Goal: Task Accomplishment & Management: Manage account settings

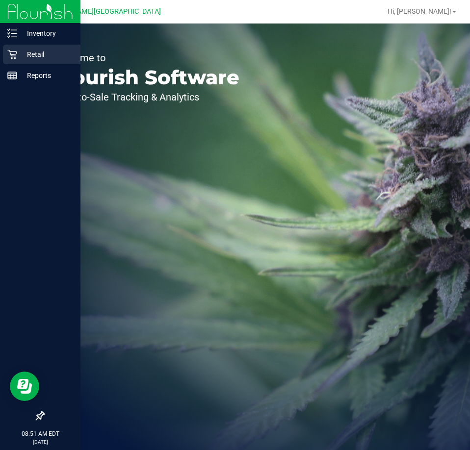
click at [15, 54] on icon at bounding box center [11, 54] width 9 height 9
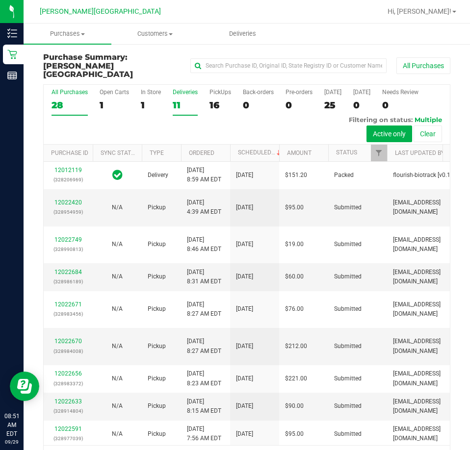
click at [184, 89] on div "Deliveries" at bounding box center [185, 92] width 25 height 7
click at [0, 0] on input "Deliveries 11" at bounding box center [0, 0] width 0 height 0
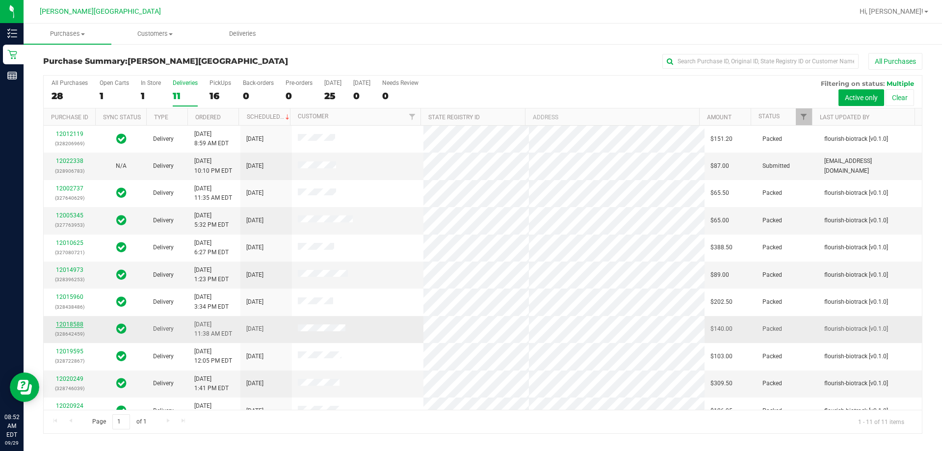
click at [74, 322] on link "12018588" at bounding box center [69, 324] width 27 height 7
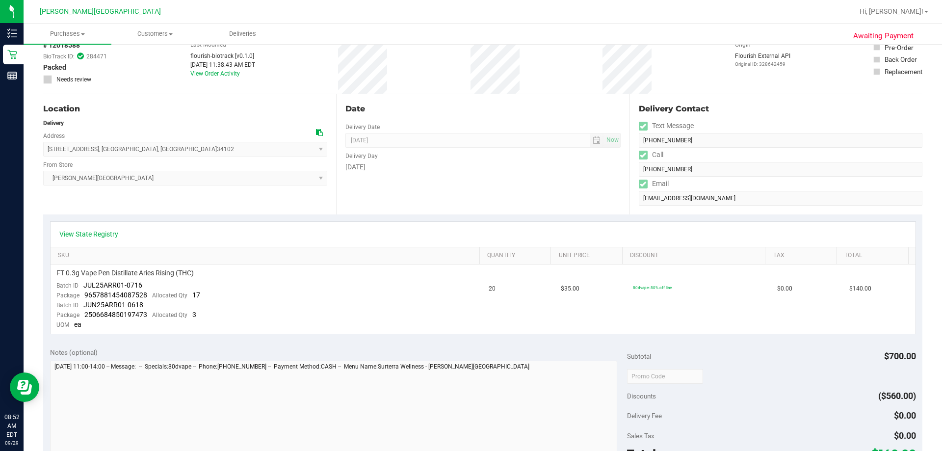
scroll to position [147, 0]
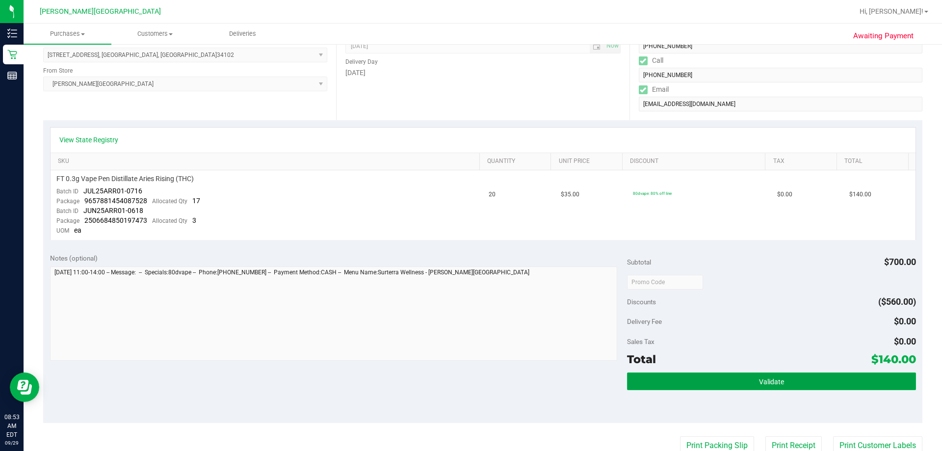
click at [470, 381] on span "Validate" at bounding box center [771, 382] width 25 height 8
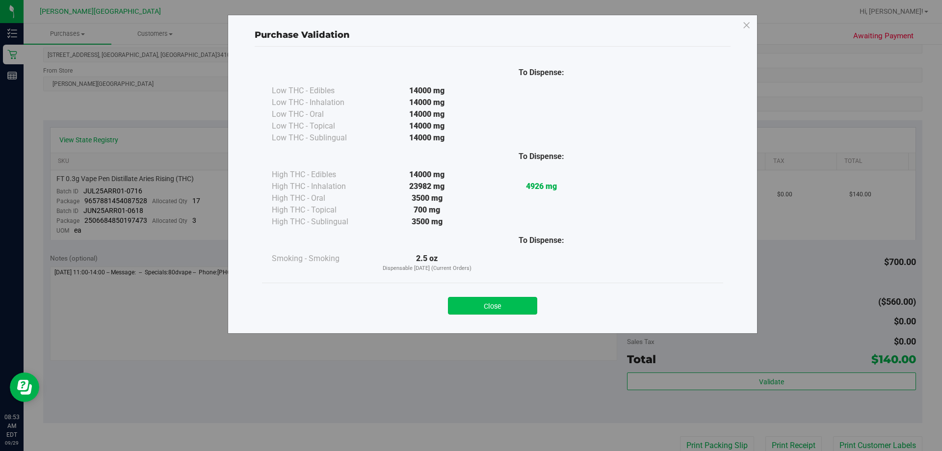
click at [470, 304] on button "Close" at bounding box center [492, 306] width 89 height 18
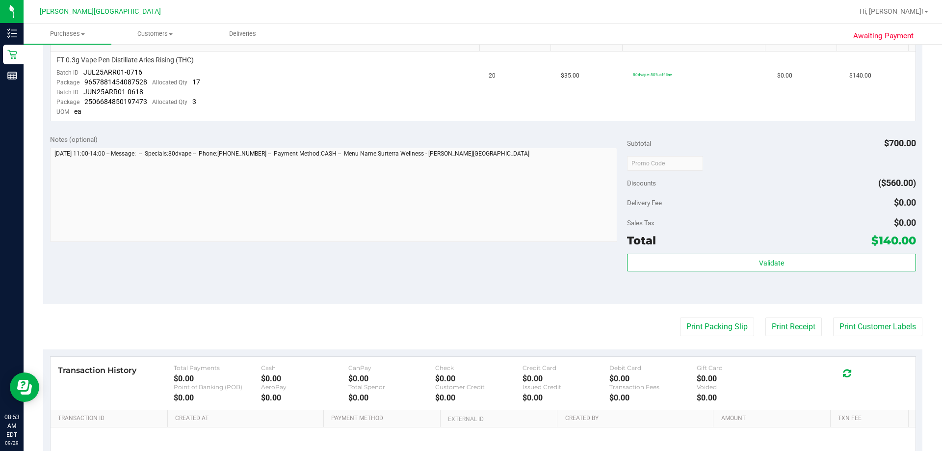
scroll to position [368, 0]
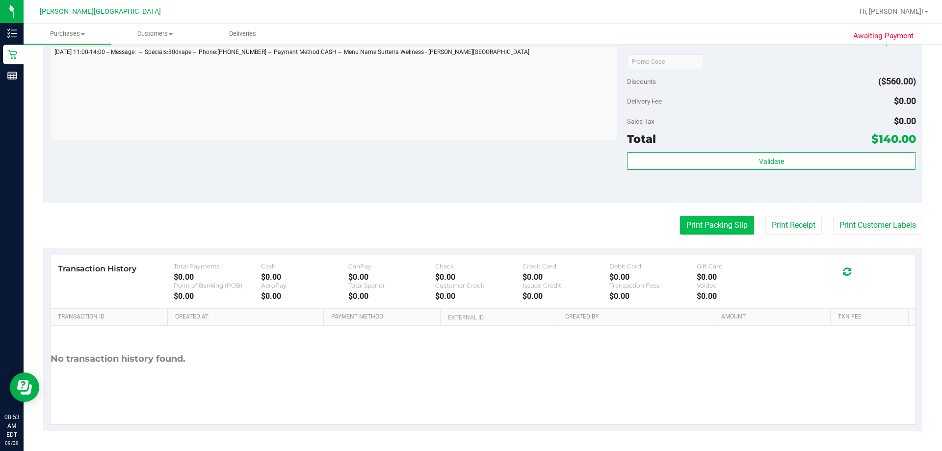
click at [470, 224] on button "Print Packing Slip" at bounding box center [717, 225] width 74 height 19
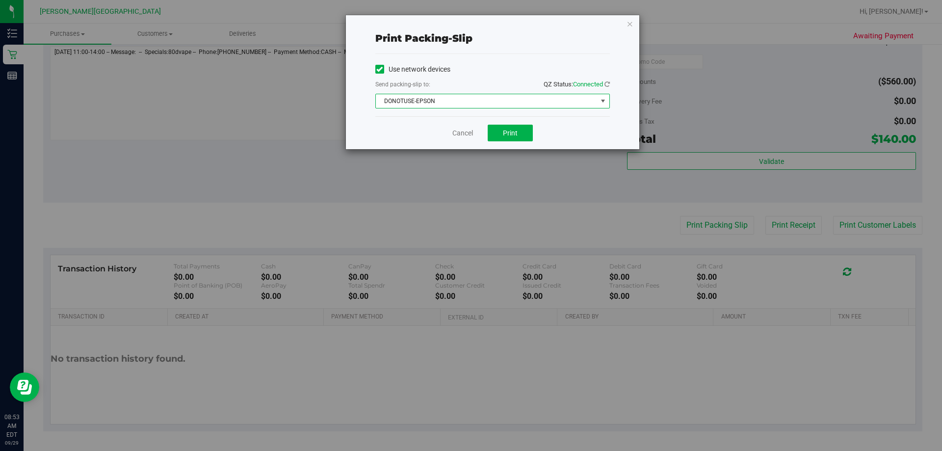
click at [470, 102] on span "DONOTUSE-EPSON" at bounding box center [486, 101] width 221 height 14
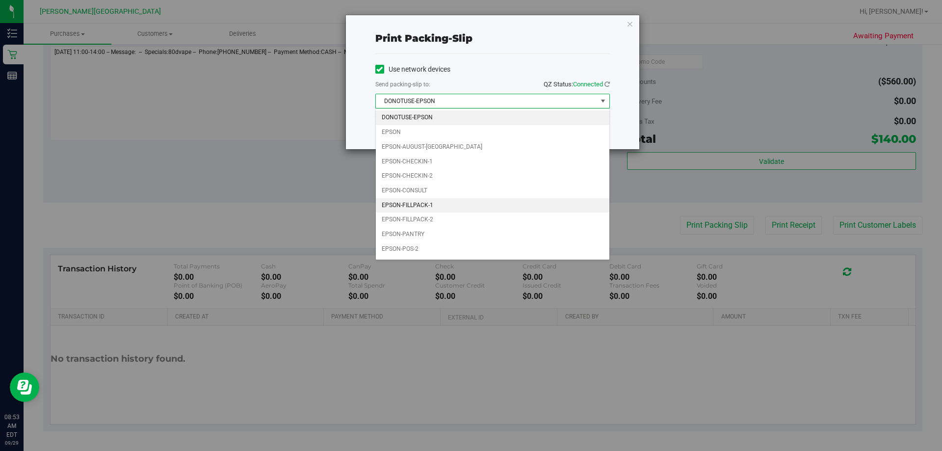
click at [405, 202] on li "EPSON-FILLPACK-1" at bounding box center [493, 205] width 234 height 15
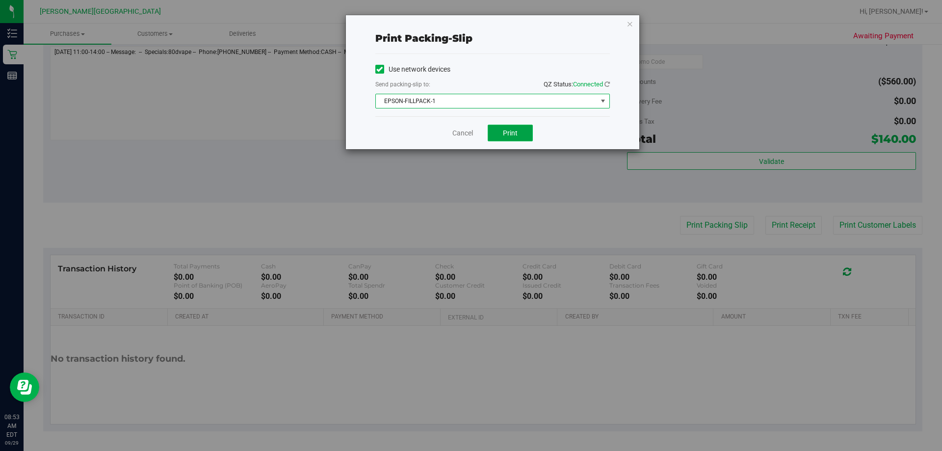
click at [470, 133] on span "Print" at bounding box center [510, 133] width 15 height 8
click at [459, 133] on link "Cancel" at bounding box center [462, 133] width 21 height 10
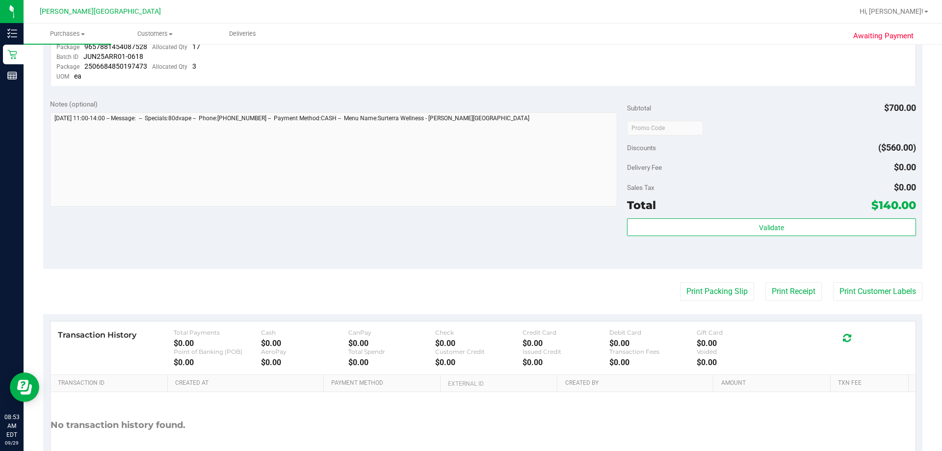
scroll to position [344, 0]
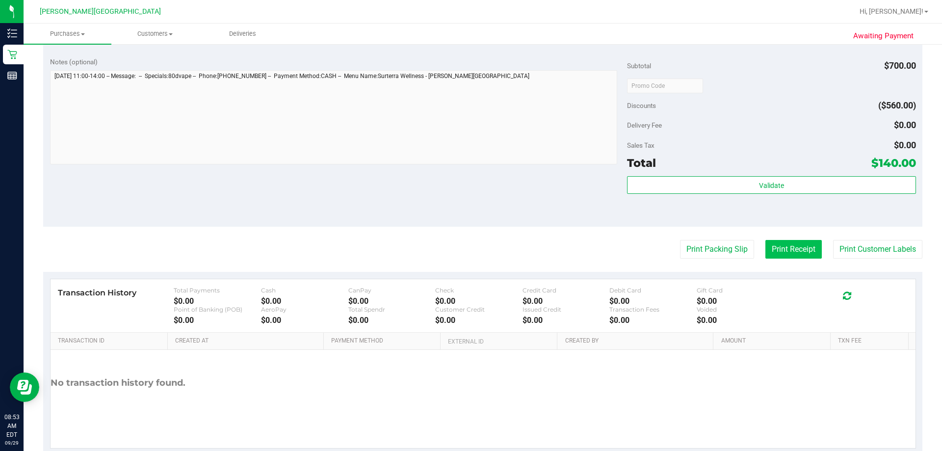
click at [470, 252] on button "Print Receipt" at bounding box center [794, 249] width 56 height 19
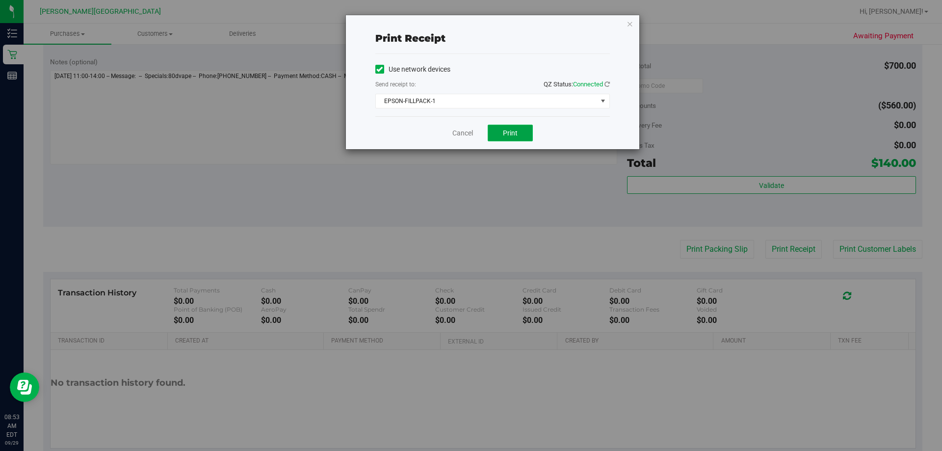
click at [470, 135] on button "Print" at bounding box center [510, 133] width 45 height 17
click at [463, 137] on link "Cancel" at bounding box center [462, 133] width 21 height 10
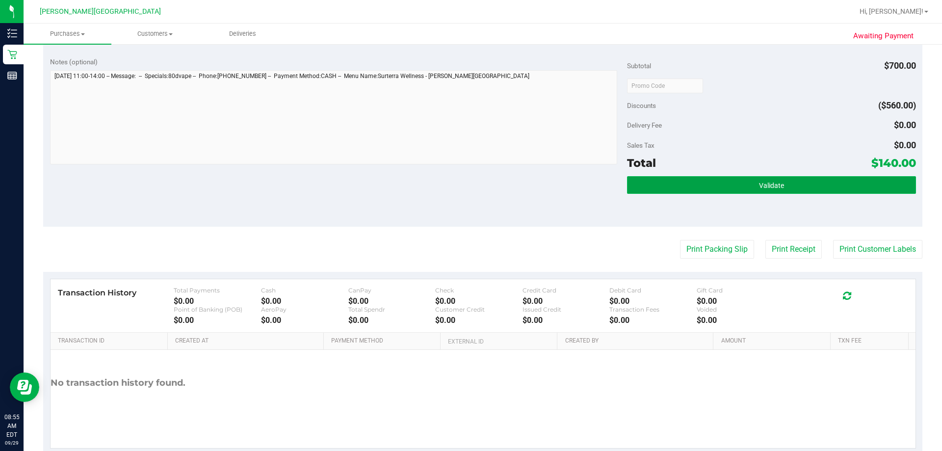
click at [470, 183] on span "Validate" at bounding box center [771, 186] width 25 height 8
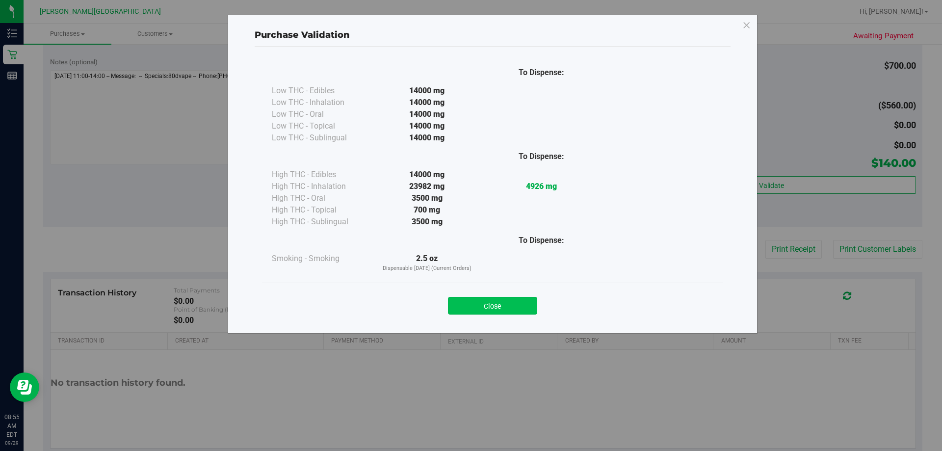
click at [470, 306] on button "Close" at bounding box center [492, 306] width 89 height 18
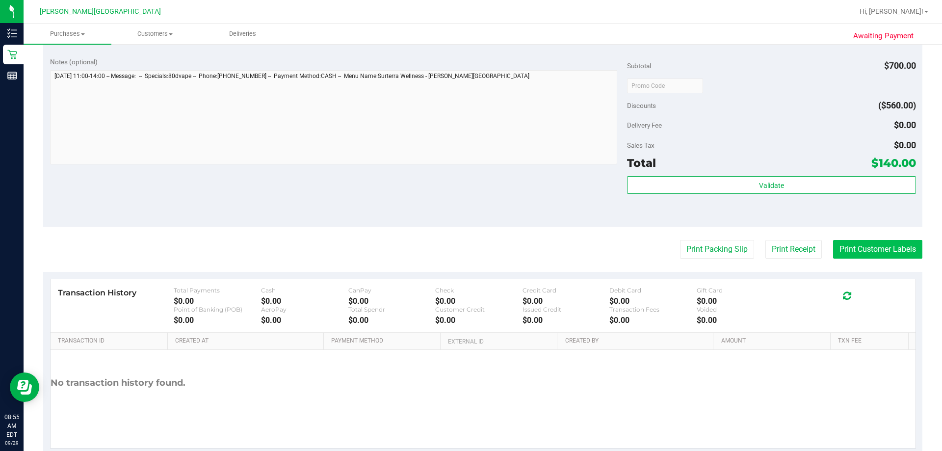
click at [470, 251] on button "Print Customer Labels" at bounding box center [877, 249] width 89 height 19
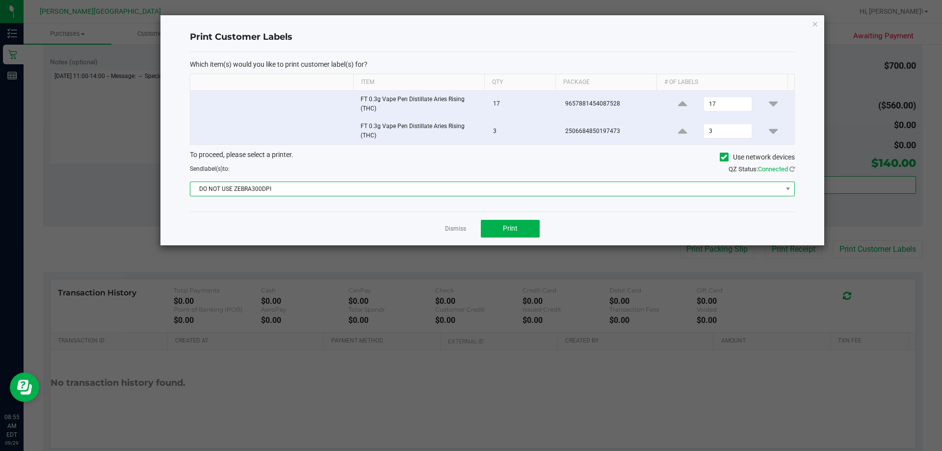
click at [470, 188] on span "DO NOT USE ZEBRA300DPI" at bounding box center [486, 189] width 592 height 14
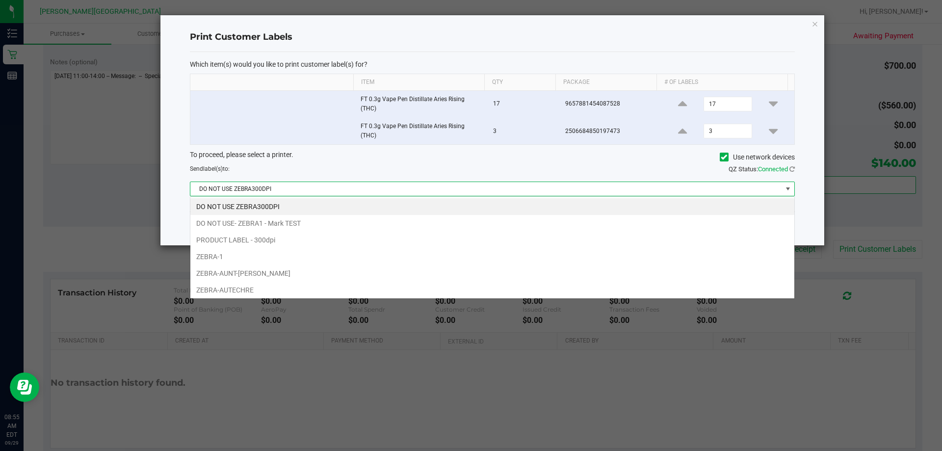
scroll to position [15, 605]
click at [251, 251] on li "ZEBRA-1" at bounding box center [492, 256] width 604 height 17
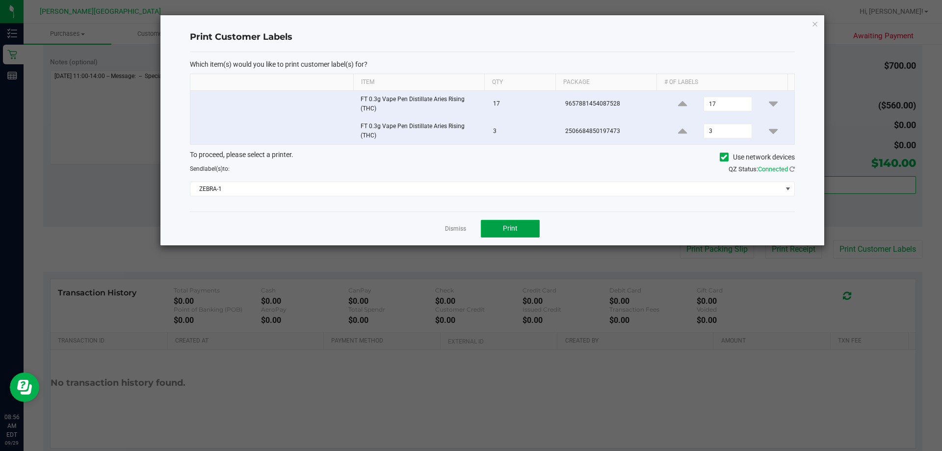
click at [470, 230] on span "Print" at bounding box center [510, 228] width 15 height 8
click at [456, 226] on link "Dismiss" at bounding box center [455, 229] width 21 height 8
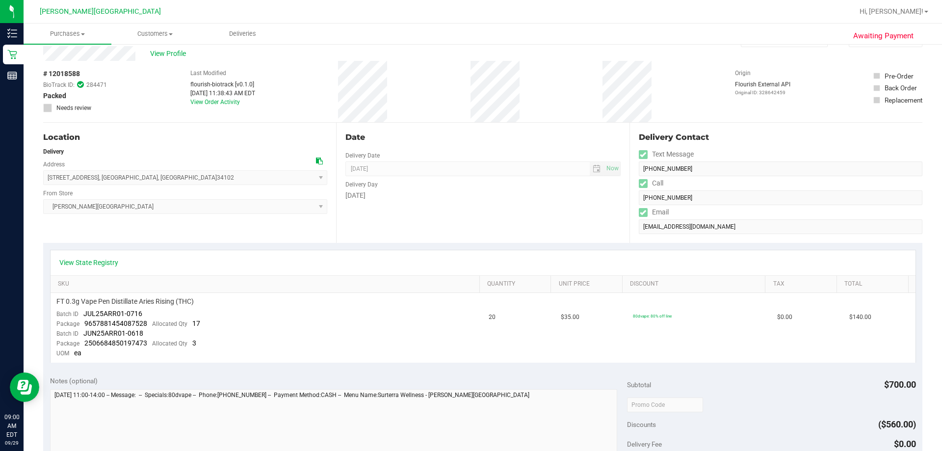
drag, startPoint x: 684, startPoint y: 156, endPoint x: 706, endPoint y: 141, distance: 26.3
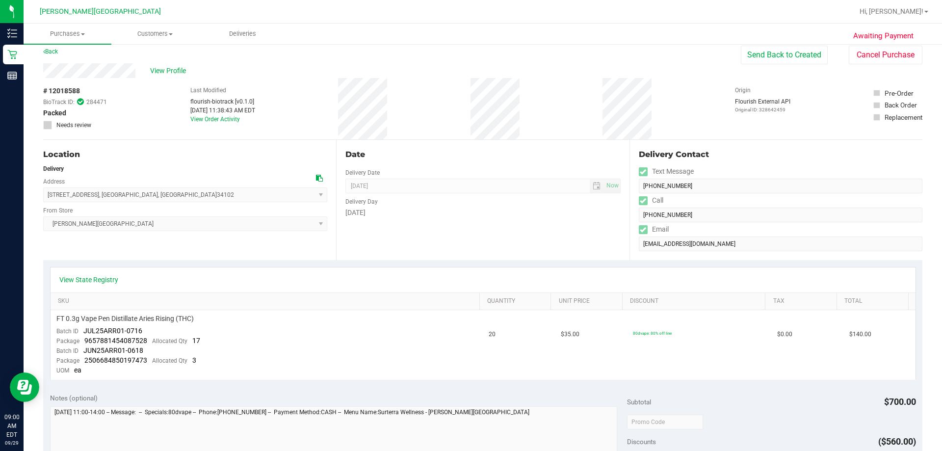
scroll to position [0, 0]
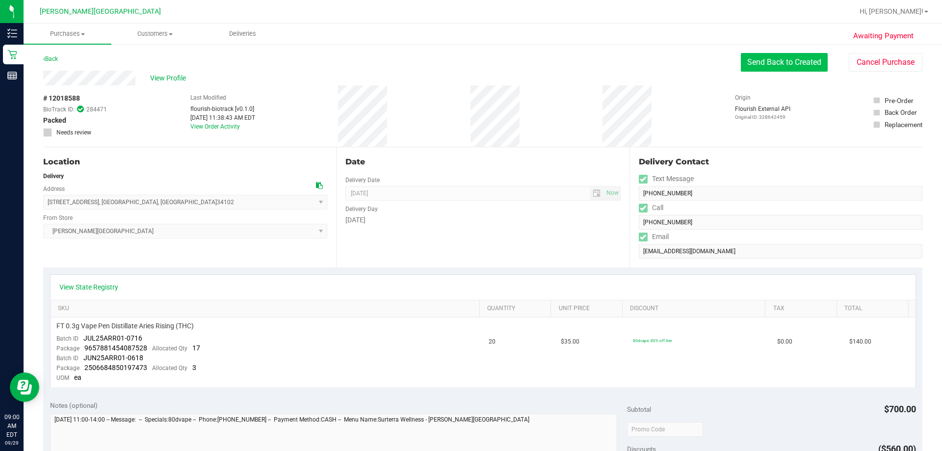
click at [470, 65] on button "Send Back to Created" at bounding box center [784, 62] width 87 height 19
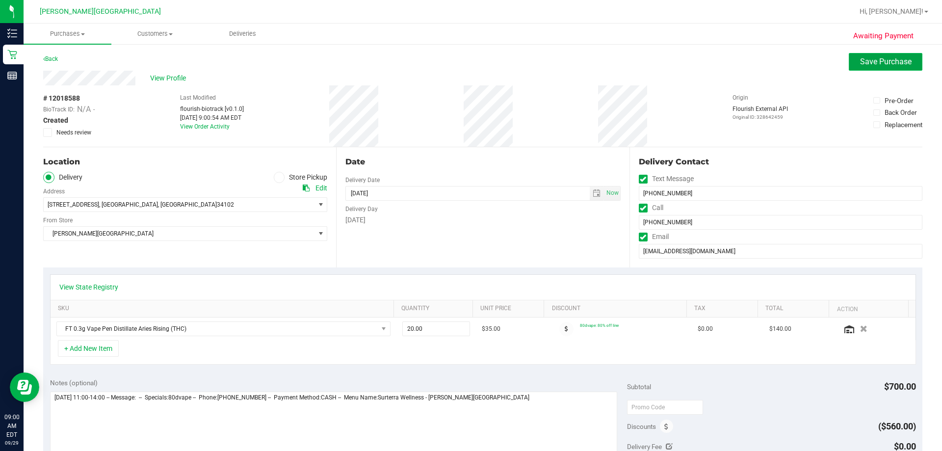
click at [470, 60] on span "Save Purchase" at bounding box center [886, 61] width 52 height 9
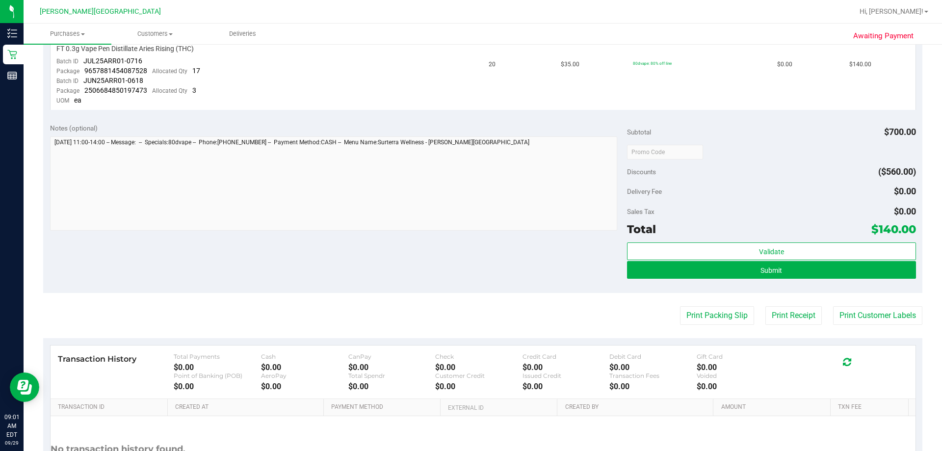
scroll to position [294, 0]
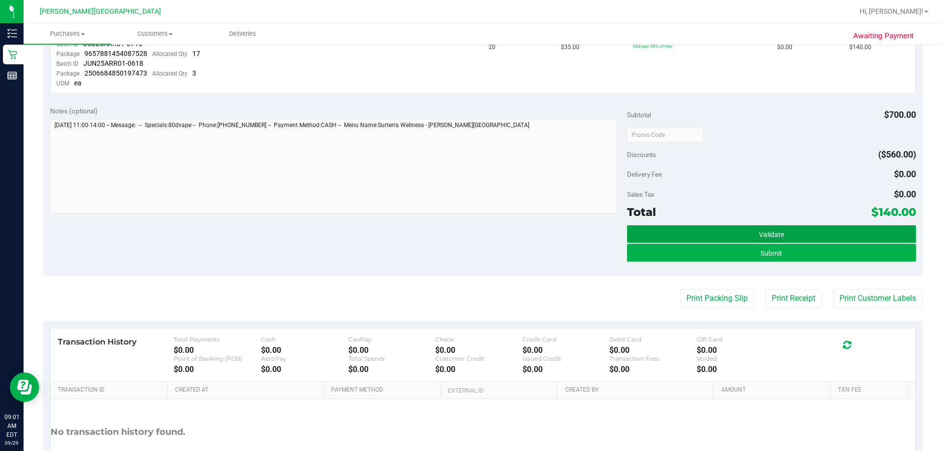
click at [470, 233] on span "Validate" at bounding box center [771, 235] width 25 height 8
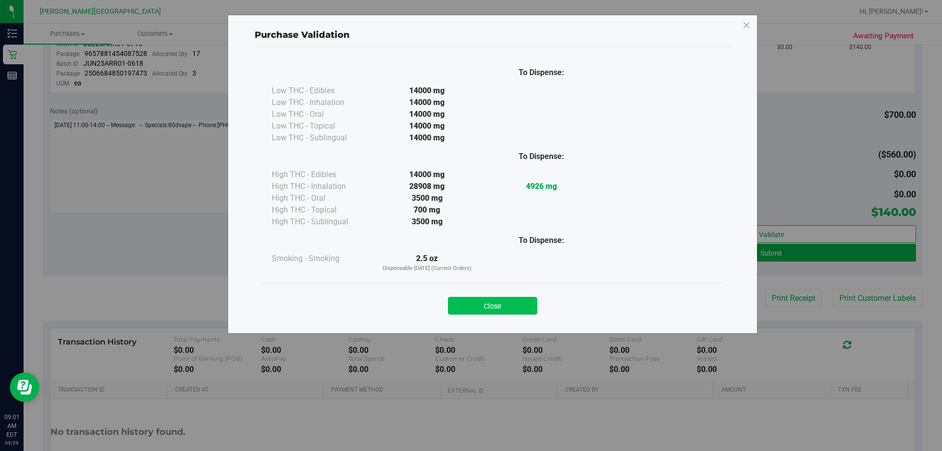
click at [470, 307] on button "Close" at bounding box center [492, 306] width 89 height 18
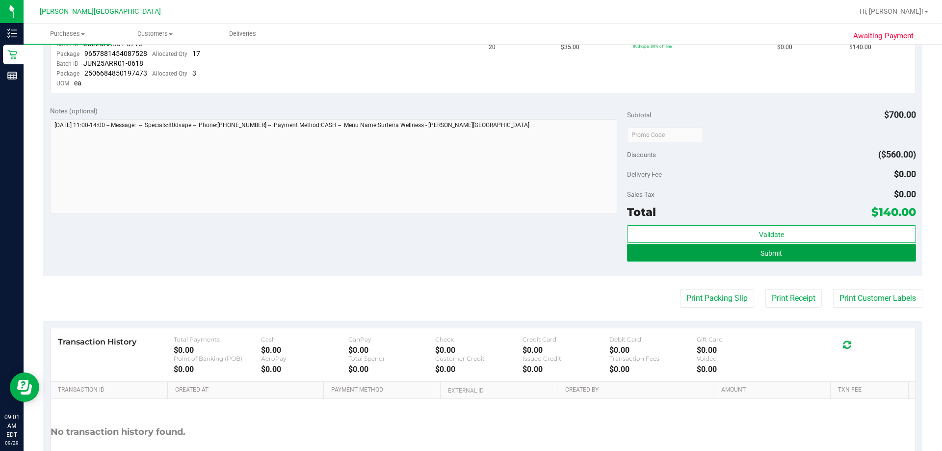
click at [470, 253] on span "Submit" at bounding box center [772, 253] width 22 height 8
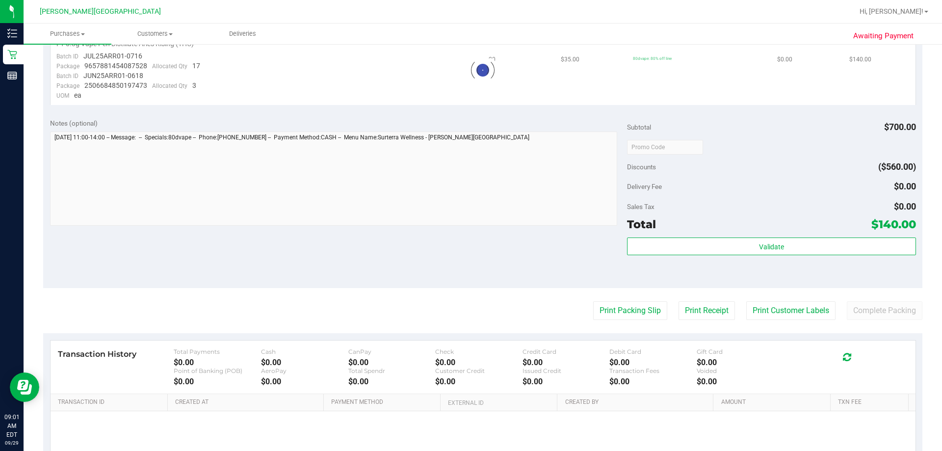
scroll to position [0, 0]
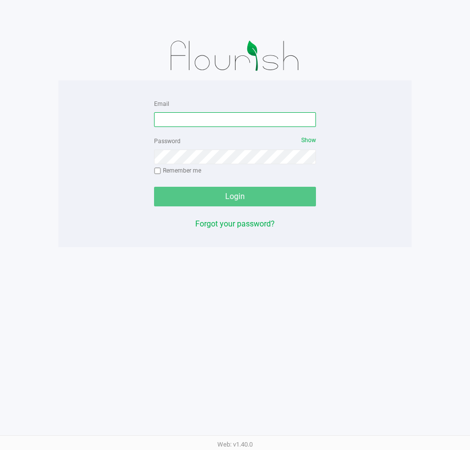
click at [184, 115] on input "Email" at bounding box center [235, 119] width 162 height 15
type input "[EMAIL_ADDRESS][DOMAIN_NAME]"
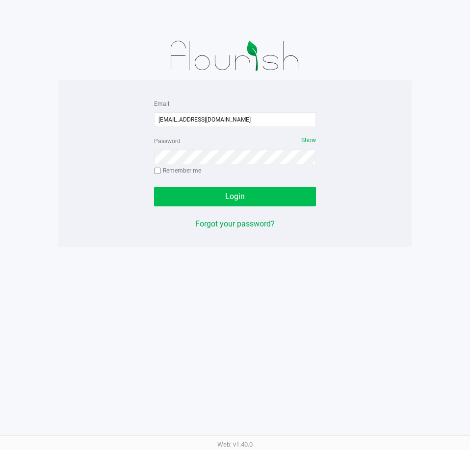
click at [234, 200] on span "Login" at bounding box center [235, 196] width 20 height 9
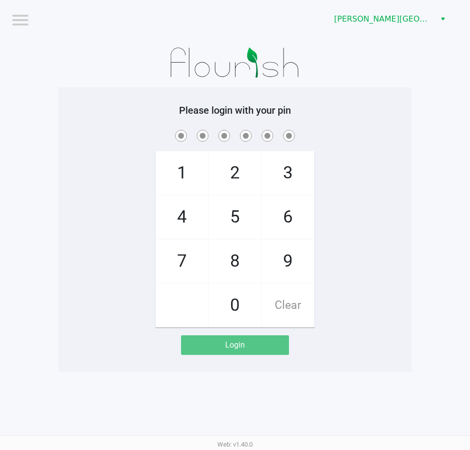
drag, startPoint x: 283, startPoint y: 262, endPoint x: 276, endPoint y: 250, distance: 13.5
click at [281, 259] on span "9" at bounding box center [288, 261] width 52 height 43
checkbox input "true"
click at [231, 174] on span "2" at bounding box center [235, 173] width 52 height 43
checkbox input "true"
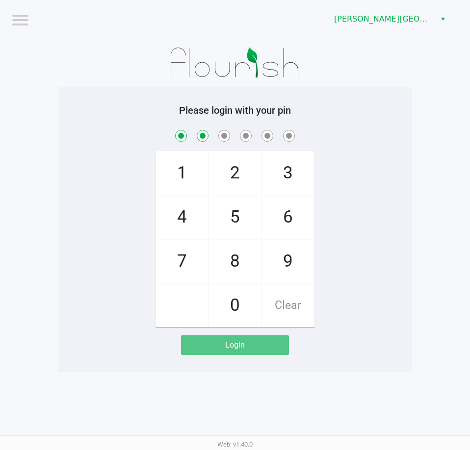
click at [290, 173] on span "3" at bounding box center [288, 173] width 52 height 43
checkbox input "true"
click at [233, 258] on span "8" at bounding box center [235, 261] width 52 height 43
checkbox input "true"
drag, startPoint x: 289, startPoint y: 253, endPoint x: 262, endPoint y: 248, distance: 27.4
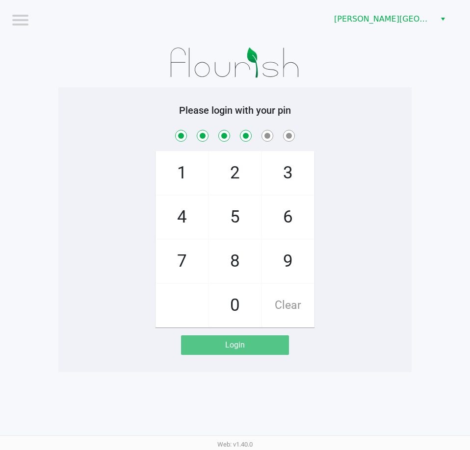
click at [287, 253] on span "9" at bounding box center [288, 261] width 52 height 43
checkbox input "true"
click at [239, 258] on span "8" at bounding box center [235, 261] width 52 height 43
checkbox input "true"
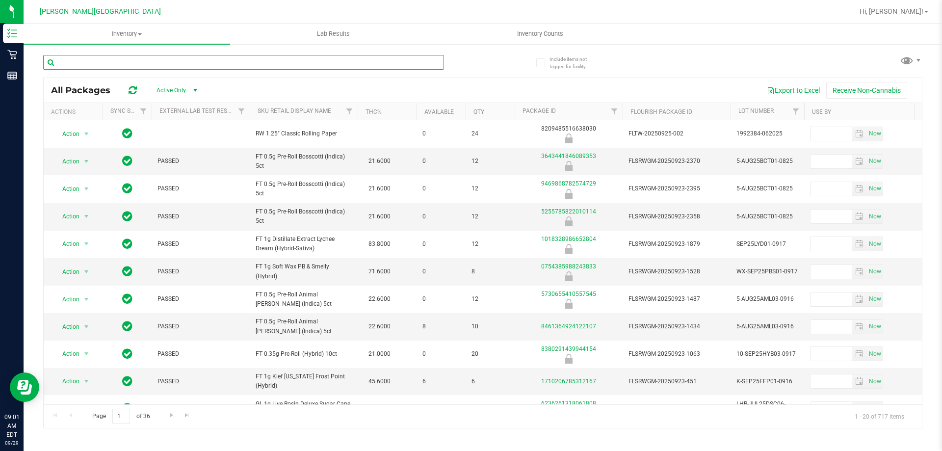
click at [149, 65] on input "text" at bounding box center [243, 62] width 401 height 15
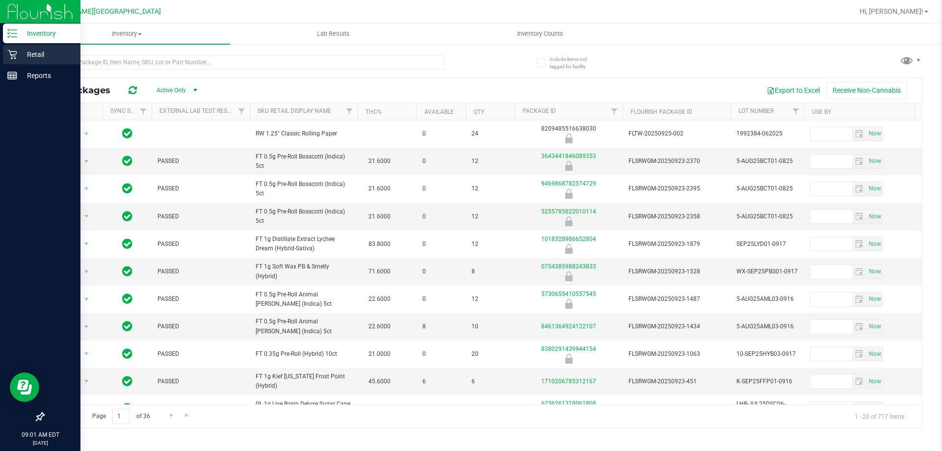
click at [23, 52] on p "Retail" at bounding box center [46, 55] width 59 height 12
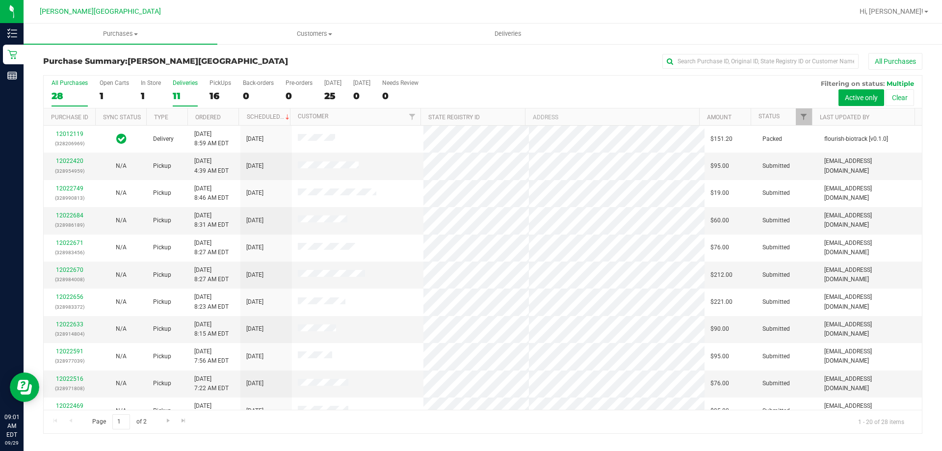
click at [191, 82] on div "Deliveries" at bounding box center [185, 82] width 25 height 7
click at [0, 0] on input "Deliveries 11" at bounding box center [0, 0] width 0 height 0
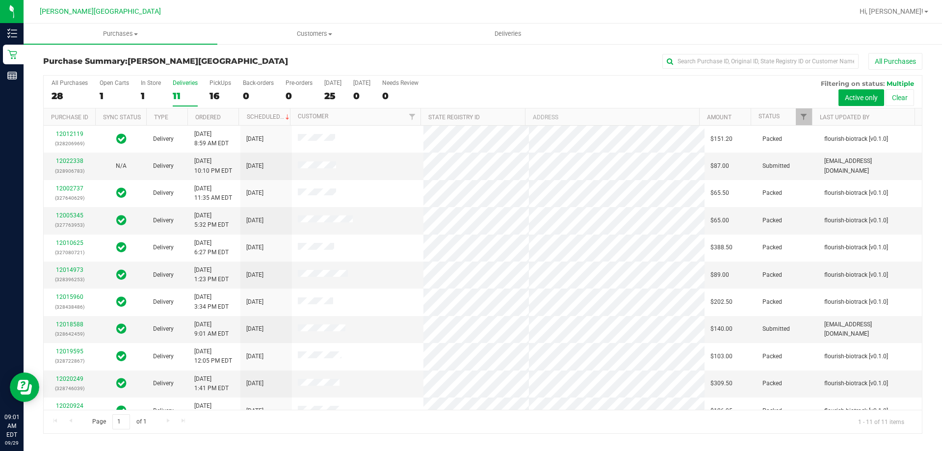
click at [181, 84] on div "Deliveries" at bounding box center [185, 82] width 25 height 7
click at [0, 0] on input "Deliveries 11" at bounding box center [0, 0] width 0 height 0
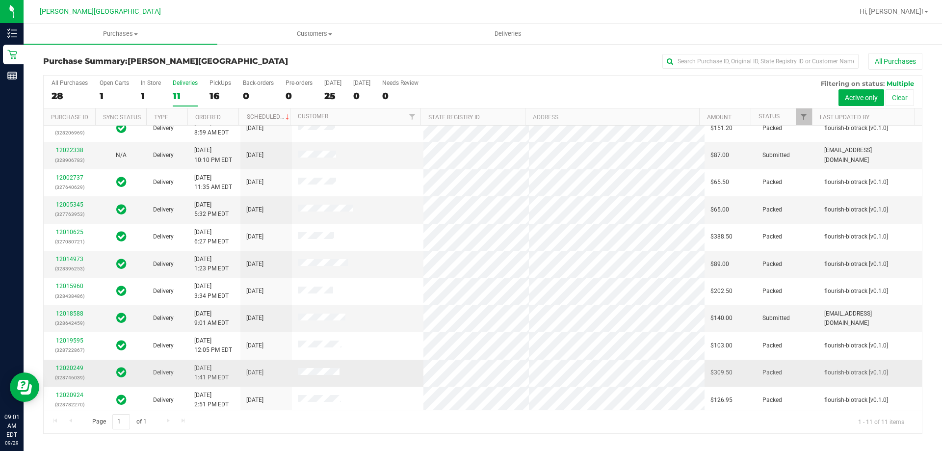
scroll to position [14, 0]
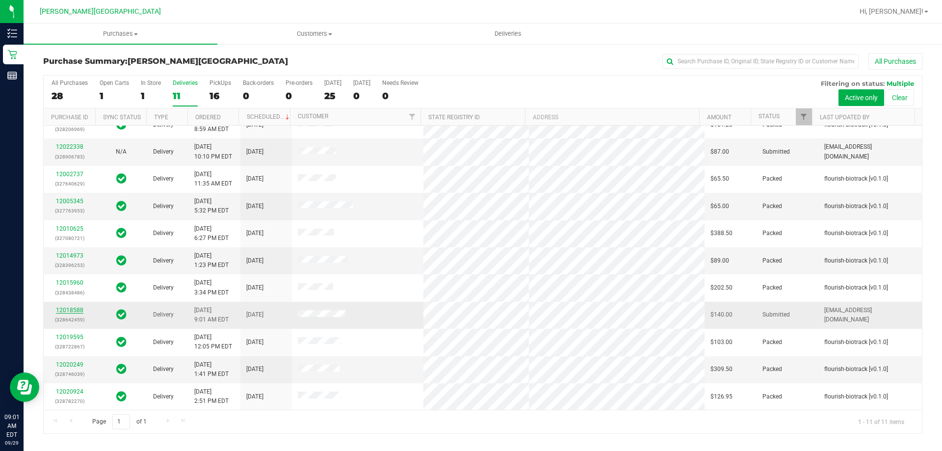
click at [68, 310] on link "12018588" at bounding box center [69, 310] width 27 height 7
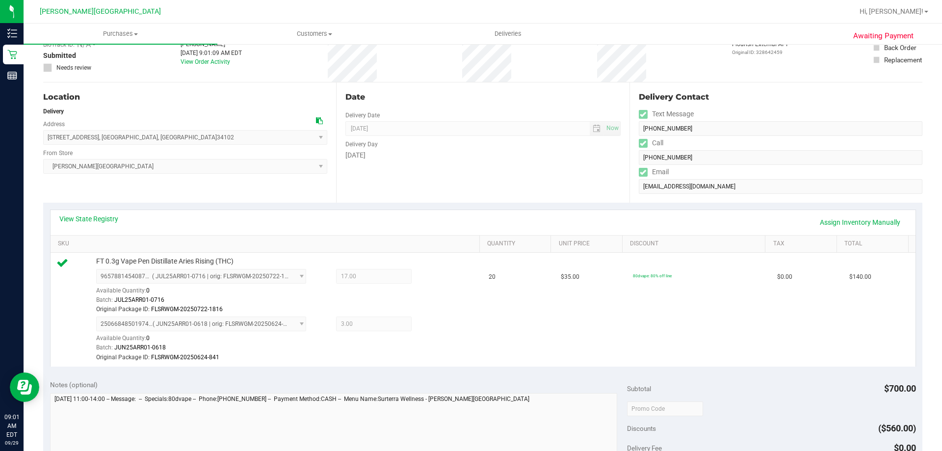
scroll to position [344, 0]
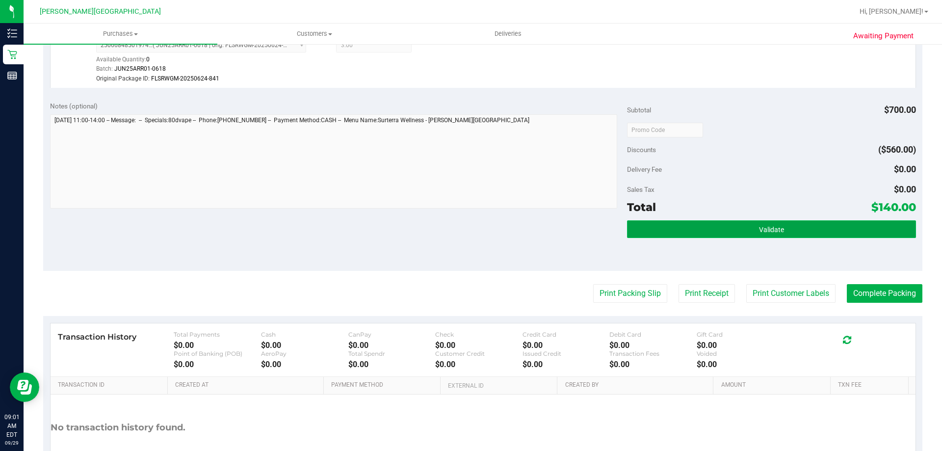
click at [763, 228] on span "Validate" at bounding box center [771, 230] width 25 height 8
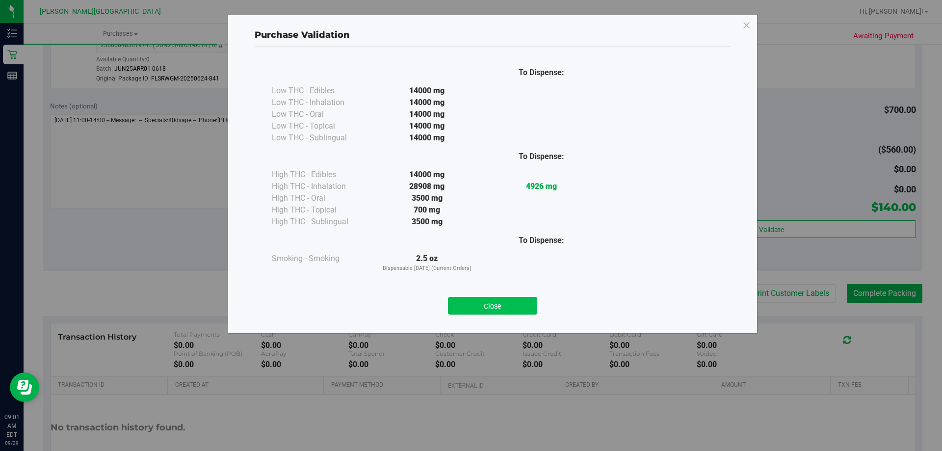
click at [489, 308] on button "Close" at bounding box center [492, 306] width 89 height 18
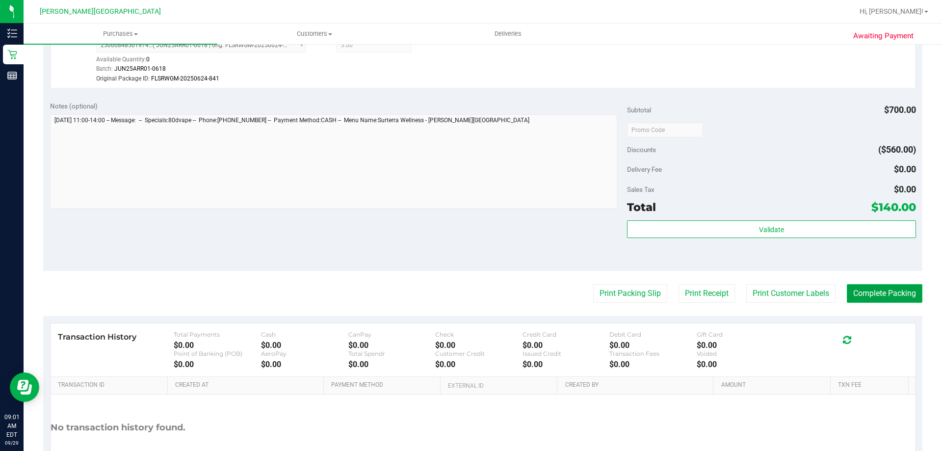
click at [888, 295] on button "Complete Packing" at bounding box center [885, 293] width 76 height 19
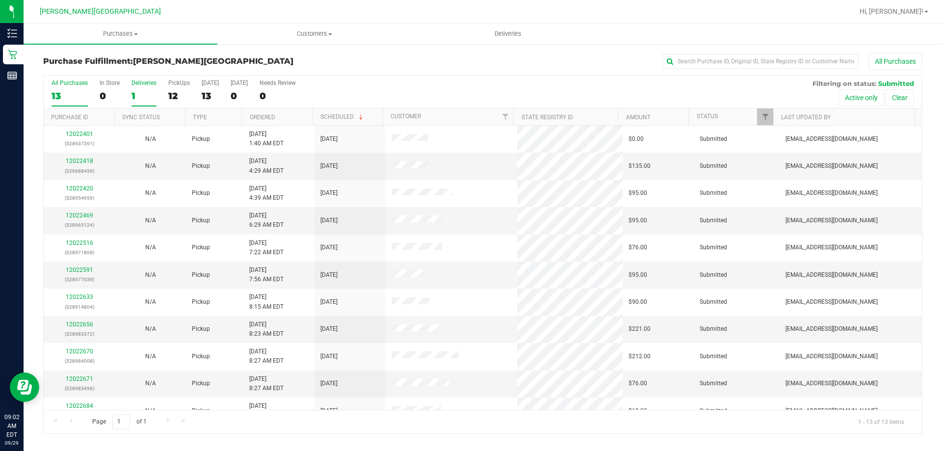
click at [142, 83] on div "Deliveries" at bounding box center [144, 82] width 25 height 7
click at [0, 0] on input "Deliveries 1" at bounding box center [0, 0] width 0 height 0
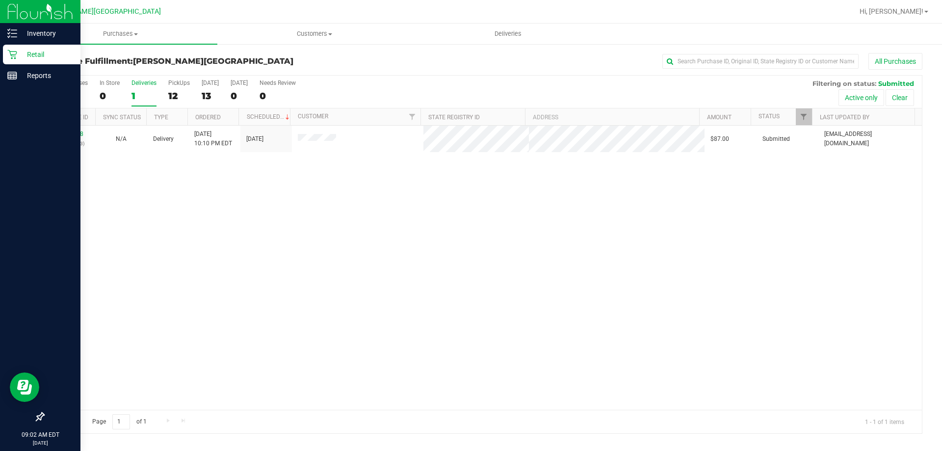
click at [41, 53] on p "Retail" at bounding box center [46, 55] width 59 height 12
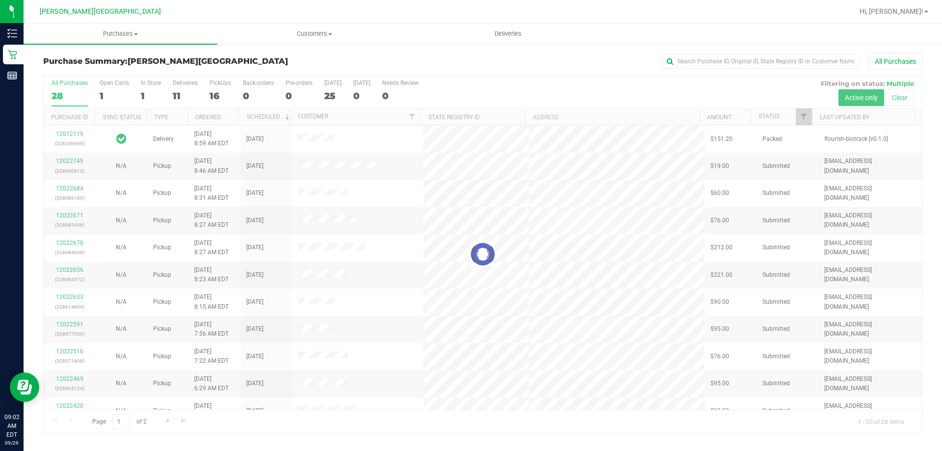
click at [178, 83] on div at bounding box center [483, 255] width 878 height 358
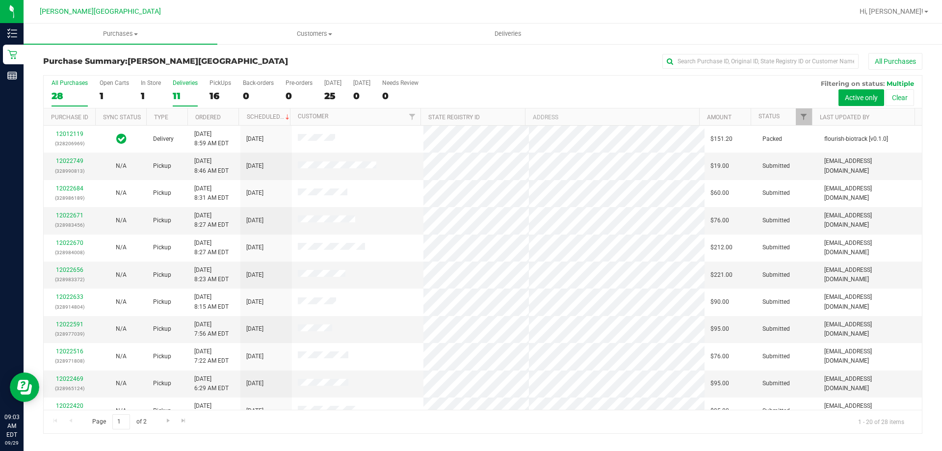
click at [185, 81] on div "Deliveries" at bounding box center [185, 82] width 25 height 7
click at [0, 0] on input "Deliveries 11" at bounding box center [0, 0] width 0 height 0
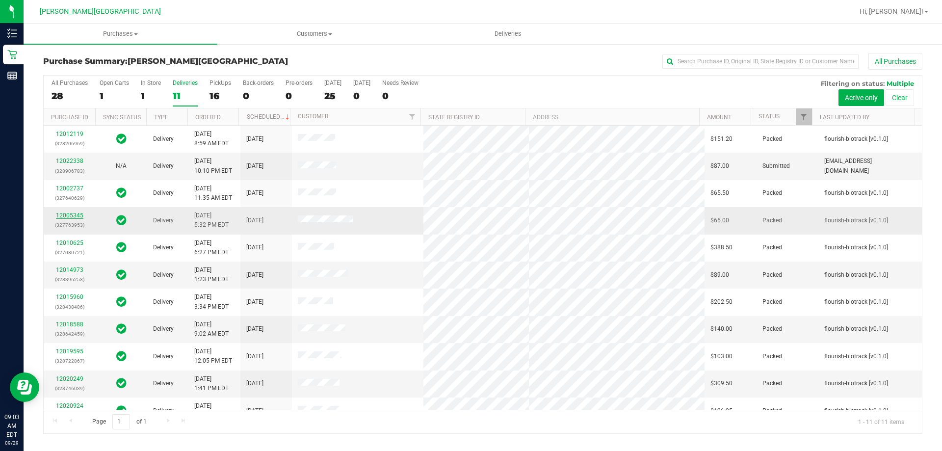
click at [69, 213] on link "12005345" at bounding box center [69, 215] width 27 height 7
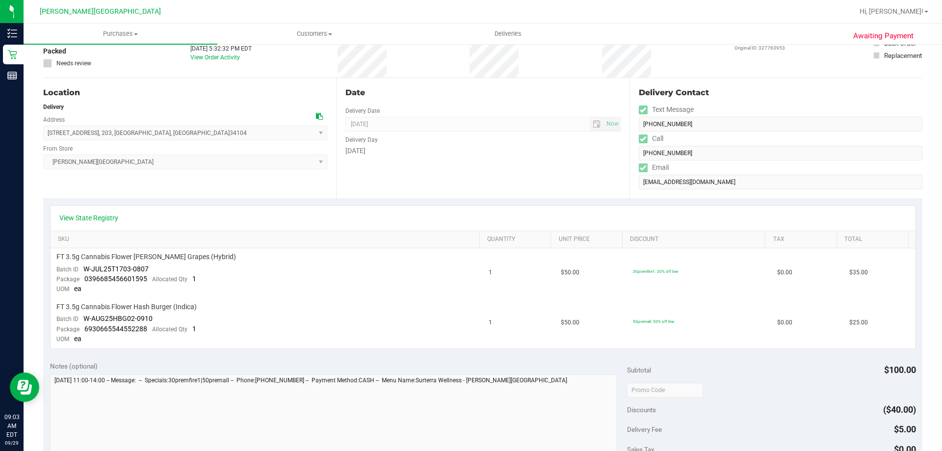
scroll to position [294, 0]
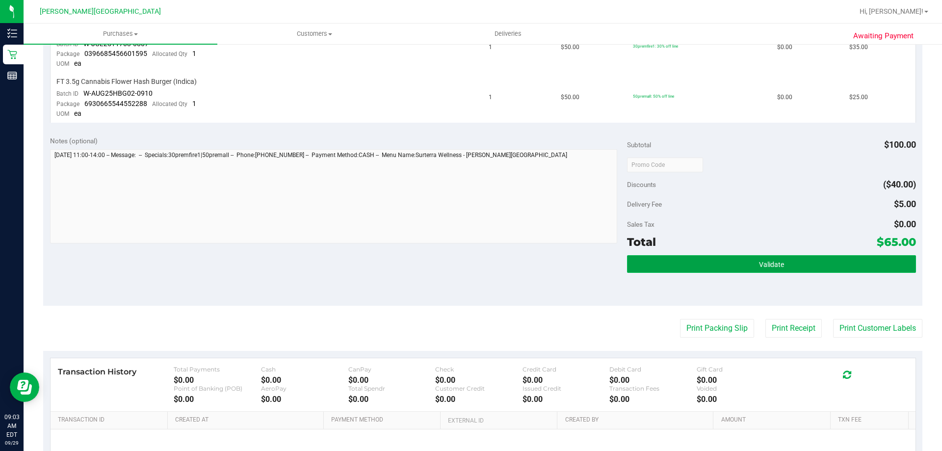
click at [773, 266] on span "Validate" at bounding box center [771, 265] width 25 height 8
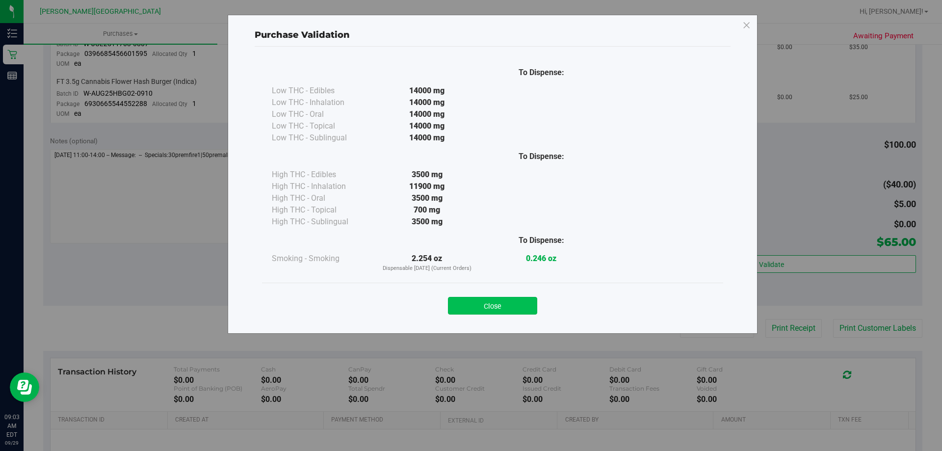
click at [500, 308] on button "Close" at bounding box center [492, 306] width 89 height 18
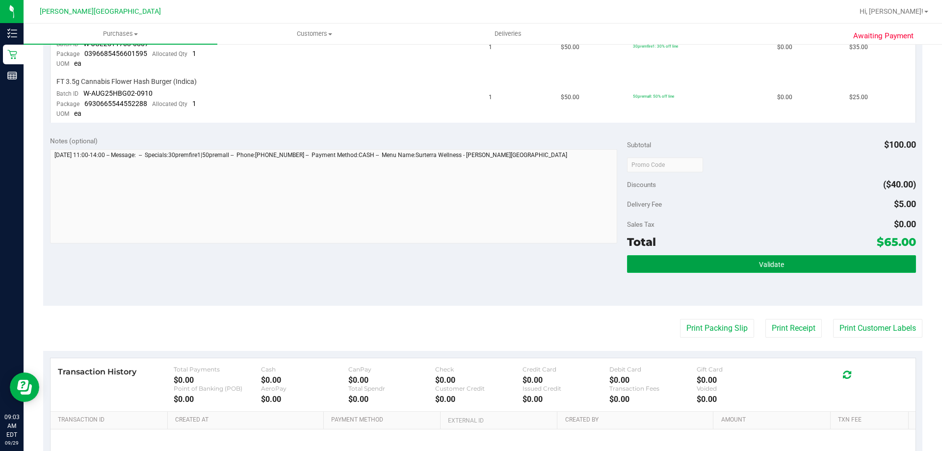
click at [777, 263] on span "Validate" at bounding box center [771, 265] width 25 height 8
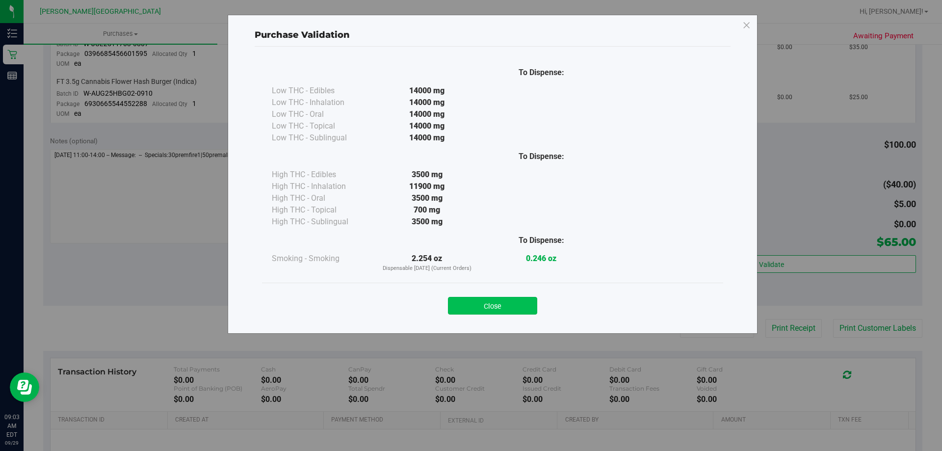
click at [483, 308] on button "Close" at bounding box center [492, 306] width 89 height 18
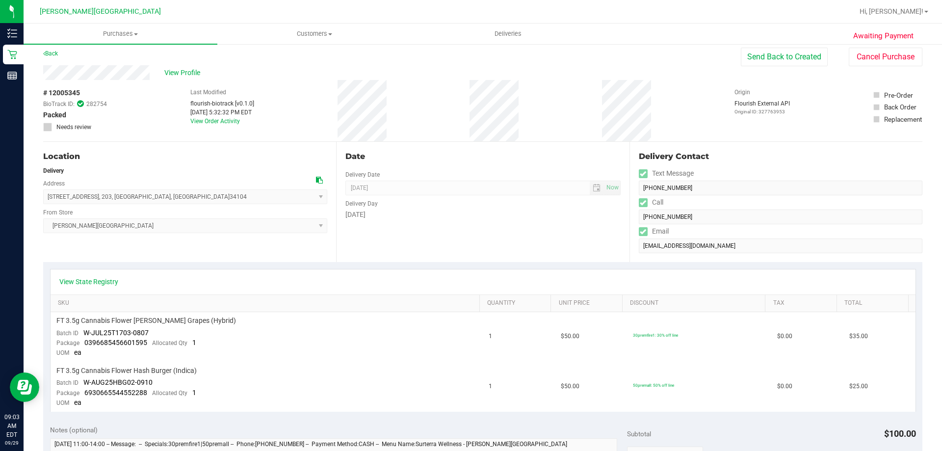
scroll to position [0, 0]
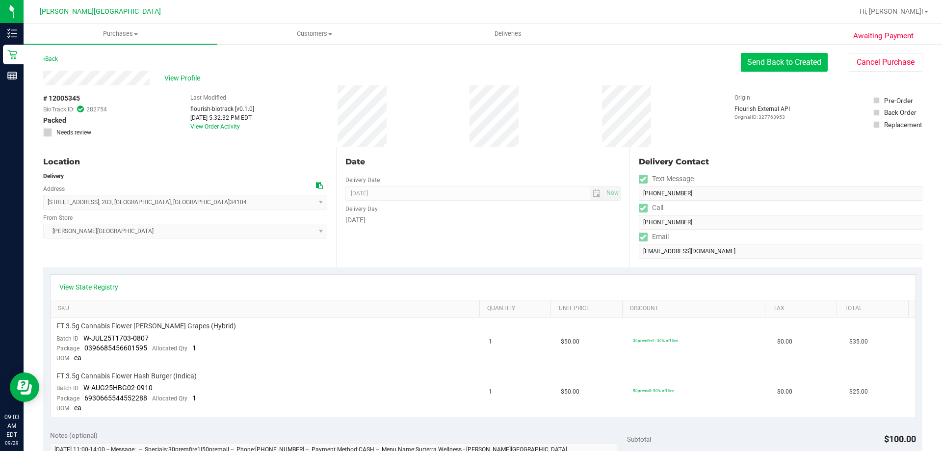
click at [777, 67] on button "Send Back to Created" at bounding box center [784, 62] width 87 height 19
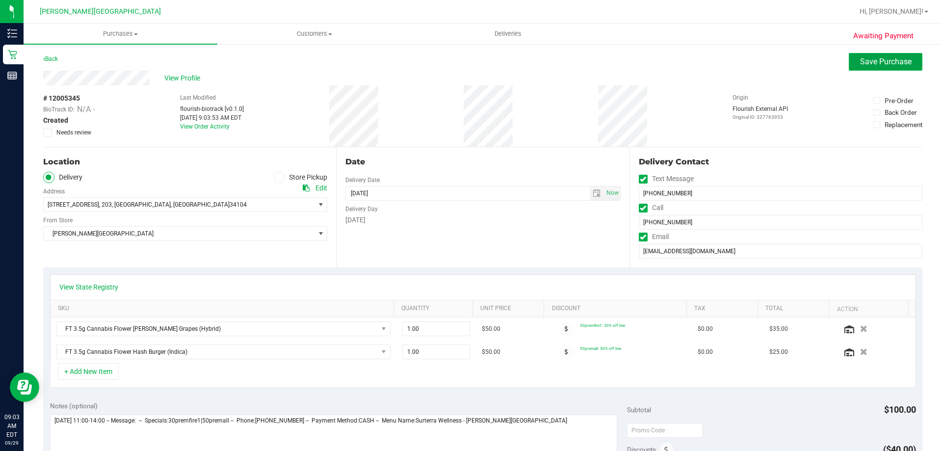
click at [868, 60] on span "Save Purchase" at bounding box center [886, 61] width 52 height 9
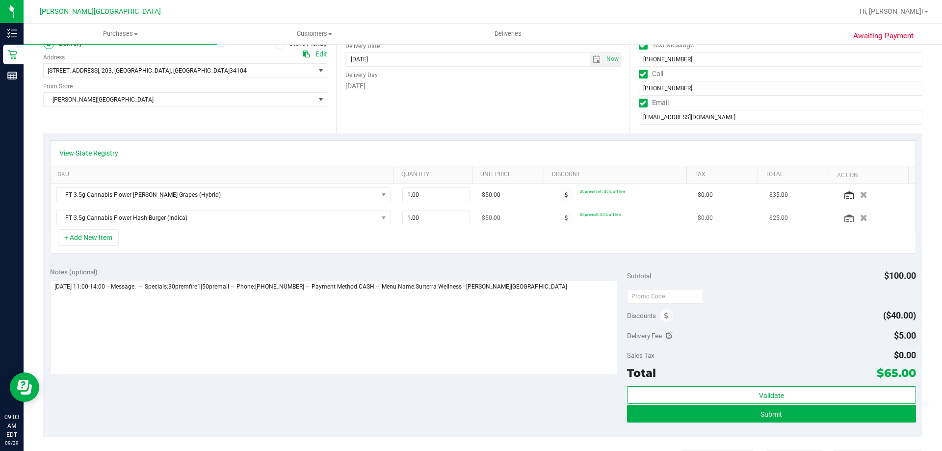
scroll to position [245, 0]
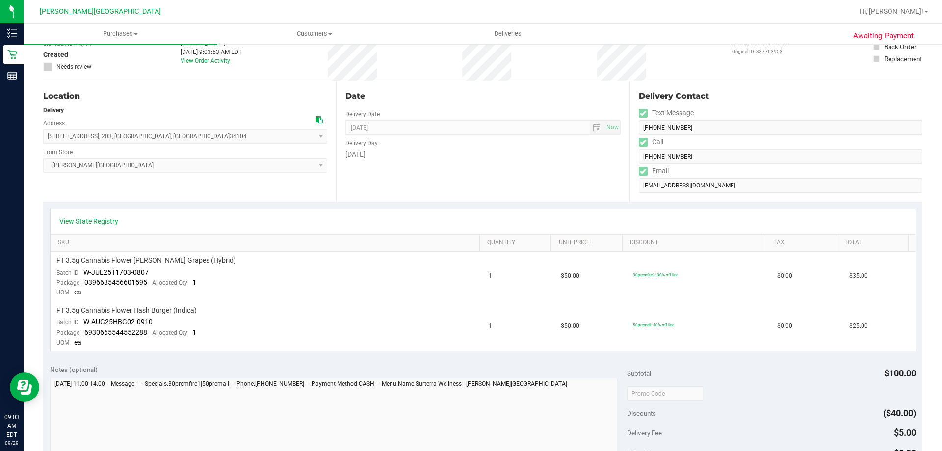
scroll to position [344, 0]
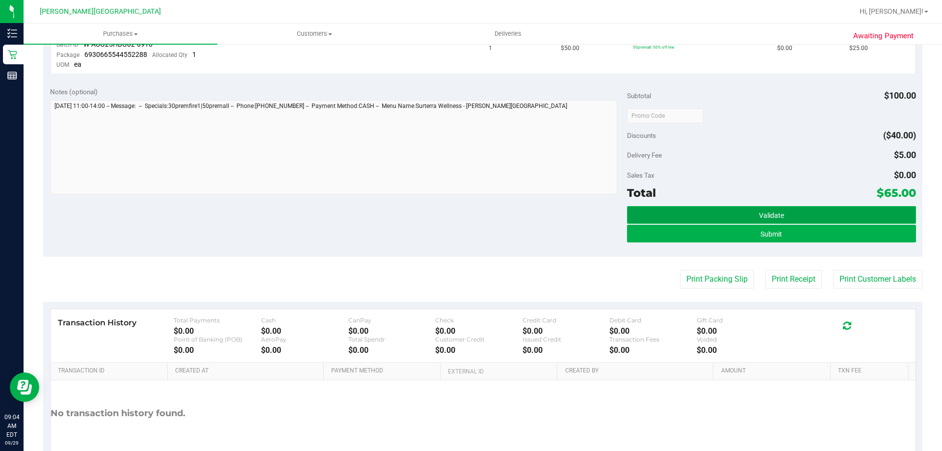
click at [731, 214] on button "Validate" at bounding box center [771, 215] width 289 height 18
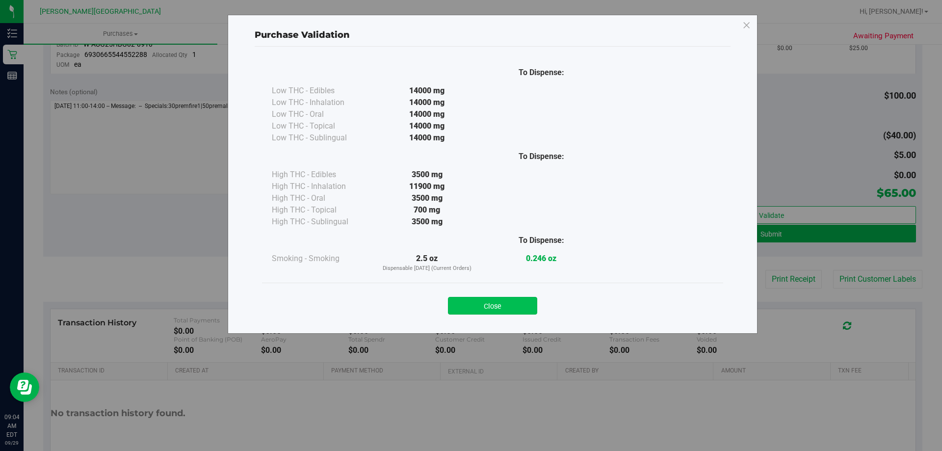
click at [497, 309] on button "Close" at bounding box center [492, 306] width 89 height 18
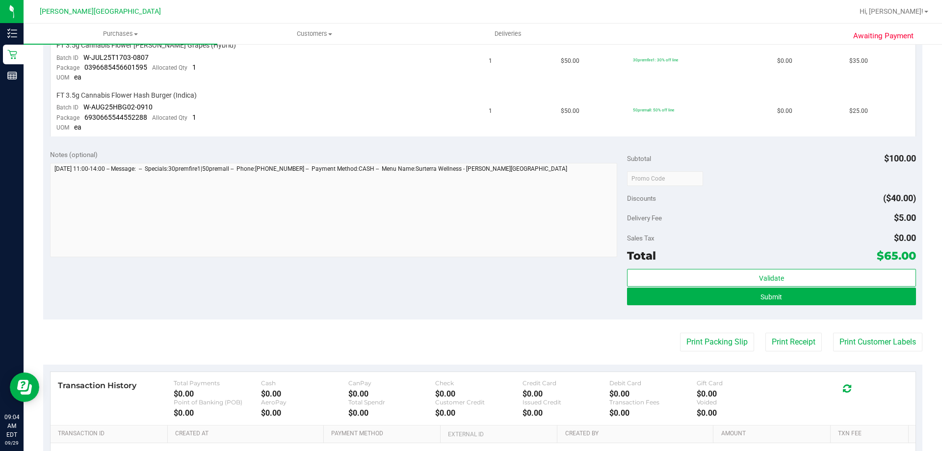
scroll to position [294, 0]
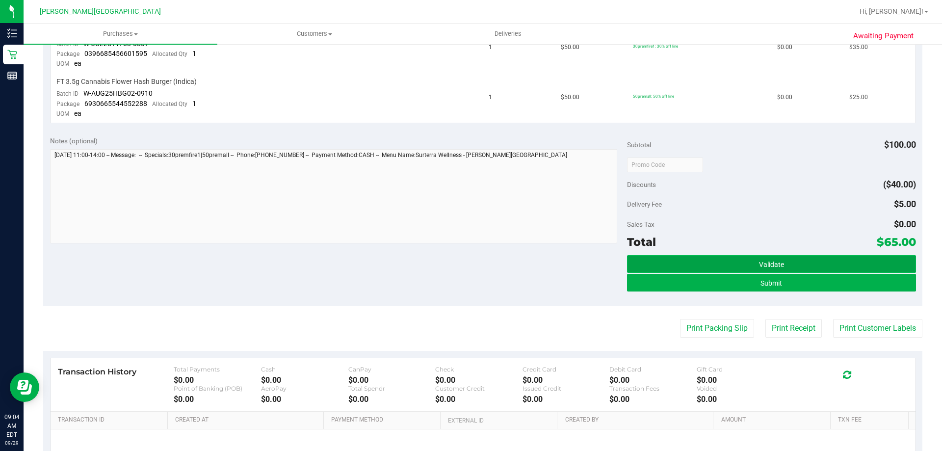
click at [761, 266] on span "Validate" at bounding box center [771, 265] width 25 height 8
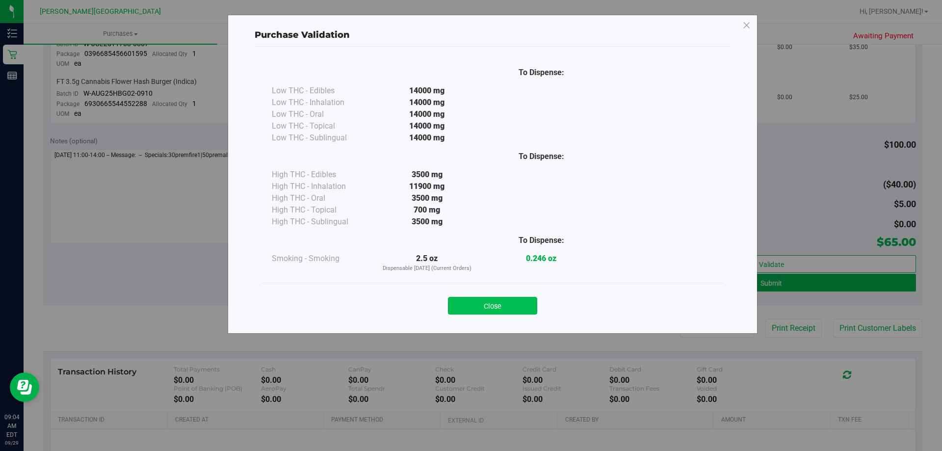
click at [504, 309] on button "Close" at bounding box center [492, 306] width 89 height 18
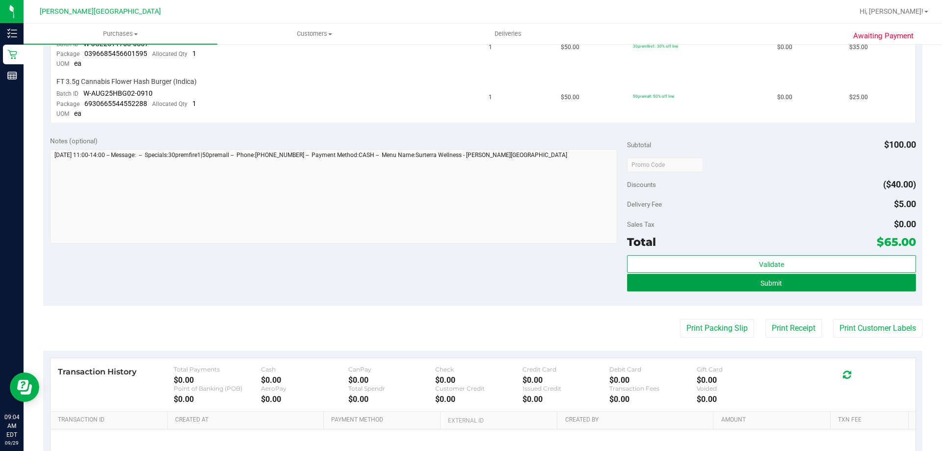
click at [752, 284] on button "Submit" at bounding box center [771, 283] width 289 height 18
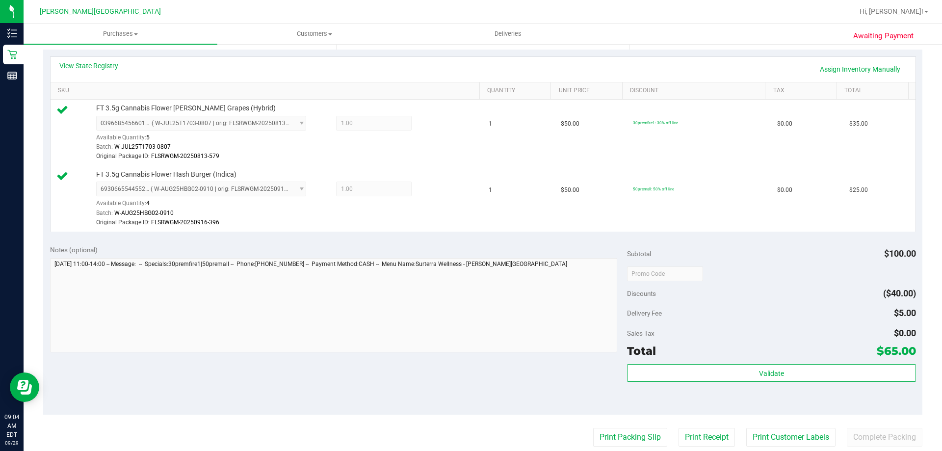
scroll to position [245, 0]
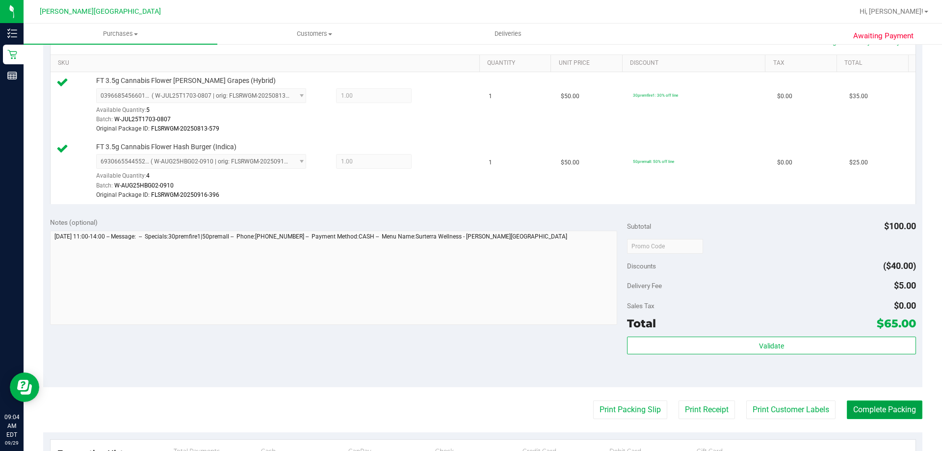
click at [865, 409] on button "Complete Packing" at bounding box center [885, 409] width 76 height 19
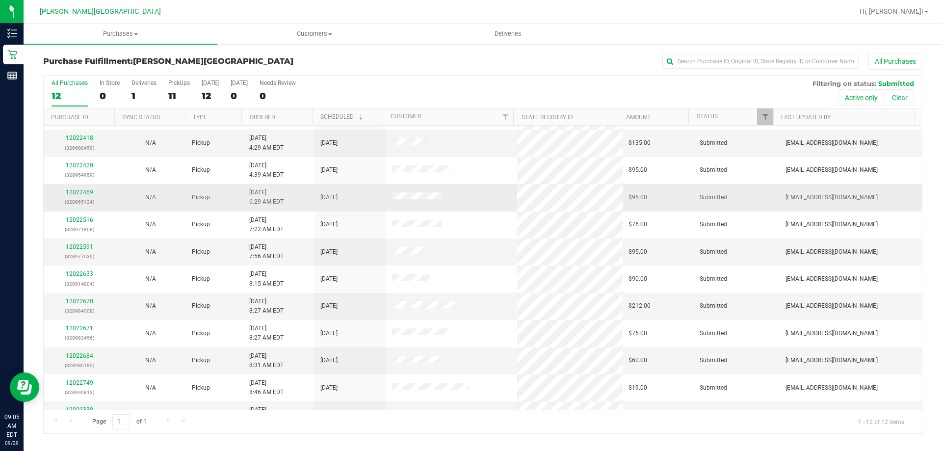
scroll to position [42, 0]
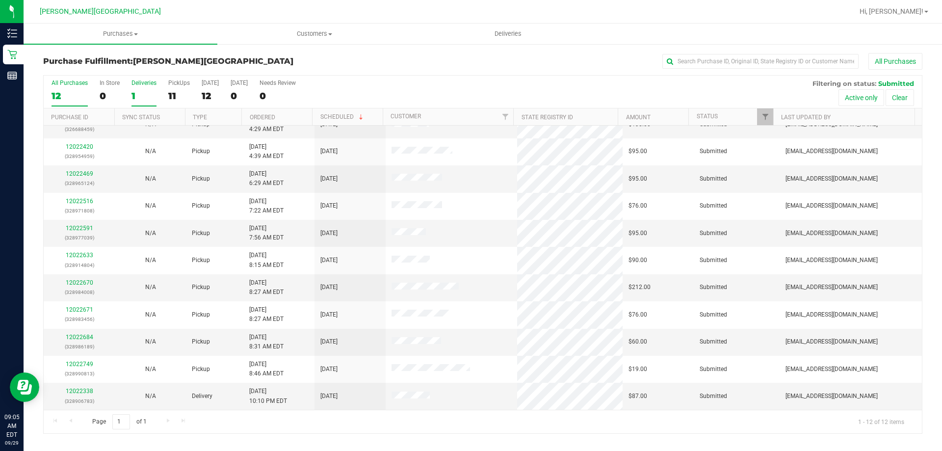
click at [142, 82] on div "Deliveries" at bounding box center [144, 82] width 25 height 7
click at [0, 0] on input "Deliveries 1" at bounding box center [0, 0] width 0 height 0
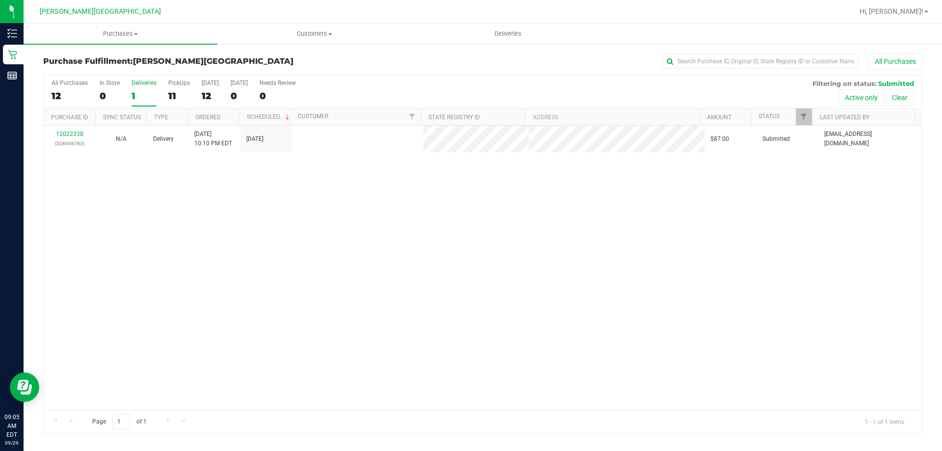
scroll to position [0, 0]
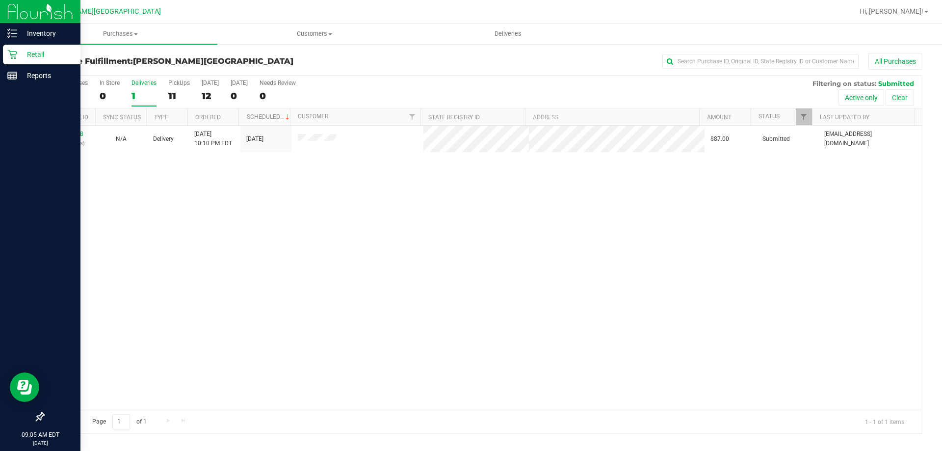
click at [26, 53] on p "Retail" at bounding box center [46, 55] width 59 height 12
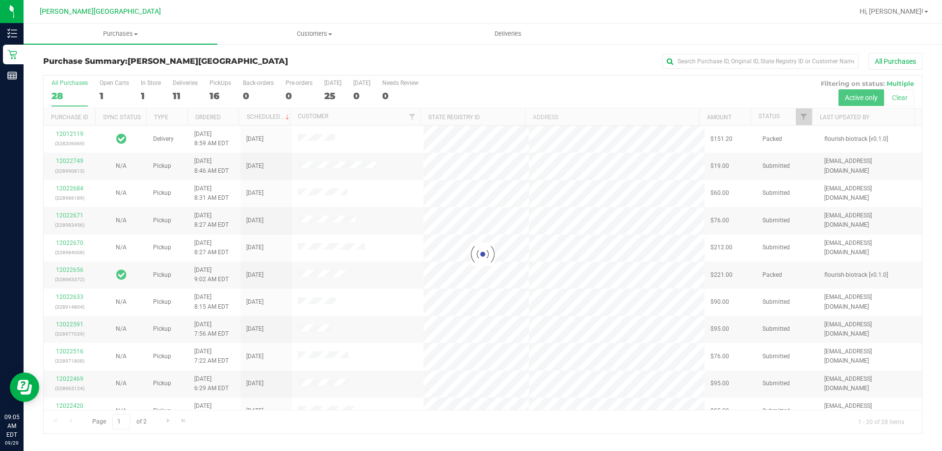
drag, startPoint x: 461, startPoint y: 354, endPoint x: 457, endPoint y: 351, distance: 5.2
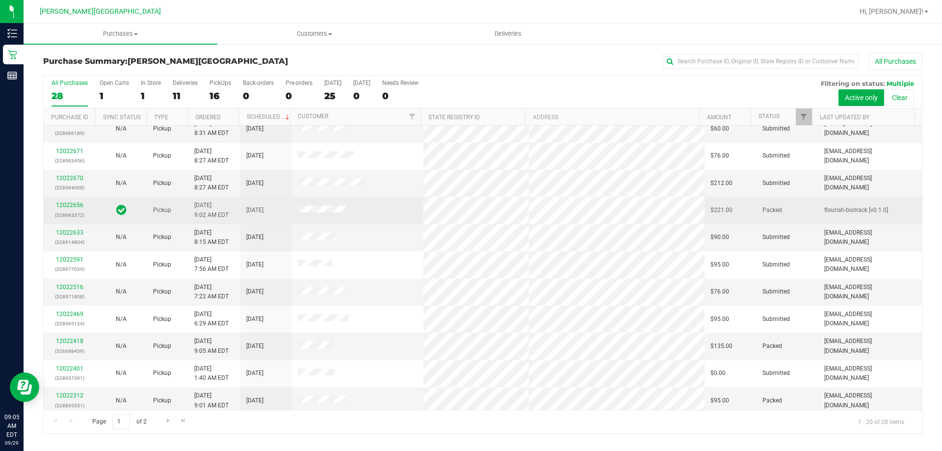
scroll to position [259, 0]
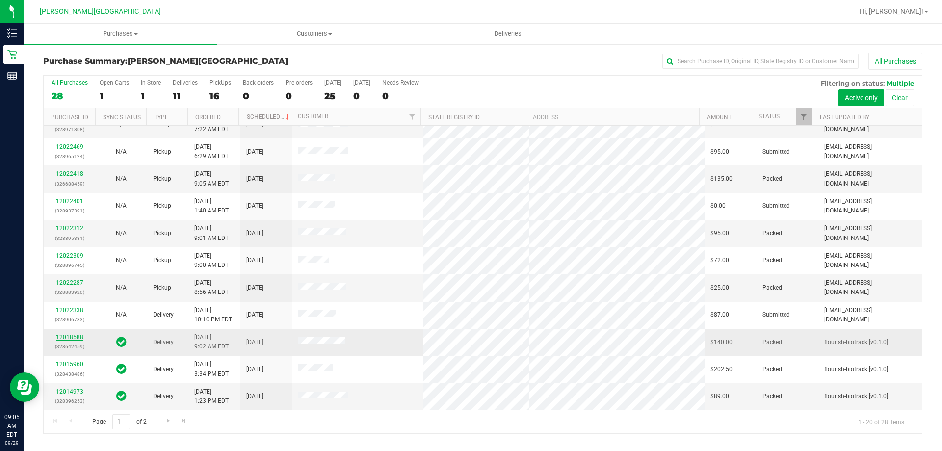
click at [59, 334] on link "12018588" at bounding box center [69, 337] width 27 height 7
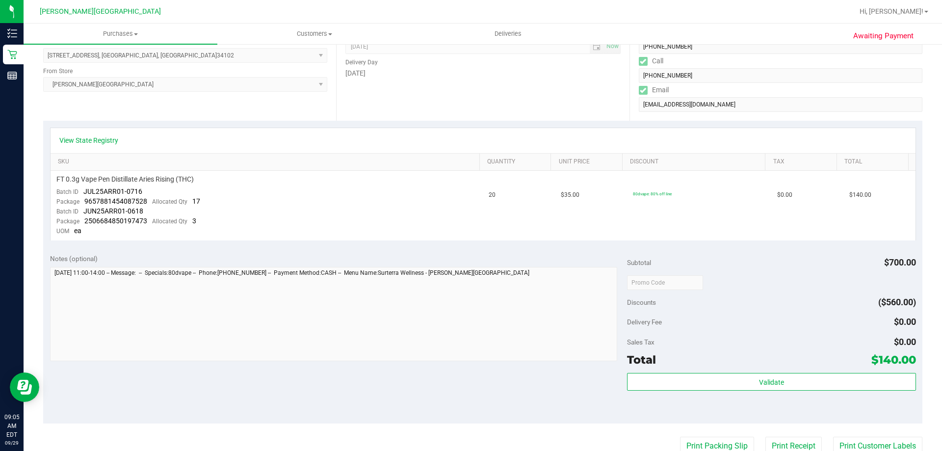
scroll to position [147, 0]
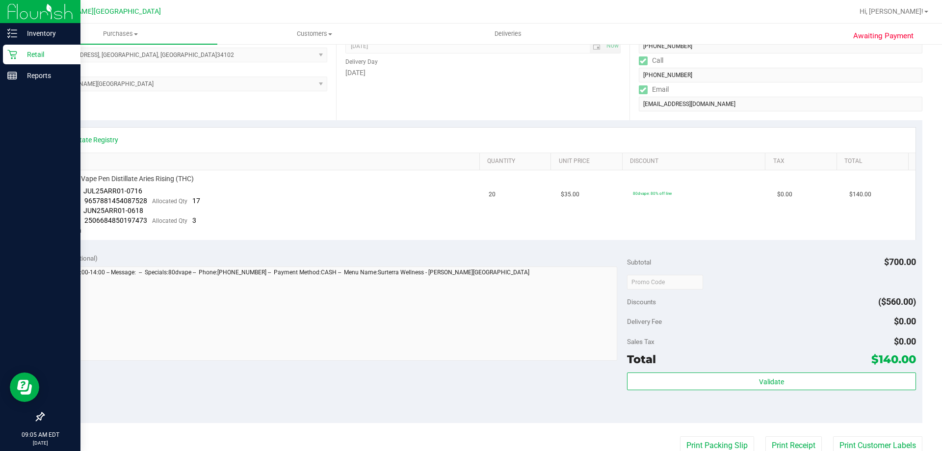
click at [34, 56] on p "Retail" at bounding box center [46, 55] width 59 height 12
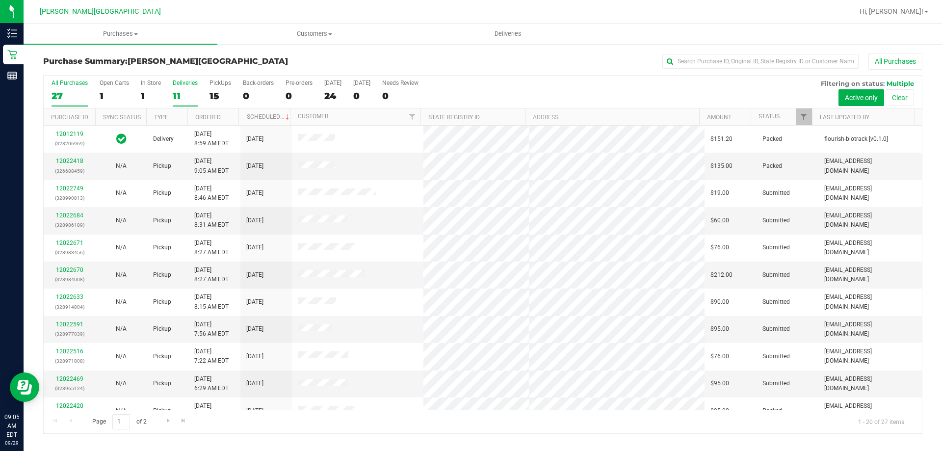
click at [175, 82] on div "Deliveries" at bounding box center [185, 82] width 25 height 7
click at [0, 0] on input "Deliveries 11" at bounding box center [0, 0] width 0 height 0
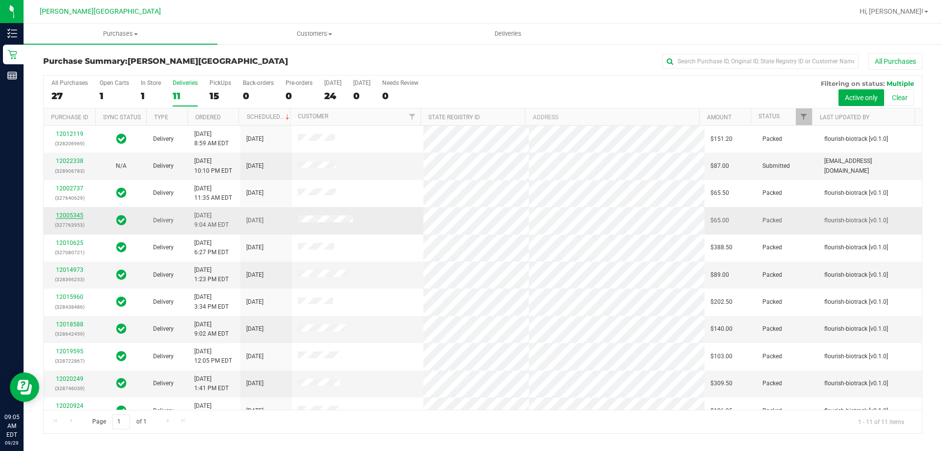
click at [61, 214] on link "12005345" at bounding box center [69, 215] width 27 height 7
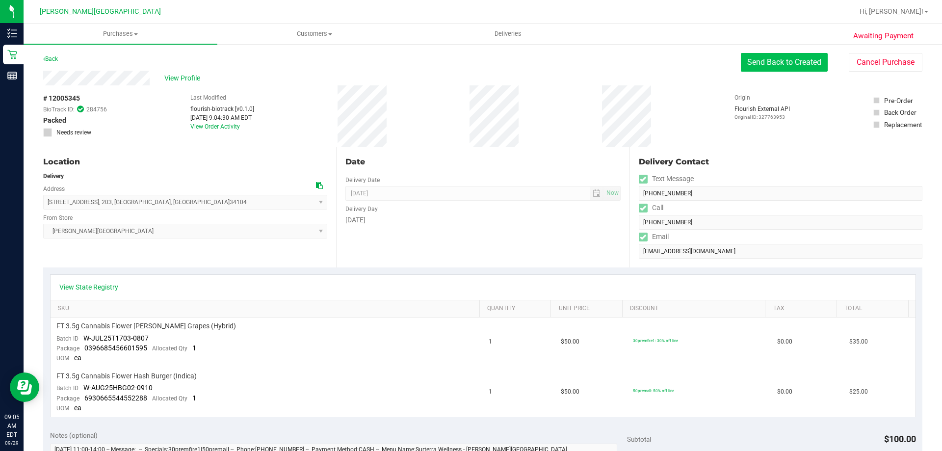
click at [787, 62] on button "Send Back to Created" at bounding box center [784, 62] width 87 height 19
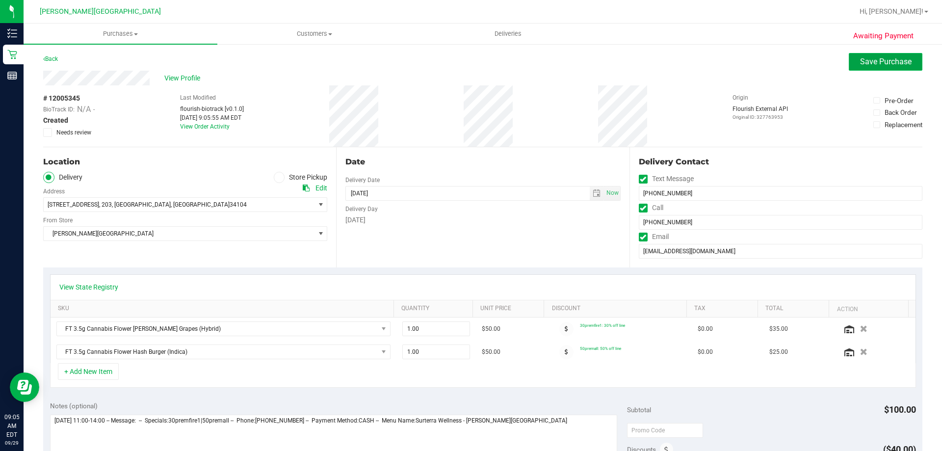
click at [879, 59] on span "Save Purchase" at bounding box center [886, 61] width 52 height 9
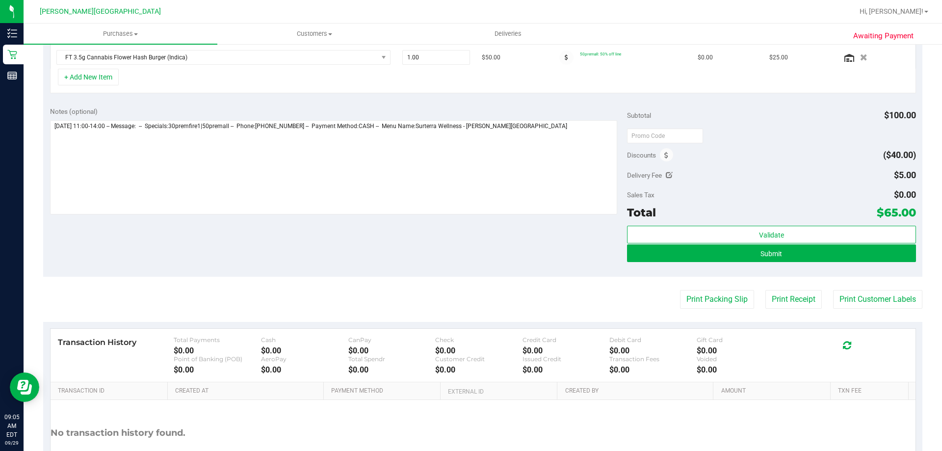
scroll to position [279, 0]
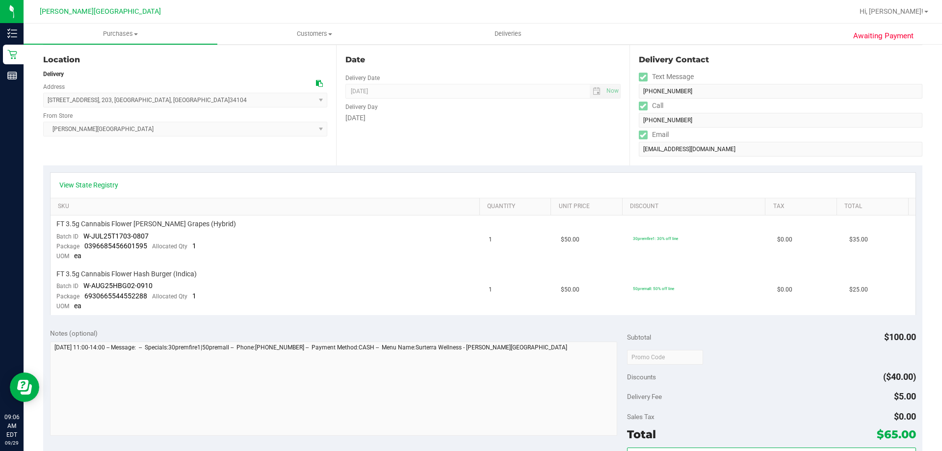
scroll to position [344, 0]
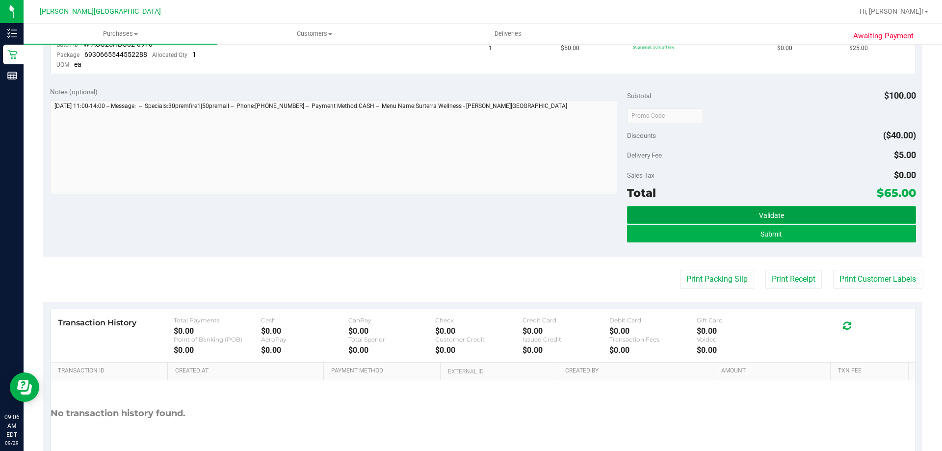
drag, startPoint x: 766, startPoint y: 223, endPoint x: 767, endPoint y: 216, distance: 6.9
click at [767, 219] on button "Validate" at bounding box center [771, 215] width 289 height 18
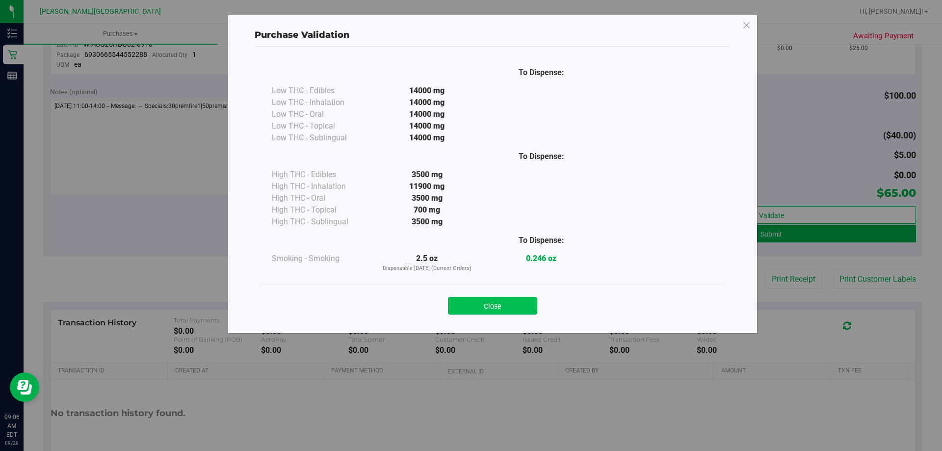
click at [516, 303] on button "Close" at bounding box center [492, 306] width 89 height 18
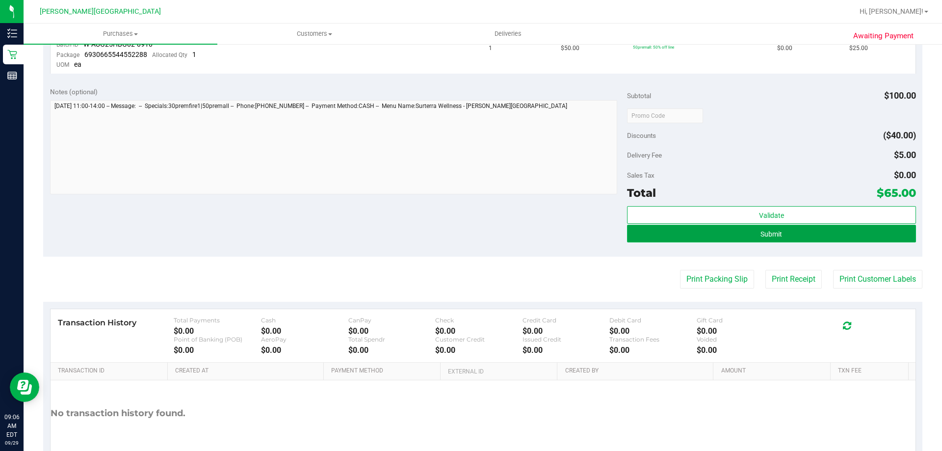
click at [745, 227] on button "Submit" at bounding box center [771, 234] width 289 height 18
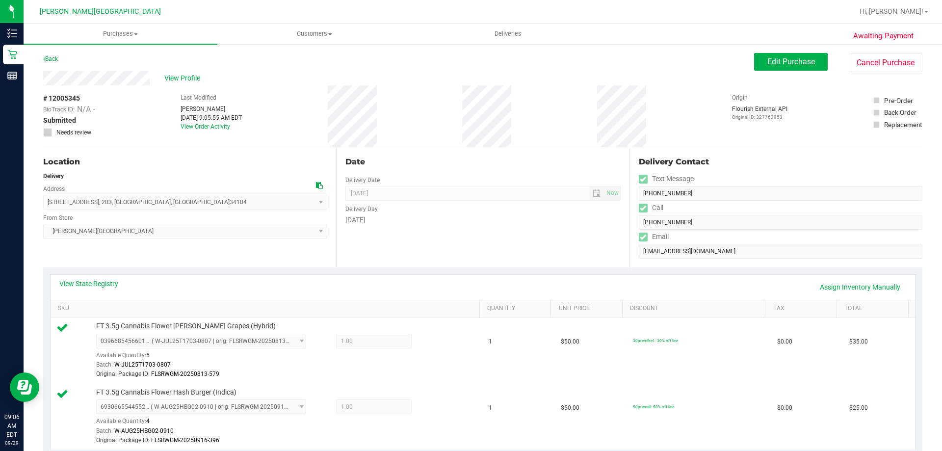
scroll to position [294, 0]
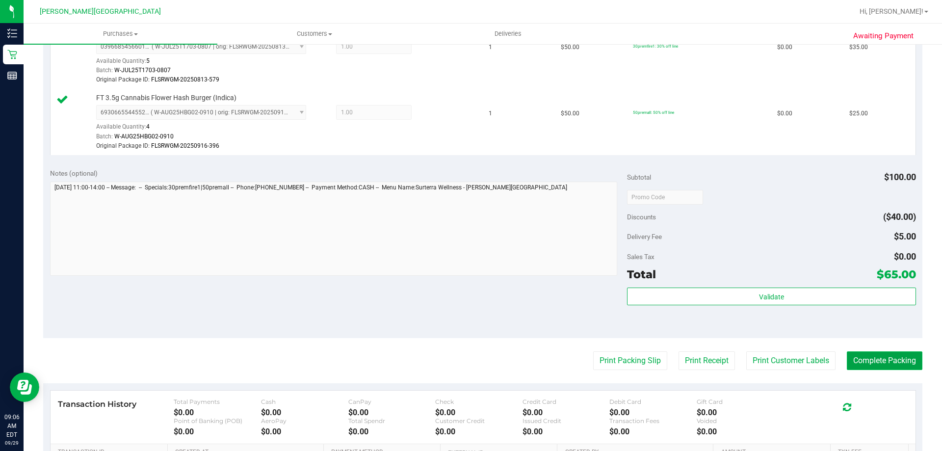
click at [862, 361] on button "Complete Packing" at bounding box center [885, 360] width 76 height 19
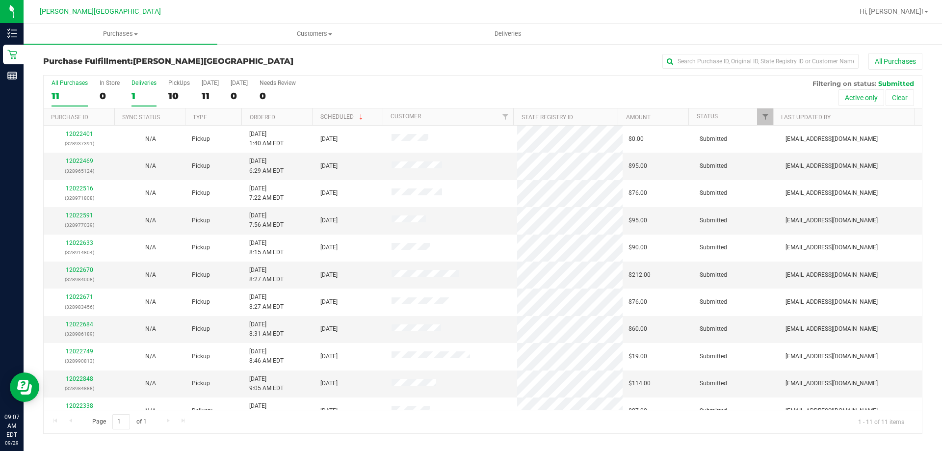
click at [137, 84] on div "Deliveries" at bounding box center [144, 82] width 25 height 7
click at [0, 0] on input "Deliveries 1" at bounding box center [0, 0] width 0 height 0
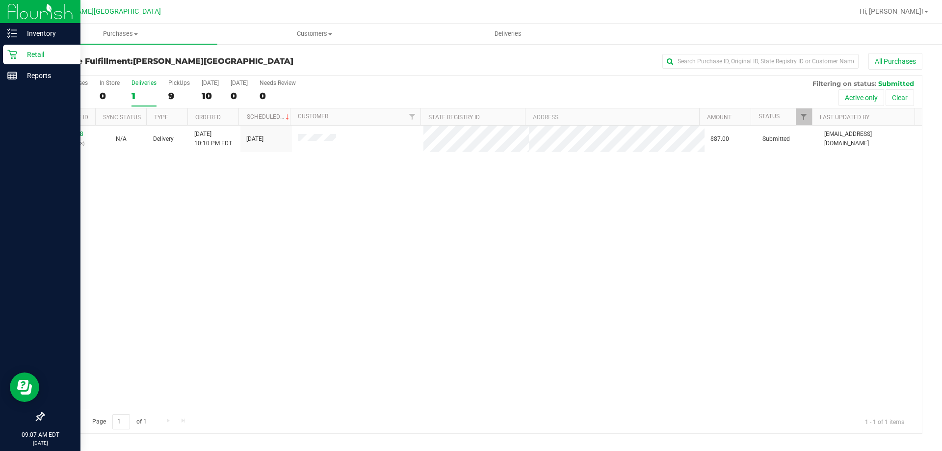
click at [33, 52] on p "Retail" at bounding box center [46, 55] width 59 height 12
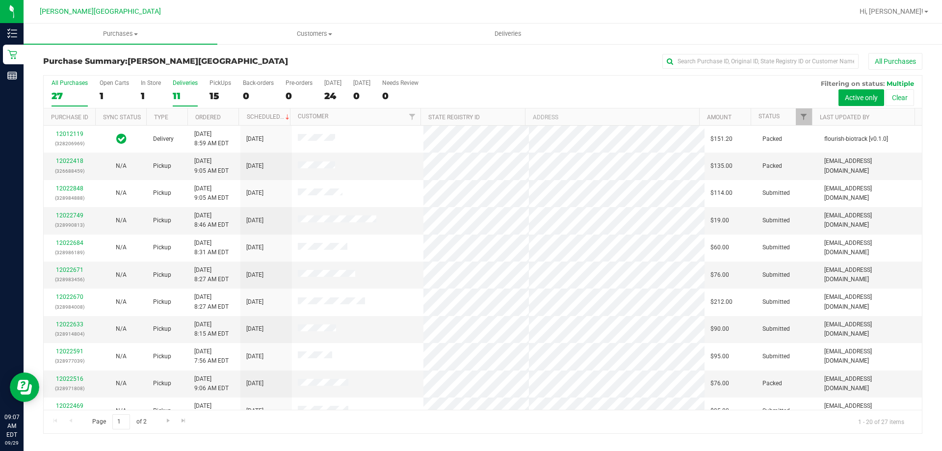
click at [183, 81] on div "Deliveries" at bounding box center [185, 82] width 25 height 7
click at [0, 0] on input "Deliveries 11" at bounding box center [0, 0] width 0 height 0
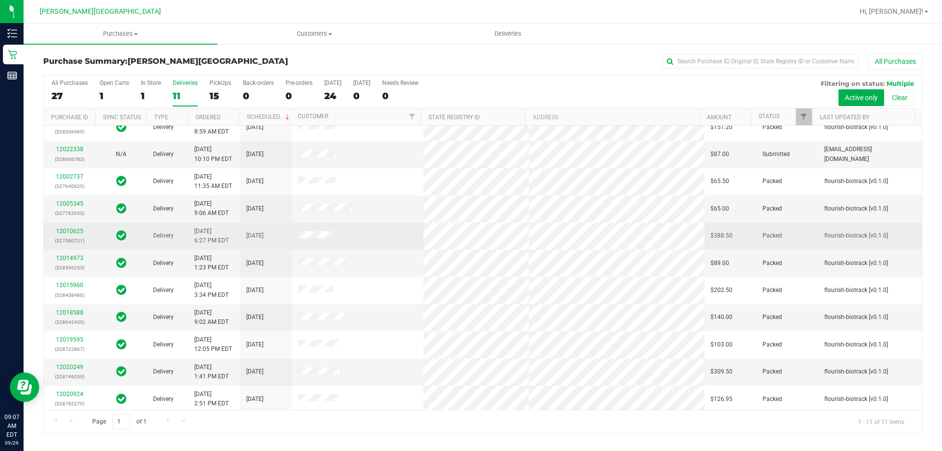
scroll to position [14, 0]
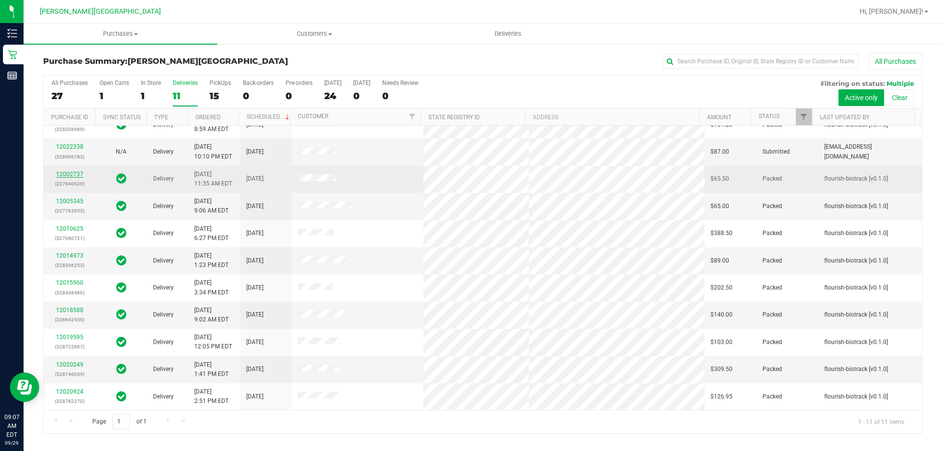
click at [64, 175] on link "12002737" at bounding box center [69, 174] width 27 height 7
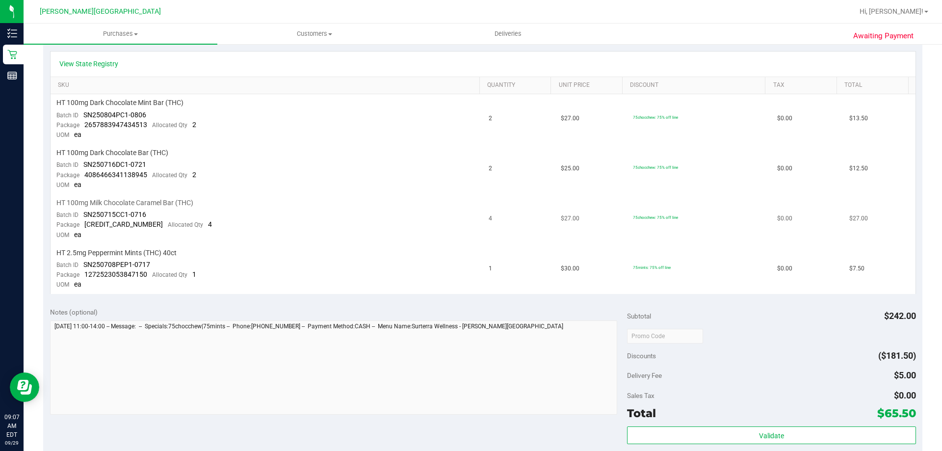
scroll to position [245, 0]
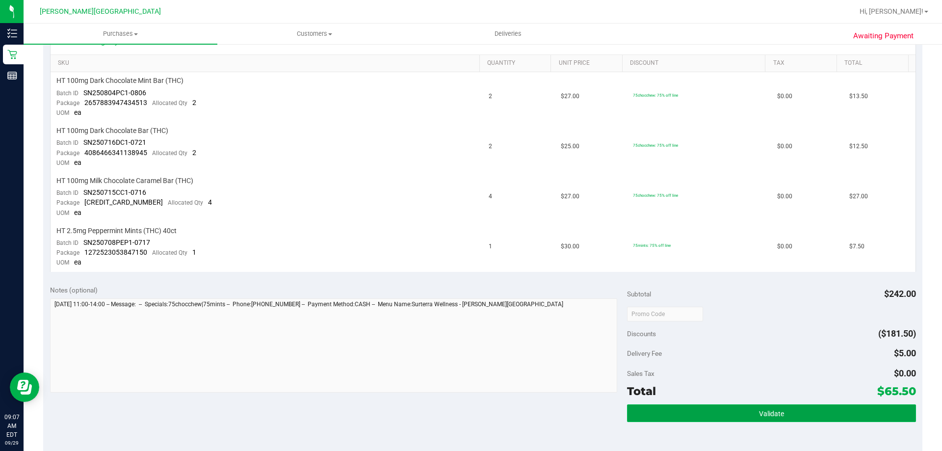
click at [786, 411] on button "Validate" at bounding box center [771, 413] width 289 height 18
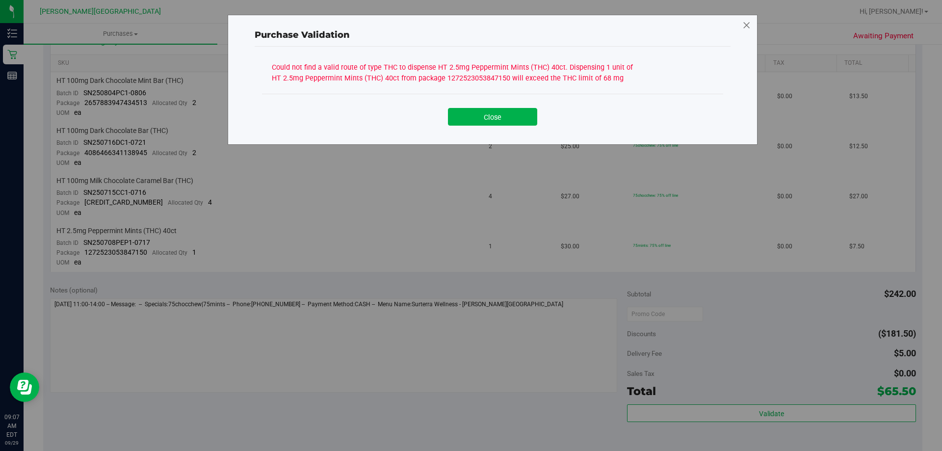
click at [747, 25] on icon at bounding box center [746, 26] width 9 height 16
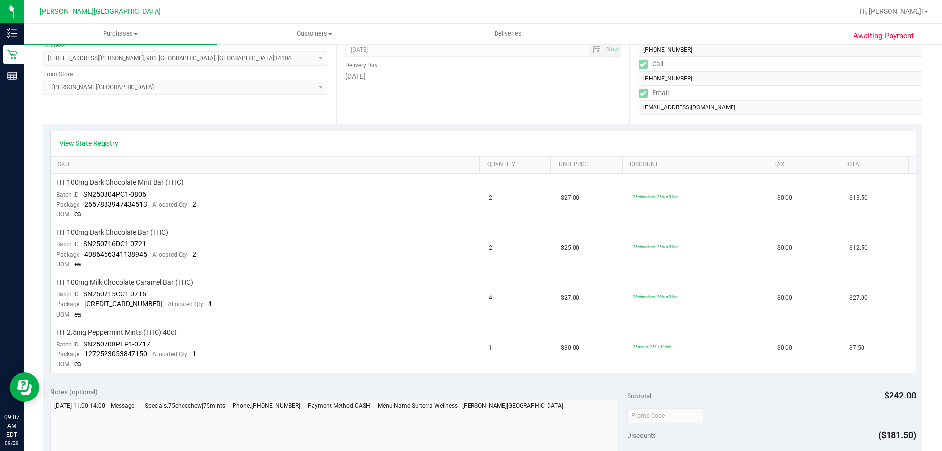
scroll to position [0, 0]
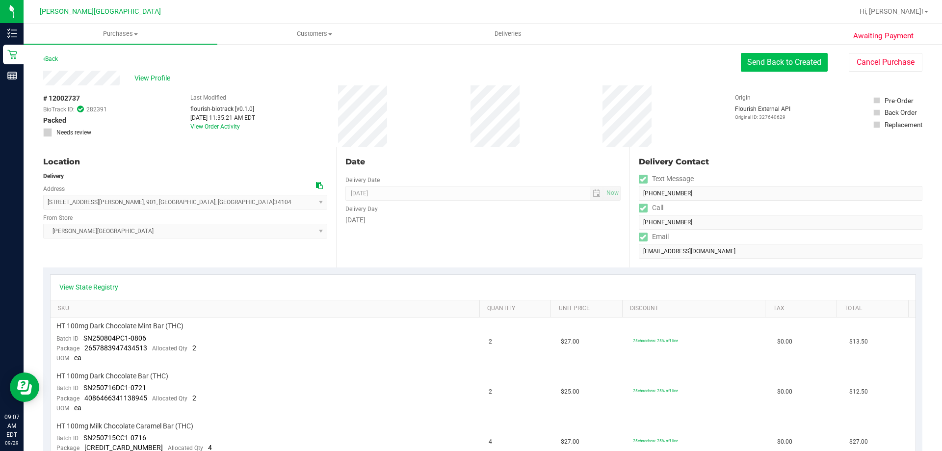
click at [761, 61] on button "Send Back to Created" at bounding box center [784, 62] width 87 height 19
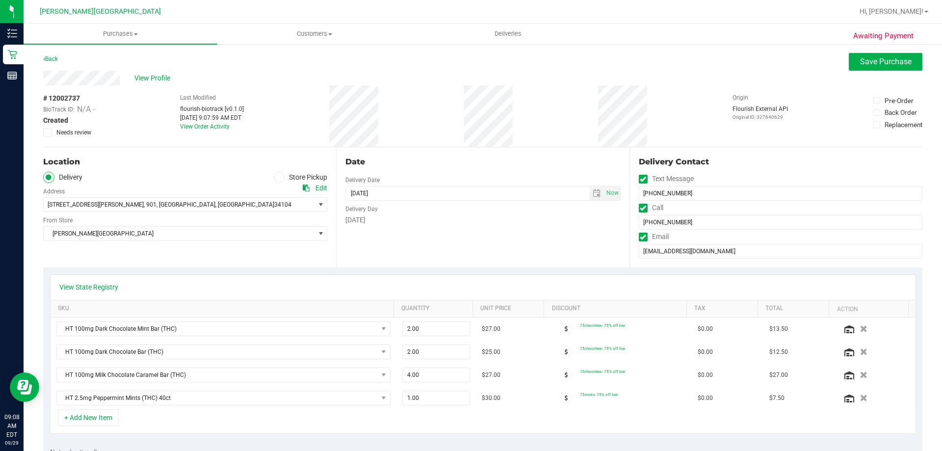
click at [276, 177] on icon at bounding box center [279, 177] width 6 height 0
click at [0, 0] on input "Store Pickup" at bounding box center [0, 0] width 0 height 0
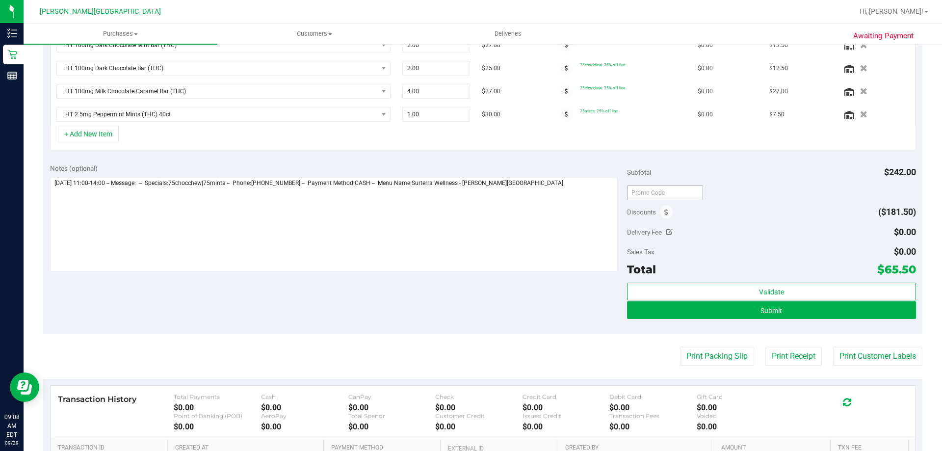
scroll to position [294, 0]
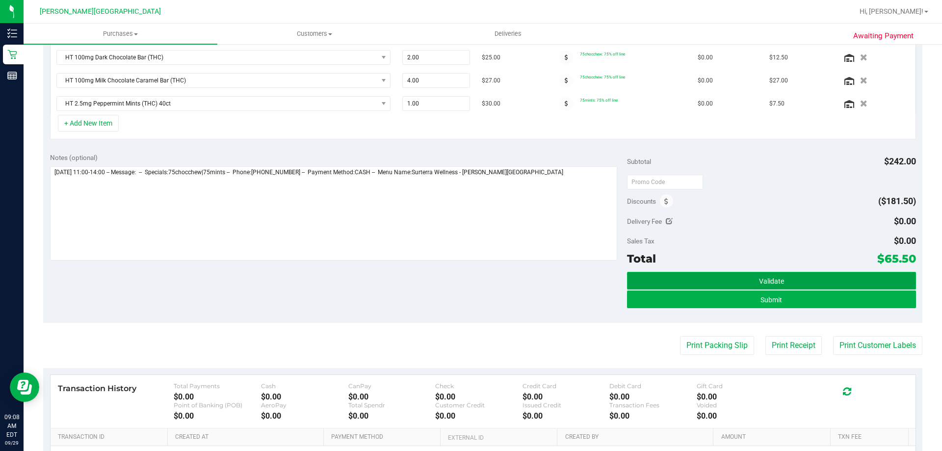
click at [759, 278] on span "Validate" at bounding box center [771, 281] width 25 height 8
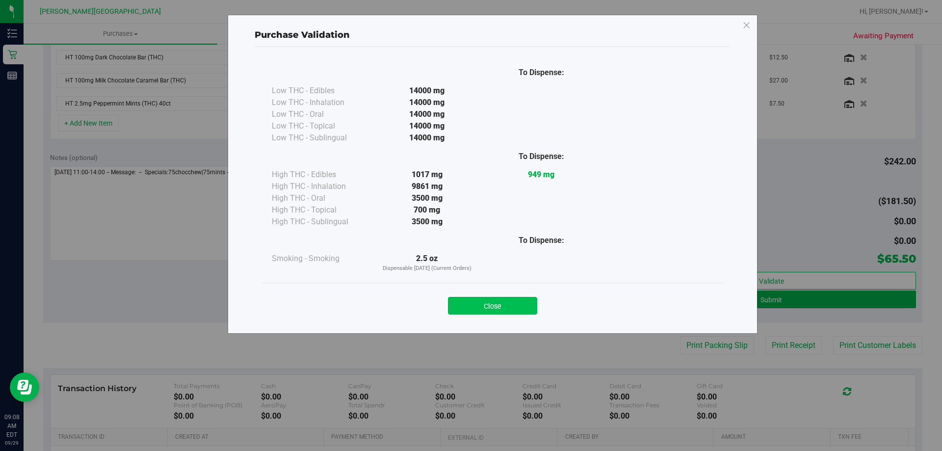
click at [490, 306] on button "Close" at bounding box center [492, 306] width 89 height 18
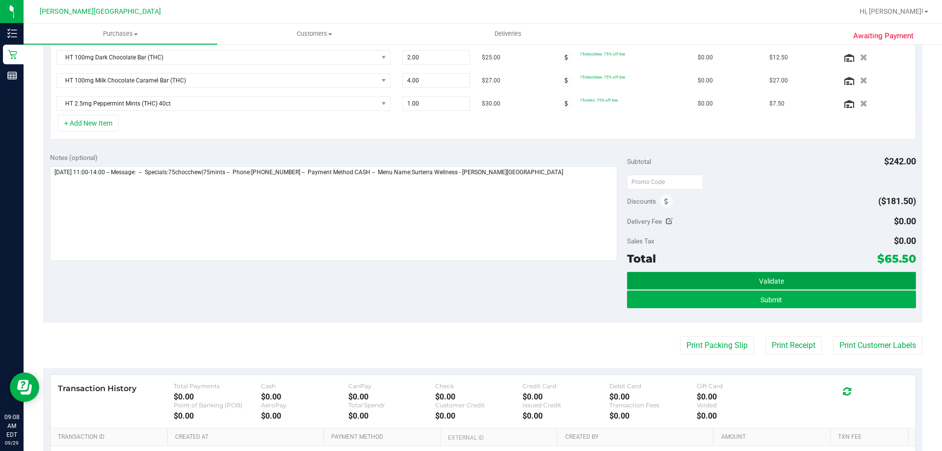
click at [770, 281] on span "Validate" at bounding box center [771, 281] width 25 height 8
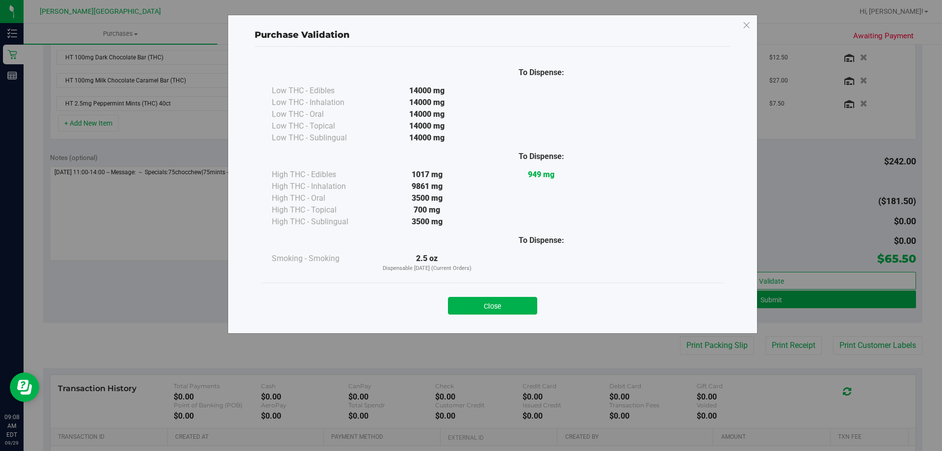
click at [503, 306] on button "Close" at bounding box center [492, 306] width 89 height 18
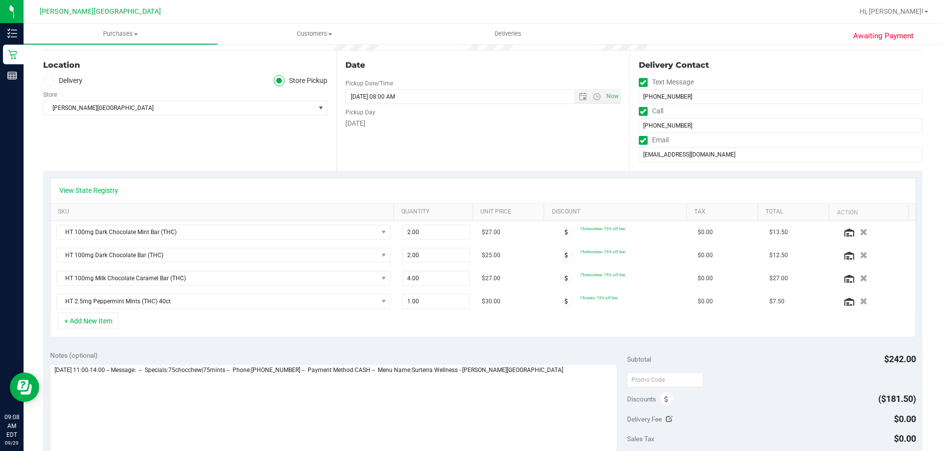
scroll to position [0, 0]
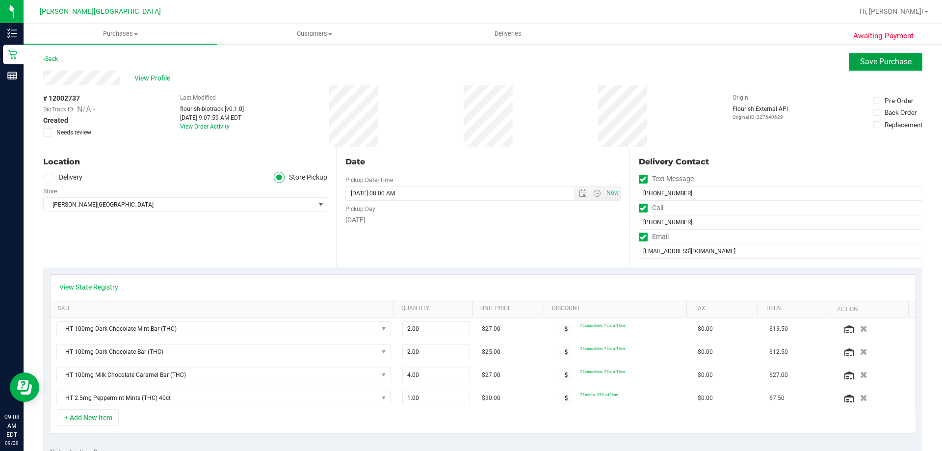
click at [878, 59] on span "Save Purchase" at bounding box center [886, 61] width 52 height 9
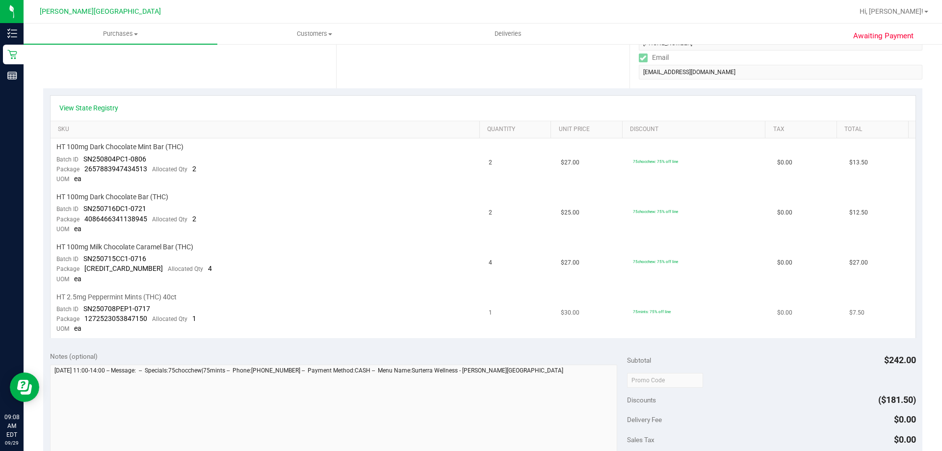
scroll to position [344, 0]
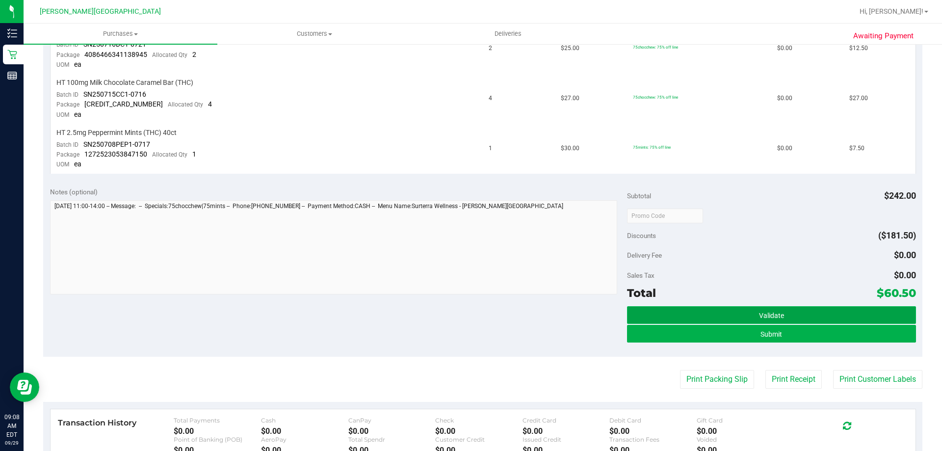
click at [752, 316] on button "Validate" at bounding box center [771, 315] width 289 height 18
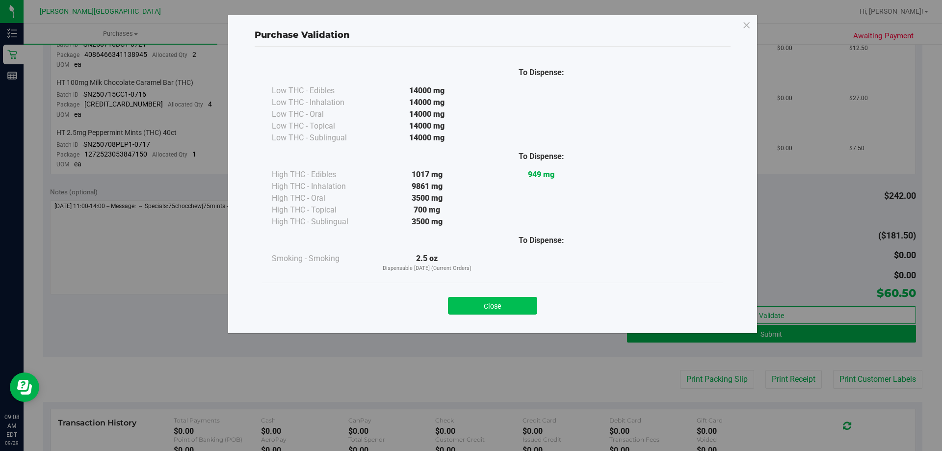
click at [510, 305] on button "Close" at bounding box center [492, 306] width 89 height 18
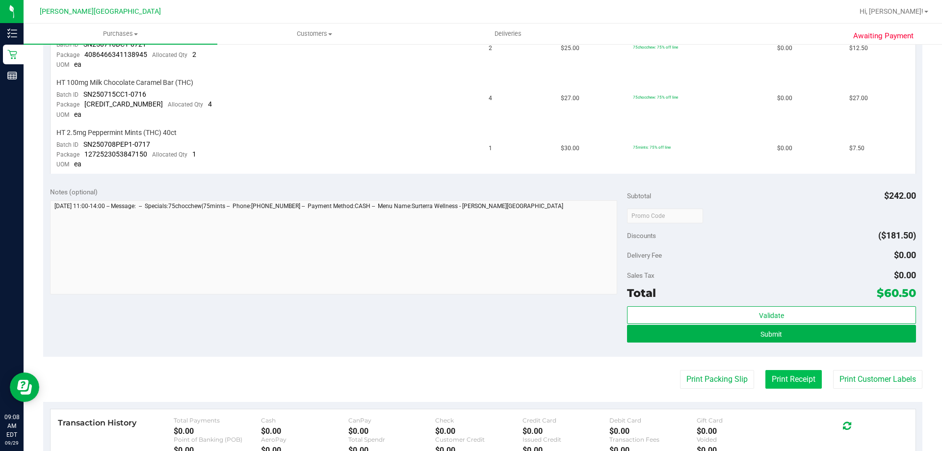
click at [796, 380] on button "Print Receipt" at bounding box center [794, 379] width 56 height 19
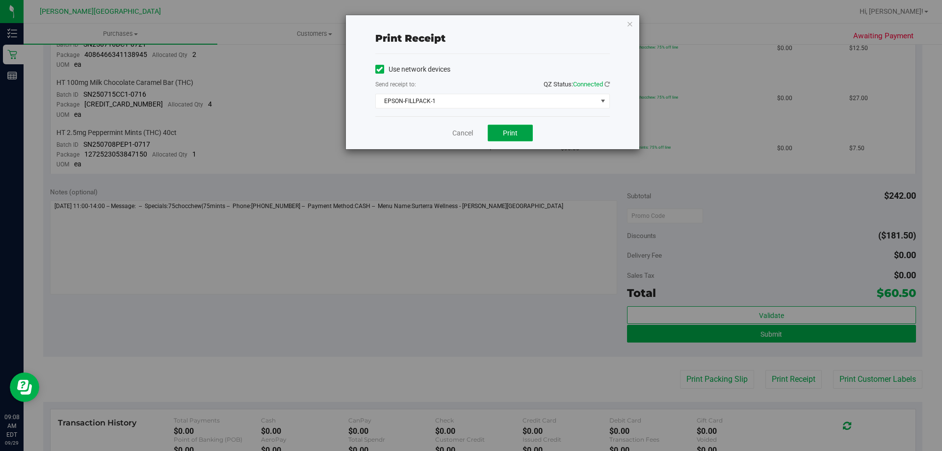
click at [515, 135] on span "Print" at bounding box center [510, 133] width 15 height 8
click at [464, 137] on link "Cancel" at bounding box center [462, 133] width 21 height 10
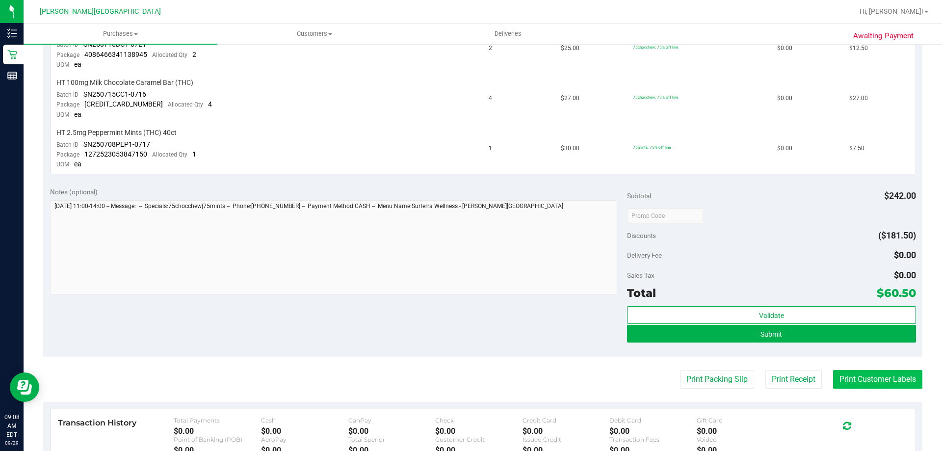
click at [847, 386] on button "Print Customer Labels" at bounding box center [877, 379] width 89 height 19
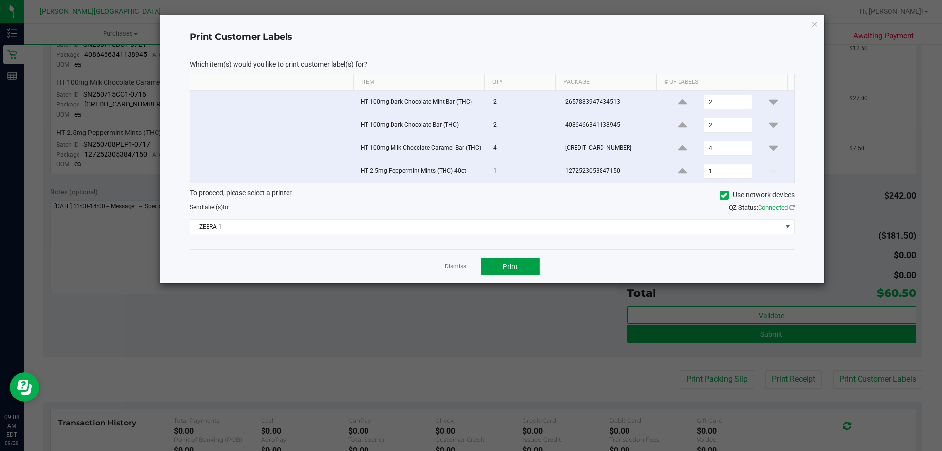
click at [493, 268] on button "Print" at bounding box center [510, 267] width 59 height 18
click at [449, 266] on link "Dismiss" at bounding box center [455, 267] width 21 height 8
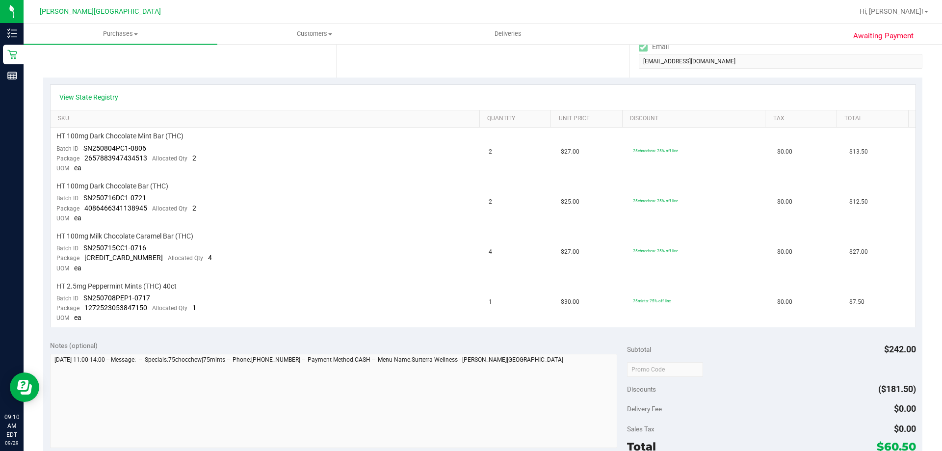
scroll to position [0, 0]
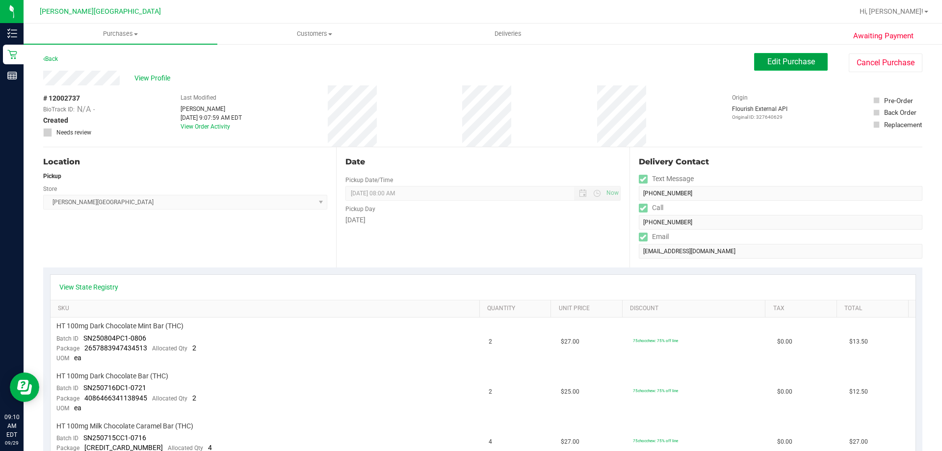
click at [800, 57] on span "Edit Purchase" at bounding box center [791, 61] width 48 height 9
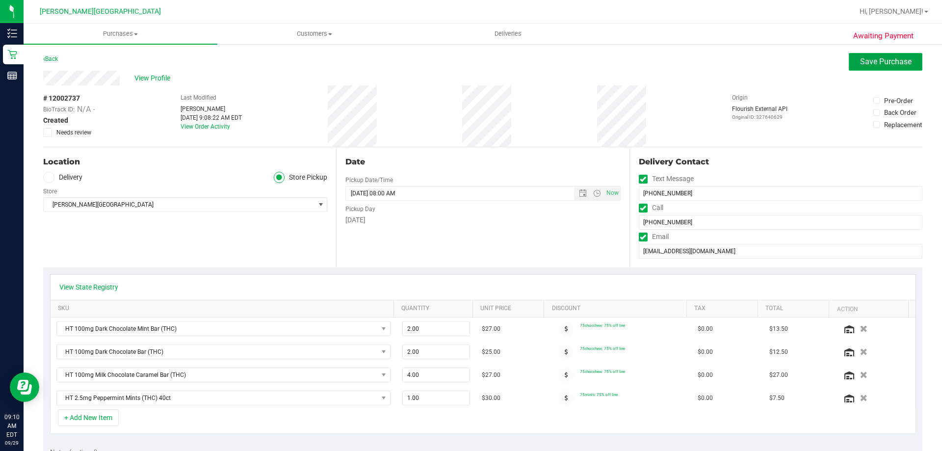
click at [888, 60] on span "Save Purchase" at bounding box center [886, 61] width 52 height 9
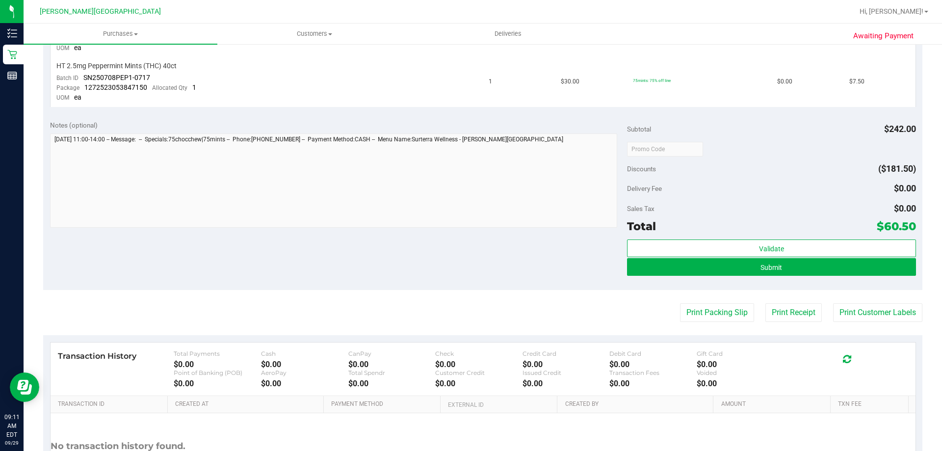
scroll to position [416, 0]
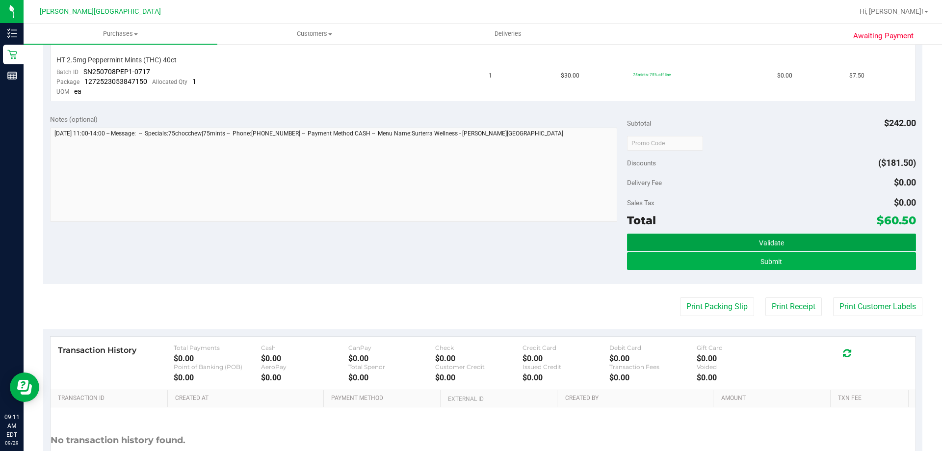
click at [790, 250] on button "Validate" at bounding box center [771, 243] width 289 height 18
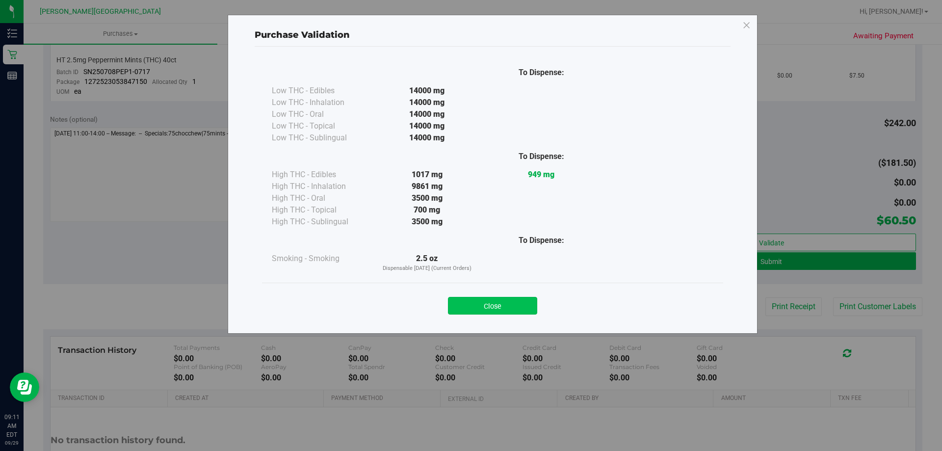
click at [516, 308] on button "Close" at bounding box center [492, 306] width 89 height 18
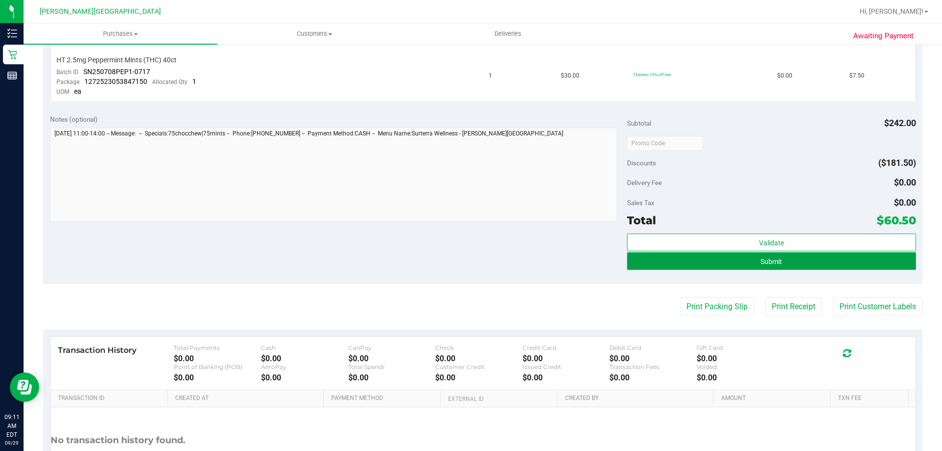
click at [794, 269] on button "Submit" at bounding box center [771, 261] width 289 height 18
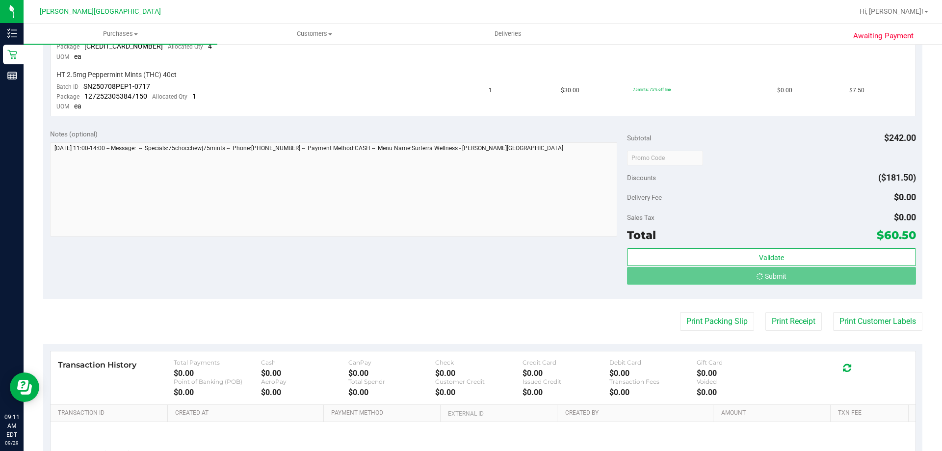
scroll to position [387, 0]
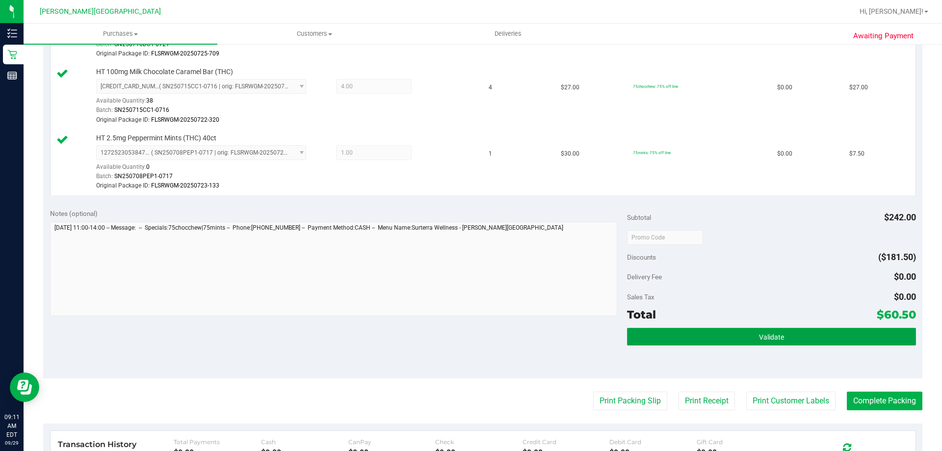
click at [779, 339] on button "Validate" at bounding box center [771, 337] width 289 height 18
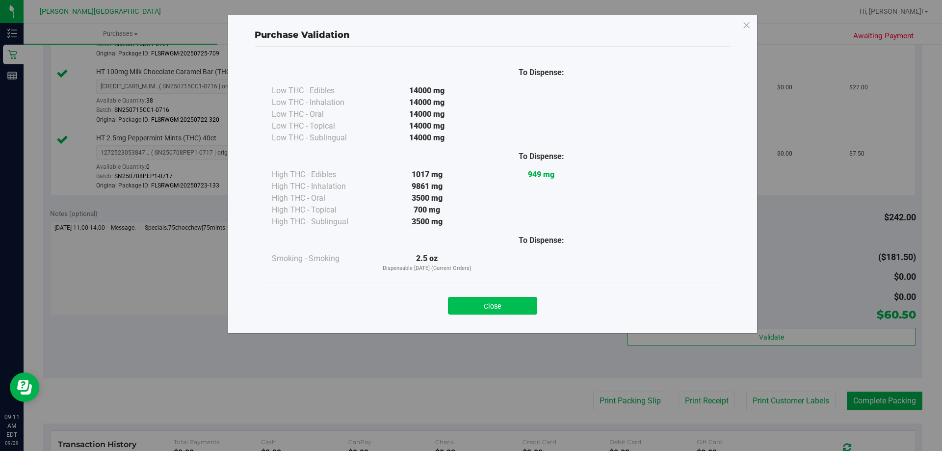
click at [508, 299] on button "Close" at bounding box center [492, 306] width 89 height 18
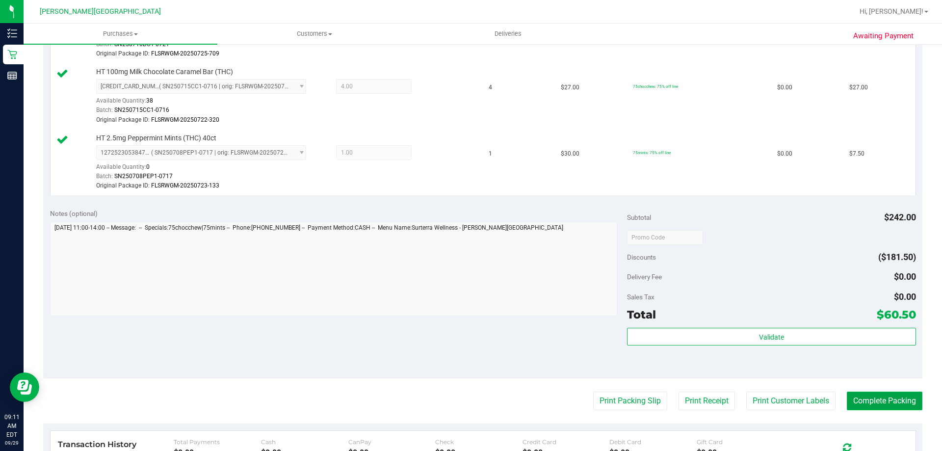
click at [880, 405] on button "Complete Packing" at bounding box center [885, 401] width 76 height 19
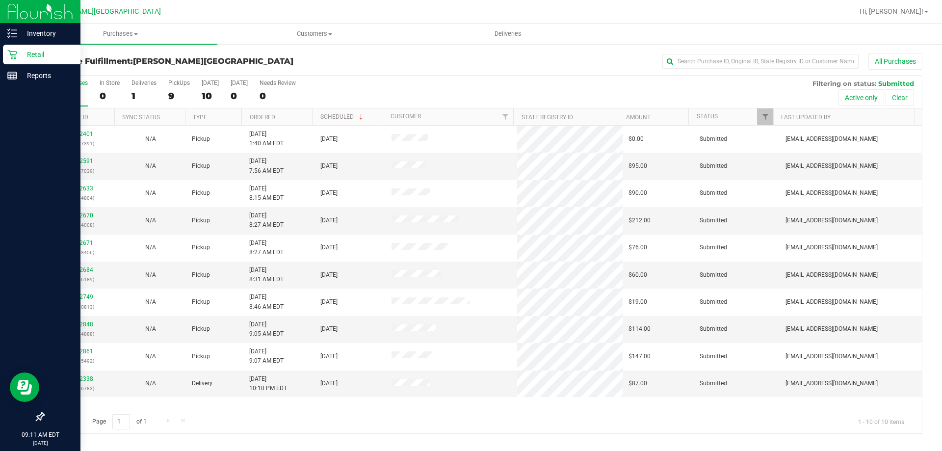
click at [19, 50] on p "Retail" at bounding box center [46, 55] width 59 height 12
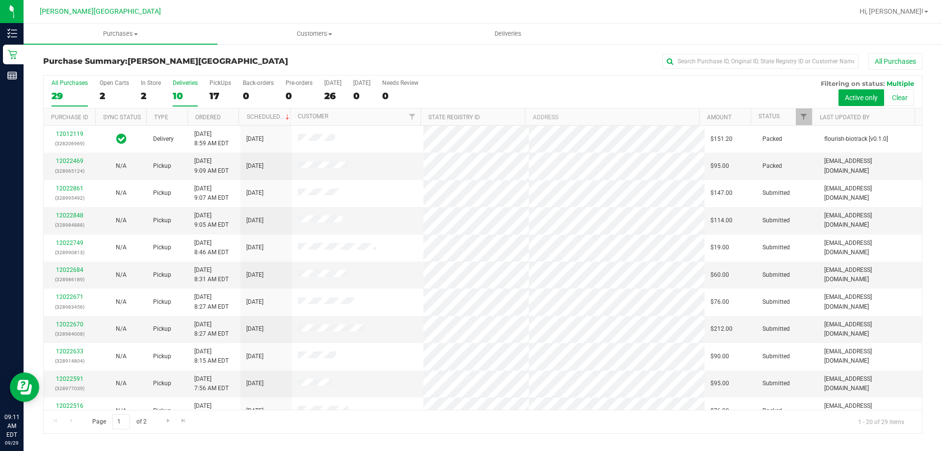
click at [183, 84] on div "Deliveries" at bounding box center [185, 82] width 25 height 7
click at [0, 0] on input "Deliveries 10" at bounding box center [0, 0] width 0 height 0
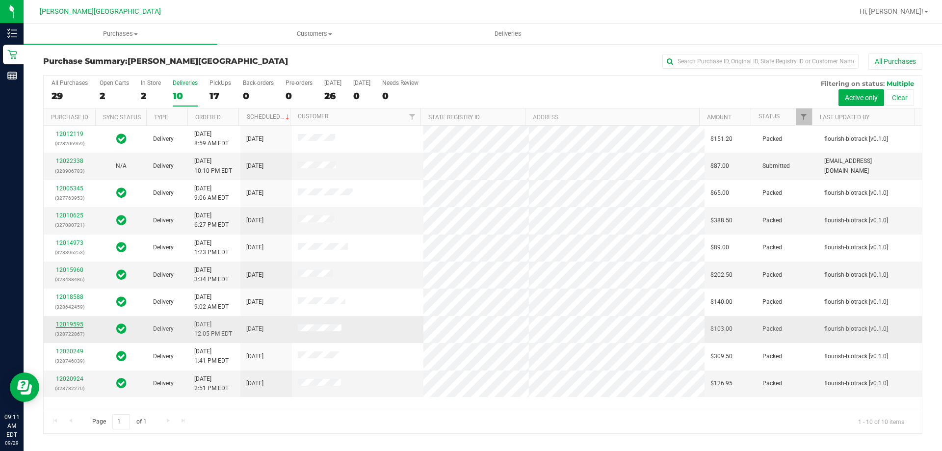
click at [77, 323] on link "12019595" at bounding box center [69, 324] width 27 height 7
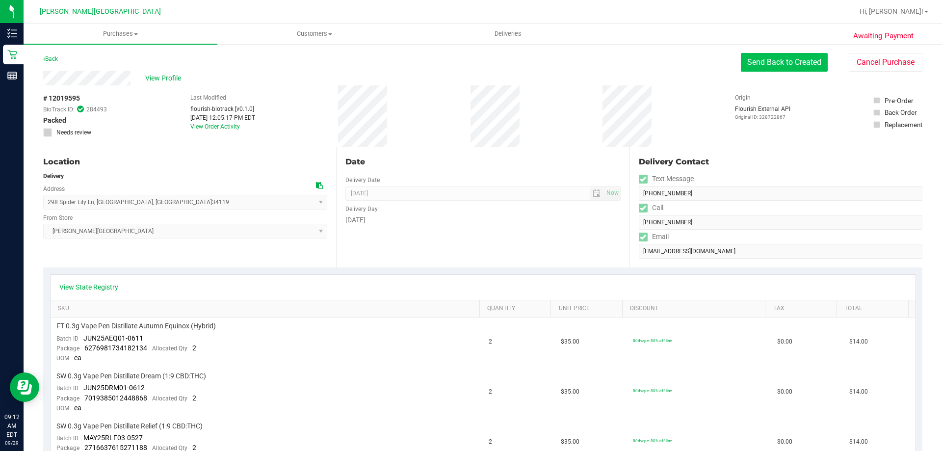
click at [789, 65] on button "Send Back to Created" at bounding box center [784, 62] width 87 height 19
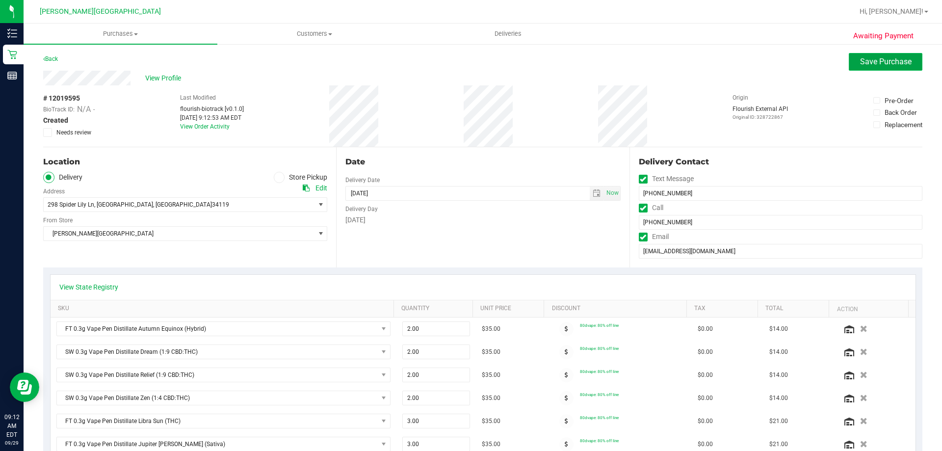
click at [866, 65] on span "Save Purchase" at bounding box center [886, 61] width 52 height 9
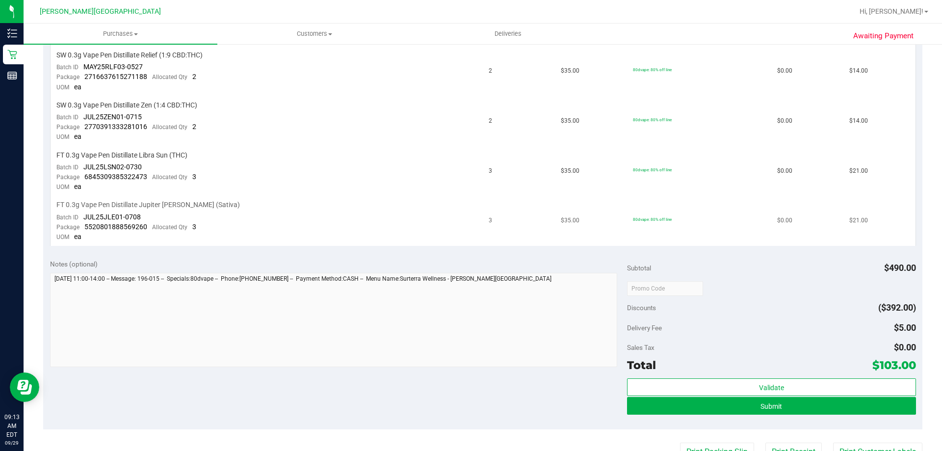
scroll to position [393, 0]
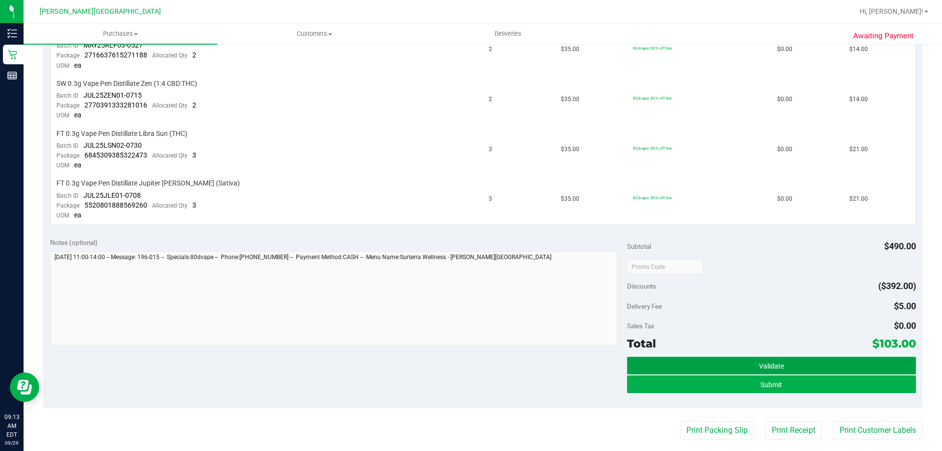
click at [759, 363] on span "Validate" at bounding box center [771, 366] width 25 height 8
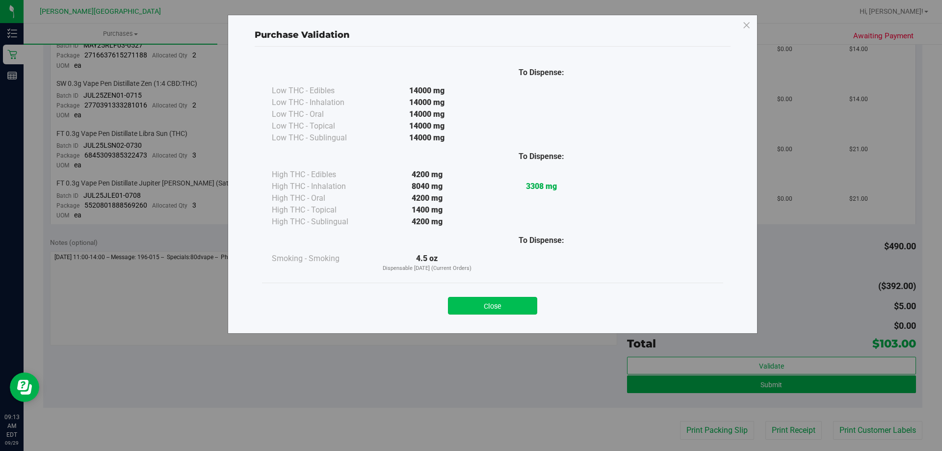
click at [498, 308] on button "Close" at bounding box center [492, 306] width 89 height 18
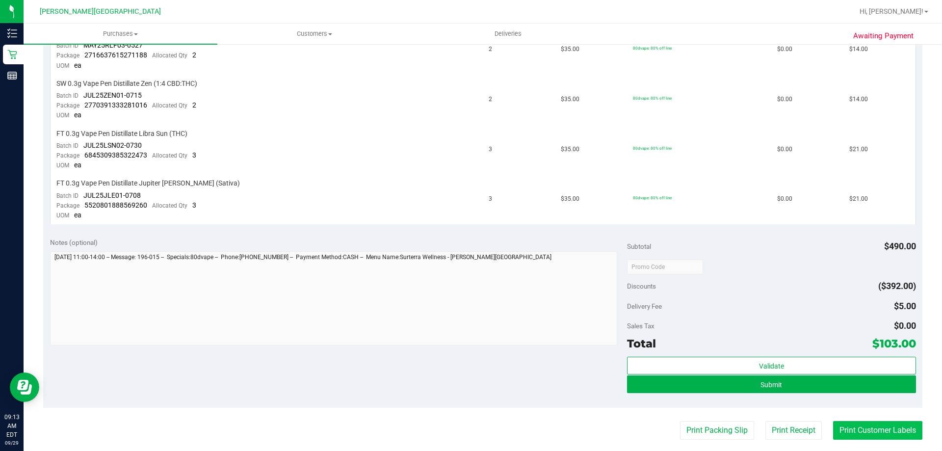
click at [880, 427] on button "Print Customer Labels" at bounding box center [877, 430] width 89 height 19
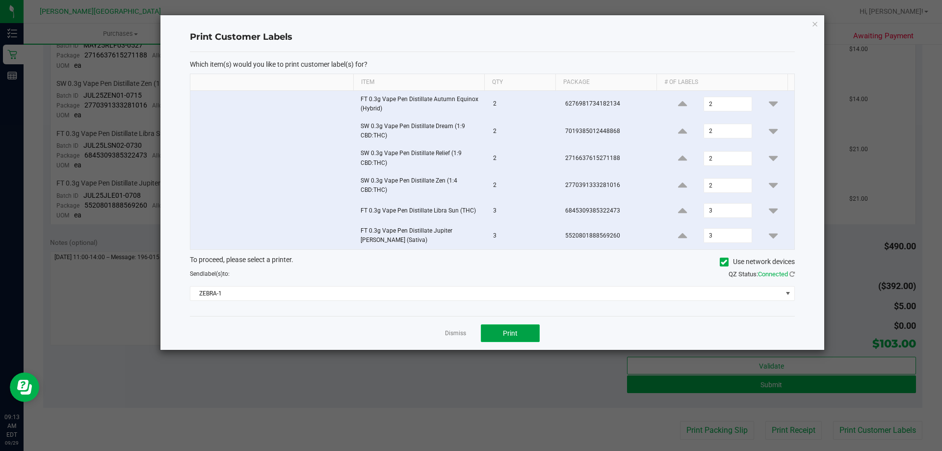
click at [512, 329] on span "Print" at bounding box center [510, 333] width 15 height 8
click at [464, 336] on link "Dismiss" at bounding box center [455, 333] width 21 height 8
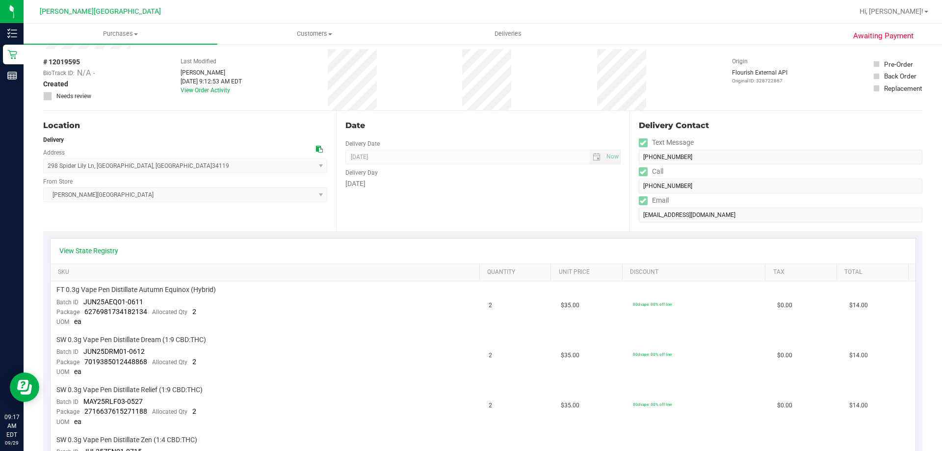
scroll to position [0, 0]
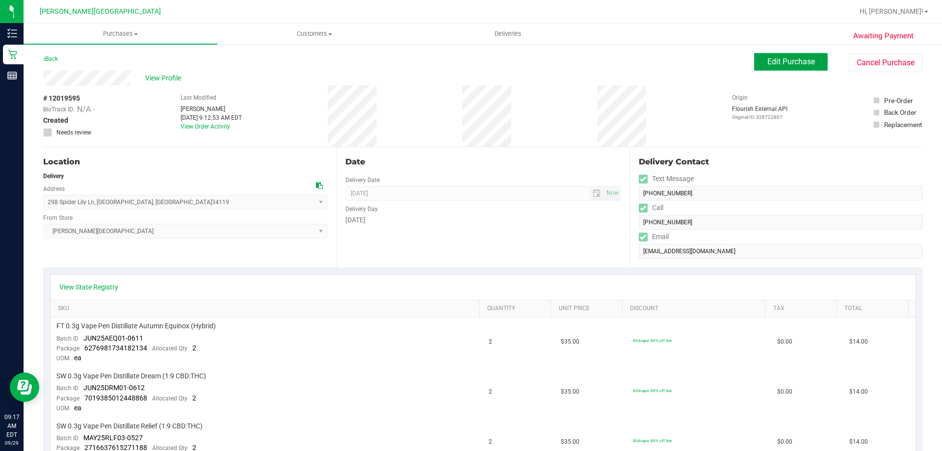
click at [790, 59] on span "Edit Purchase" at bounding box center [791, 61] width 48 height 9
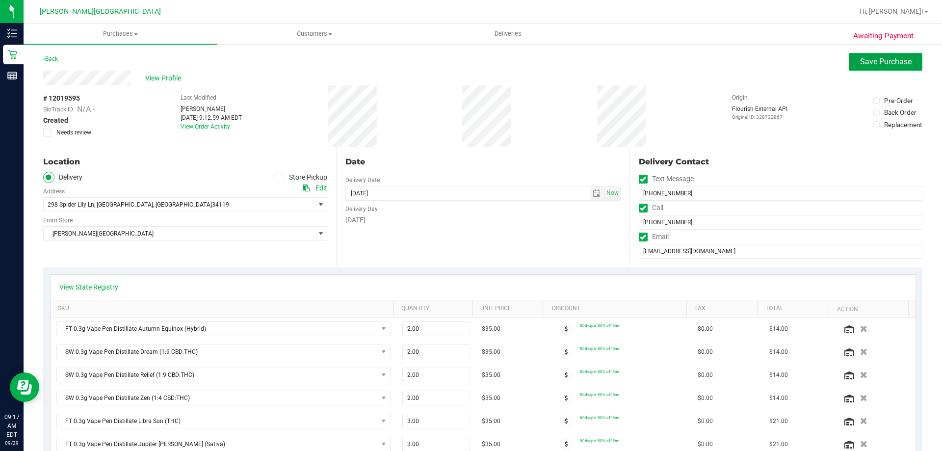
click at [869, 63] on span "Save Purchase" at bounding box center [886, 61] width 52 height 9
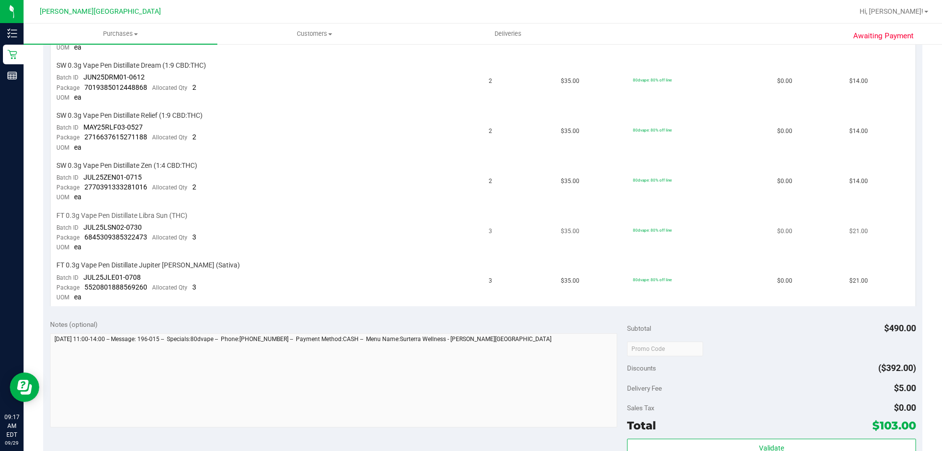
scroll to position [598, 0]
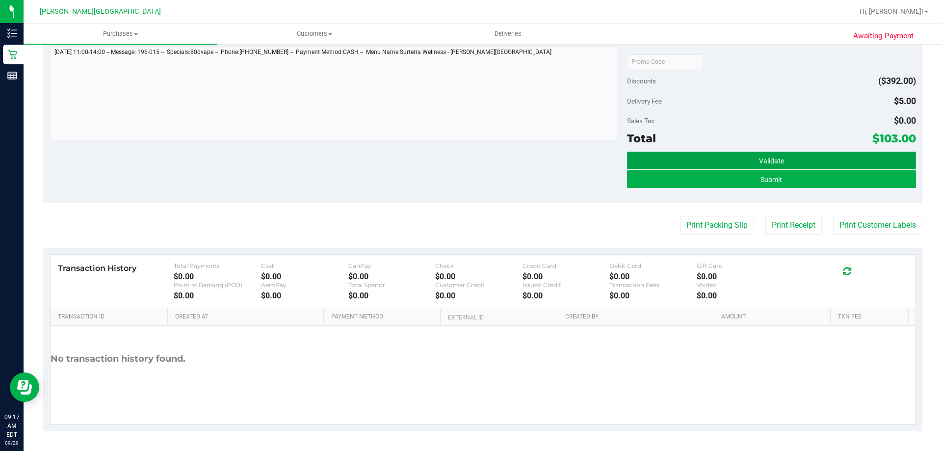
click at [715, 157] on button "Validate" at bounding box center [771, 161] width 289 height 18
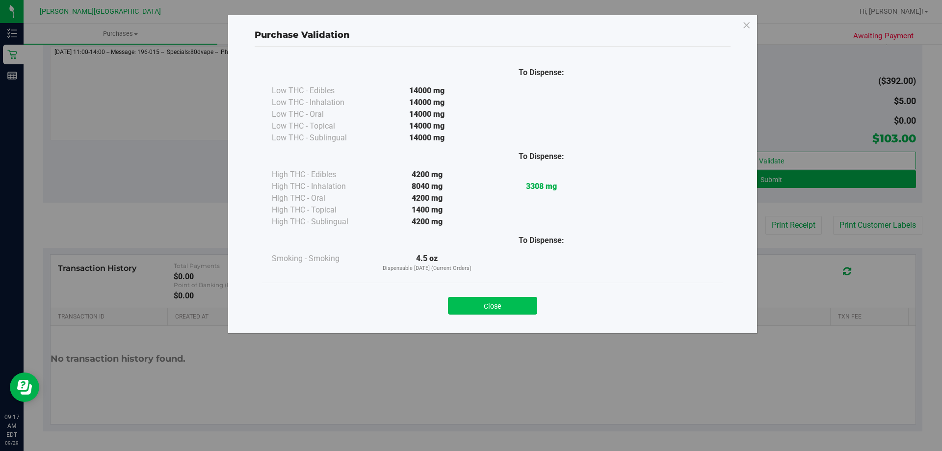
click at [513, 306] on button "Close" at bounding box center [492, 306] width 89 height 18
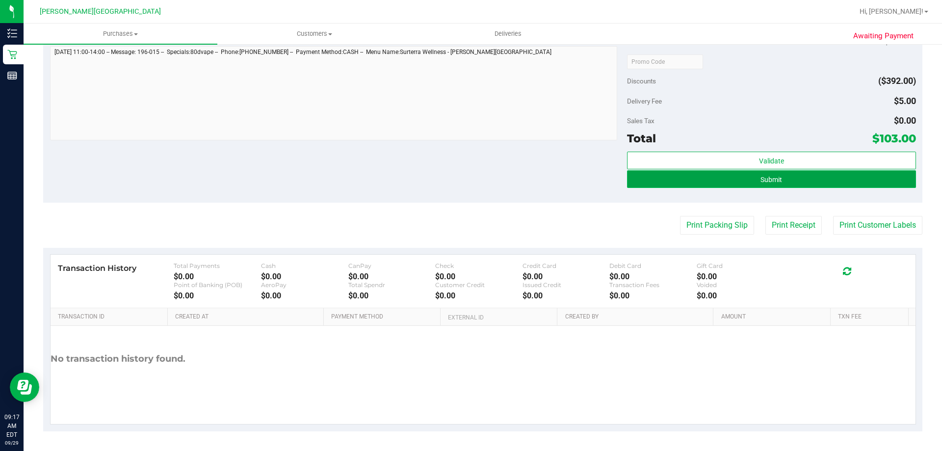
click at [753, 179] on button "Submit" at bounding box center [771, 179] width 289 height 18
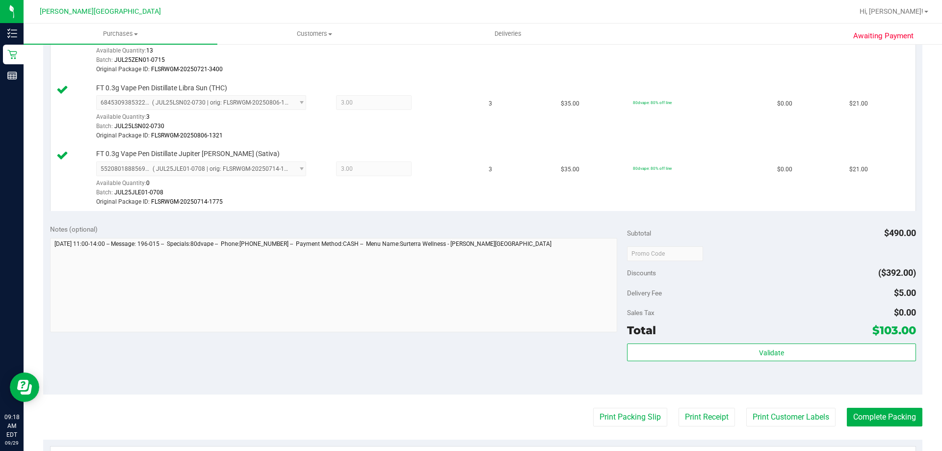
scroll to position [695, 0]
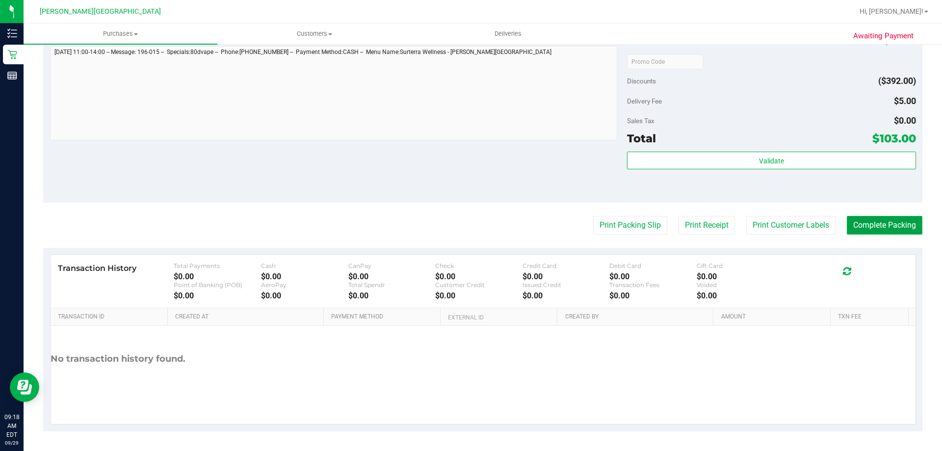
click at [874, 223] on button "Complete Packing" at bounding box center [885, 225] width 76 height 19
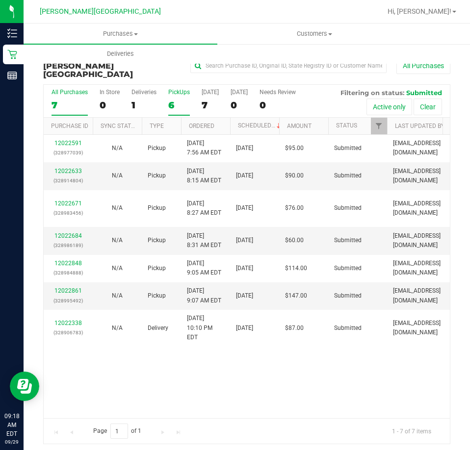
click at [179, 89] on div "PickUps" at bounding box center [179, 92] width 22 height 7
click at [0, 0] on input "PickUps 6" at bounding box center [0, 0] width 0 height 0
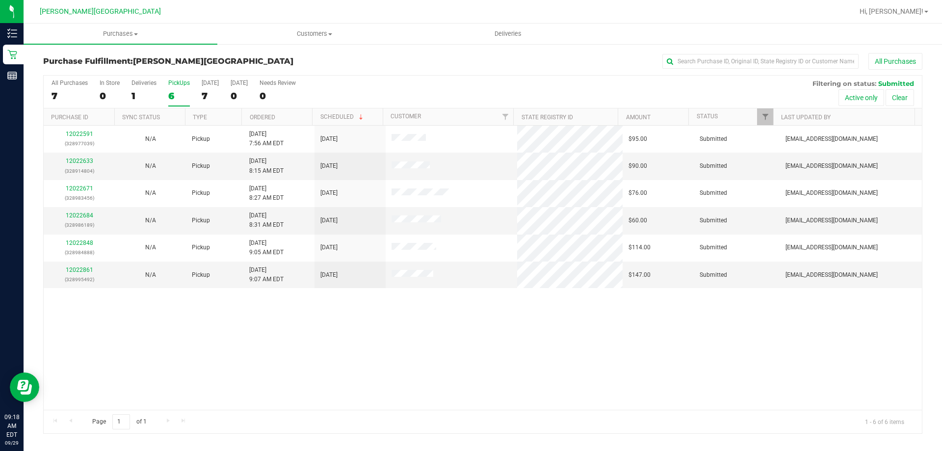
click at [177, 81] on div "PickUps" at bounding box center [179, 82] width 22 height 7
click at [0, 0] on input "PickUps 6" at bounding box center [0, 0] width 0 height 0
click at [180, 83] on div "PickUps" at bounding box center [179, 82] width 22 height 7
click at [0, 0] on input "PickUps 6" at bounding box center [0, 0] width 0 height 0
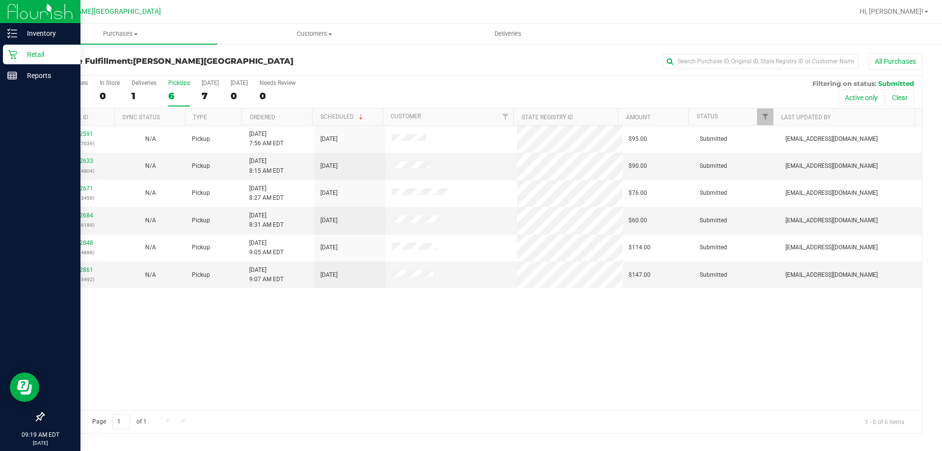
click at [35, 52] on p "Retail" at bounding box center [46, 55] width 59 height 12
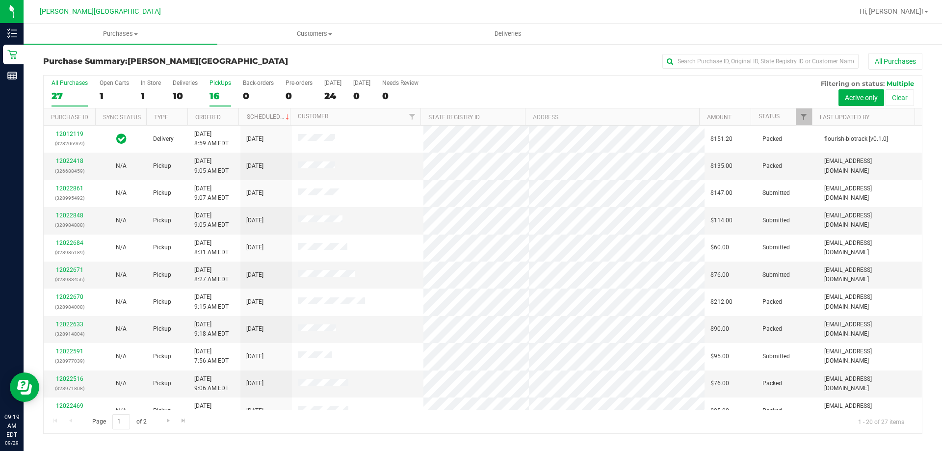
click at [216, 83] on div "PickUps" at bounding box center [221, 82] width 22 height 7
click at [0, 0] on input "PickUps 16" at bounding box center [0, 0] width 0 height 0
click at [185, 83] on div "Deliveries" at bounding box center [185, 82] width 25 height 7
click at [0, 0] on input "Deliveries 10" at bounding box center [0, 0] width 0 height 0
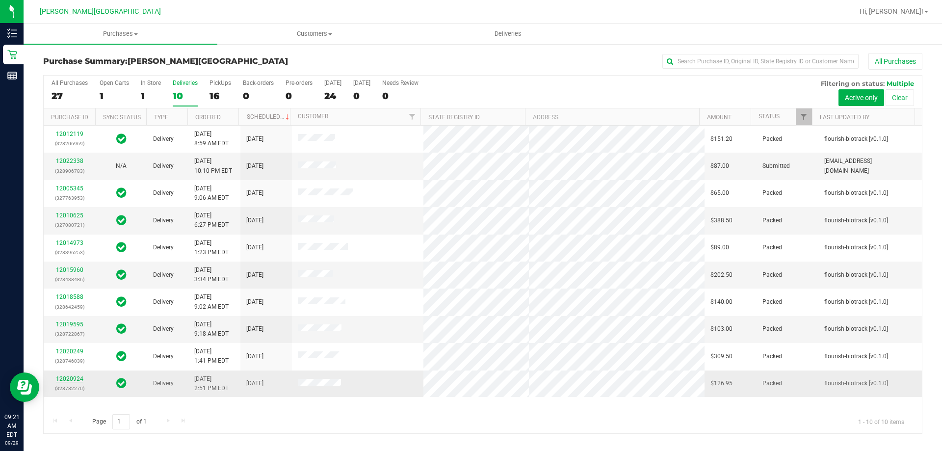
click at [67, 376] on link "12020924" at bounding box center [69, 378] width 27 height 7
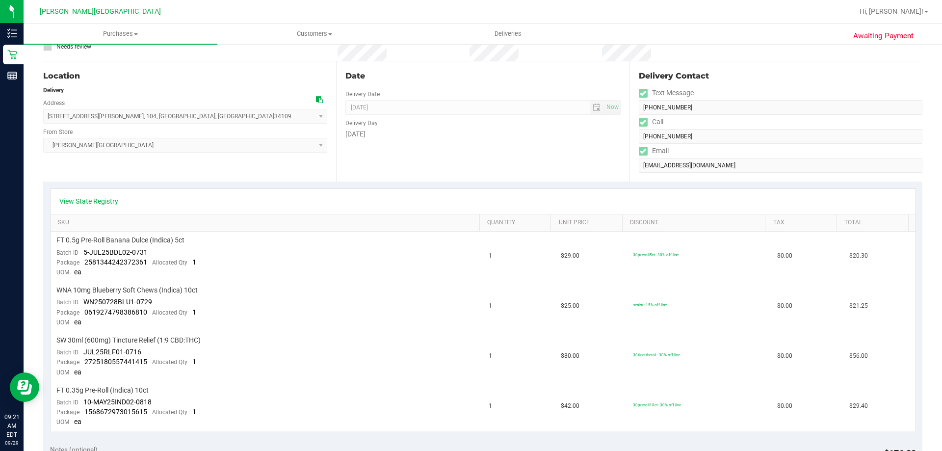
scroll to position [498, 0]
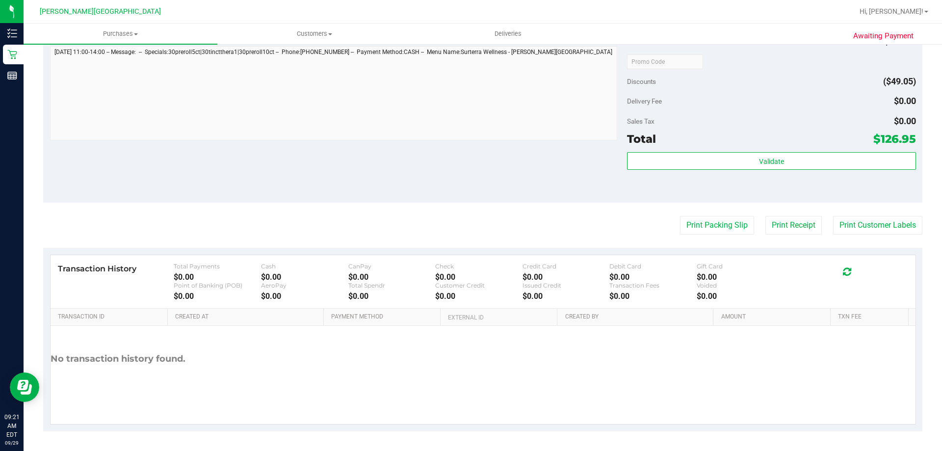
drag, startPoint x: 835, startPoint y: 86, endPoint x: 551, endPoint y: 165, distance: 295.4
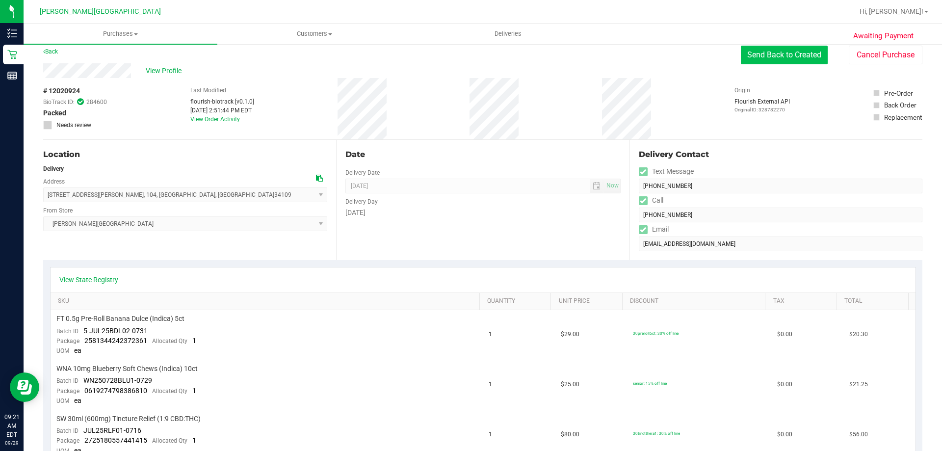
scroll to position [0, 0]
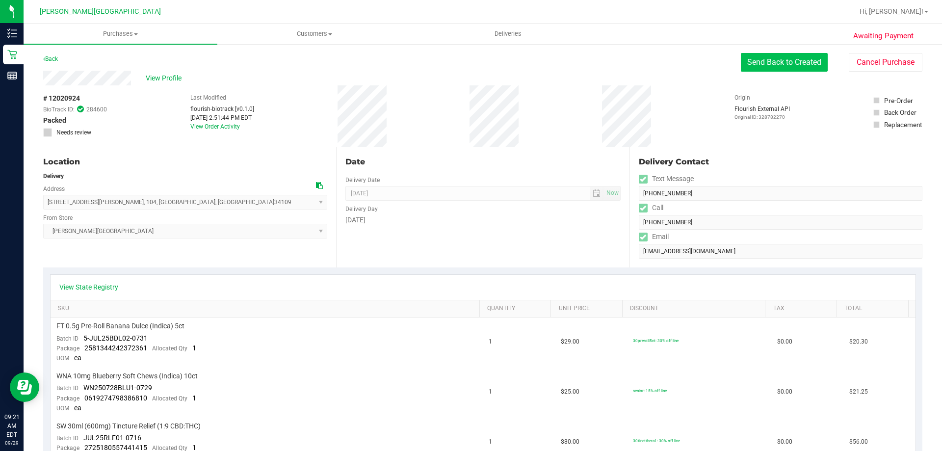
click at [784, 59] on button "Send Back to Created" at bounding box center [784, 62] width 87 height 19
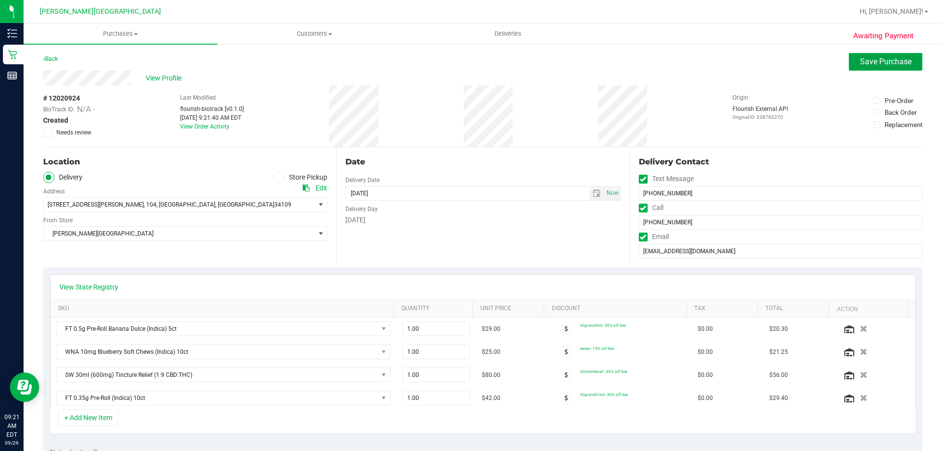
click at [875, 62] on span "Save Purchase" at bounding box center [886, 61] width 52 height 9
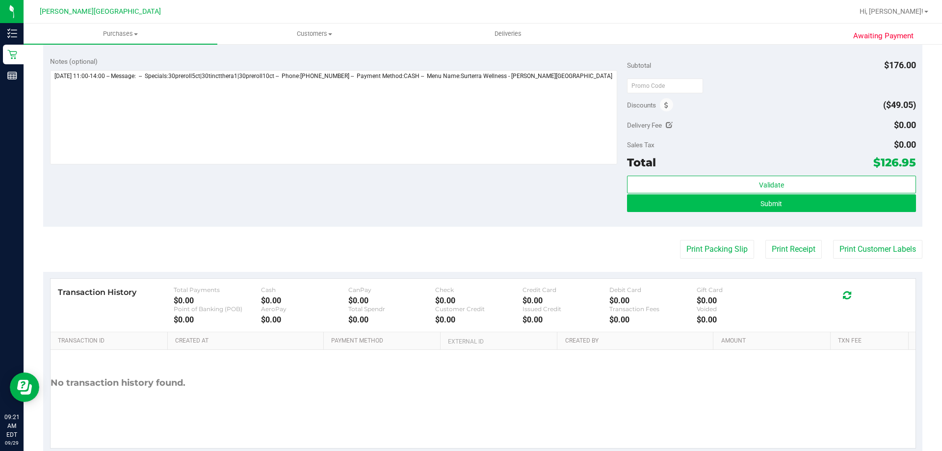
scroll to position [393, 0]
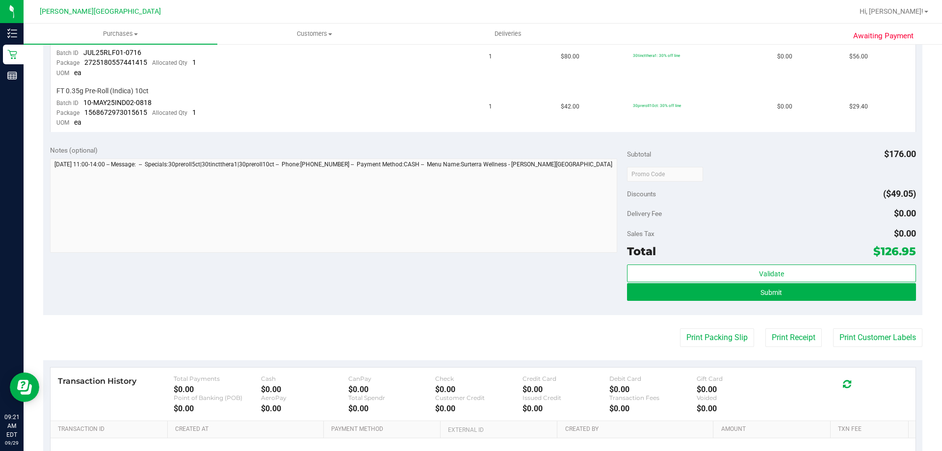
scroll to position [393, 0]
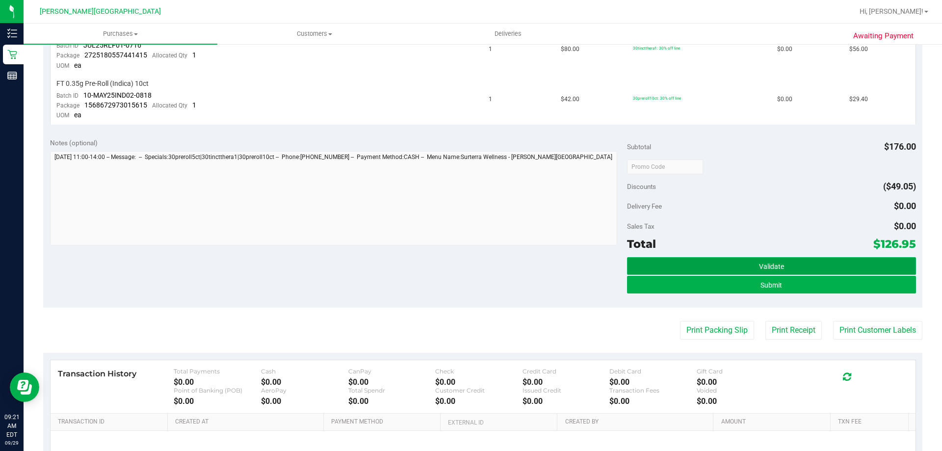
click at [745, 265] on button "Validate" at bounding box center [771, 266] width 289 height 18
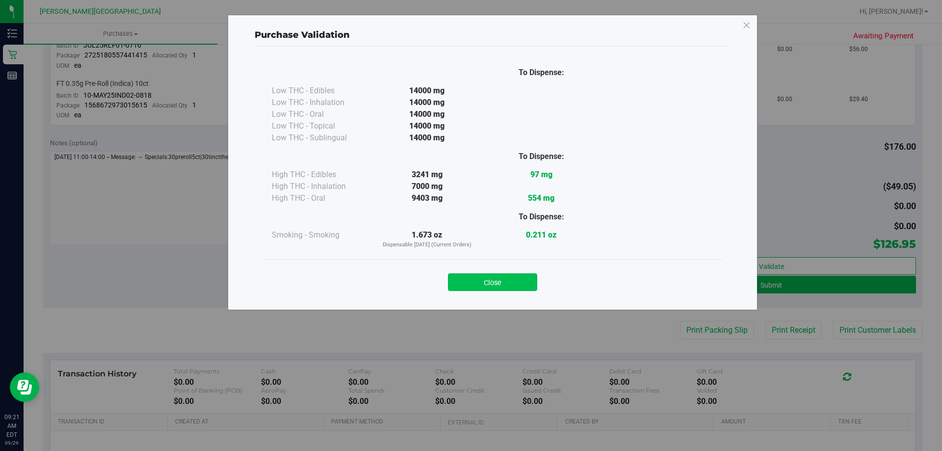
click at [498, 283] on button "Close" at bounding box center [492, 282] width 89 height 18
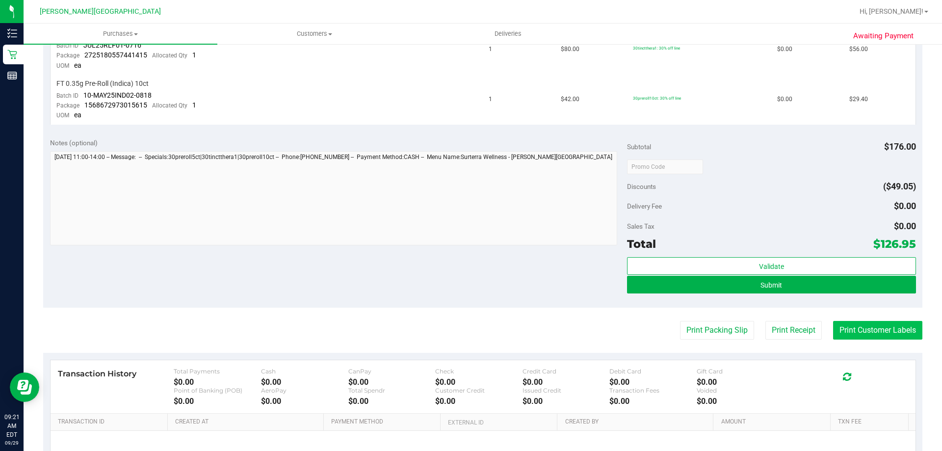
click at [874, 327] on button "Print Customer Labels" at bounding box center [877, 330] width 89 height 19
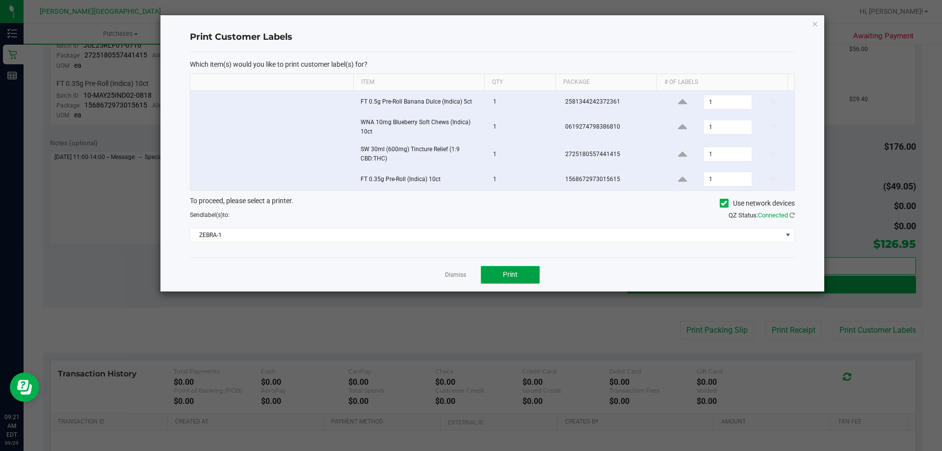
click at [508, 274] on span "Print" at bounding box center [510, 274] width 15 height 8
click at [452, 275] on link "Dismiss" at bounding box center [455, 275] width 21 height 8
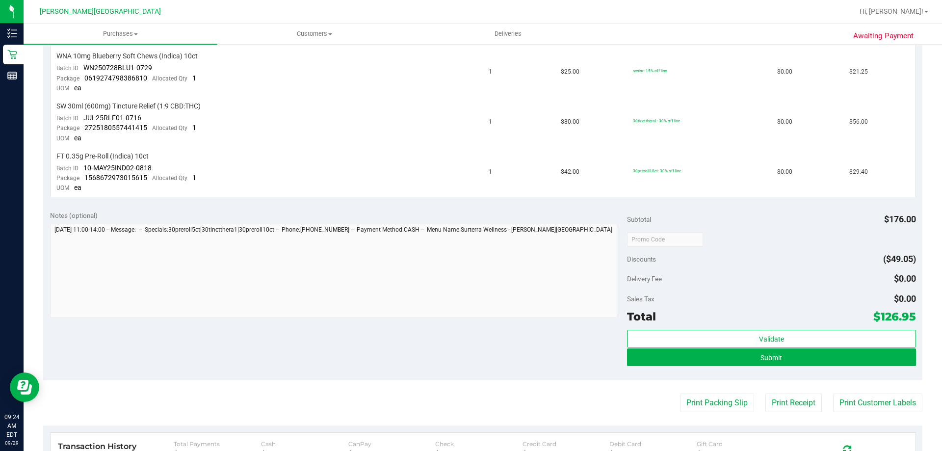
scroll to position [341, 0]
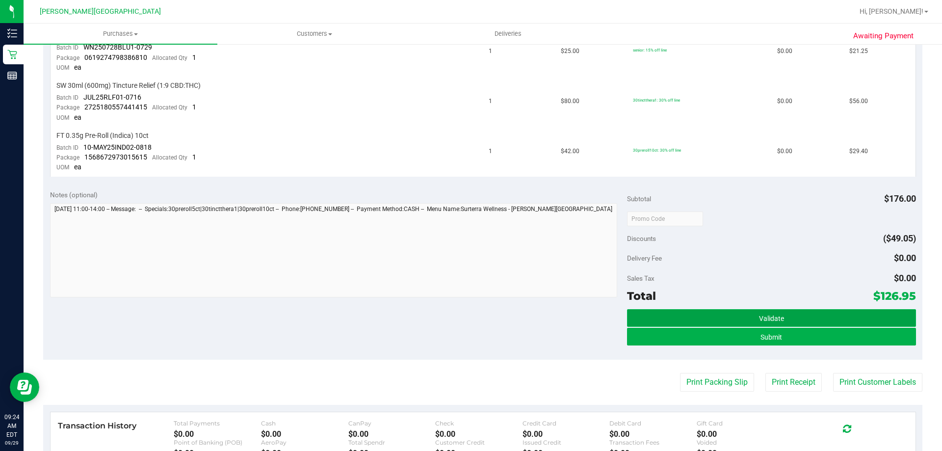
click at [772, 321] on span "Validate" at bounding box center [771, 319] width 25 height 8
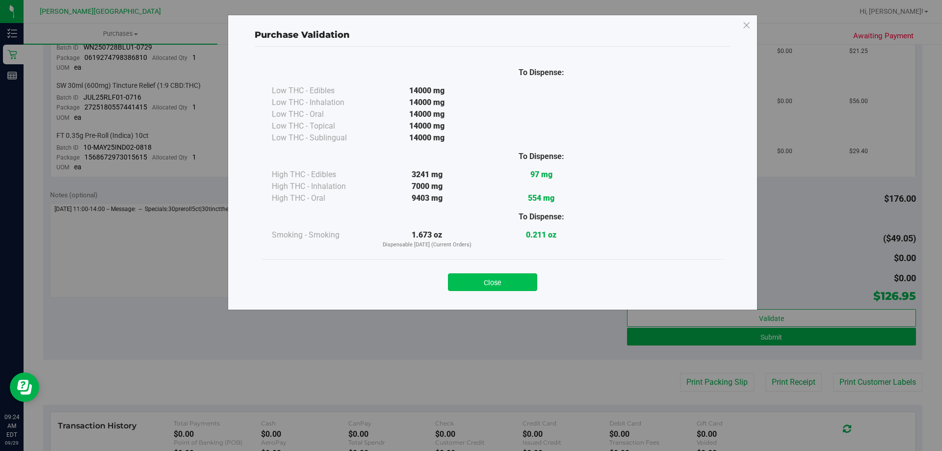
click at [504, 282] on button "Close" at bounding box center [492, 282] width 89 height 18
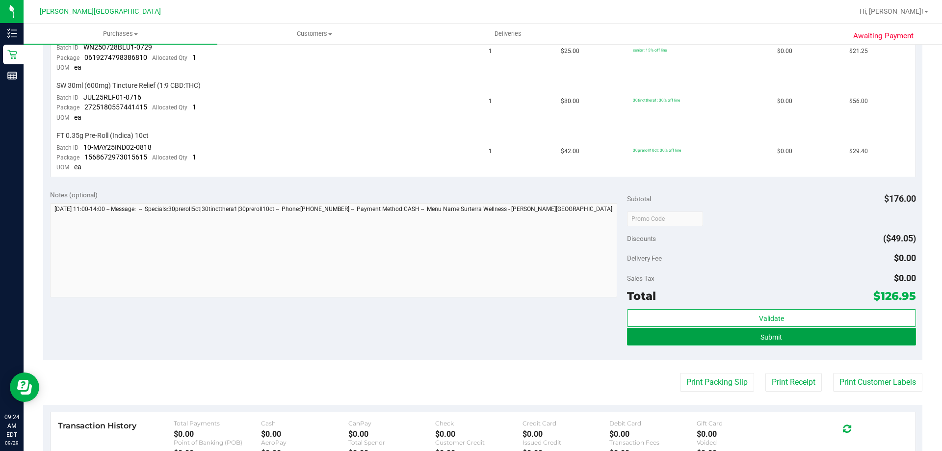
click at [787, 335] on button "Submit" at bounding box center [771, 337] width 289 height 18
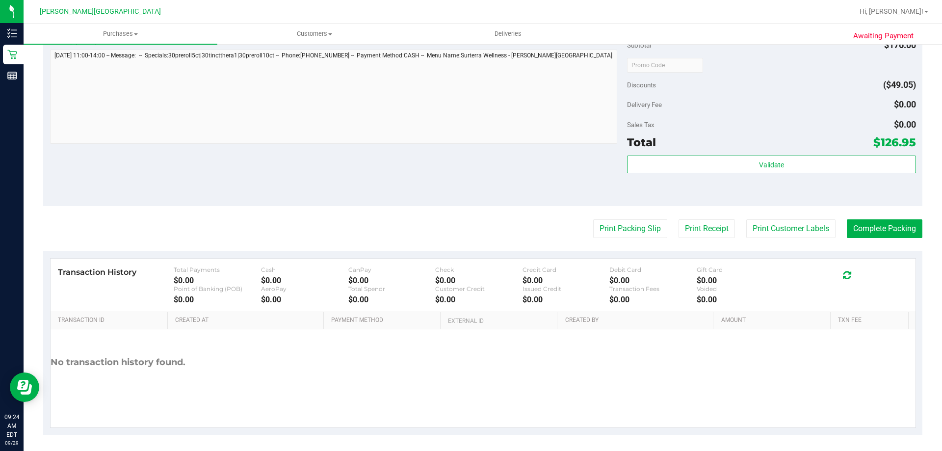
scroll to position [562, 0]
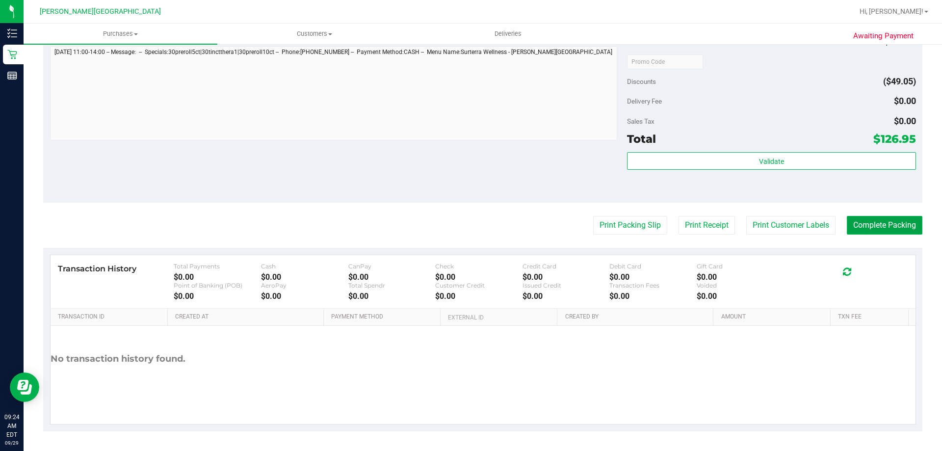
click at [883, 224] on button "Complete Packing" at bounding box center [885, 225] width 76 height 19
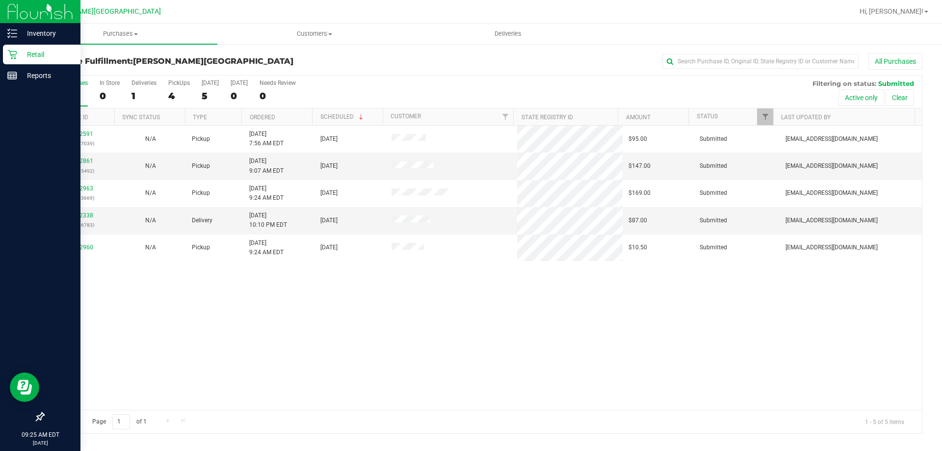
click at [26, 56] on p "Retail" at bounding box center [46, 55] width 59 height 12
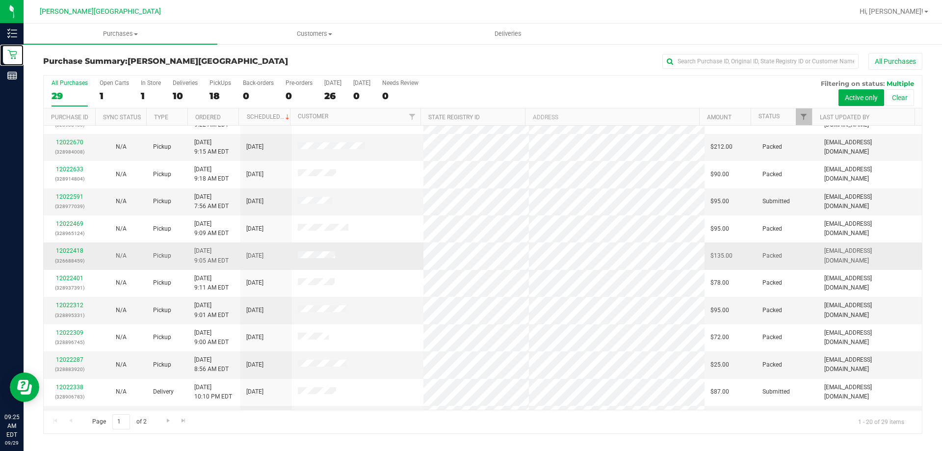
scroll to position [196, 0]
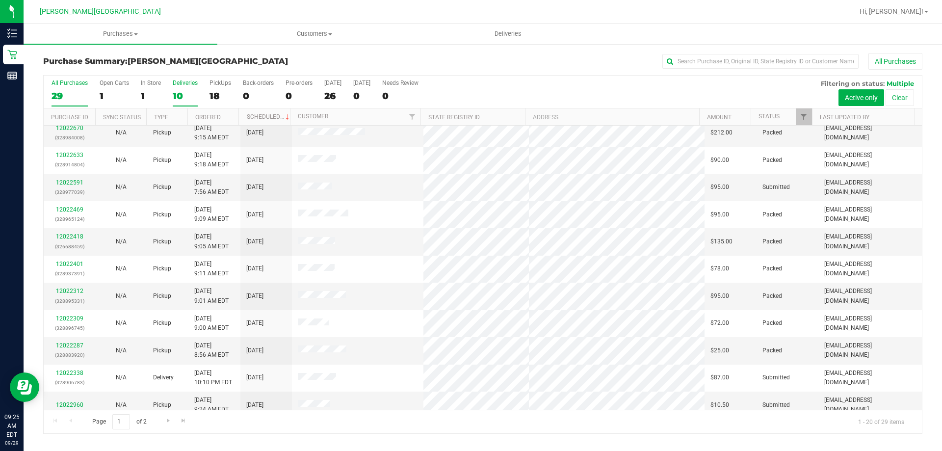
click at [181, 80] on div "Deliveries" at bounding box center [185, 82] width 25 height 7
click at [0, 0] on input "Deliveries 10" at bounding box center [0, 0] width 0 height 0
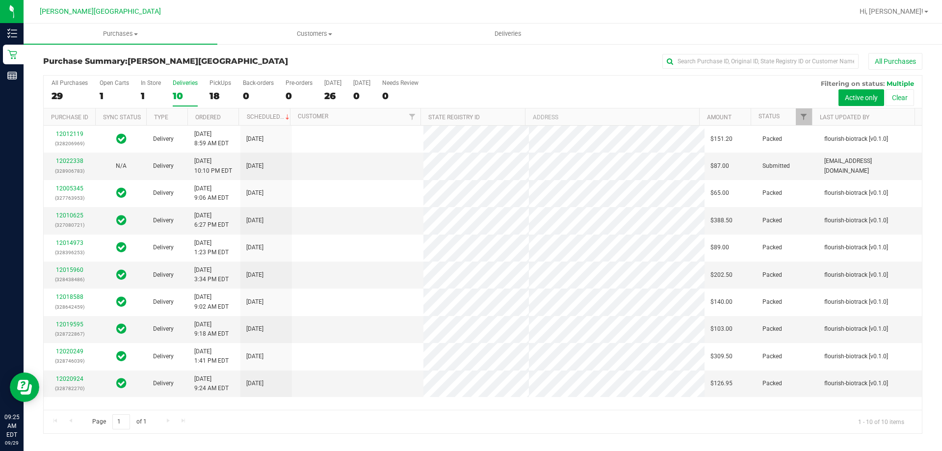
scroll to position [0, 0]
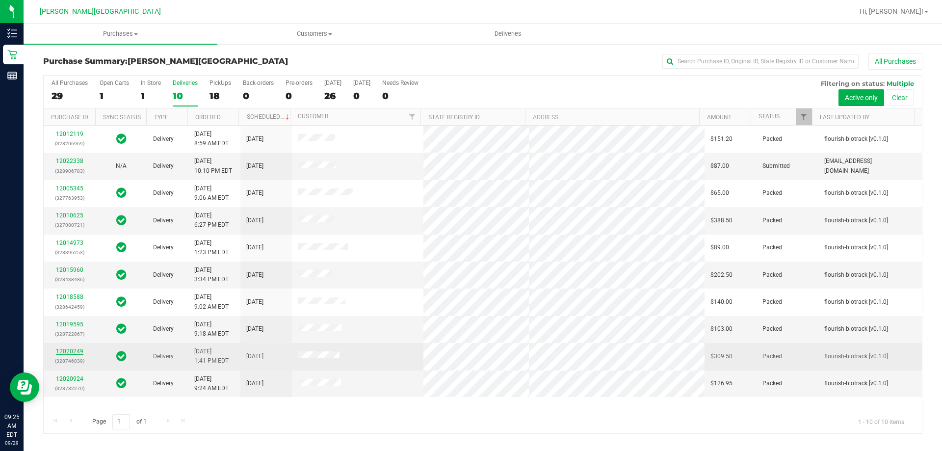
click at [68, 350] on link "12020249" at bounding box center [69, 351] width 27 height 7
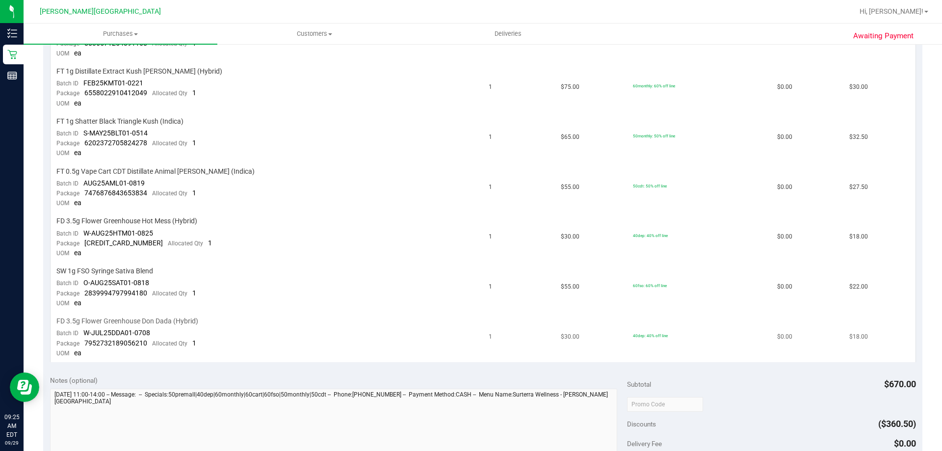
scroll to position [687, 0]
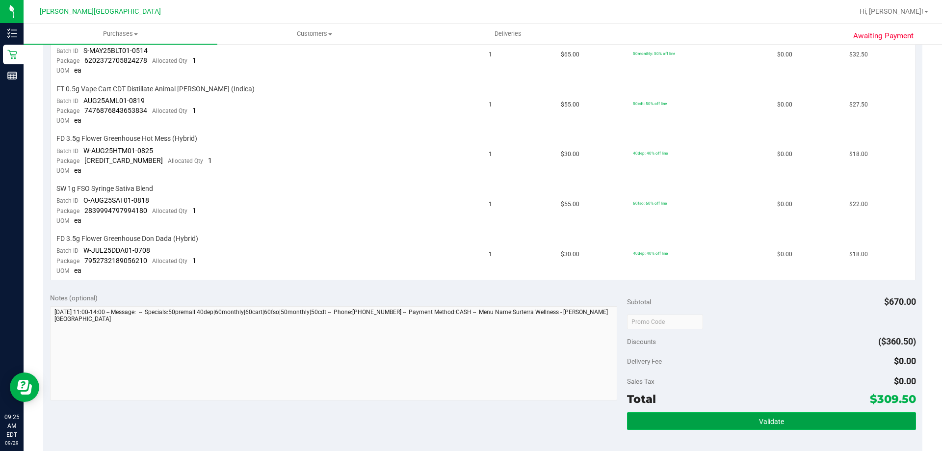
click at [693, 421] on button "Validate" at bounding box center [771, 421] width 289 height 18
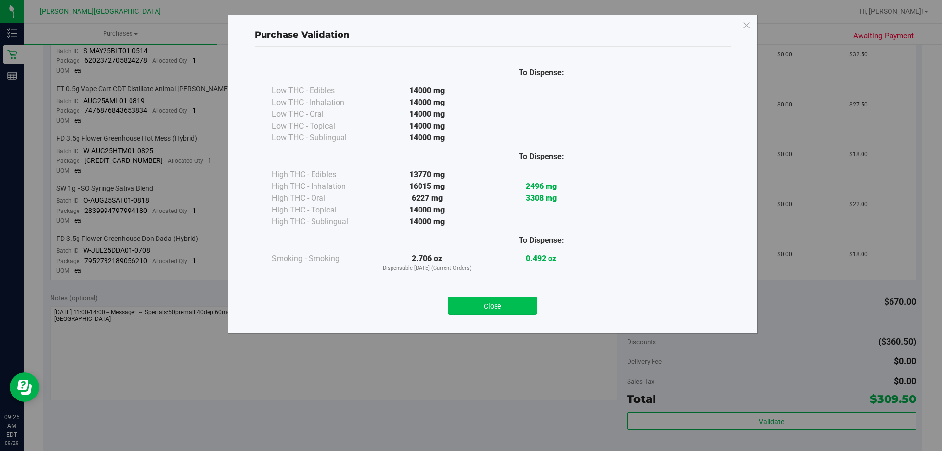
click at [487, 308] on button "Close" at bounding box center [492, 306] width 89 height 18
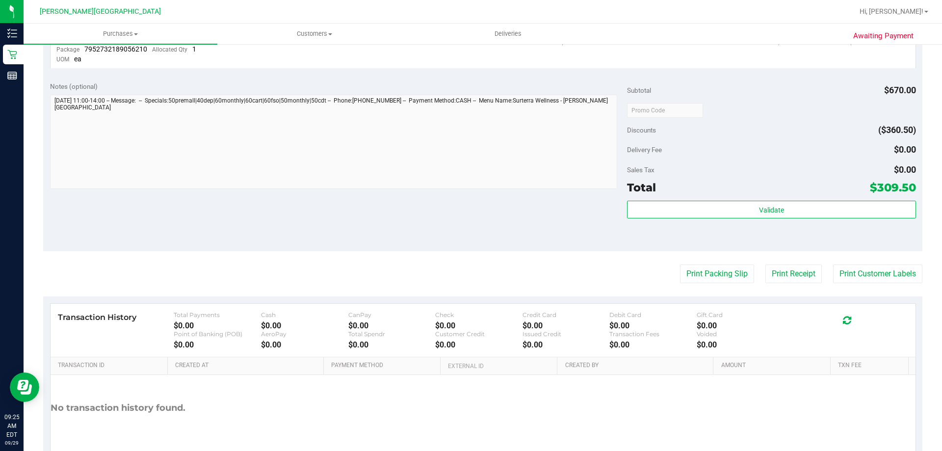
scroll to position [947, 0]
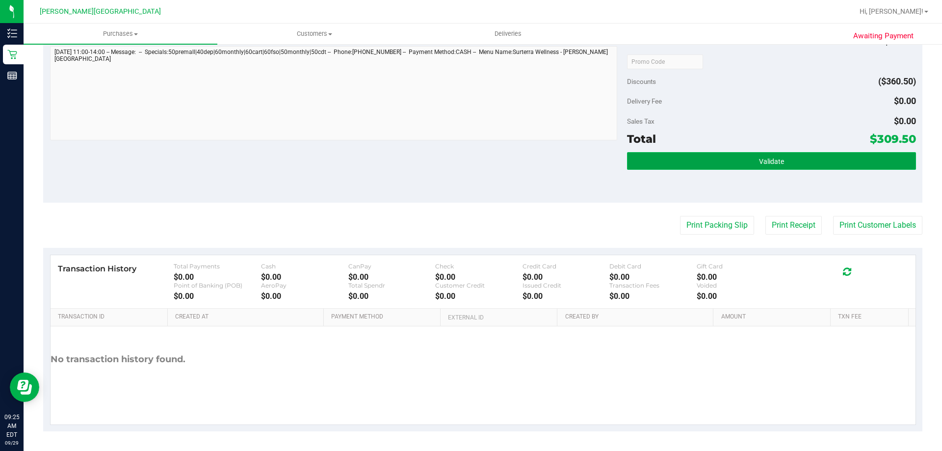
click at [751, 165] on button "Validate" at bounding box center [771, 161] width 289 height 18
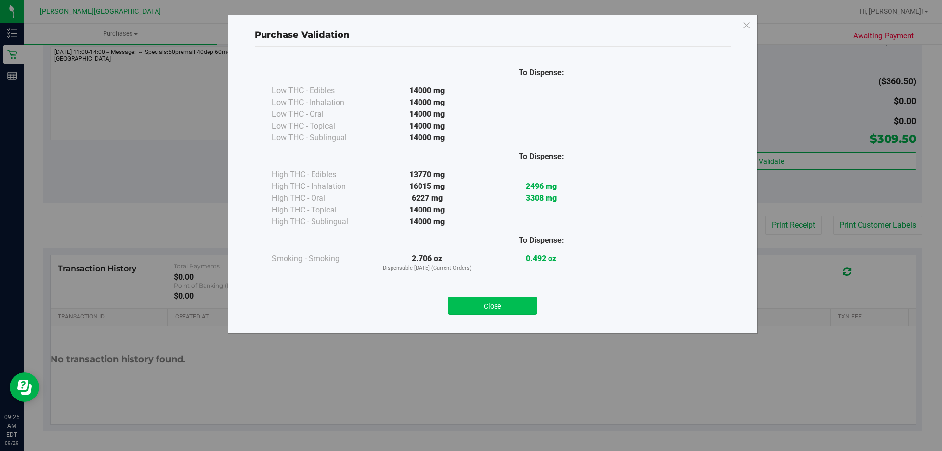
click at [499, 305] on button "Close" at bounding box center [492, 306] width 89 height 18
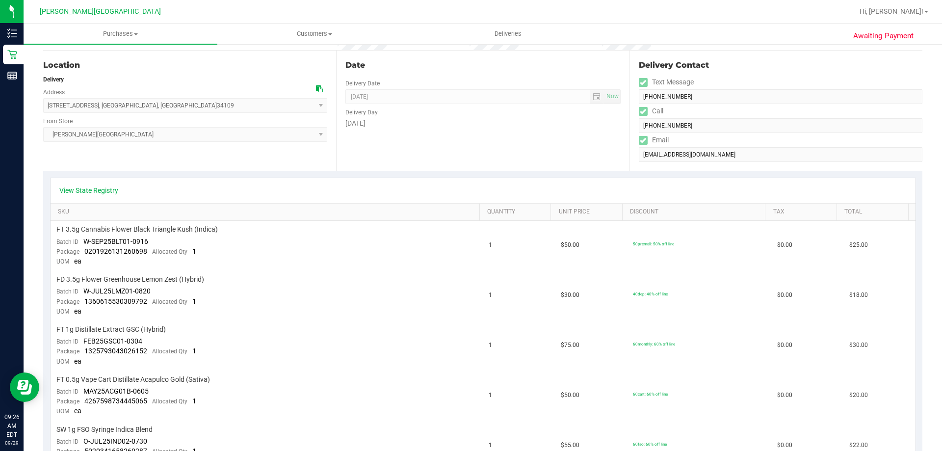
scroll to position [0, 0]
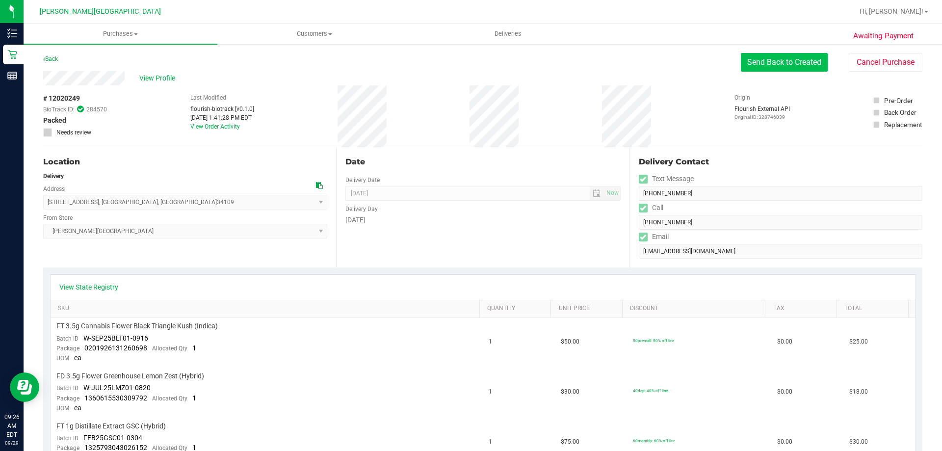
click at [784, 60] on button "Send Back to Created" at bounding box center [784, 62] width 87 height 19
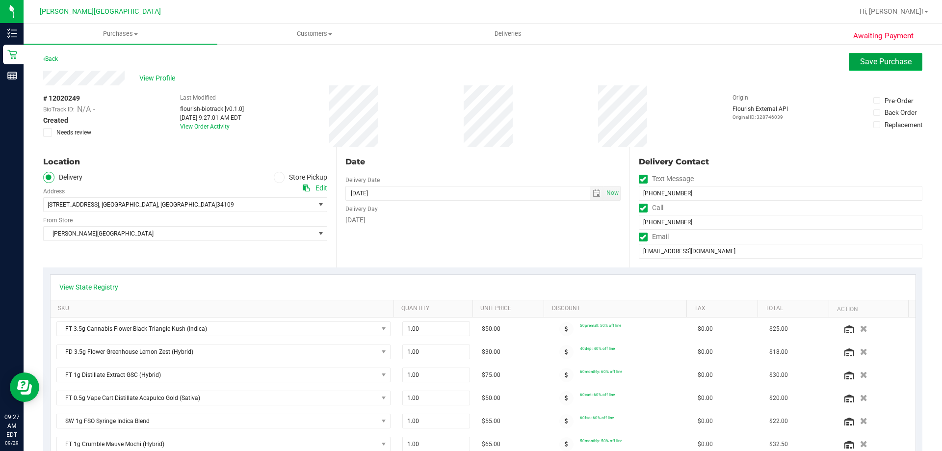
click at [860, 60] on span "Save Purchase" at bounding box center [886, 61] width 52 height 9
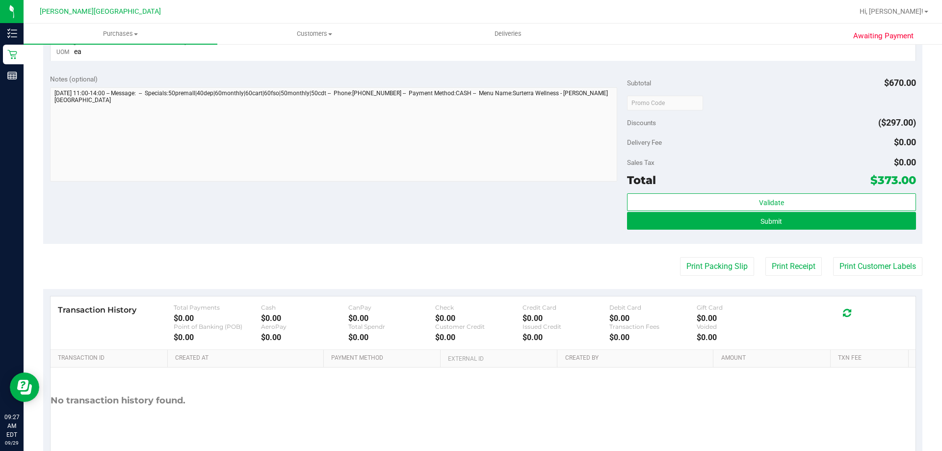
scroll to position [932, 0]
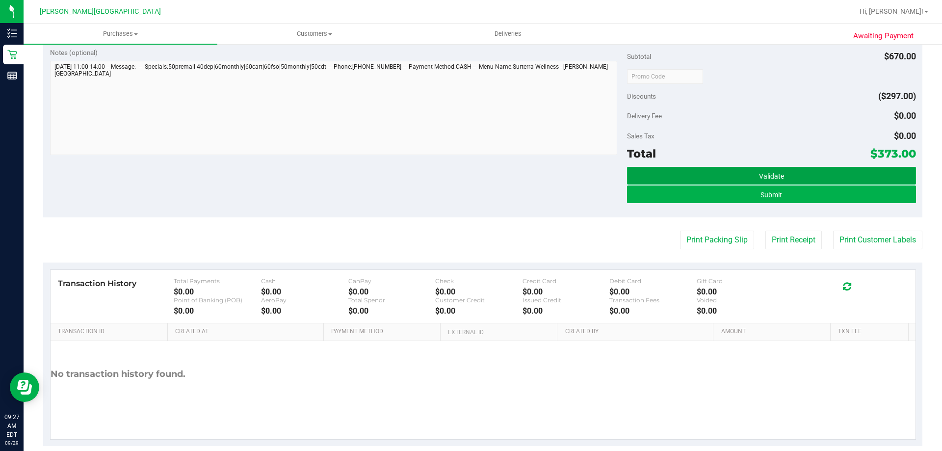
click at [749, 177] on button "Validate" at bounding box center [771, 176] width 289 height 18
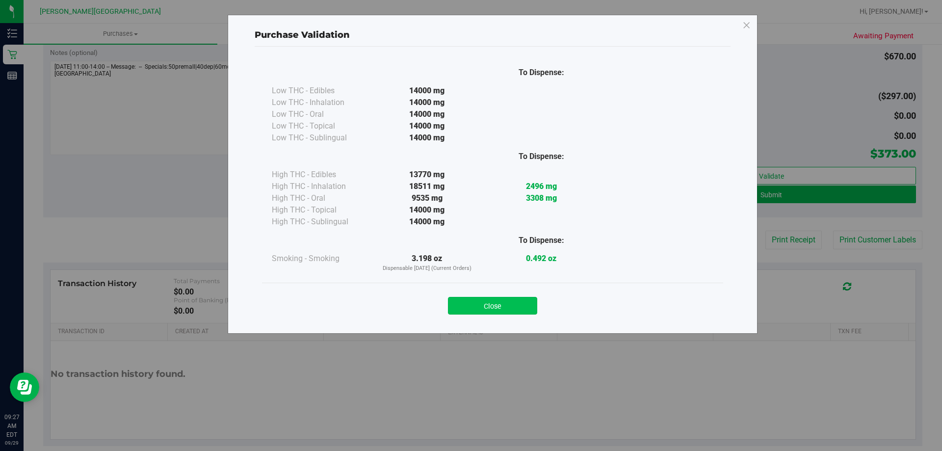
click at [492, 306] on button "Close" at bounding box center [492, 306] width 89 height 18
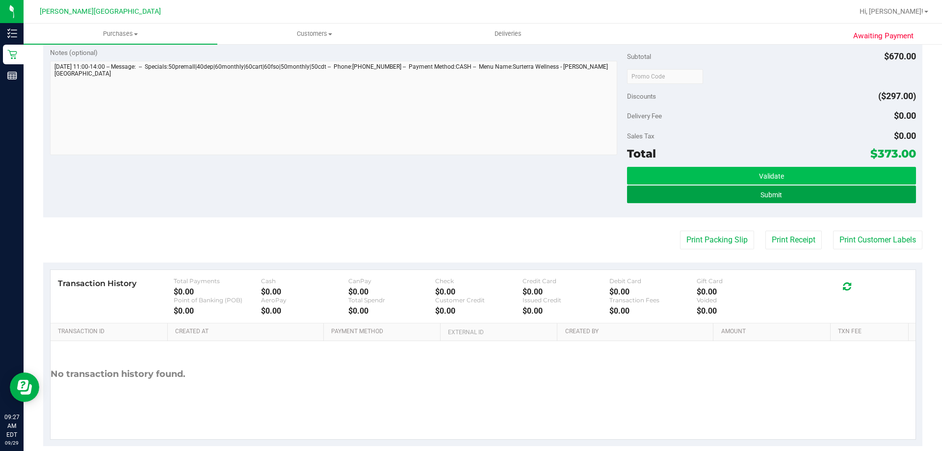
click at [773, 189] on button "Submit" at bounding box center [771, 194] width 289 height 18
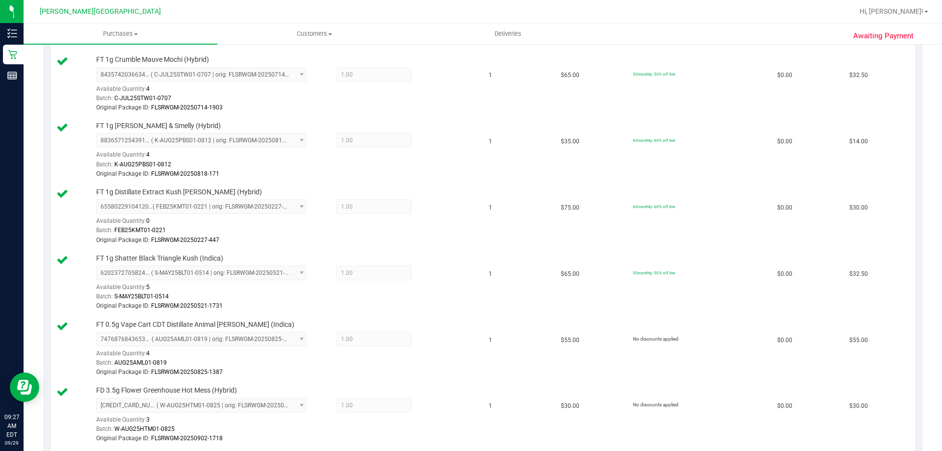
scroll to position [1031, 0]
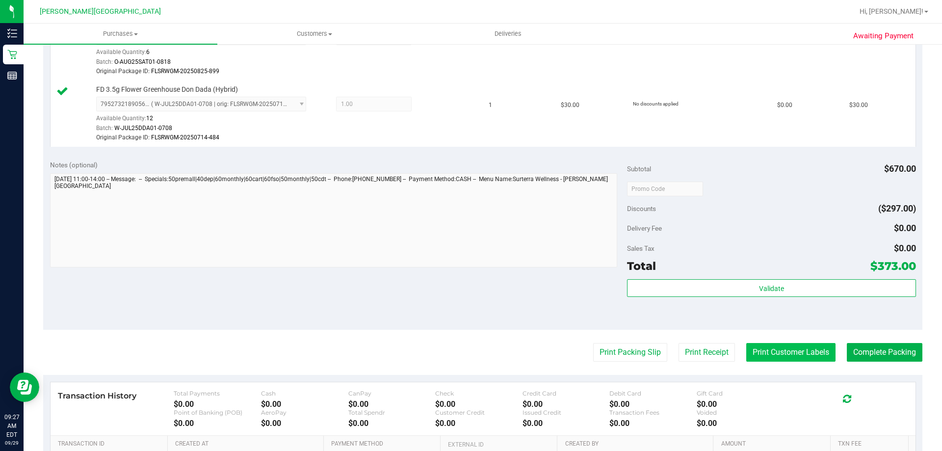
click at [788, 351] on button "Print Customer Labels" at bounding box center [790, 352] width 89 height 19
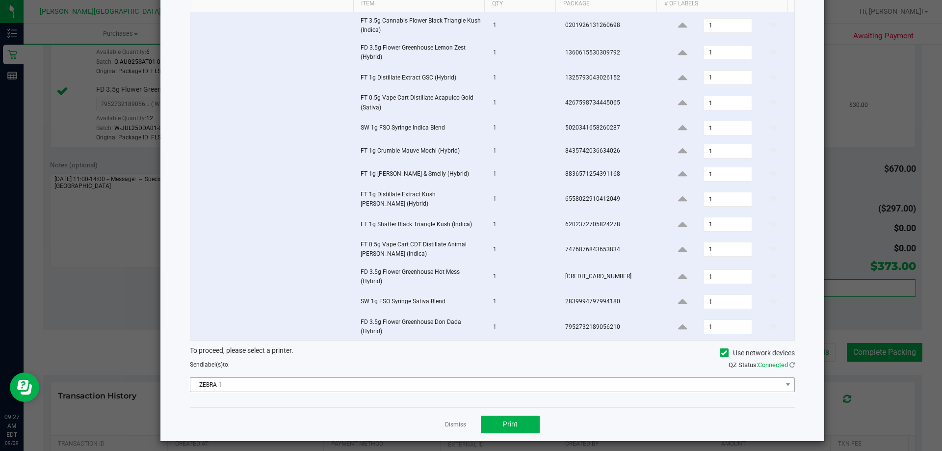
scroll to position [79, 0]
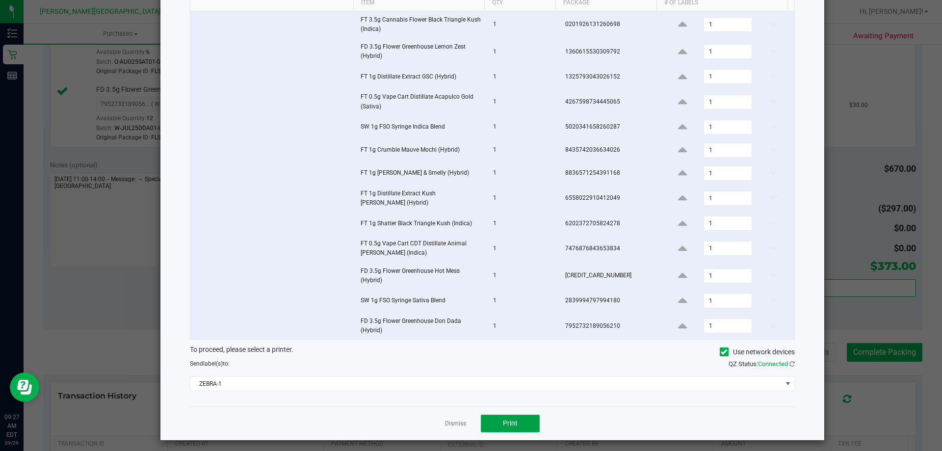
click at [503, 419] on span "Print" at bounding box center [510, 423] width 15 height 8
click at [457, 420] on link "Dismiss" at bounding box center [455, 424] width 21 height 8
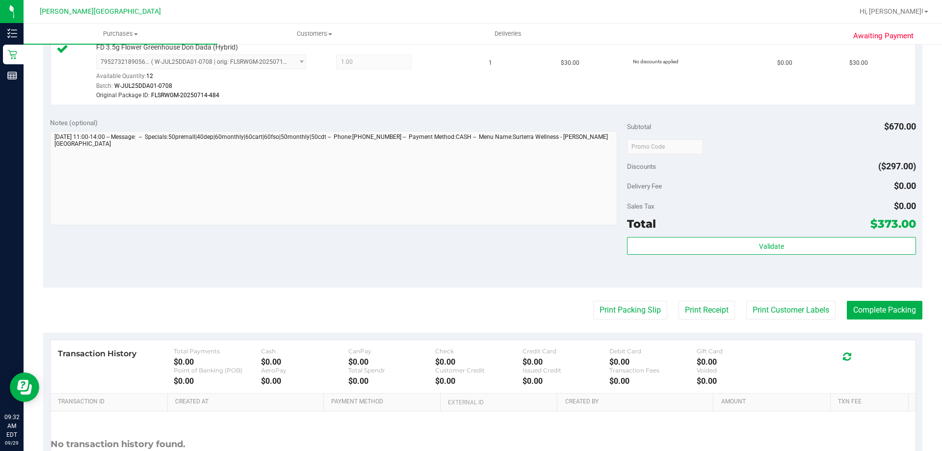
scroll to position [1158, 0]
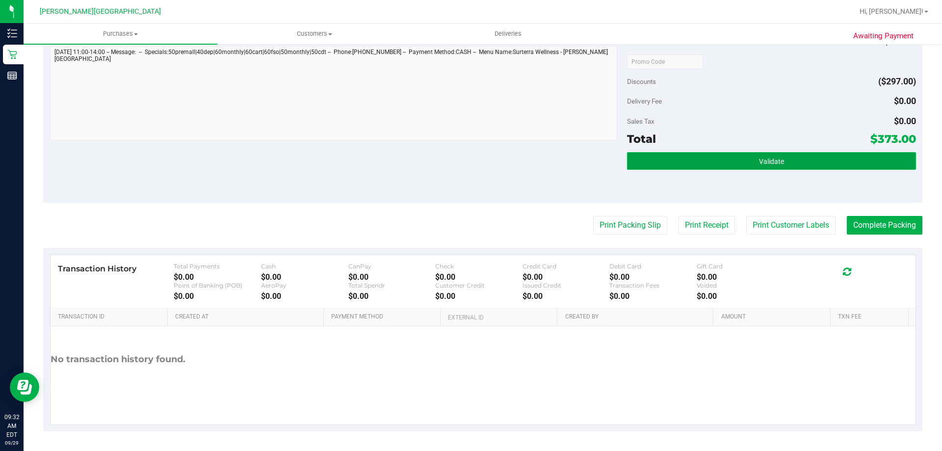
click at [777, 154] on button "Validate" at bounding box center [771, 161] width 289 height 18
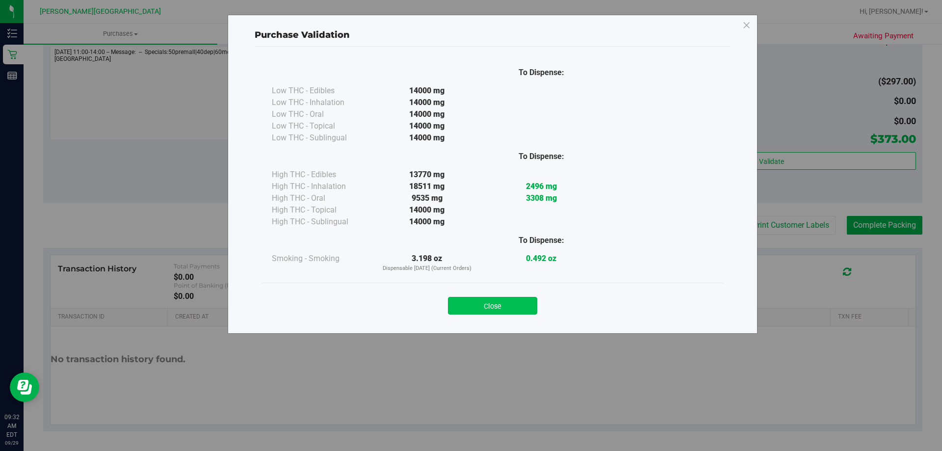
click at [522, 309] on button "Close" at bounding box center [492, 306] width 89 height 18
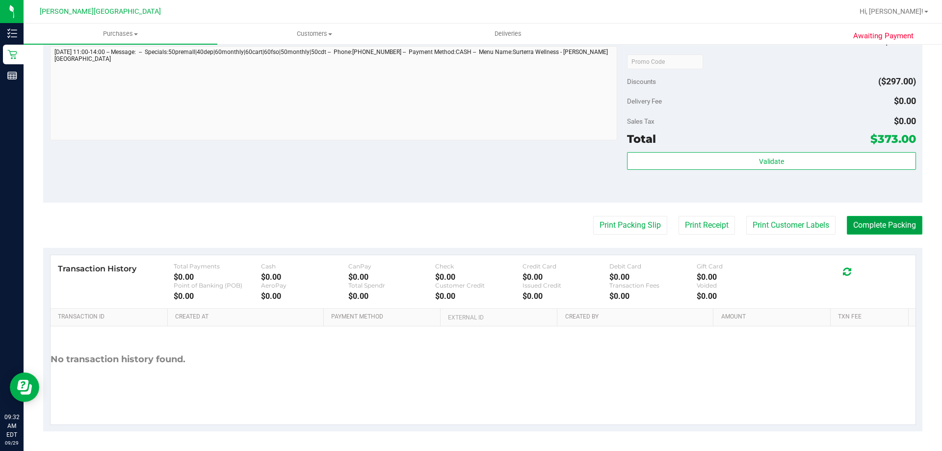
click at [885, 230] on button "Complete Packing" at bounding box center [885, 225] width 76 height 19
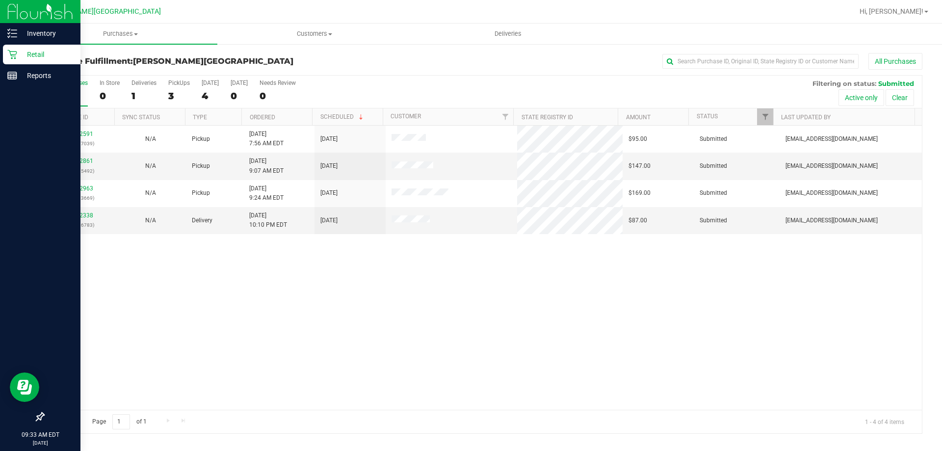
click at [38, 54] on p "Retail" at bounding box center [46, 55] width 59 height 12
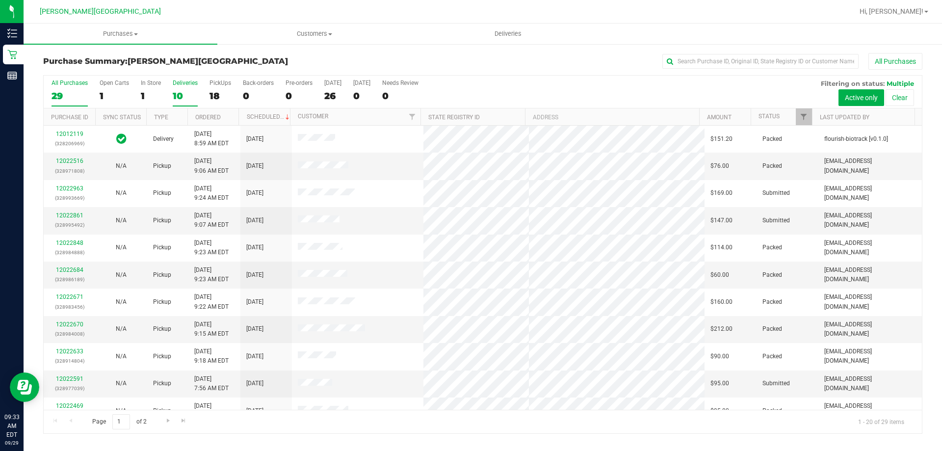
click at [185, 81] on div "Deliveries" at bounding box center [185, 82] width 25 height 7
click at [0, 0] on input "Deliveries 10" at bounding box center [0, 0] width 0 height 0
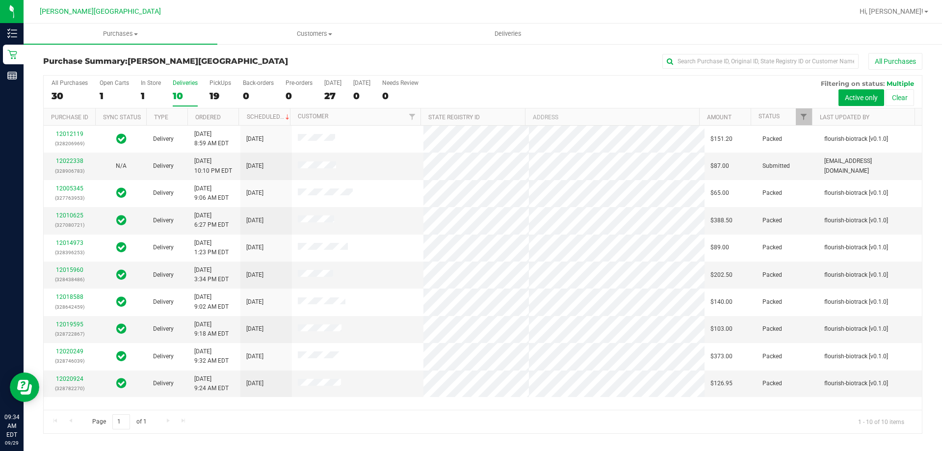
click at [185, 82] on div "Deliveries" at bounding box center [185, 82] width 25 height 7
click at [0, 0] on input "Deliveries 10" at bounding box center [0, 0] width 0 height 0
click at [67, 214] on link "12010625" at bounding box center [69, 215] width 27 height 7
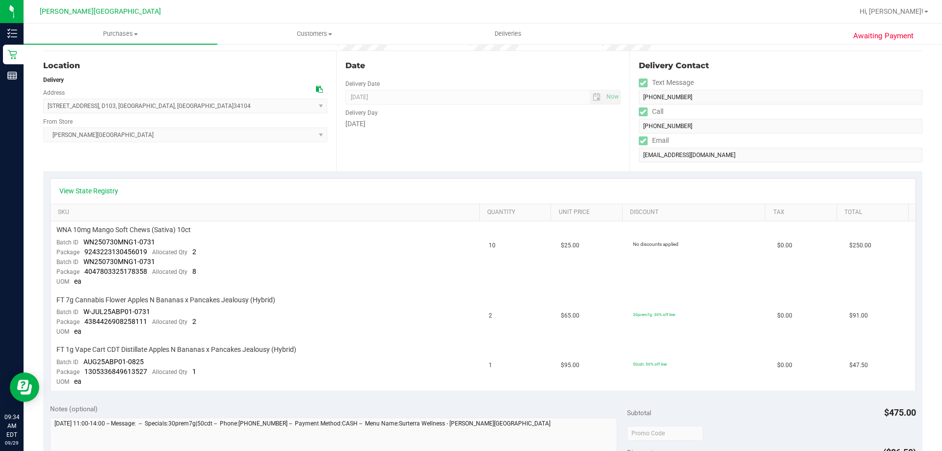
scroll to position [294, 0]
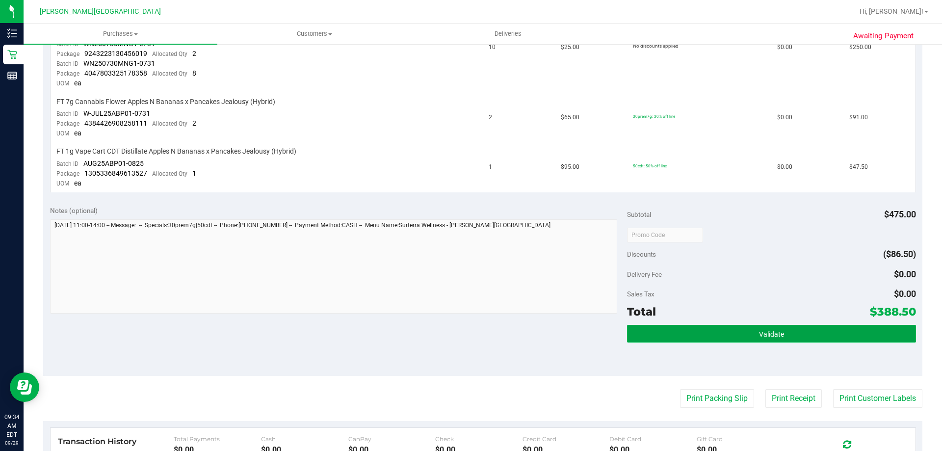
click at [704, 333] on button "Validate" at bounding box center [771, 334] width 289 height 18
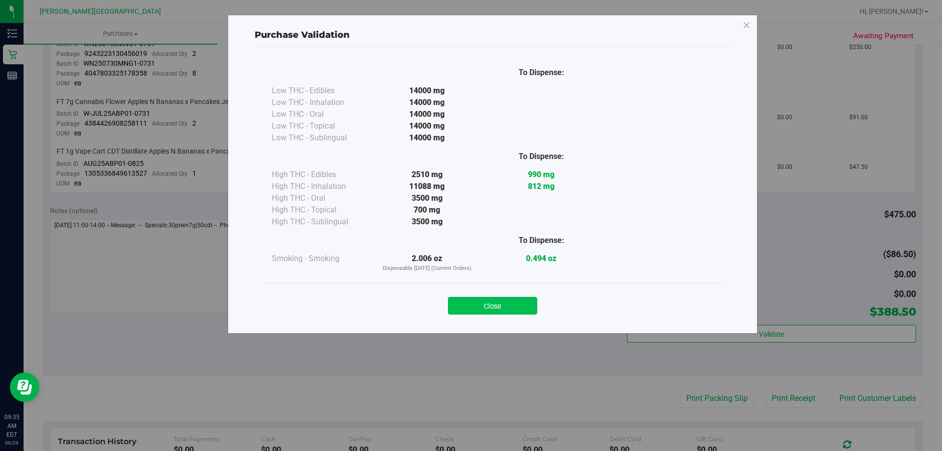
click at [505, 303] on button "Close" at bounding box center [492, 306] width 89 height 18
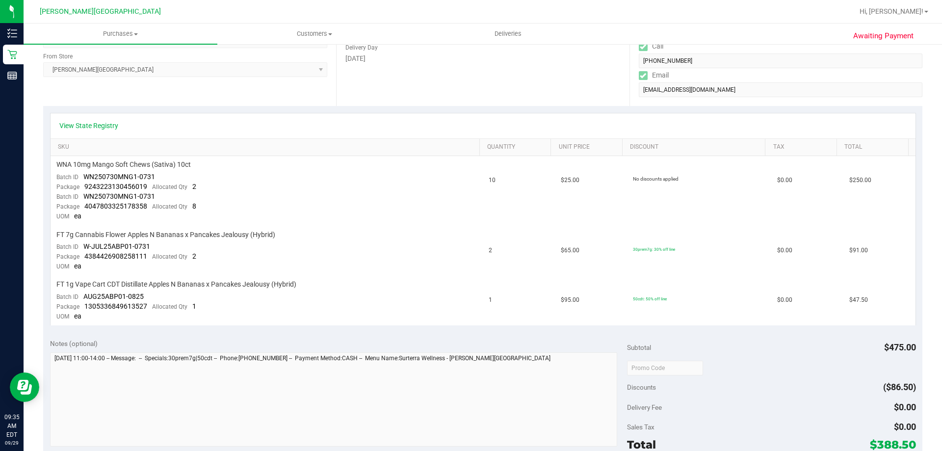
scroll to position [0, 0]
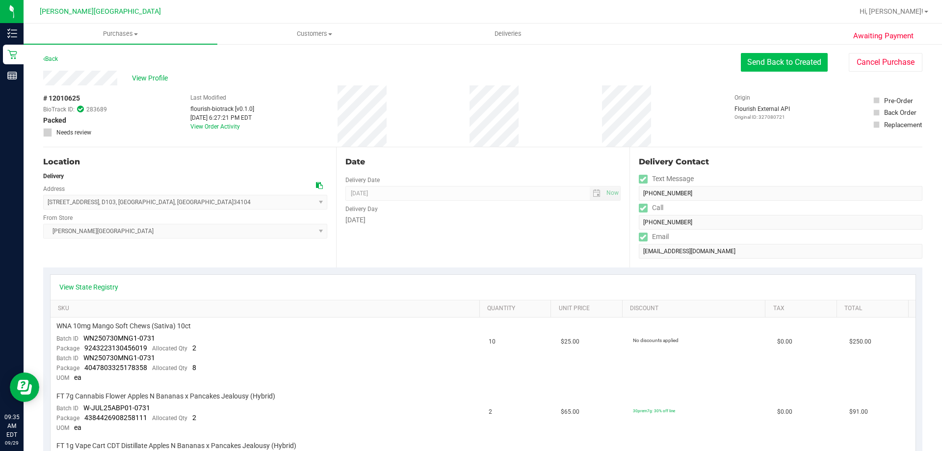
click at [766, 65] on button "Send Back to Created" at bounding box center [784, 62] width 87 height 19
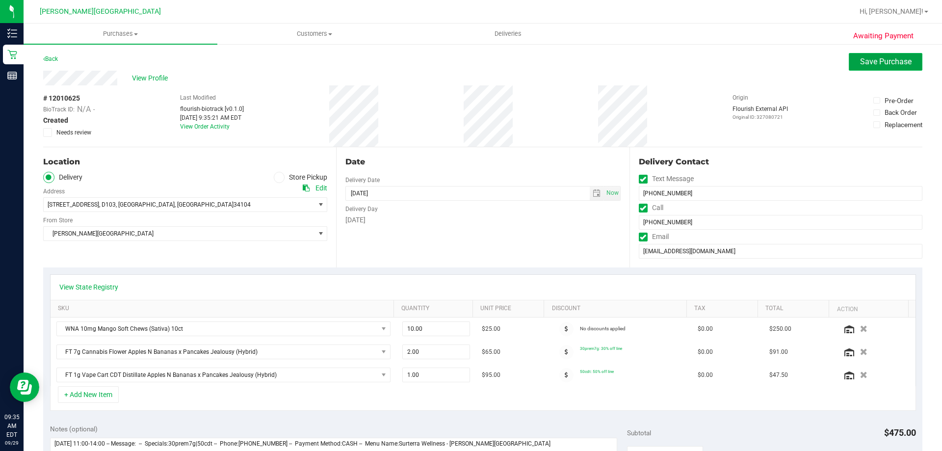
click at [866, 62] on span "Save Purchase" at bounding box center [886, 61] width 52 height 9
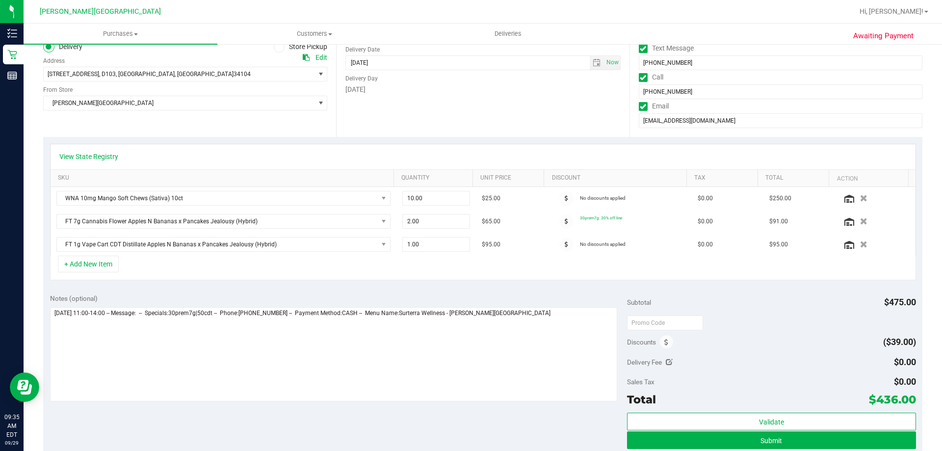
scroll to position [294, 0]
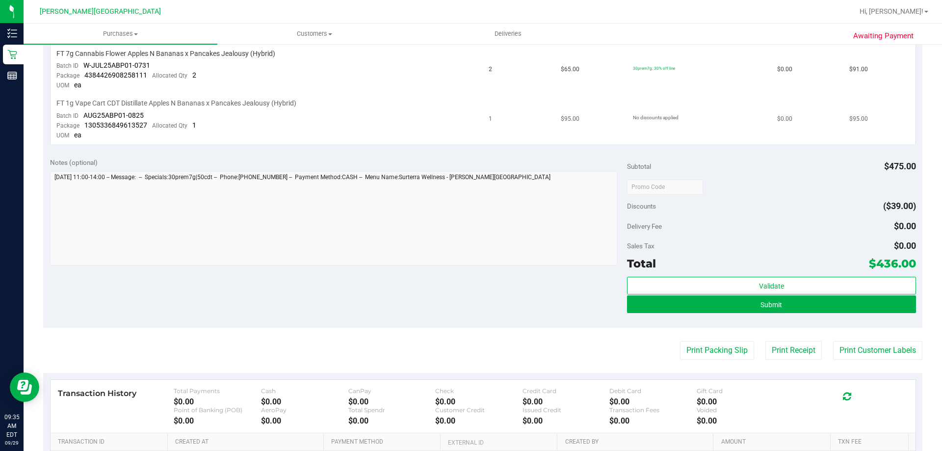
scroll to position [344, 0]
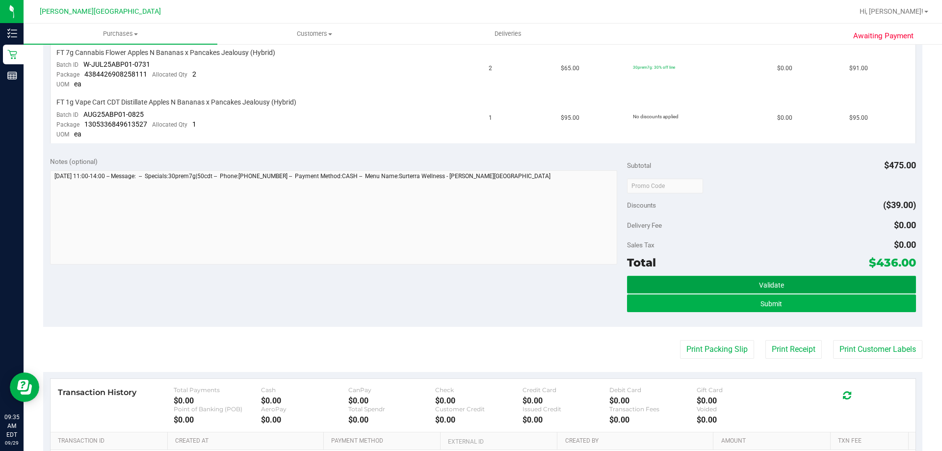
click at [733, 286] on button "Validate" at bounding box center [771, 285] width 289 height 18
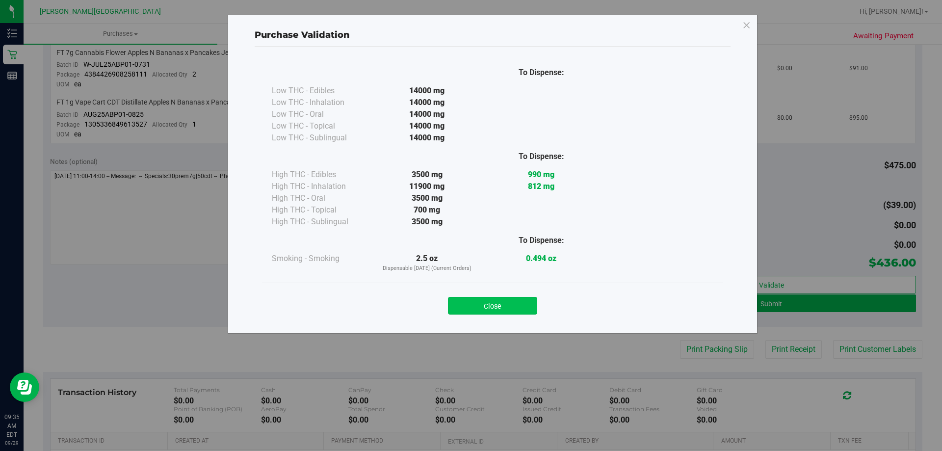
click at [479, 303] on button "Close" at bounding box center [492, 306] width 89 height 18
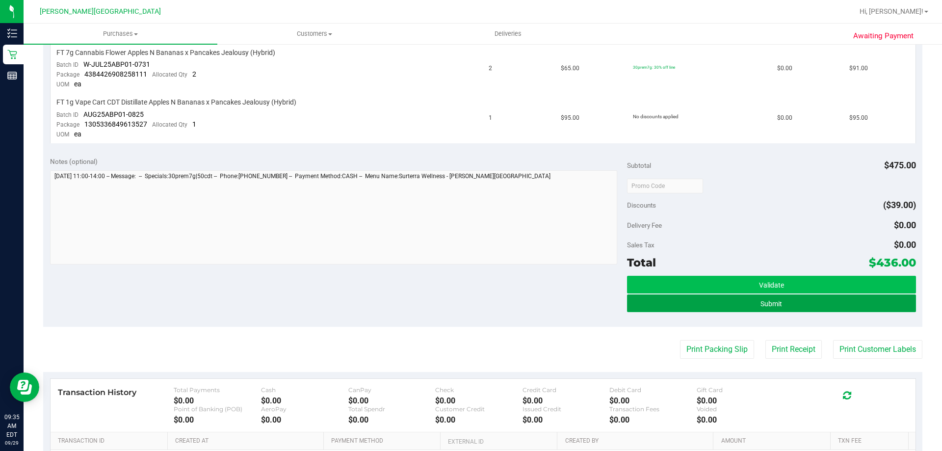
click at [761, 301] on span "Submit" at bounding box center [772, 304] width 22 height 8
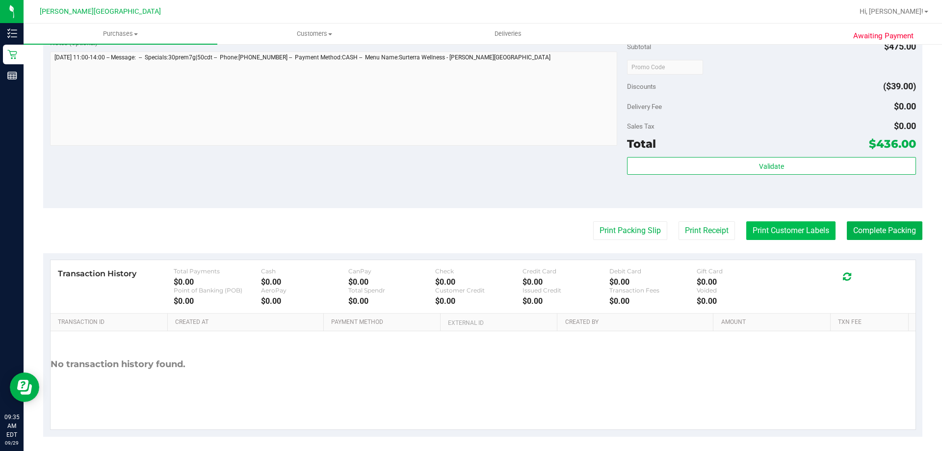
scroll to position [540, 0]
click at [796, 233] on button "Print Customer Labels" at bounding box center [790, 229] width 89 height 19
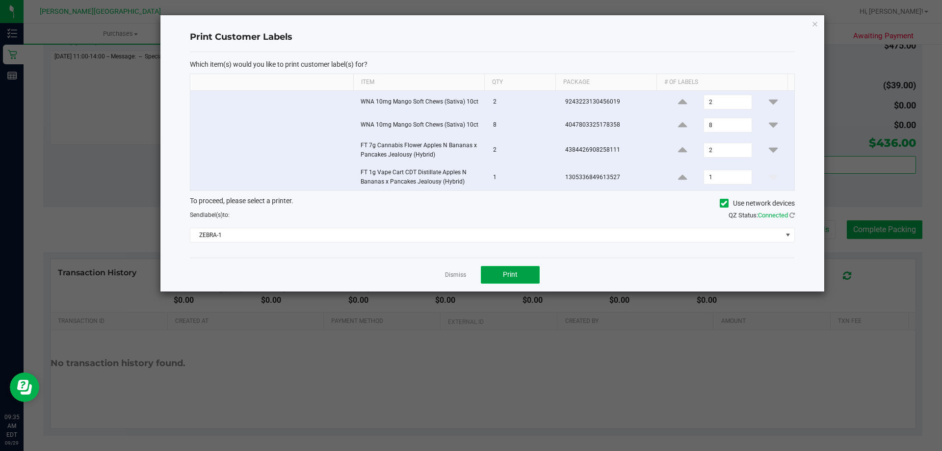
click at [498, 272] on button "Print" at bounding box center [510, 275] width 59 height 18
click at [454, 277] on link "Dismiss" at bounding box center [455, 275] width 21 height 8
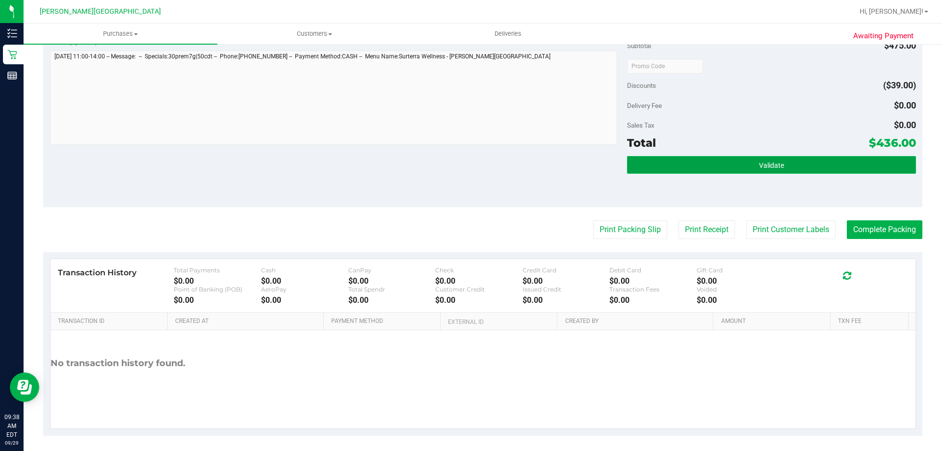
click at [750, 168] on button "Validate" at bounding box center [771, 165] width 289 height 18
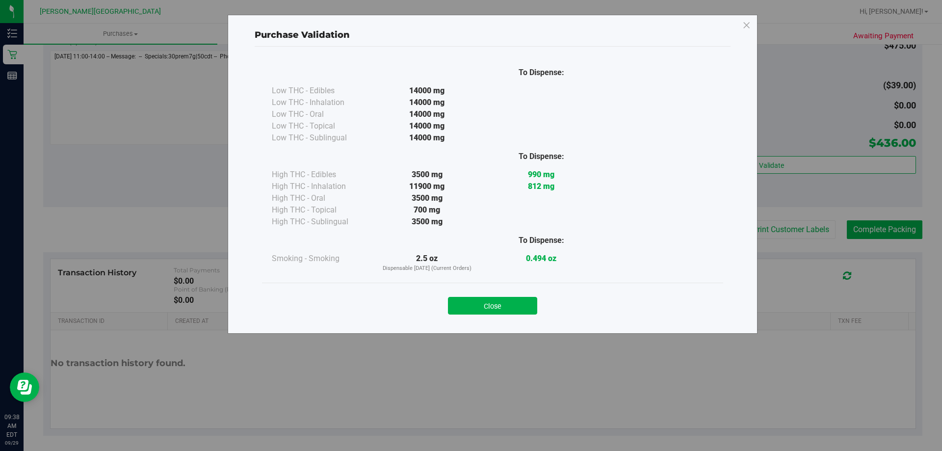
click at [494, 306] on button "Close" at bounding box center [492, 306] width 89 height 18
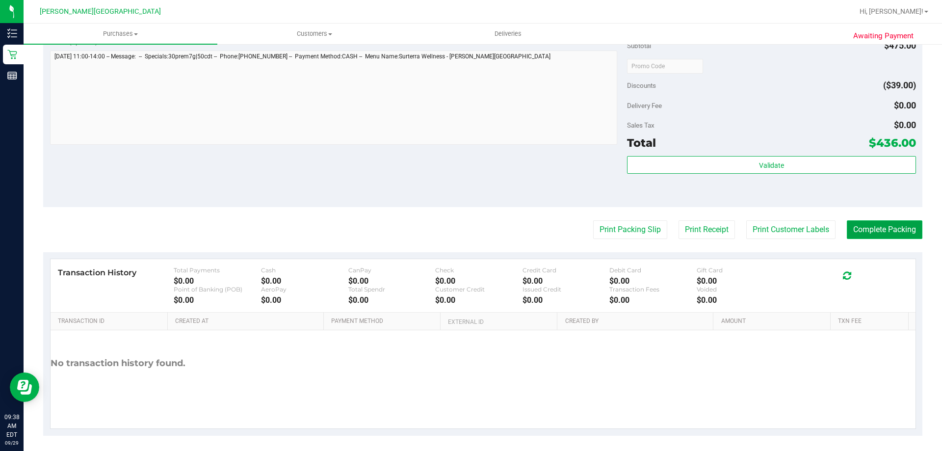
click at [859, 228] on button "Complete Packing" at bounding box center [885, 229] width 76 height 19
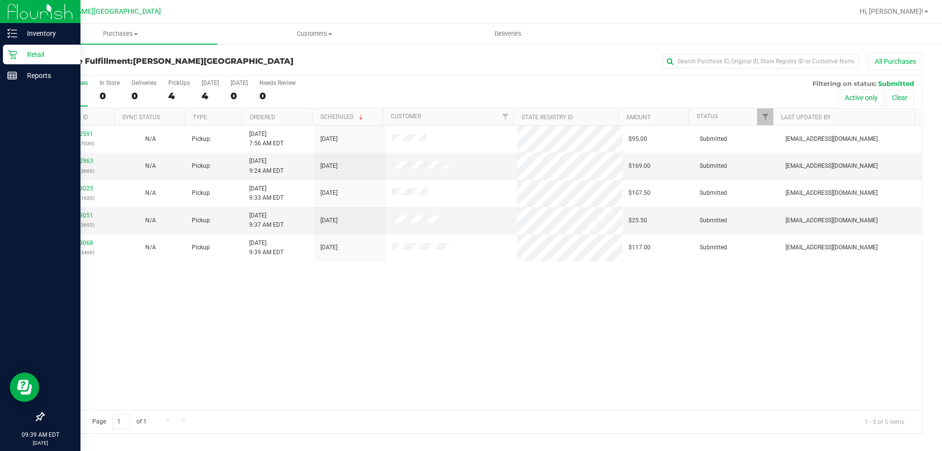
click at [31, 52] on p "Retail" at bounding box center [46, 55] width 59 height 12
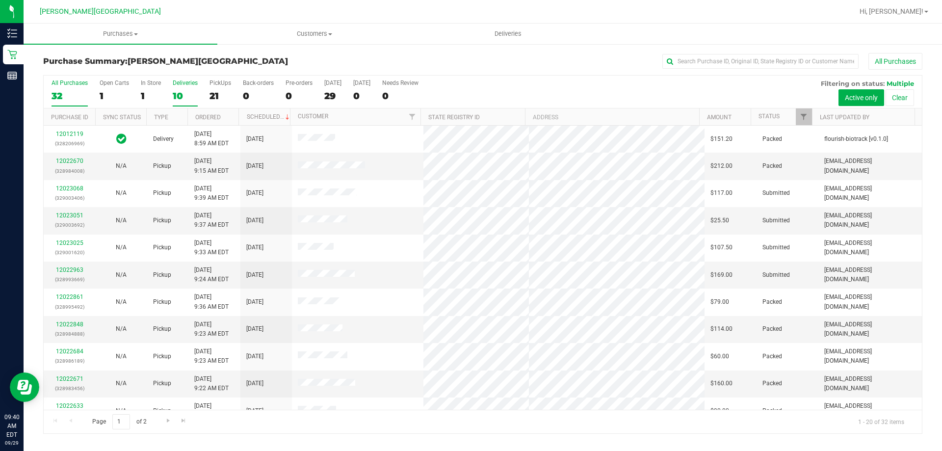
click at [188, 81] on div "Deliveries" at bounding box center [185, 82] width 25 height 7
click at [0, 0] on input "Deliveries 10" at bounding box center [0, 0] width 0 height 0
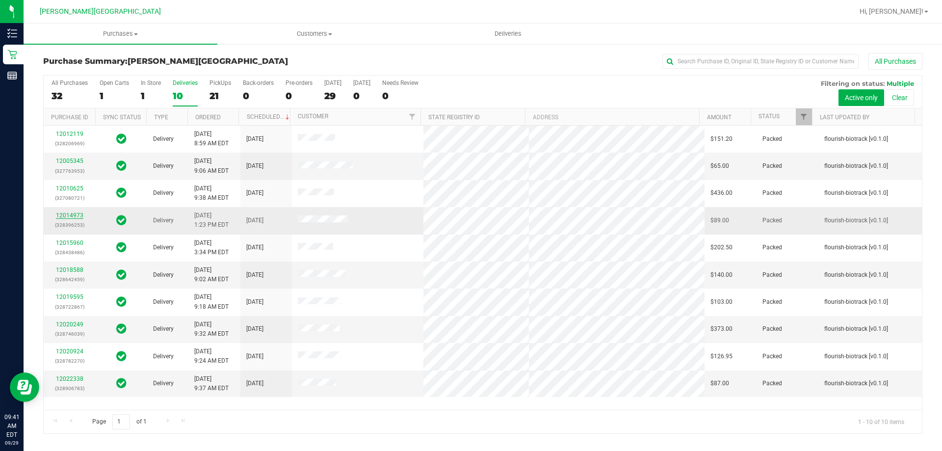
click at [65, 216] on link "12014973" at bounding box center [69, 215] width 27 height 7
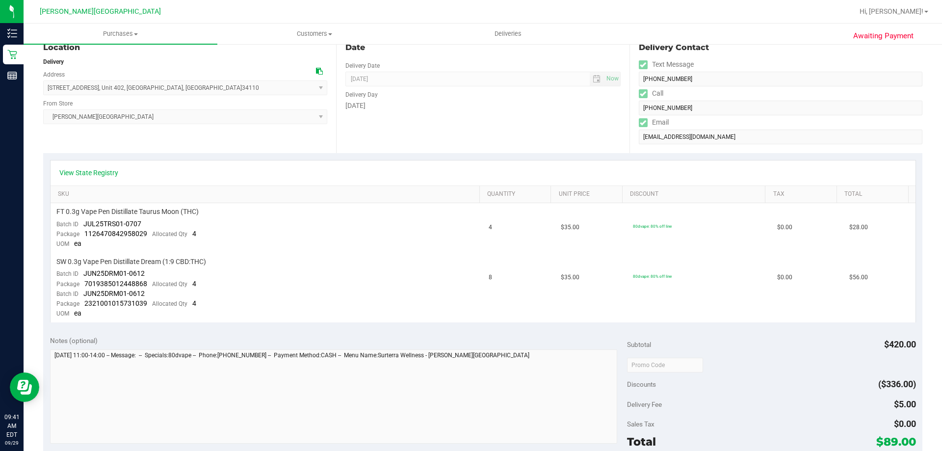
scroll to position [418, 0]
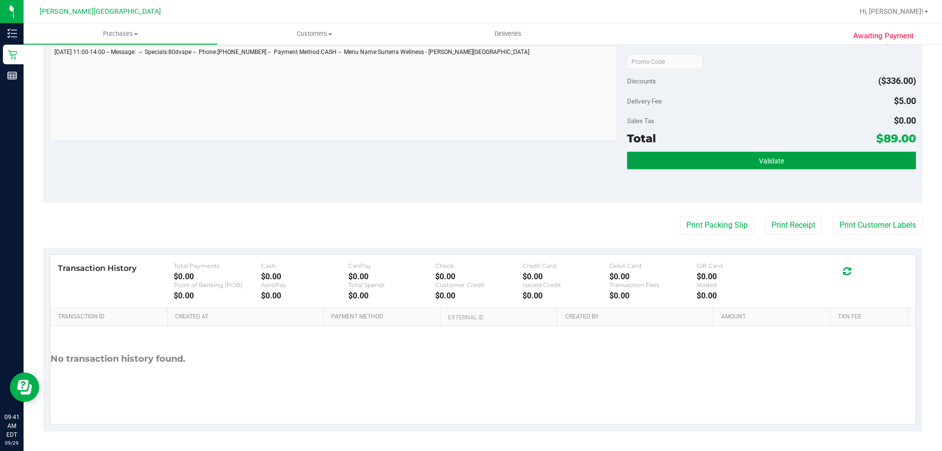
click at [751, 162] on button "Validate" at bounding box center [771, 161] width 289 height 18
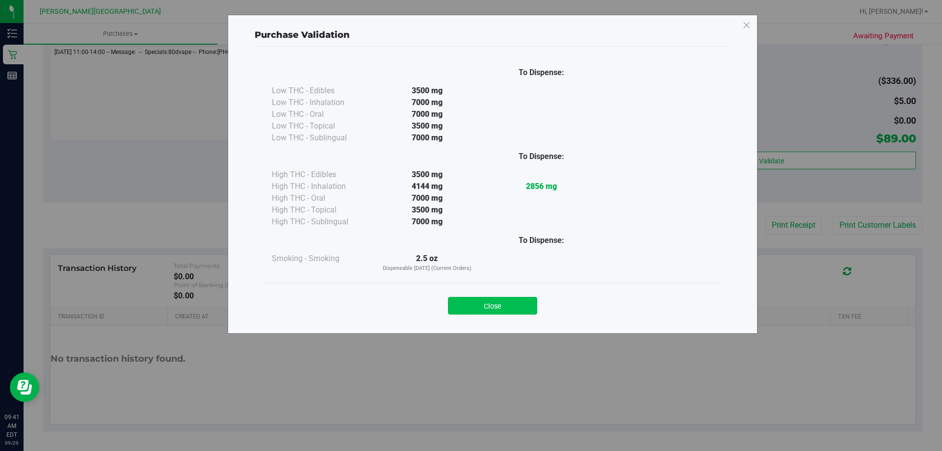
click at [494, 304] on button "Close" at bounding box center [492, 306] width 89 height 18
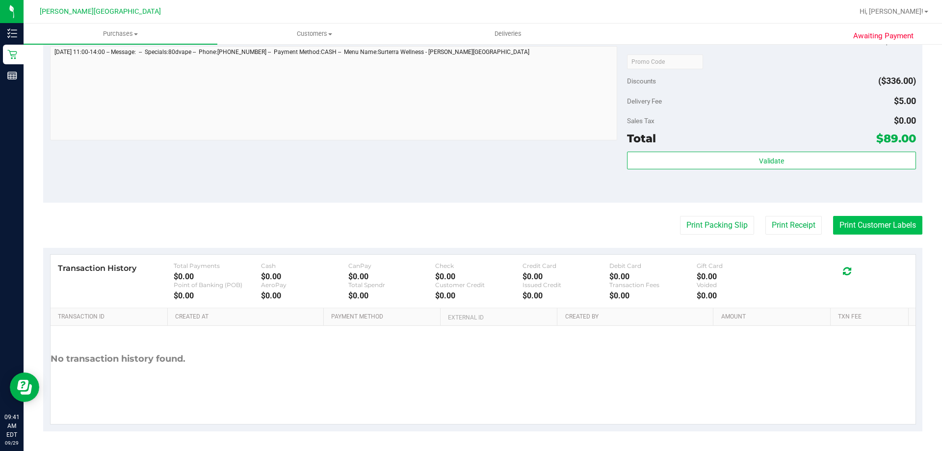
click at [889, 223] on button "Print Customer Labels" at bounding box center [877, 225] width 89 height 19
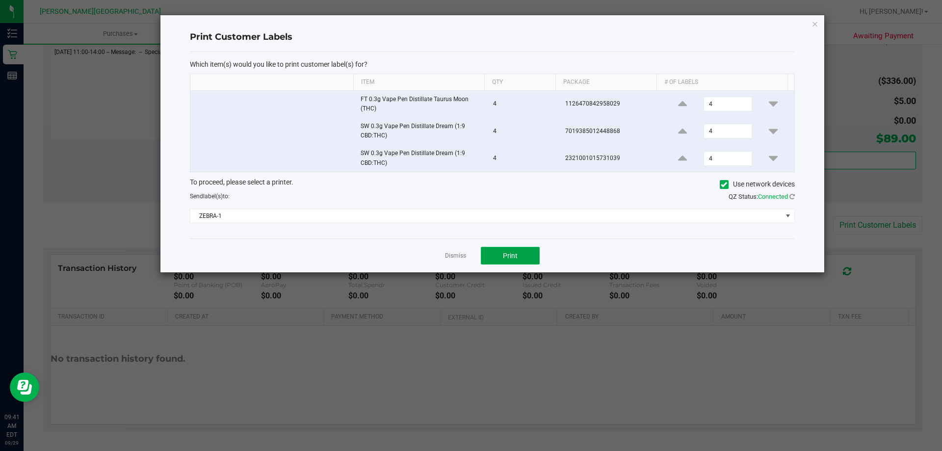
click at [502, 253] on button "Print" at bounding box center [510, 256] width 59 height 18
click at [448, 253] on link "Dismiss" at bounding box center [455, 256] width 21 height 8
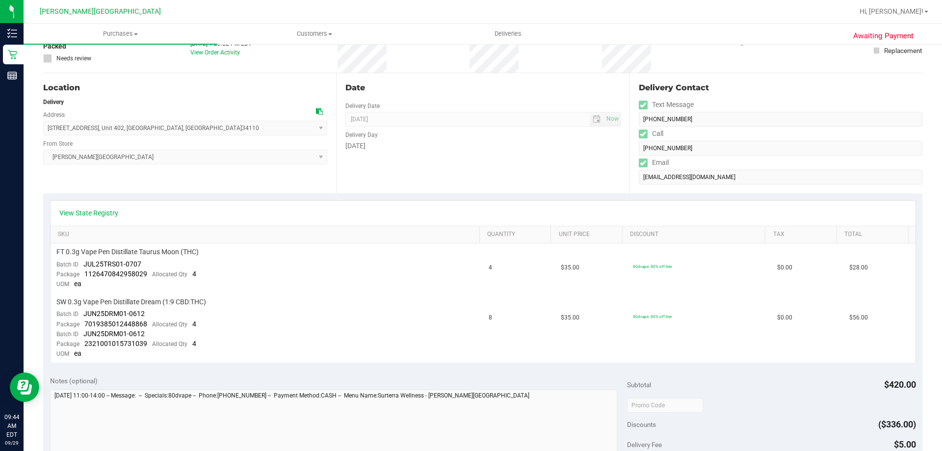
drag, startPoint x: 485, startPoint y: 180, endPoint x: 488, endPoint y: 171, distance: 9.5
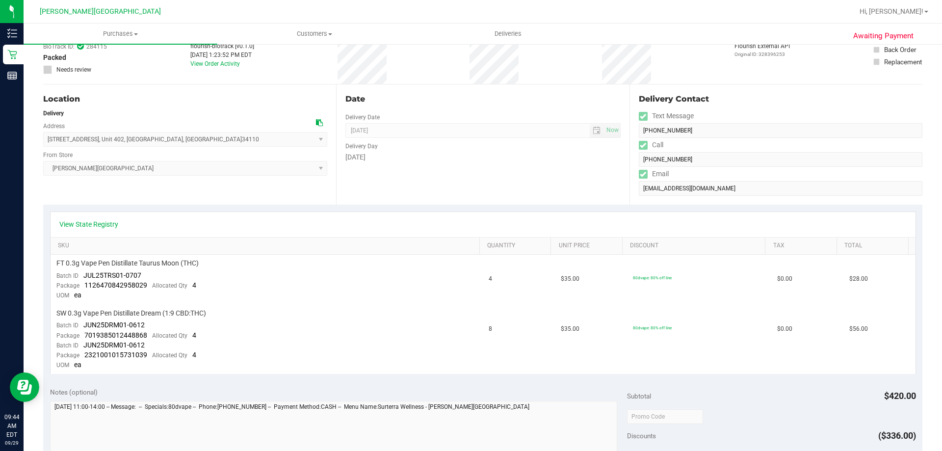
drag, startPoint x: 524, startPoint y: 139, endPoint x: 522, endPoint y: 118, distance: 20.7
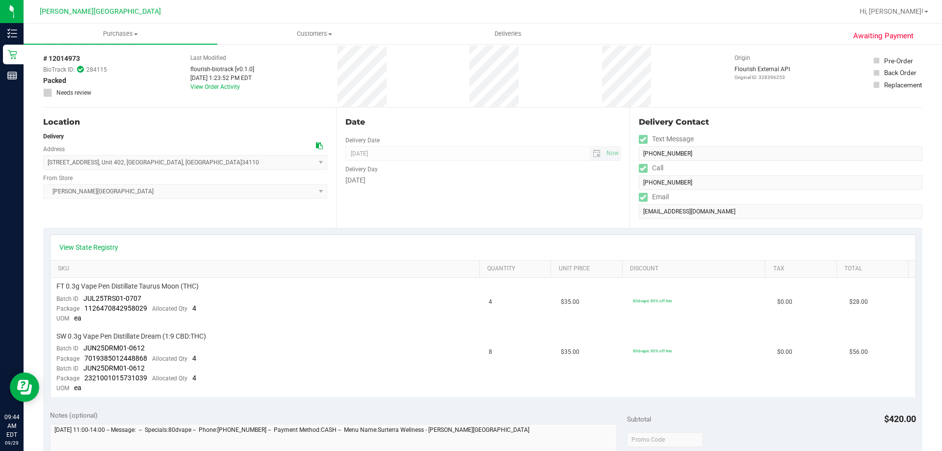
drag, startPoint x: 528, startPoint y: 149, endPoint x: 528, endPoint y: 128, distance: 21.1
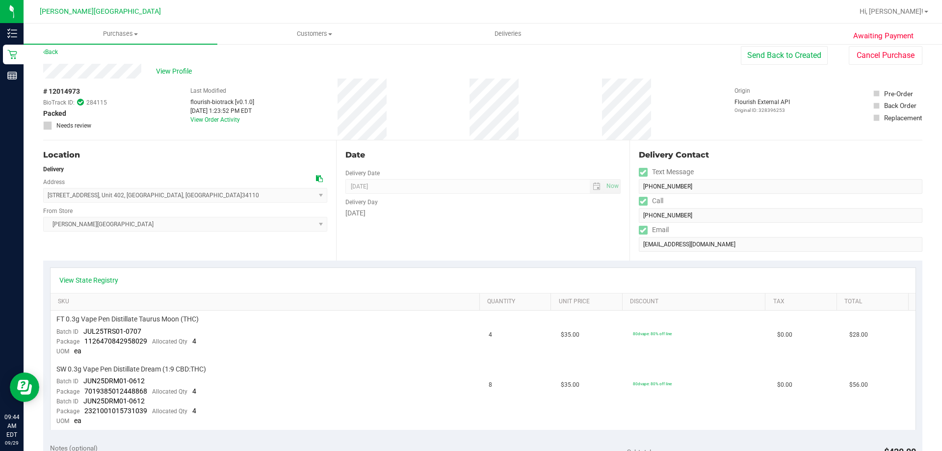
scroll to position [0, 0]
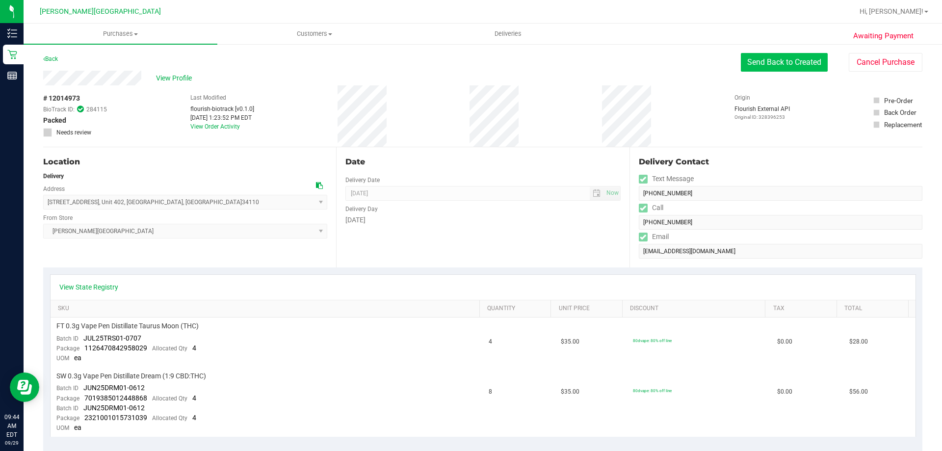
click at [777, 61] on button "Send Back to Created" at bounding box center [784, 62] width 87 height 19
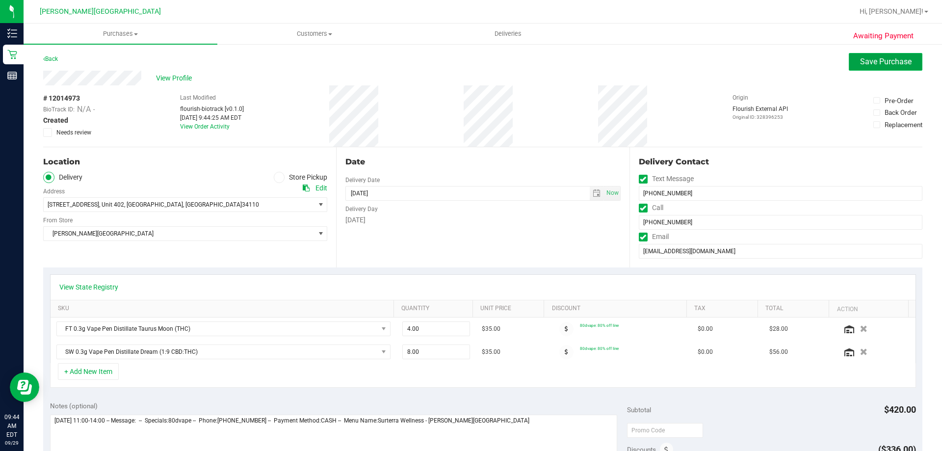
click at [871, 61] on span "Save Purchase" at bounding box center [886, 61] width 52 height 9
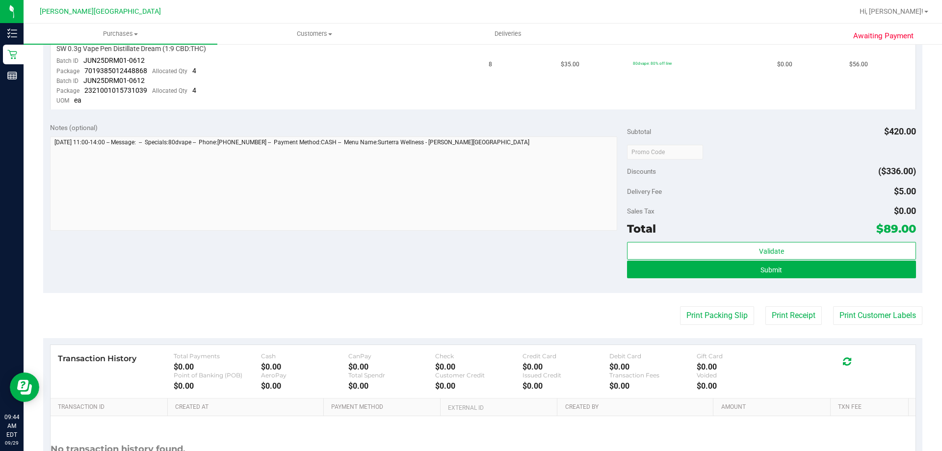
scroll to position [344, 0]
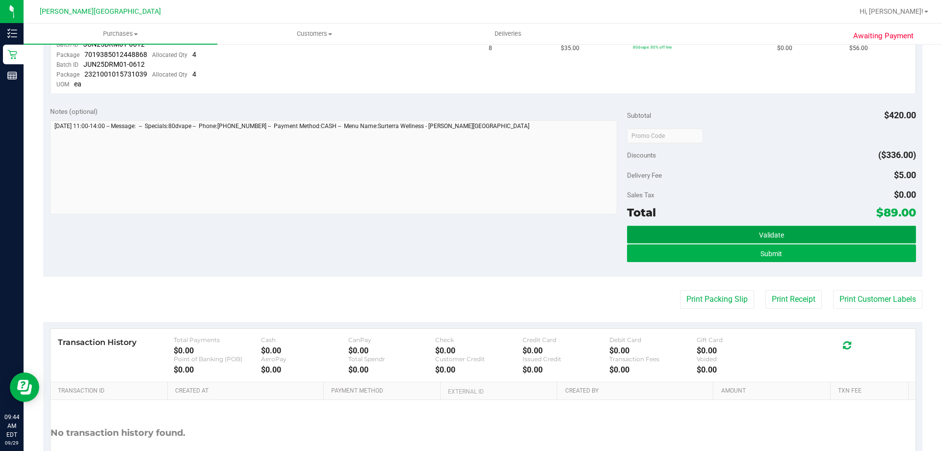
click at [720, 237] on button "Validate" at bounding box center [771, 235] width 289 height 18
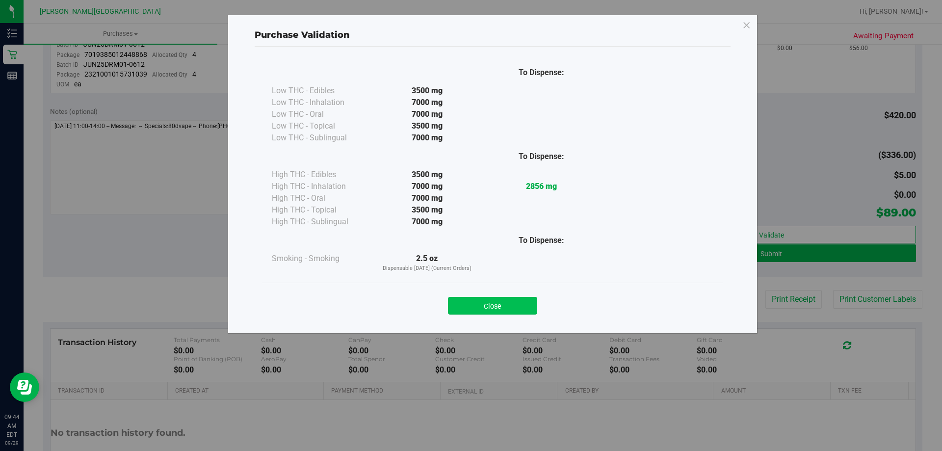
click at [519, 303] on button "Close" at bounding box center [492, 306] width 89 height 18
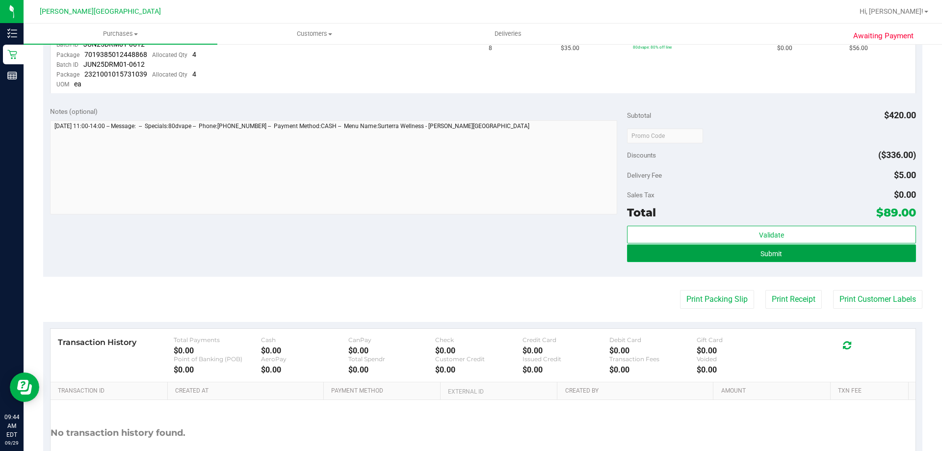
click at [747, 250] on button "Submit" at bounding box center [771, 253] width 289 height 18
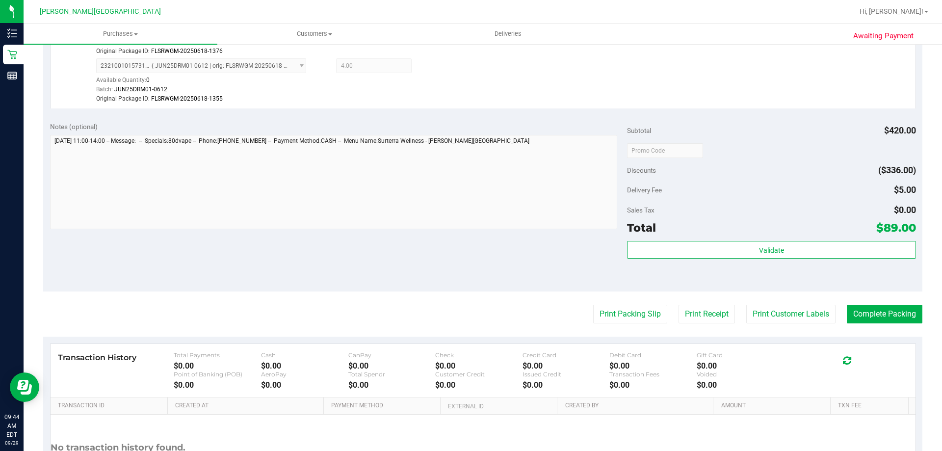
scroll to position [393, 0]
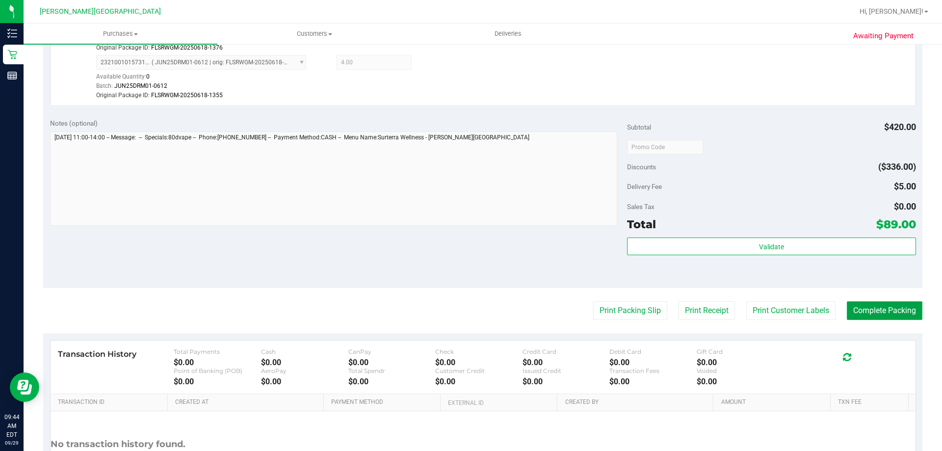
click at [869, 308] on button "Complete Packing" at bounding box center [885, 310] width 76 height 19
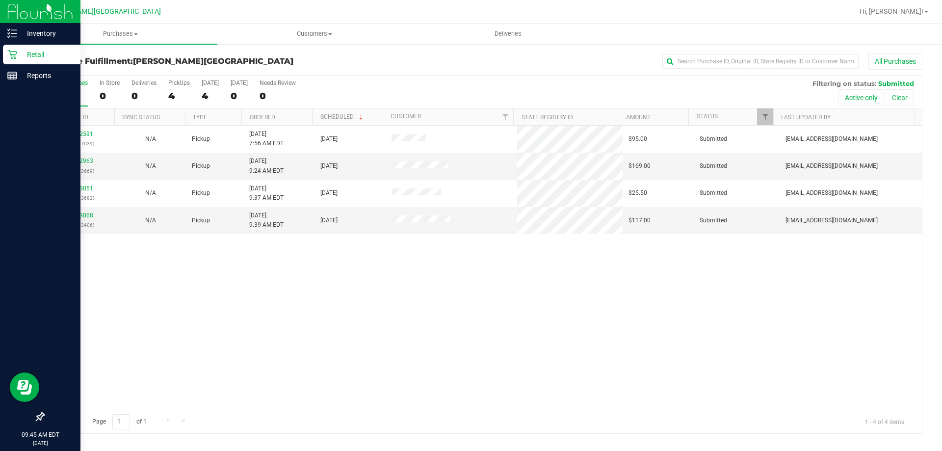
click at [20, 52] on p "Retail" at bounding box center [46, 55] width 59 height 12
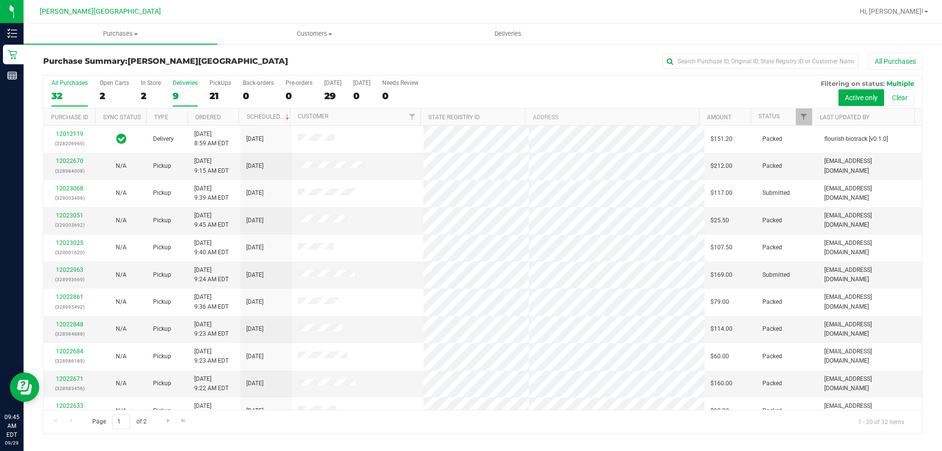
click at [182, 81] on div "Deliveries" at bounding box center [185, 82] width 25 height 7
click at [0, 0] on input "Deliveries 9" at bounding box center [0, 0] width 0 height 0
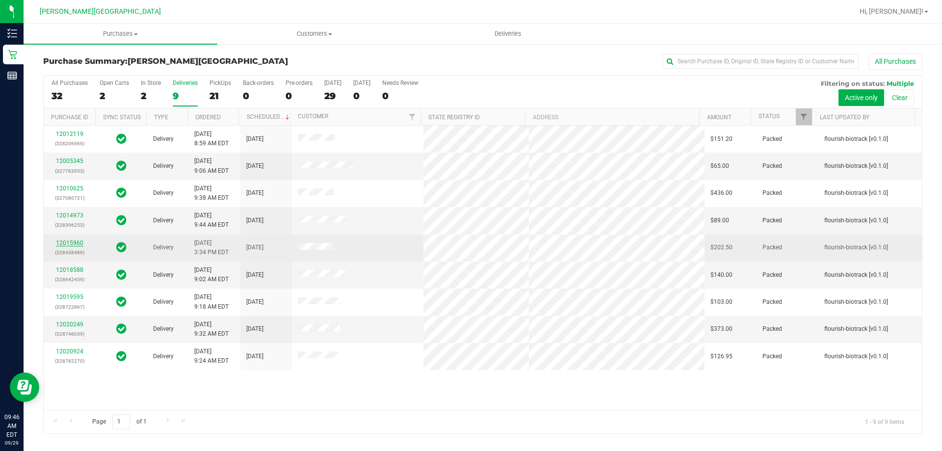
click at [73, 242] on link "12015960" at bounding box center [69, 242] width 27 height 7
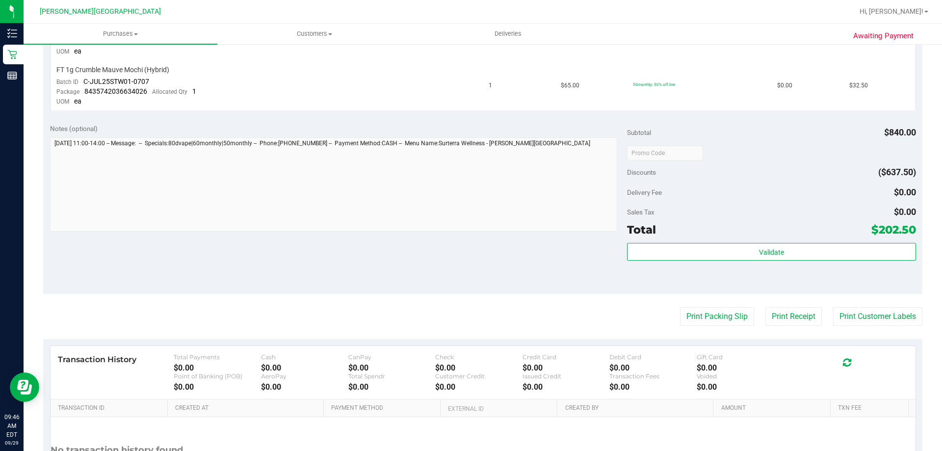
scroll to position [797, 0]
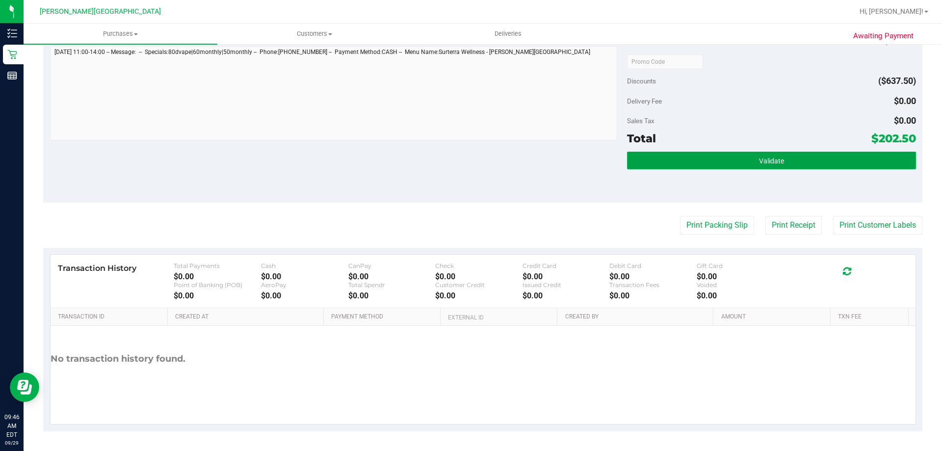
click at [717, 159] on button "Validate" at bounding box center [771, 161] width 289 height 18
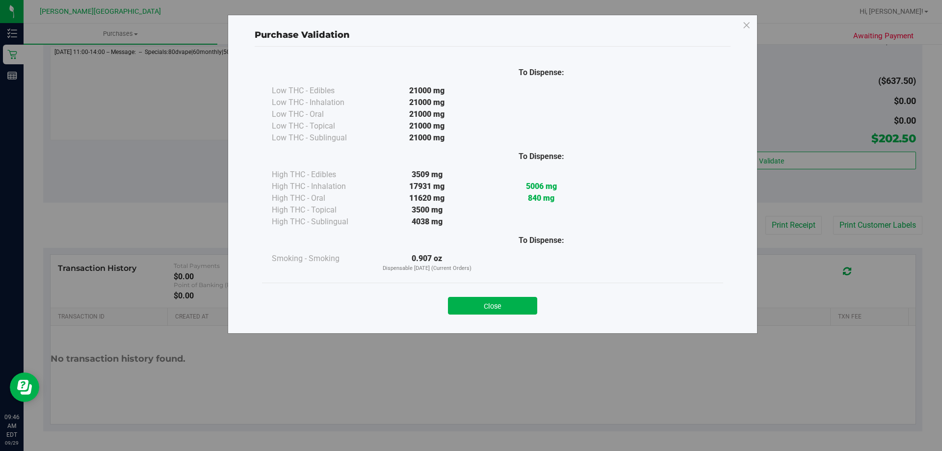
click at [501, 308] on button "Close" at bounding box center [492, 306] width 89 height 18
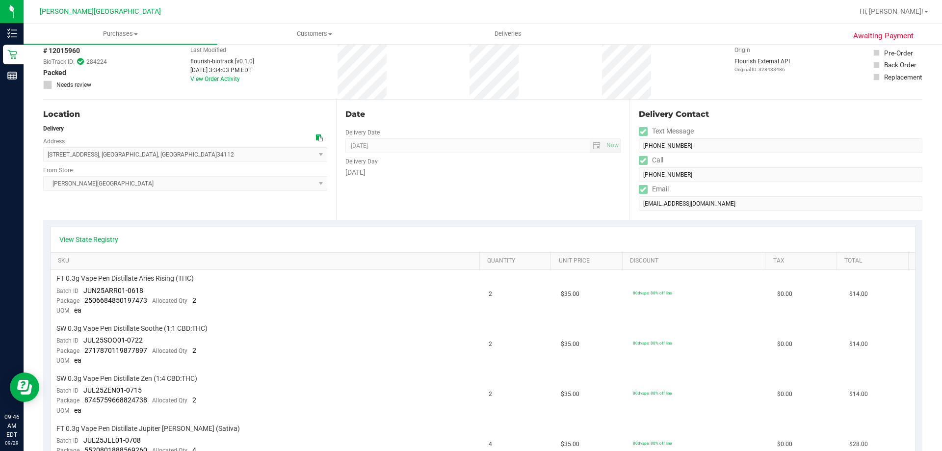
scroll to position [0, 0]
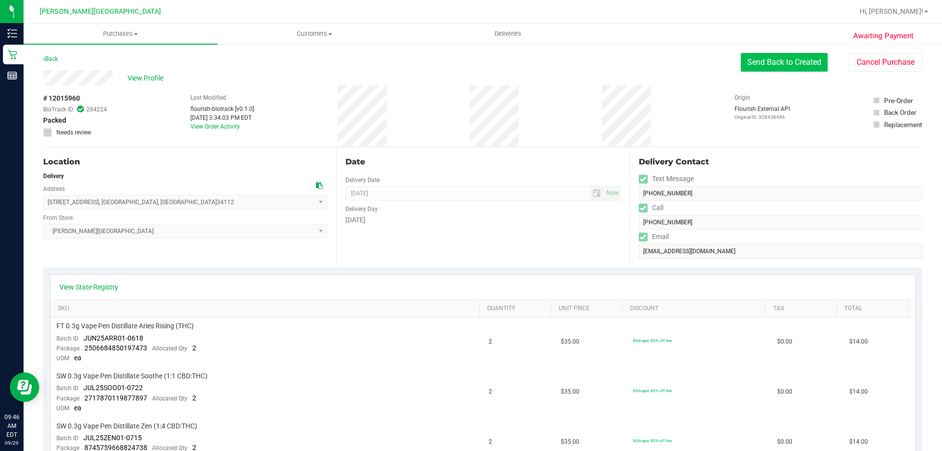
click at [782, 63] on button "Send Back to Created" at bounding box center [784, 62] width 87 height 19
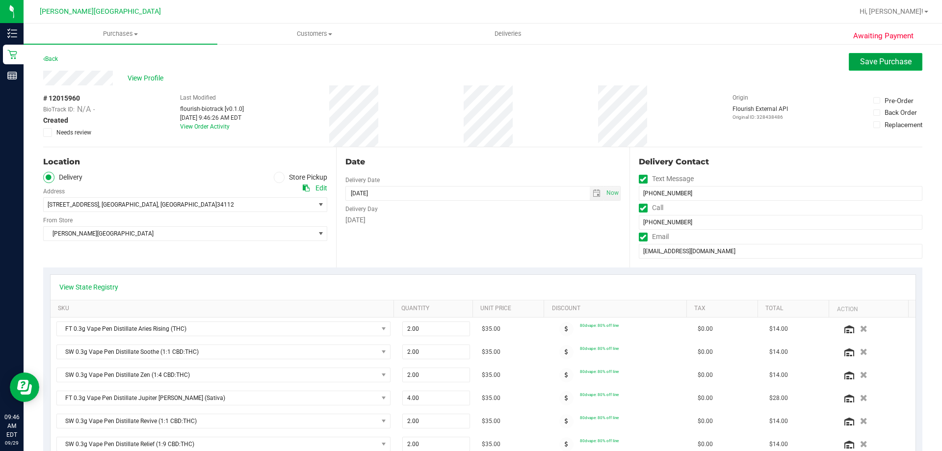
click at [864, 62] on span "Save Purchase" at bounding box center [886, 61] width 52 height 9
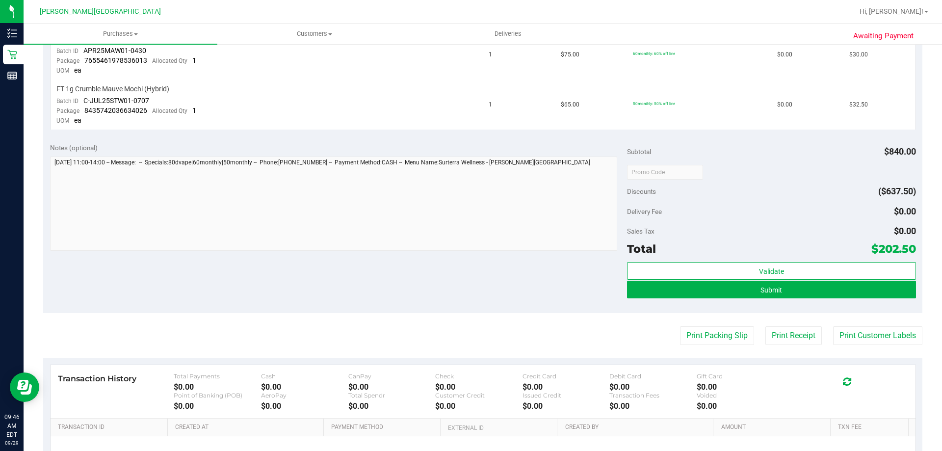
scroll to position [736, 0]
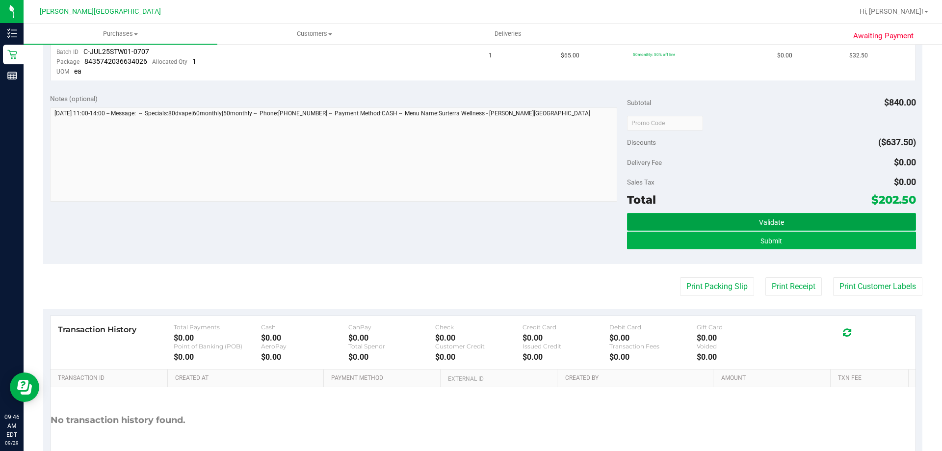
click at [781, 221] on button "Validate" at bounding box center [771, 222] width 289 height 18
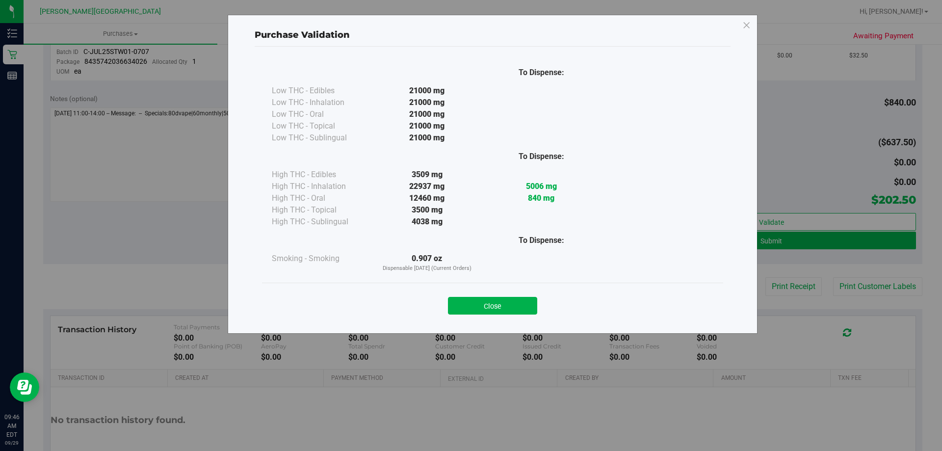
click at [492, 305] on button "Close" at bounding box center [492, 306] width 89 height 18
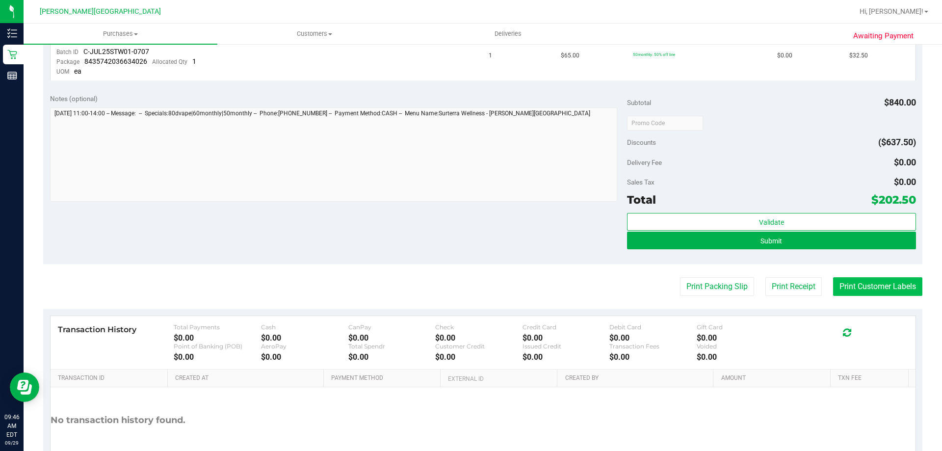
click at [878, 286] on button "Print Customer Labels" at bounding box center [877, 286] width 89 height 19
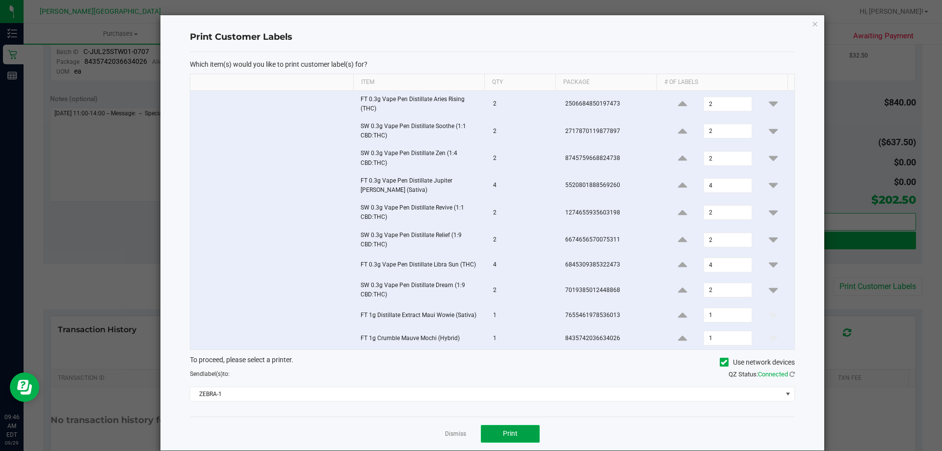
click at [511, 431] on span "Print" at bounding box center [510, 433] width 15 height 8
click at [447, 433] on link "Dismiss" at bounding box center [455, 434] width 21 height 8
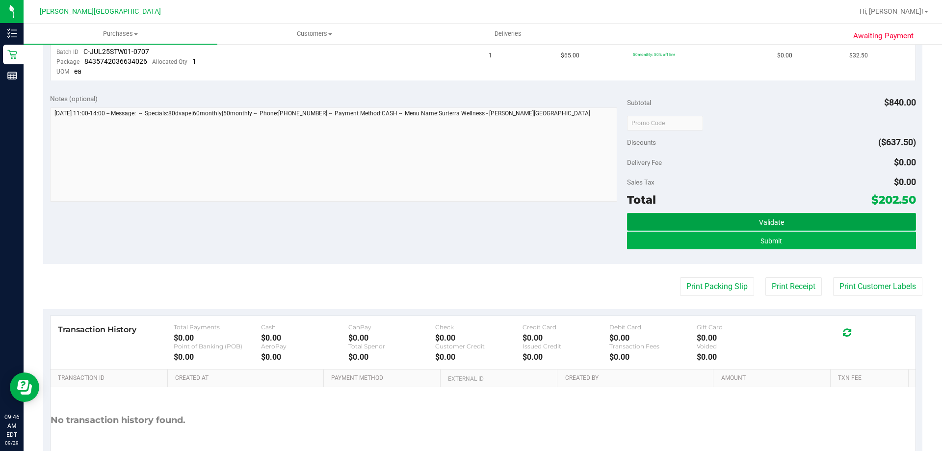
click at [767, 221] on span "Validate" at bounding box center [771, 222] width 25 height 8
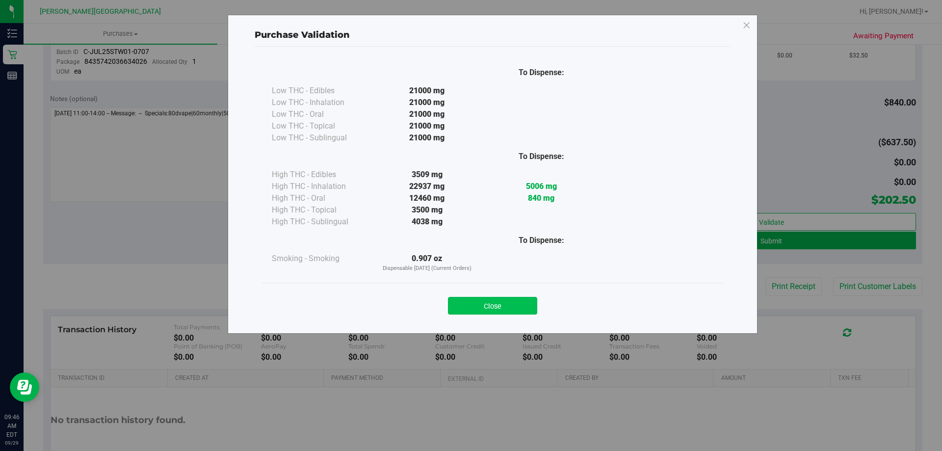
click at [491, 303] on button "Close" at bounding box center [492, 306] width 89 height 18
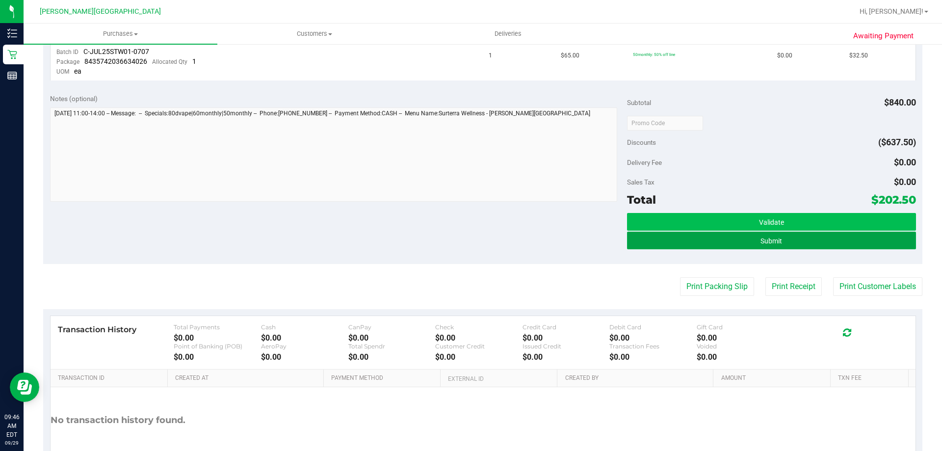
click at [781, 242] on button "Submit" at bounding box center [771, 241] width 289 height 18
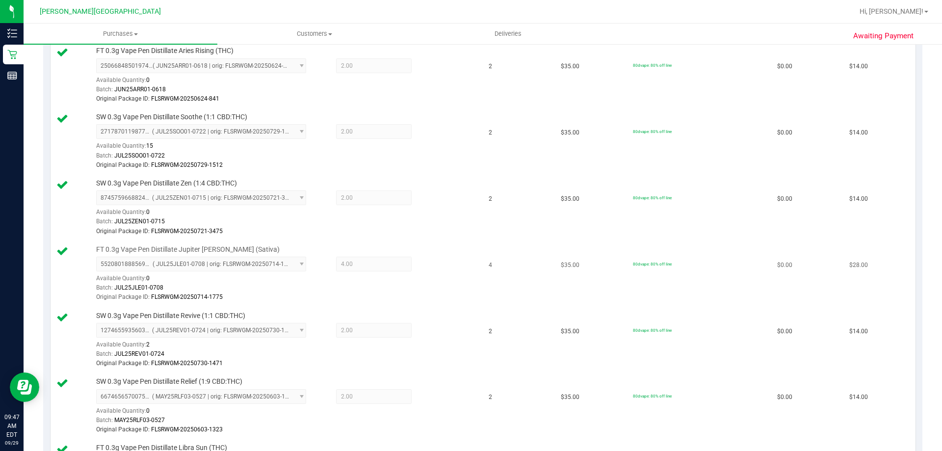
scroll to position [280, 0]
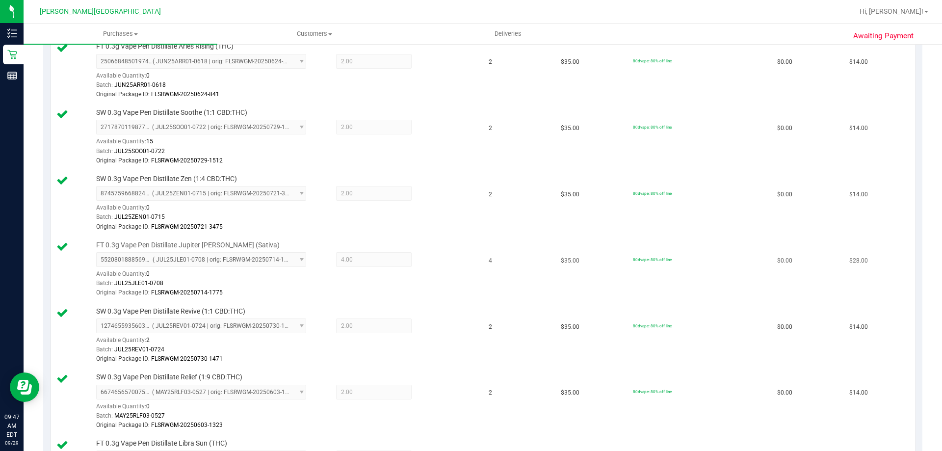
drag, startPoint x: 691, startPoint y: 280, endPoint x: 696, endPoint y: 296, distance: 17.1
click at [695, 286] on td "80dvape: 80% off line" at bounding box center [699, 270] width 144 height 66
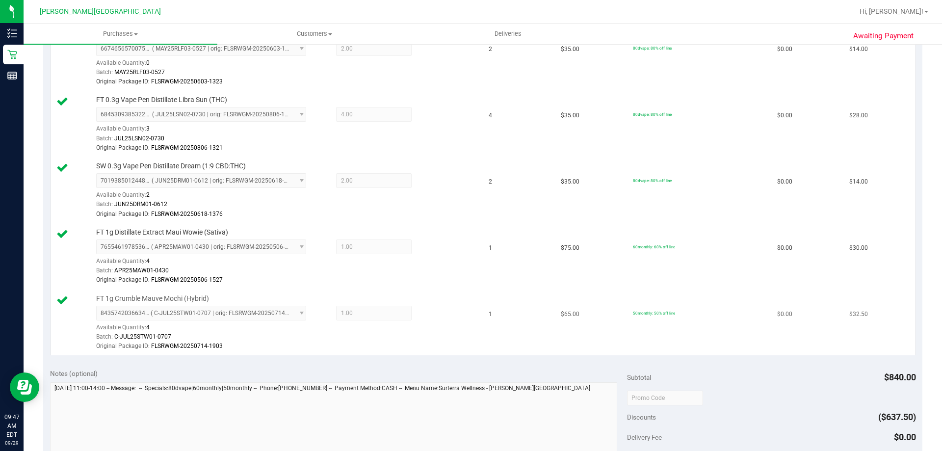
scroll to position [959, 0]
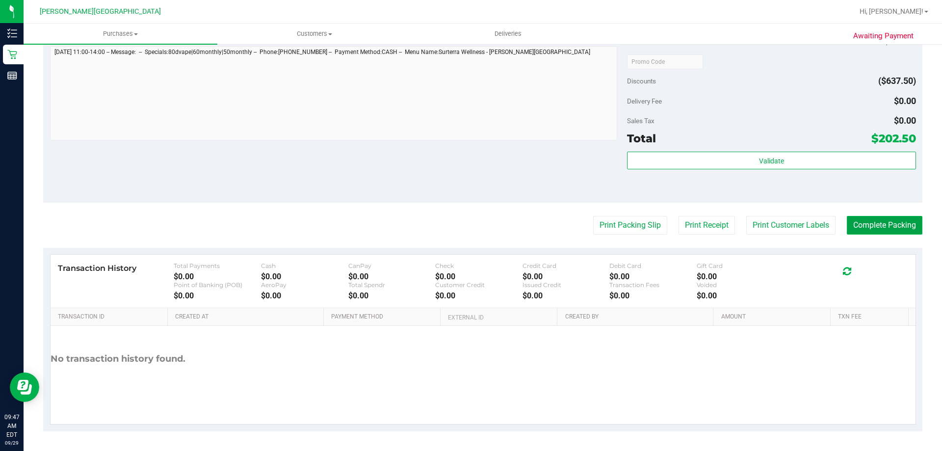
click at [885, 226] on button "Complete Packing" at bounding box center [885, 225] width 76 height 19
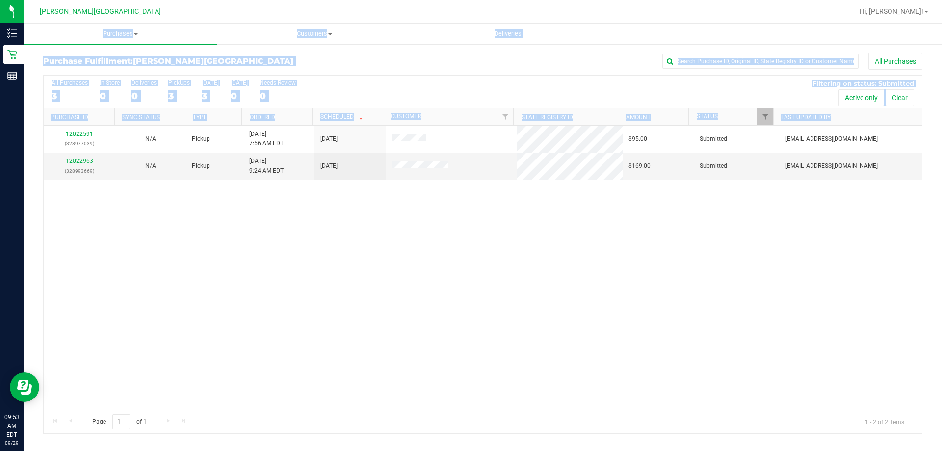
drag, startPoint x: 942, startPoint y: 19, endPoint x: 942, endPoint y: 152, distance: 133.0
click at [942, 152] on div "[PERSON_NAME][GEOGRAPHIC_DATA] WC Hi, [PERSON_NAME]! Purchases Summary of purch…" at bounding box center [483, 225] width 919 height 451
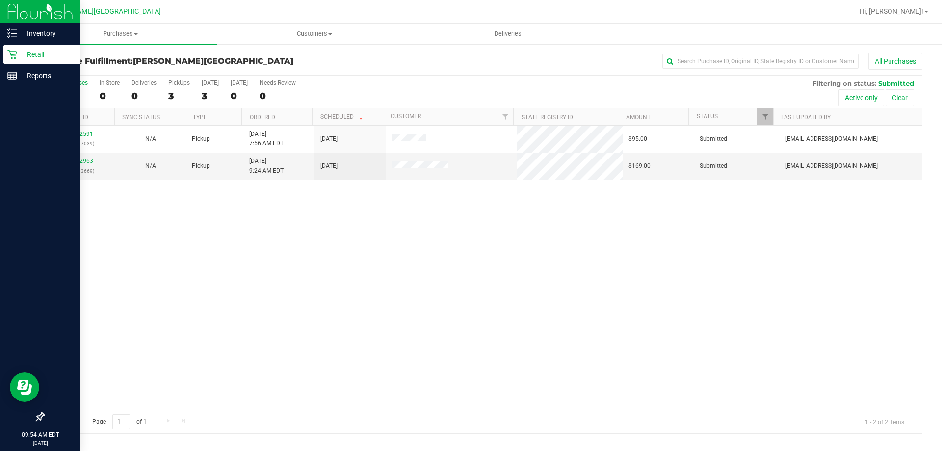
click at [22, 50] on p "Retail" at bounding box center [46, 55] width 59 height 12
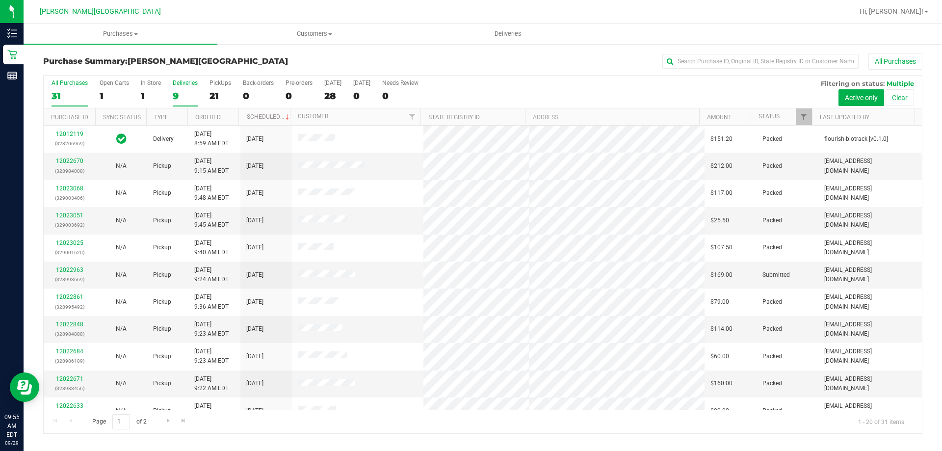
click at [183, 81] on div "Deliveries" at bounding box center [185, 82] width 25 height 7
click at [0, 0] on input "Deliveries 9" at bounding box center [0, 0] width 0 height 0
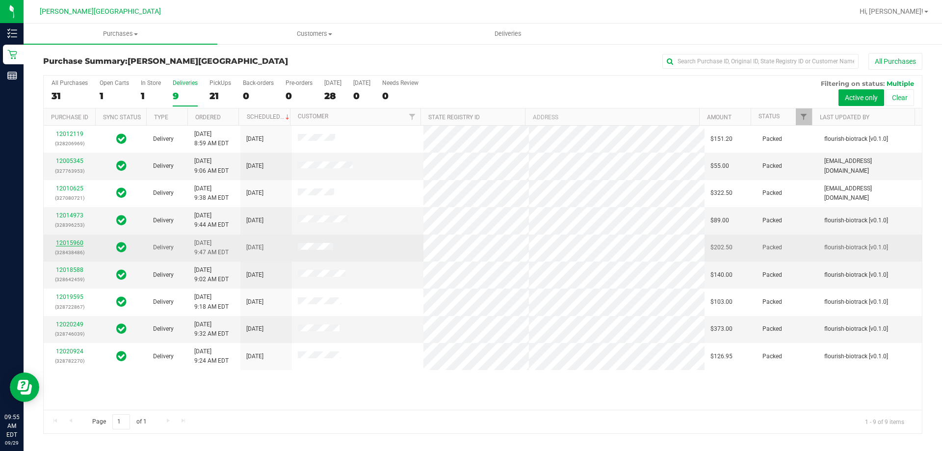
click at [72, 241] on link "12015960" at bounding box center [69, 242] width 27 height 7
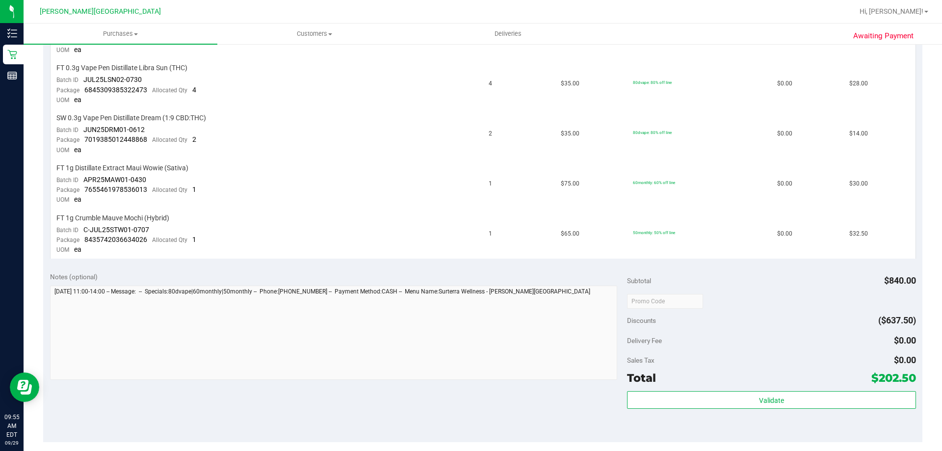
scroll to position [797, 0]
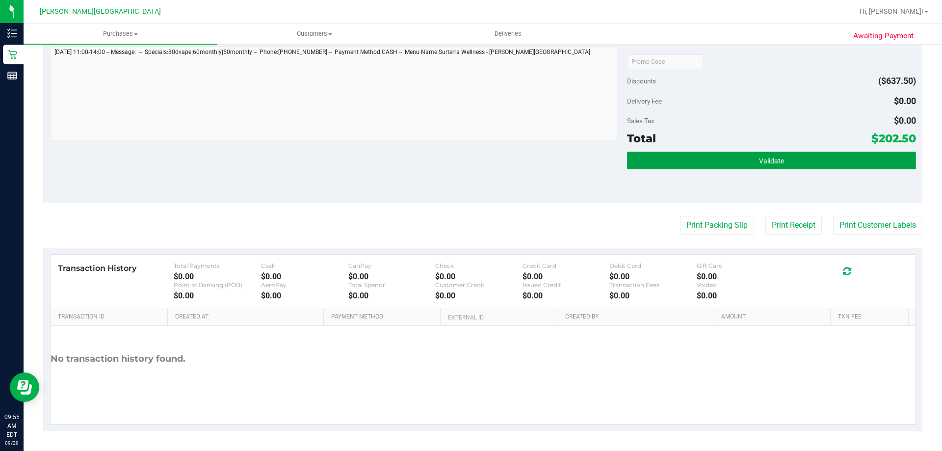
click at [762, 162] on span "Validate" at bounding box center [771, 161] width 25 height 8
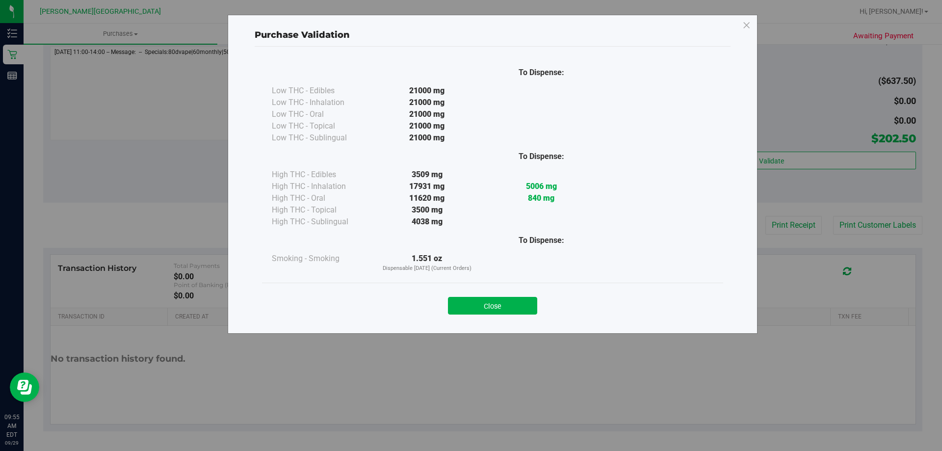
click at [502, 306] on button "Close" at bounding box center [492, 306] width 89 height 18
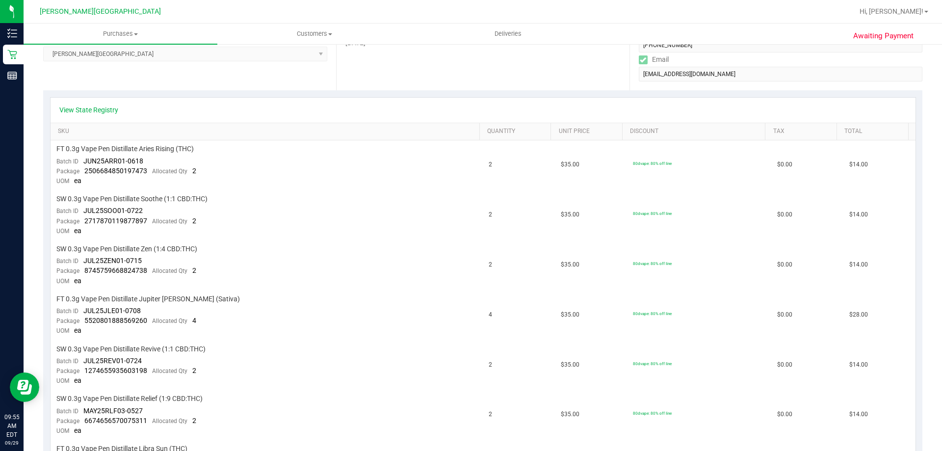
scroll to position [0, 0]
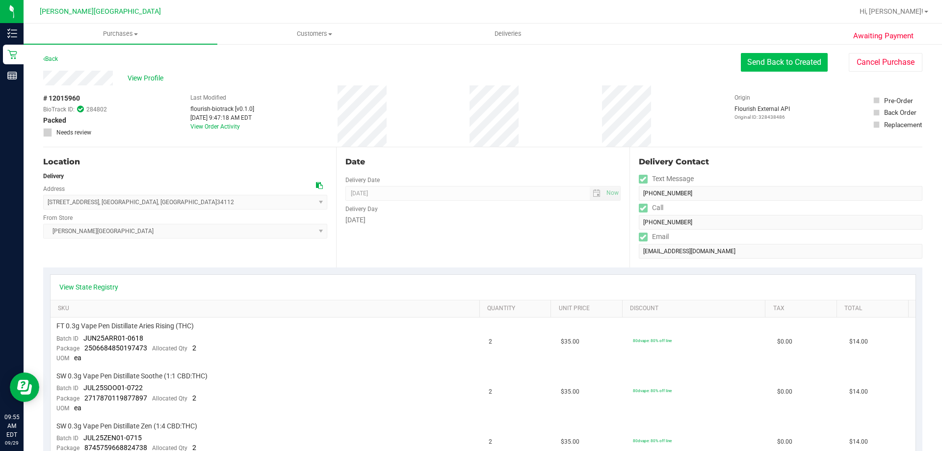
click at [760, 59] on button "Send Back to Created" at bounding box center [784, 62] width 87 height 19
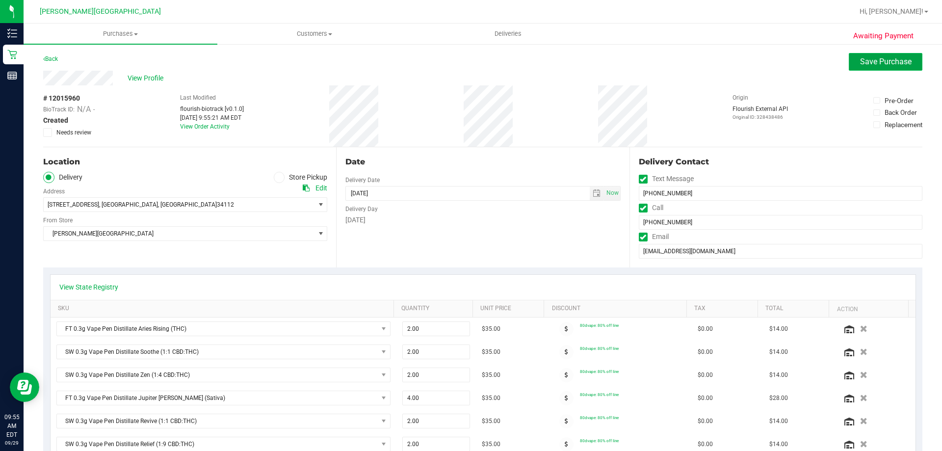
click at [870, 59] on span "Save Purchase" at bounding box center [886, 61] width 52 height 9
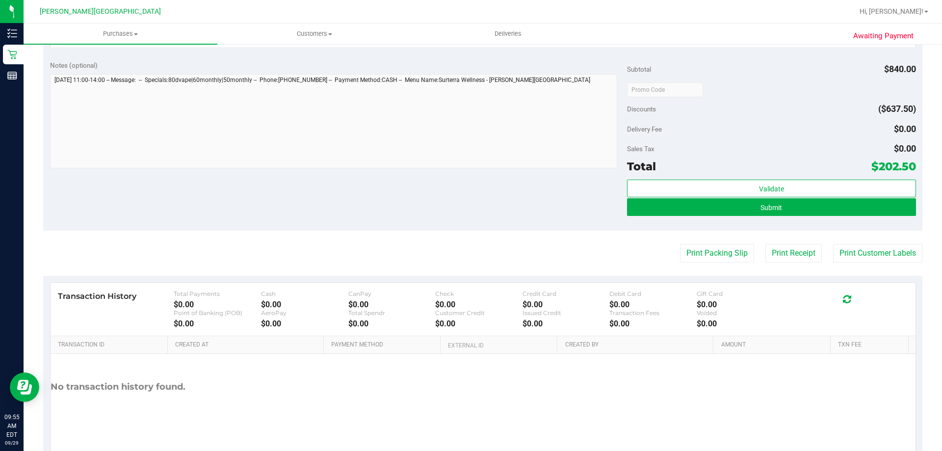
scroll to position [785, 0]
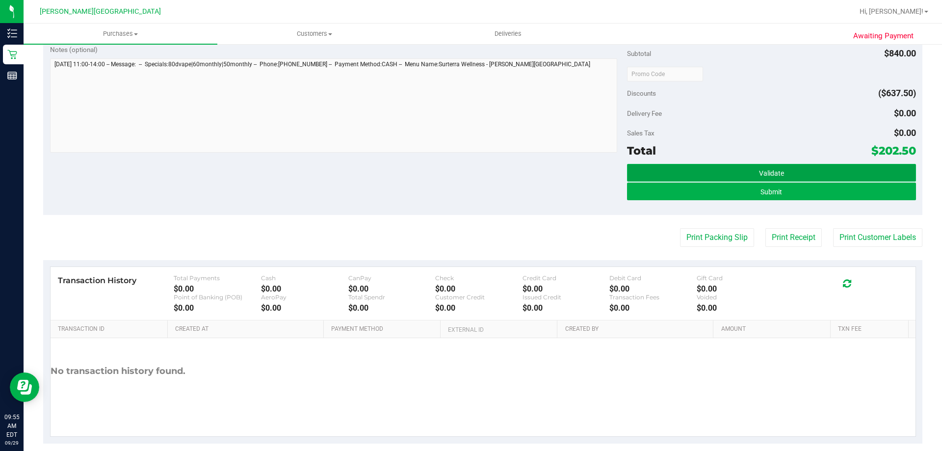
click at [773, 172] on span "Validate" at bounding box center [771, 173] width 25 height 8
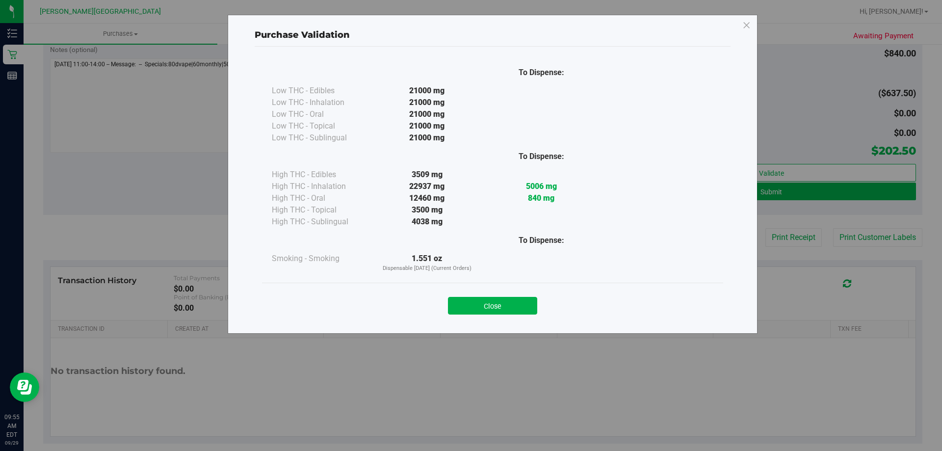
drag, startPoint x: 495, startPoint y: 307, endPoint x: 584, endPoint y: 282, distance: 93.2
click at [500, 303] on button "Close" at bounding box center [492, 306] width 89 height 18
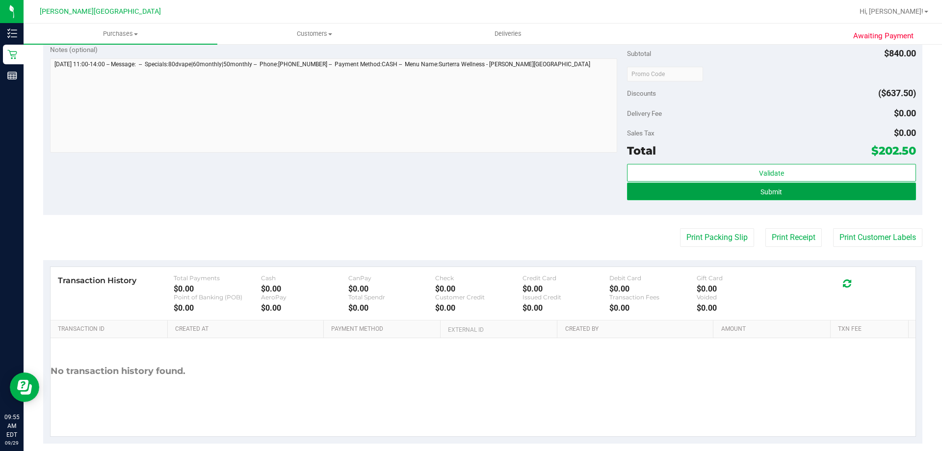
click at [777, 191] on button "Submit" at bounding box center [771, 192] width 289 height 18
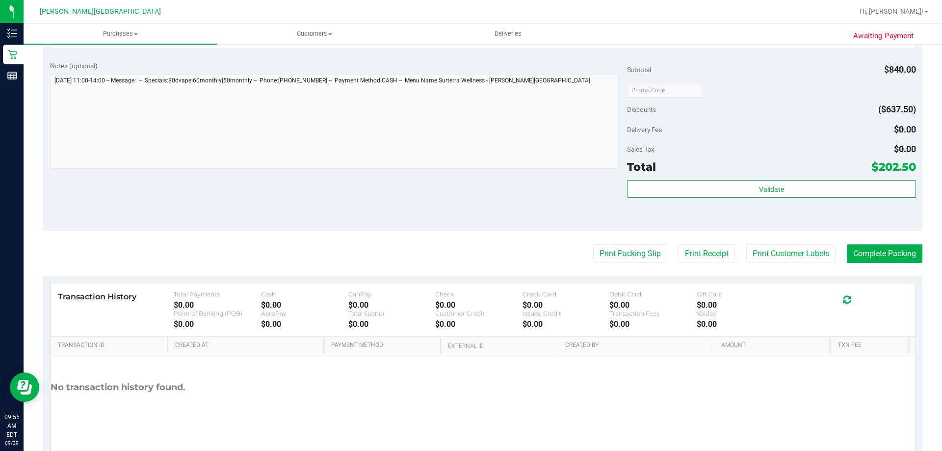
scroll to position [932, 0]
click at [880, 256] on button "Complete Packing" at bounding box center [885, 252] width 76 height 19
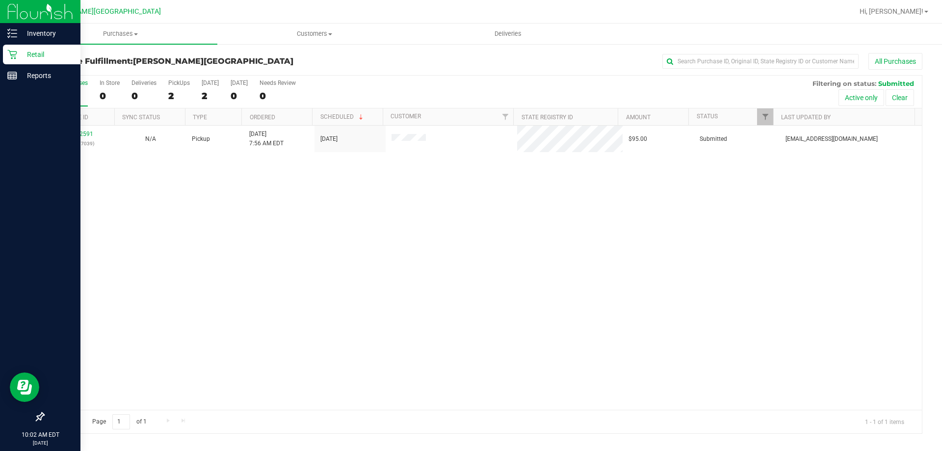
click at [32, 52] on p "Retail" at bounding box center [46, 55] width 59 height 12
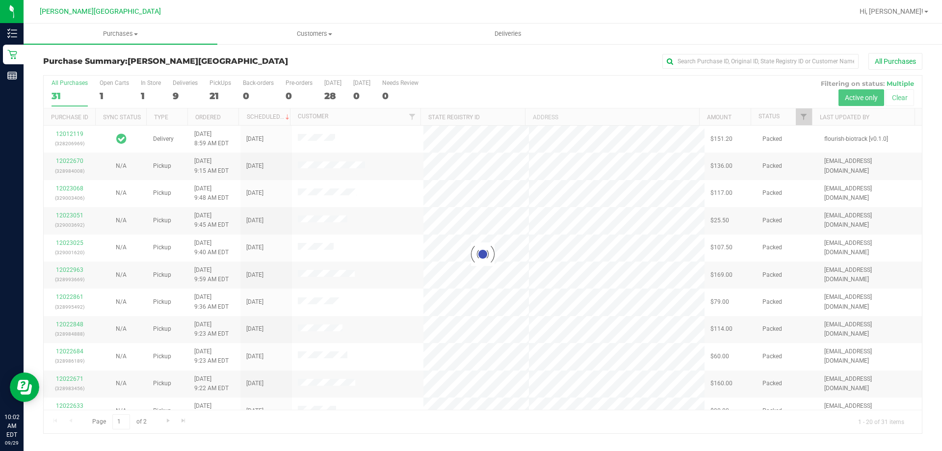
click at [180, 82] on div at bounding box center [483, 255] width 878 height 358
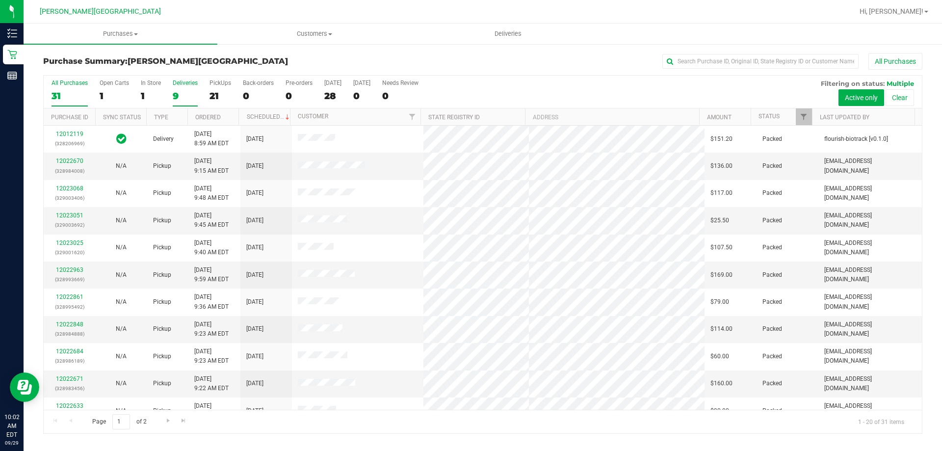
click at [180, 82] on div "Deliveries" at bounding box center [185, 82] width 25 height 7
click at [0, 0] on input "Deliveries 9" at bounding box center [0, 0] width 0 height 0
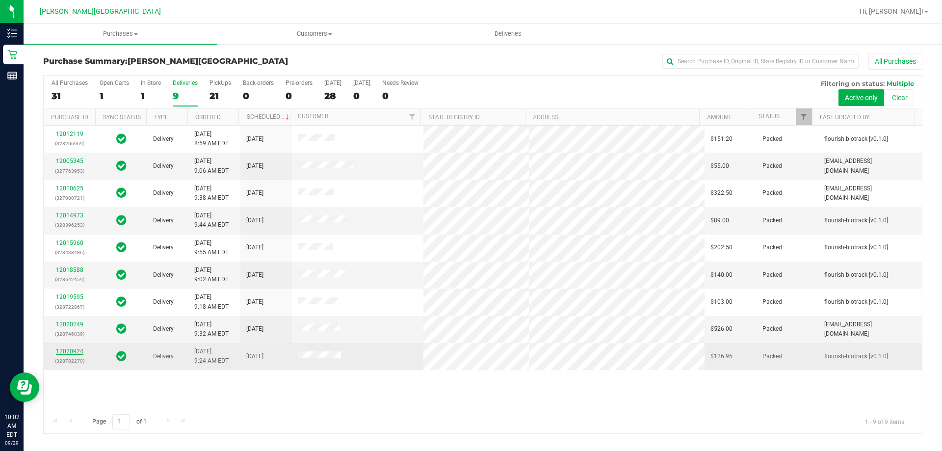
click at [70, 351] on link "12020924" at bounding box center [69, 351] width 27 height 7
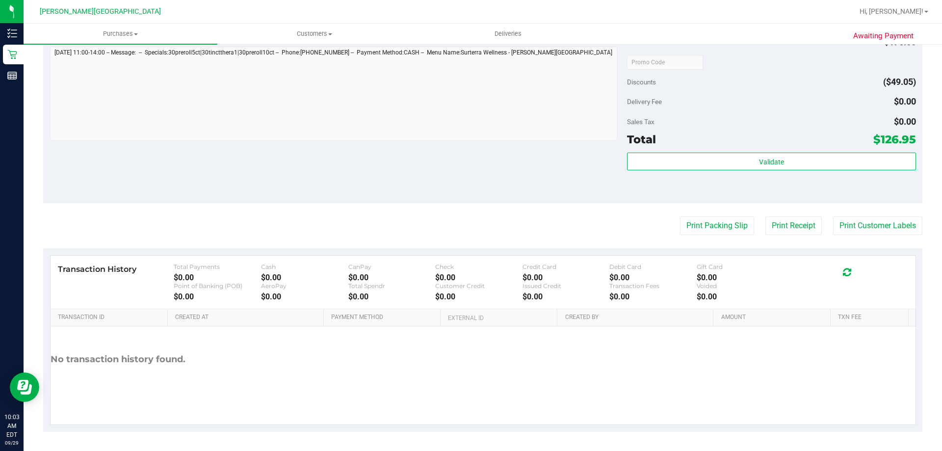
scroll to position [498, 0]
click at [706, 228] on button "Print Packing Slip" at bounding box center [717, 225] width 74 height 19
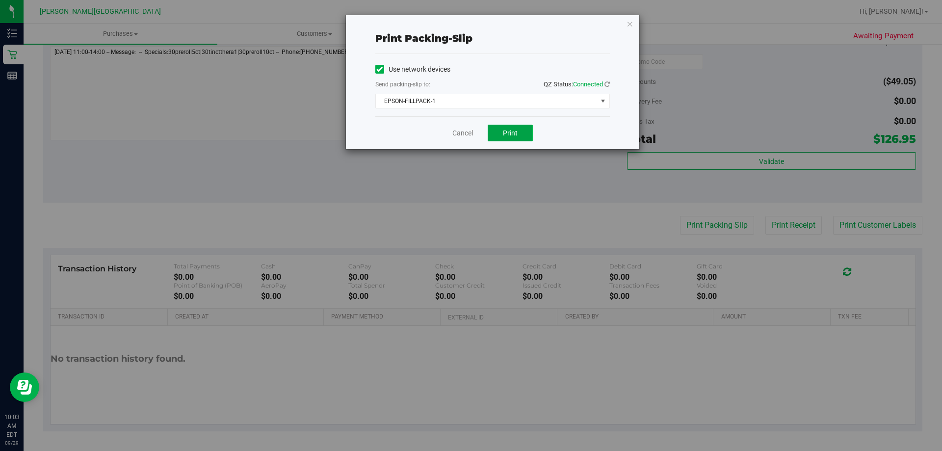
click at [511, 133] on span "Print" at bounding box center [510, 133] width 15 height 8
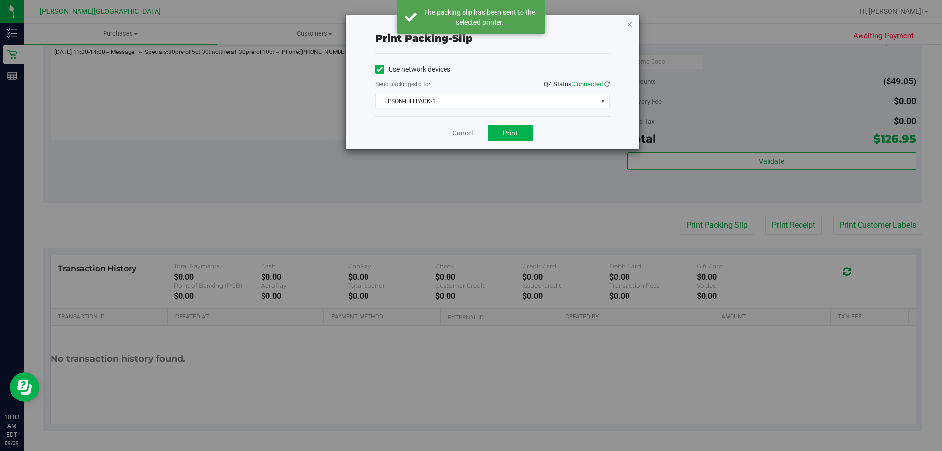
click at [459, 133] on link "Cancel" at bounding box center [462, 133] width 21 height 10
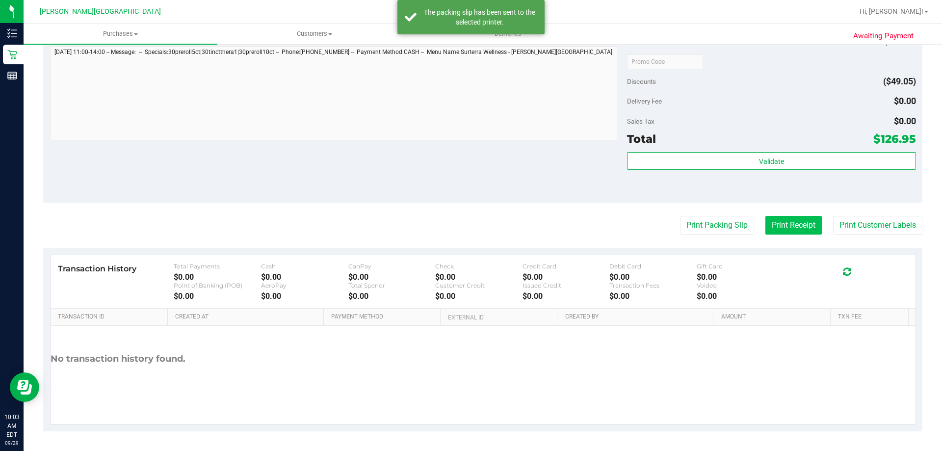
click at [770, 225] on button "Print Receipt" at bounding box center [794, 225] width 56 height 19
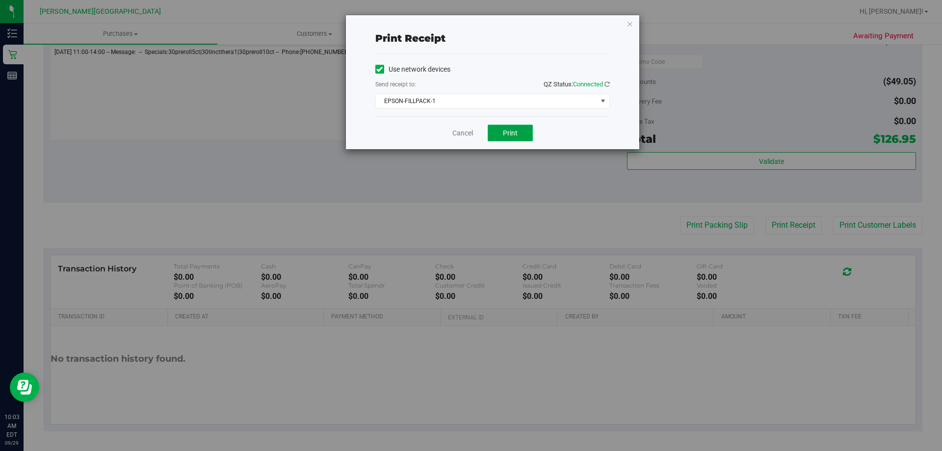
drag, startPoint x: 504, startPoint y: 136, endPoint x: 527, endPoint y: 138, distance: 22.7
click at [506, 136] on span "Print" at bounding box center [510, 133] width 15 height 8
click at [462, 132] on link "Cancel" at bounding box center [462, 133] width 21 height 10
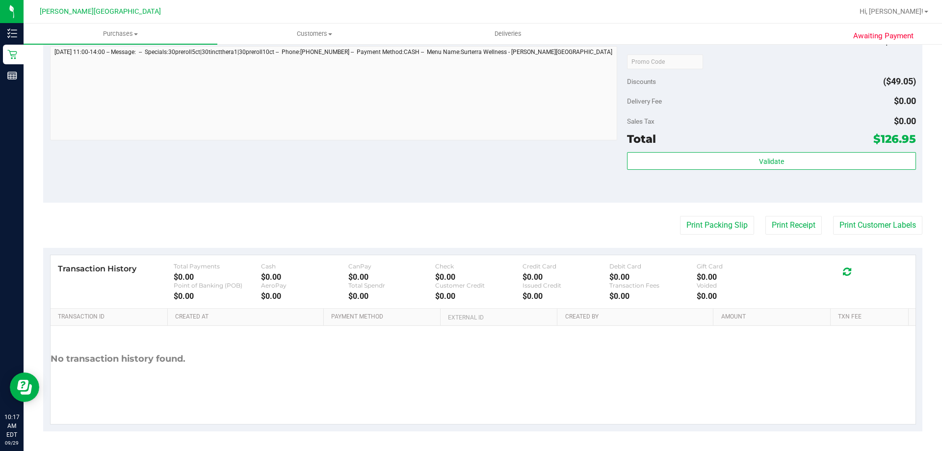
click at [398, 164] on div "Notes (optional) Subtotal $176.00 Discounts ($49.05) Delivery Fee $0.00 Sales T…" at bounding box center [482, 114] width 879 height 177
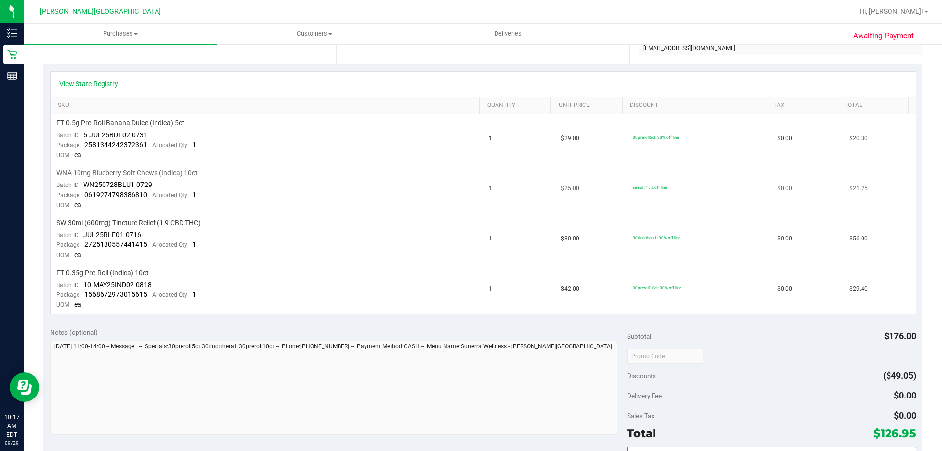
scroll to position [0, 0]
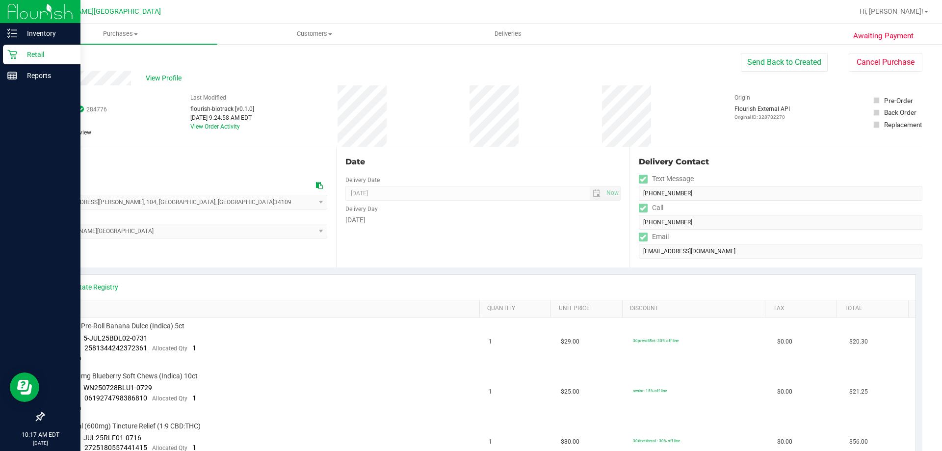
click at [18, 54] on p "Retail" at bounding box center [46, 55] width 59 height 12
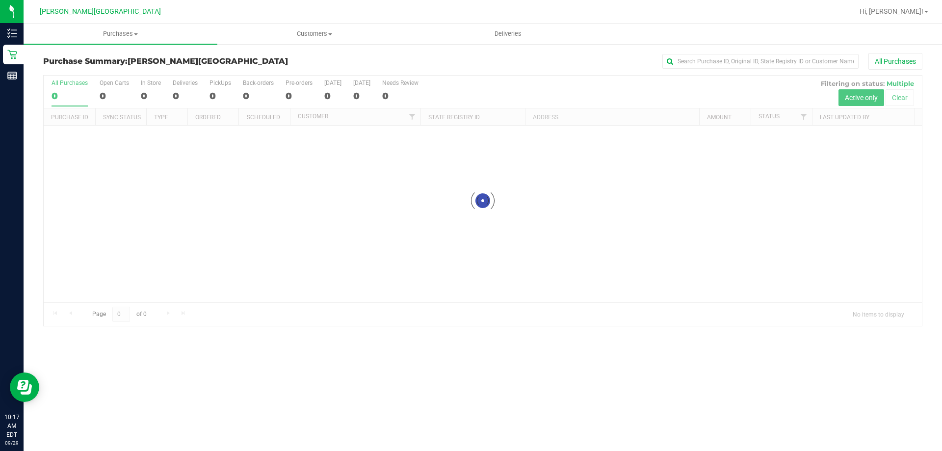
click at [278, 52] on div "Purchase Summary: [PERSON_NAME][GEOGRAPHIC_DATA] All Purchases Loading... All P…" at bounding box center [483, 189] width 919 height 293
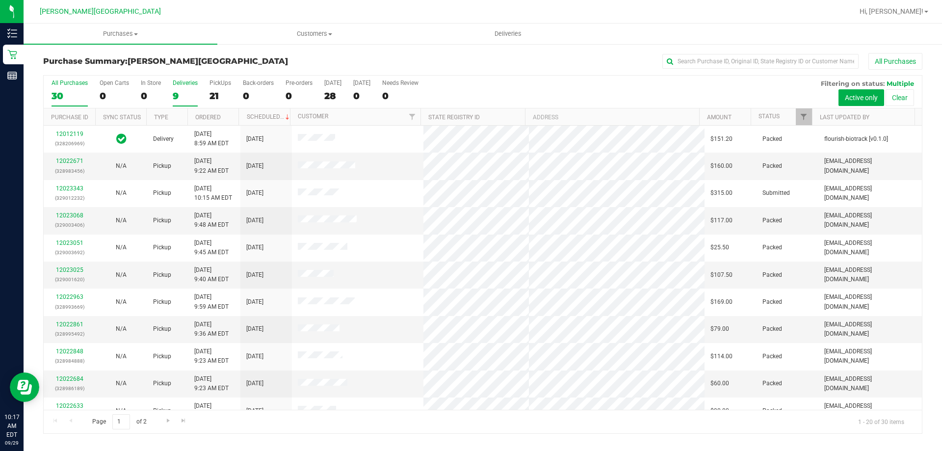
click at [184, 92] on div "9" at bounding box center [185, 95] width 25 height 11
click at [0, 0] on input "Deliveries 9" at bounding box center [0, 0] width 0 height 0
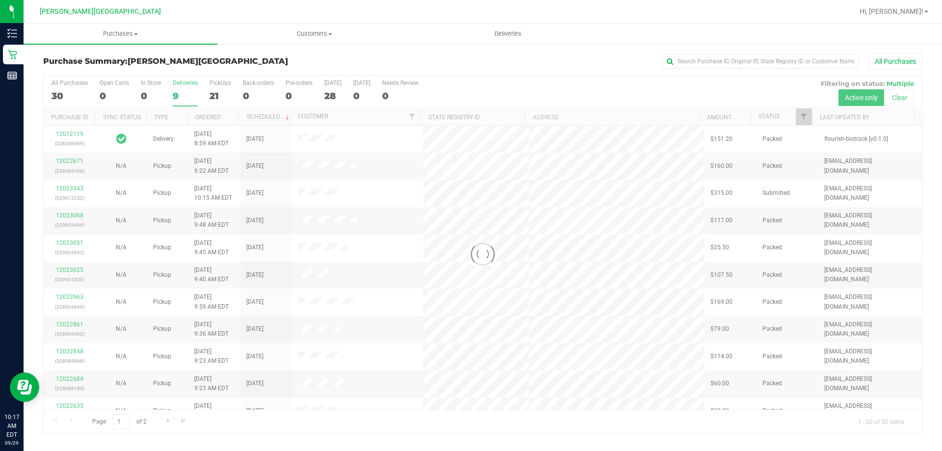
click at [243, 56] on div "Purchase Summary: [PERSON_NAME][GEOGRAPHIC_DATA] All Purchases" at bounding box center [482, 64] width 879 height 22
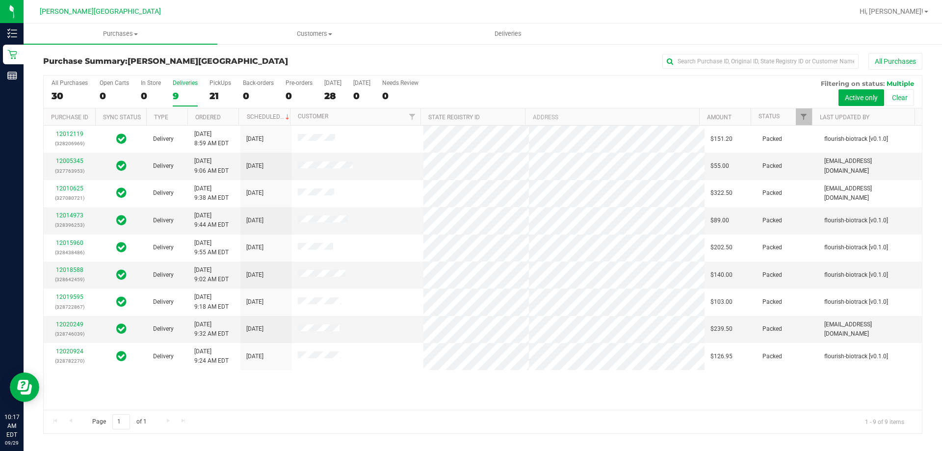
click at [281, 385] on div "12012119 (328206969) Delivery [DATE] 8:59 AM EDT 10/1/2025 $151.20 Packed flour…" at bounding box center [483, 268] width 878 height 284
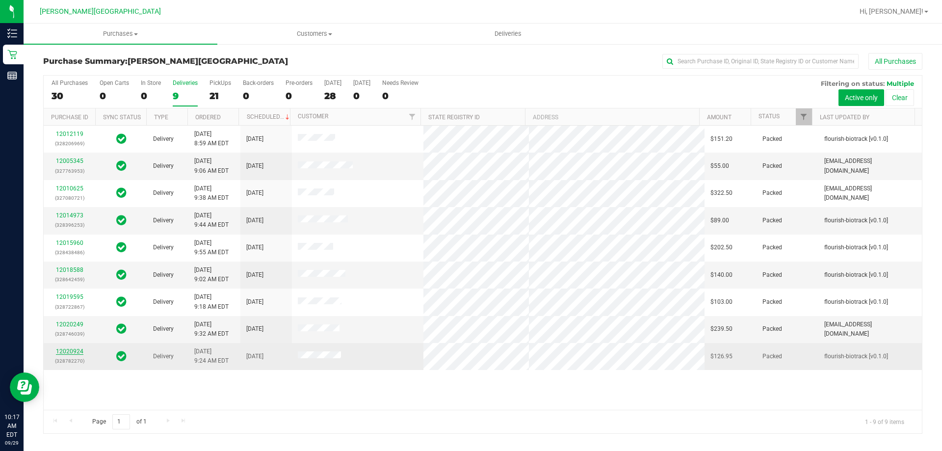
click at [80, 353] on link "12020924" at bounding box center [69, 351] width 27 height 7
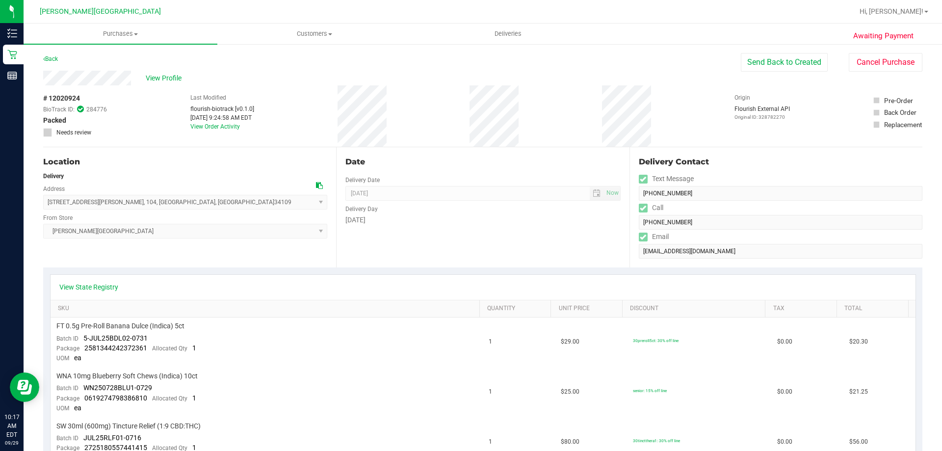
click at [420, 212] on div "Delivery Day" at bounding box center [482, 208] width 275 height 14
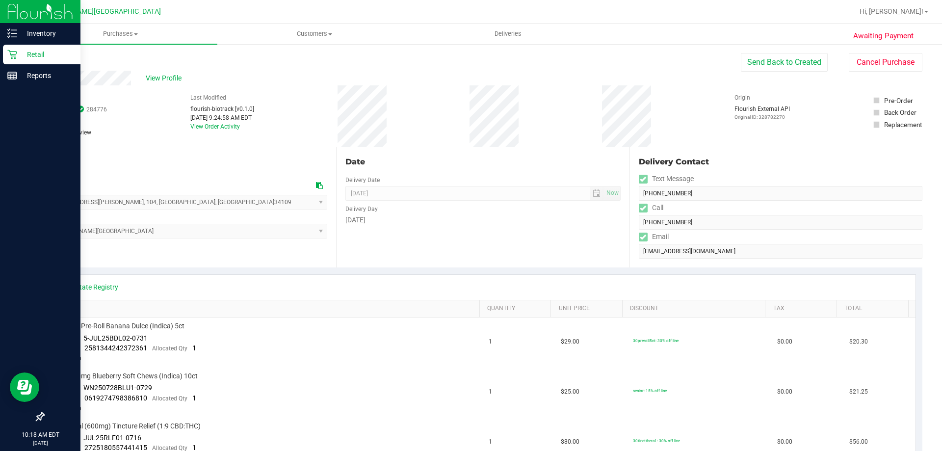
click at [10, 47] on div "Retail" at bounding box center [42, 55] width 78 height 20
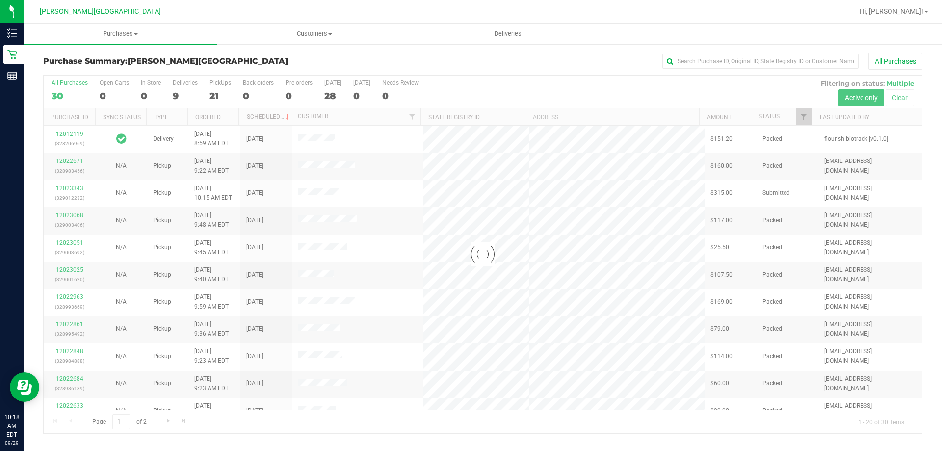
click at [175, 99] on div at bounding box center [483, 255] width 878 height 358
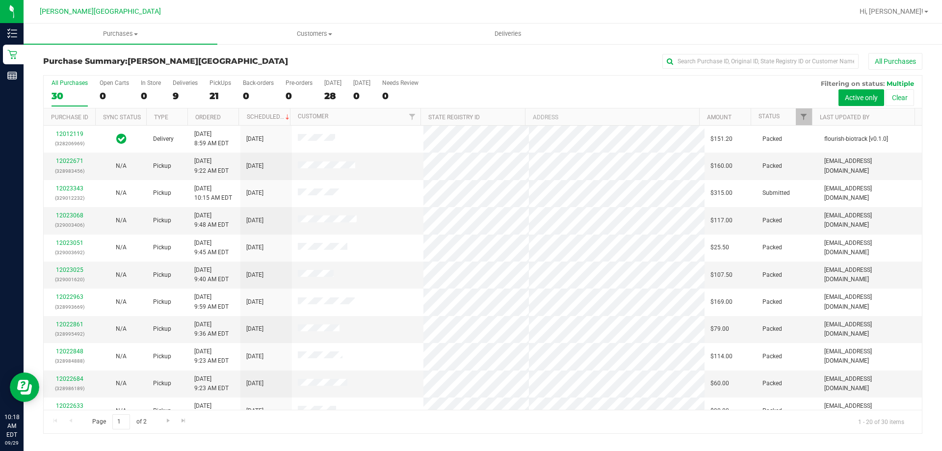
click at [175, 99] on div "9" at bounding box center [185, 95] width 25 height 11
click at [0, 0] on input "Deliveries 9" at bounding box center [0, 0] width 0 height 0
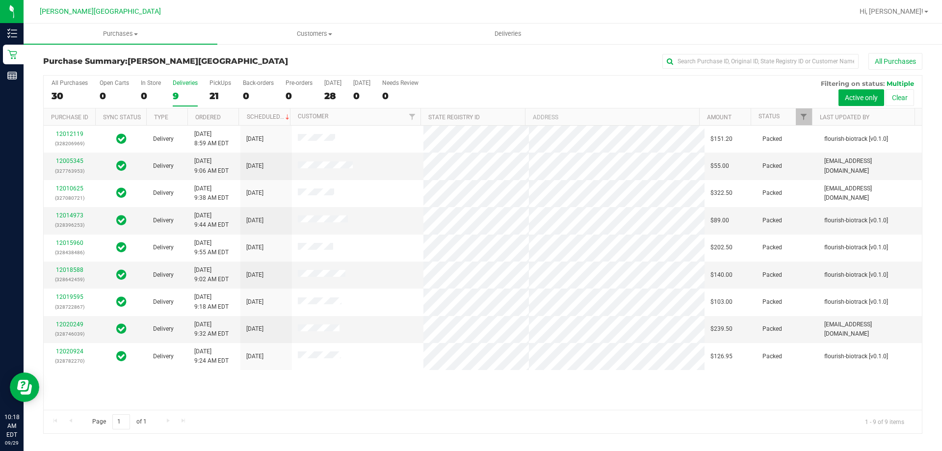
click at [238, 67] on div "Purchase Summary: [PERSON_NAME][GEOGRAPHIC_DATA] All Purchases" at bounding box center [482, 64] width 879 height 22
click at [246, 57] on h3 "Purchase Summary: [PERSON_NAME][GEOGRAPHIC_DATA]" at bounding box center [189, 61] width 293 height 9
click at [310, 406] on div "12012119 (328206969) Delivery [DATE] 8:59 AM EDT 10/1/2025 $151.20 Packed flour…" at bounding box center [483, 268] width 878 height 284
click at [212, 89] on label "PickUps 21" at bounding box center [221, 92] width 22 height 27
click at [0, 0] on input "PickUps 21" at bounding box center [0, 0] width 0 height 0
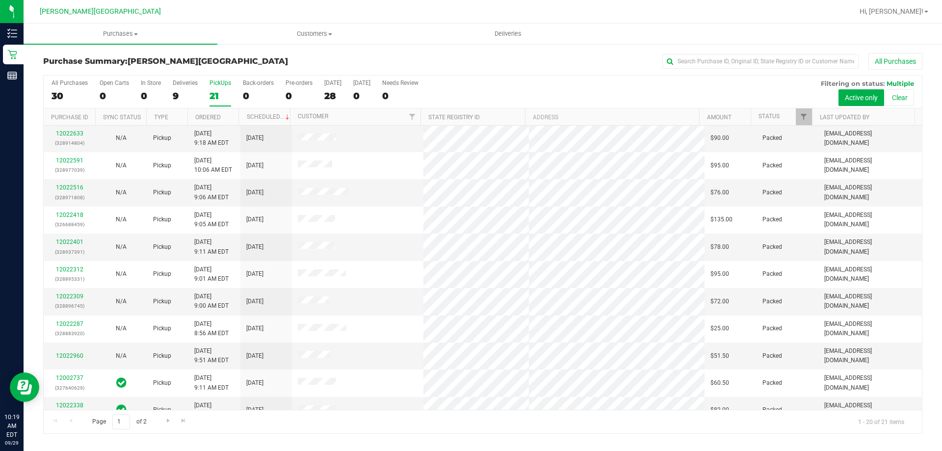
scroll to position [259, 0]
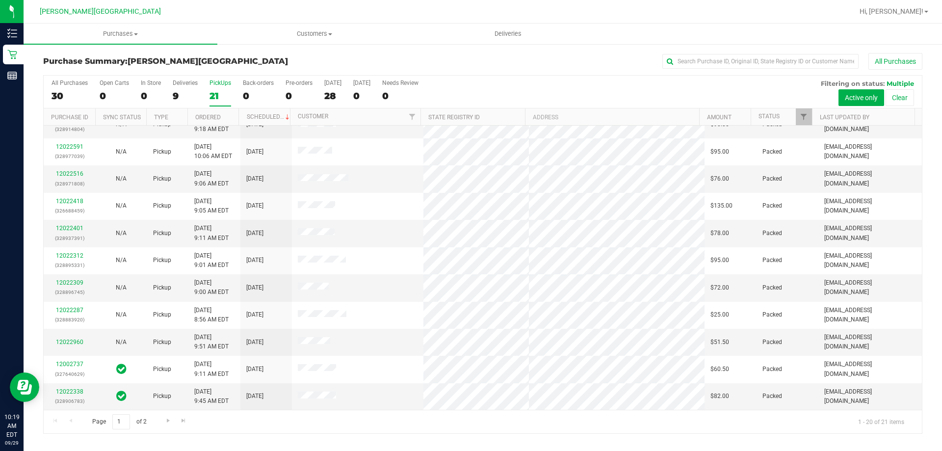
click at [283, 421] on div "Page 1 of 2 1 - 20 of 21 items" at bounding box center [483, 422] width 878 height 24
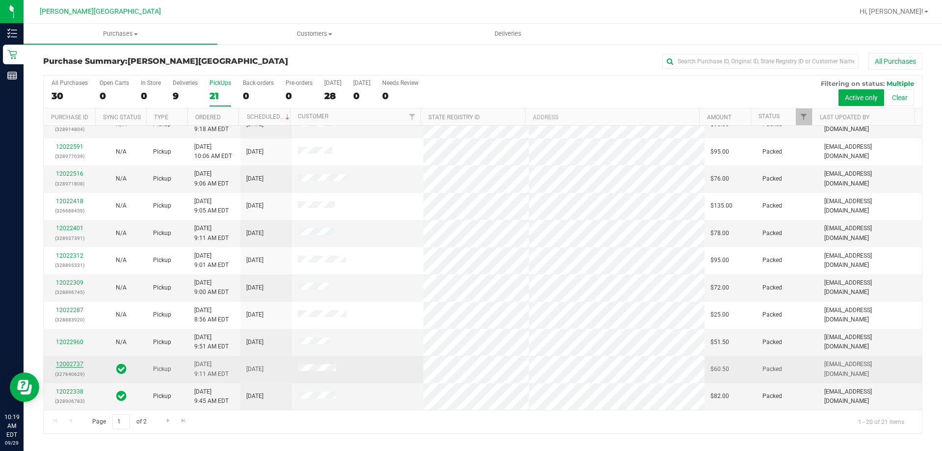
click at [66, 361] on link "12002737" at bounding box center [69, 364] width 27 height 7
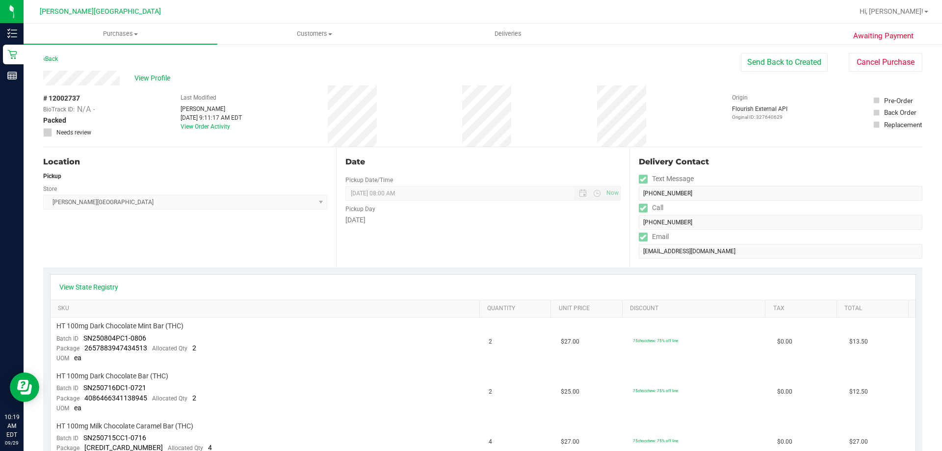
click at [381, 252] on div "Date Pickup Date/Time [DATE] Now [DATE] 08:00 AM Now Pickup Day [DATE]" at bounding box center [482, 207] width 293 height 120
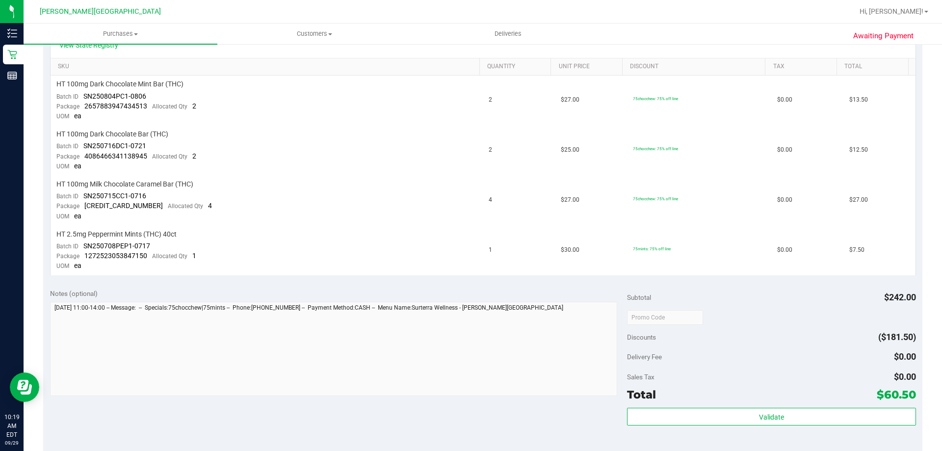
scroll to position [294, 0]
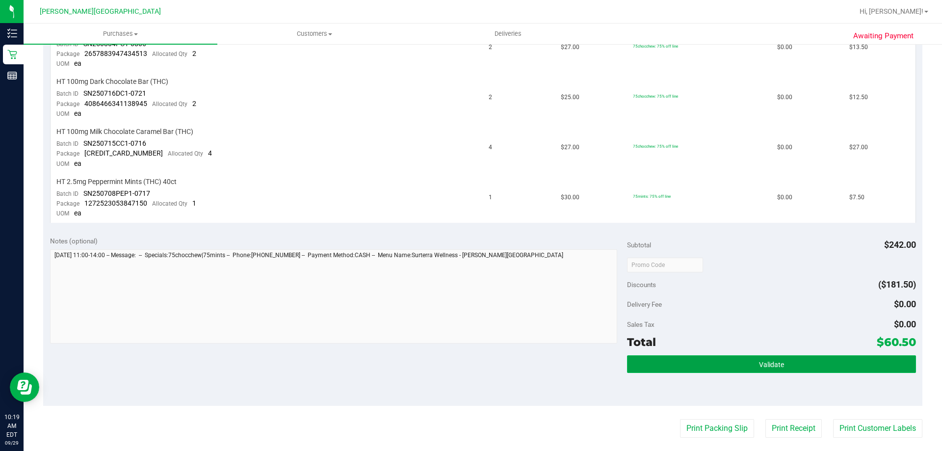
click at [859, 356] on button "Validate" at bounding box center [771, 364] width 289 height 18
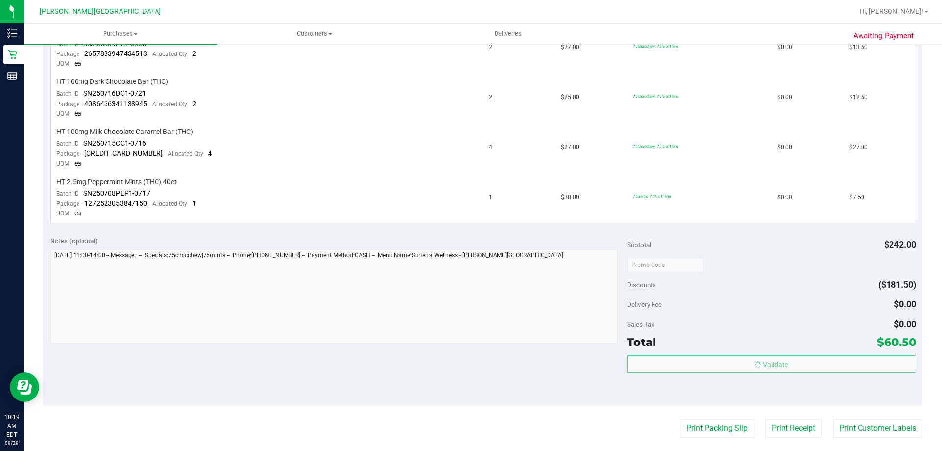
click at [829, 316] on div "Sales Tax $0.00" at bounding box center [771, 325] width 289 height 18
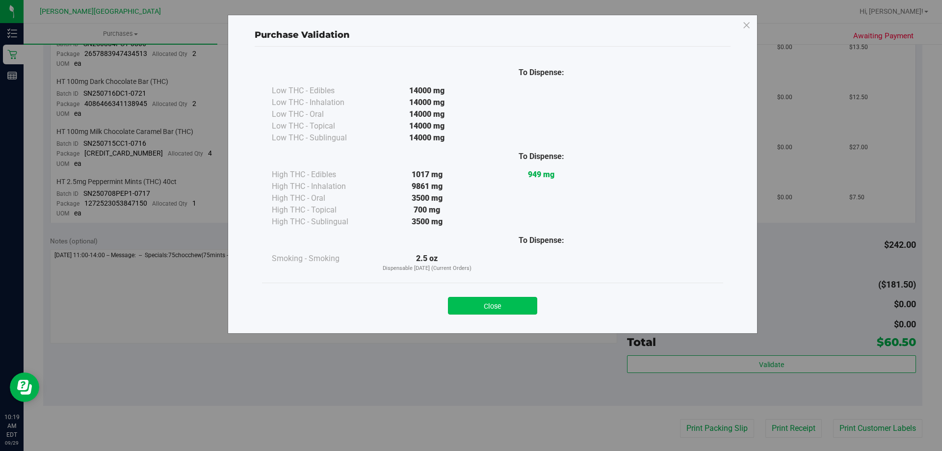
click at [528, 302] on button "Close" at bounding box center [492, 306] width 89 height 18
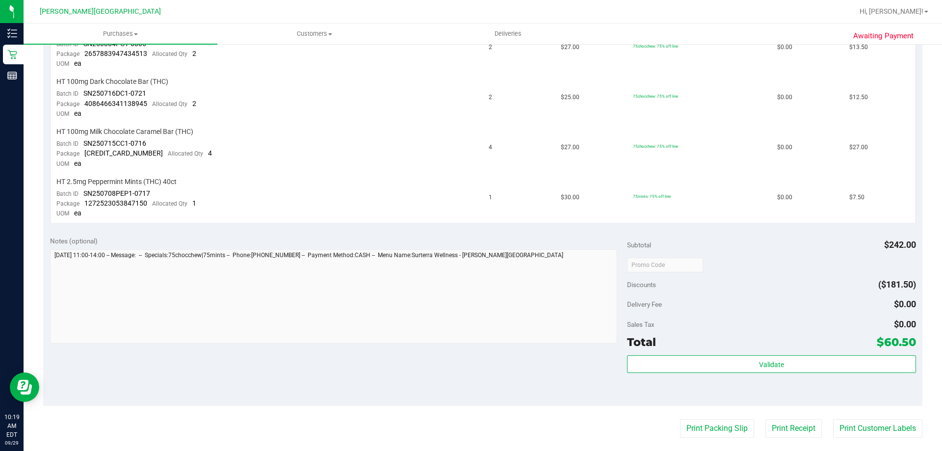
click at [533, 245] on div "Notes (optional)" at bounding box center [339, 241] width 578 height 10
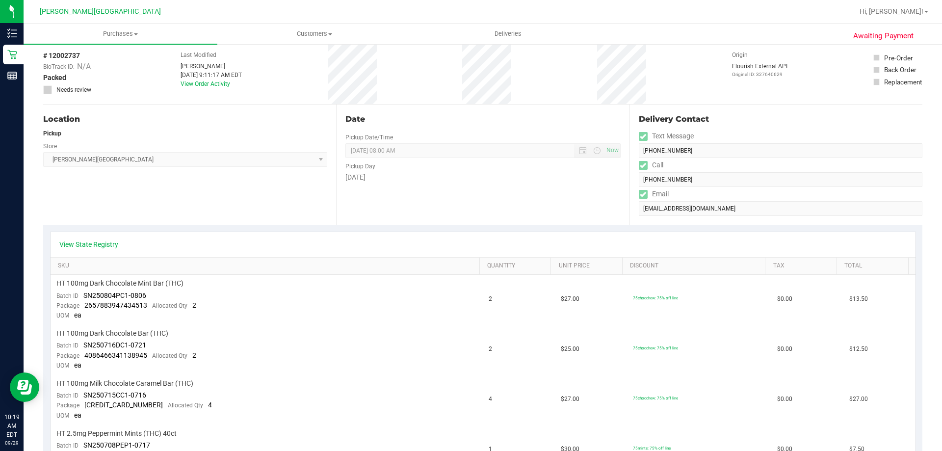
scroll to position [0, 0]
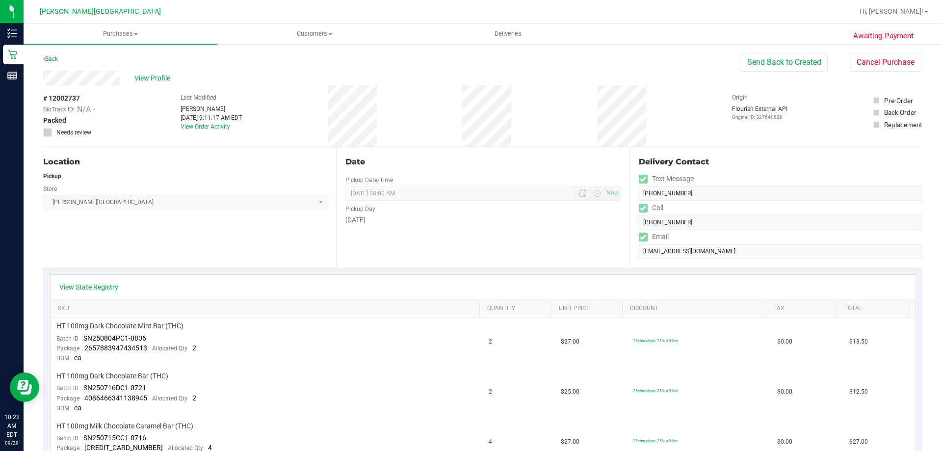
click at [415, 89] on div "# 12002737 BioTrack ID: N/A - Packed Needs review Last Modified [PERSON_NAME] […" at bounding box center [482, 115] width 879 height 61
click at [517, 37] on span "Deliveries" at bounding box center [507, 33] width 53 height 9
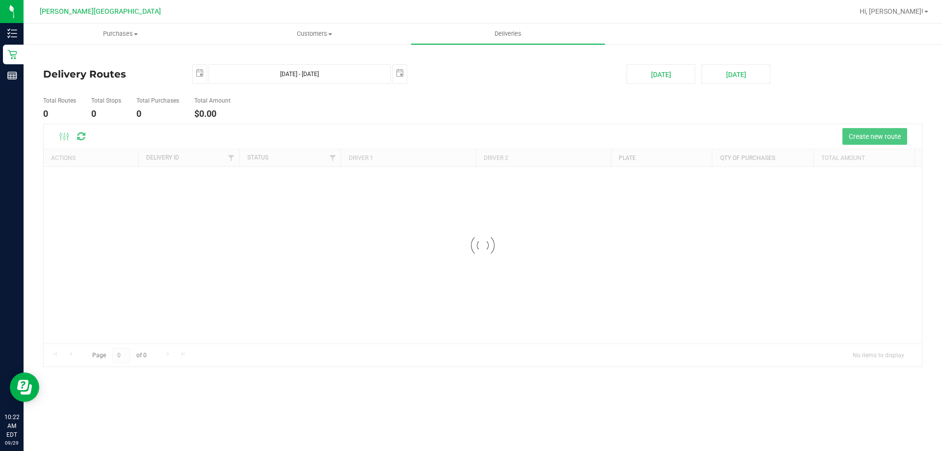
click at [448, 106] on ul "Total Routes 0 Total Stops 0 Total Purchases 0 Total Amount $0.00" at bounding box center [333, 108] width 584 height 31
click at [858, 141] on button "Create new route" at bounding box center [875, 136] width 65 height 17
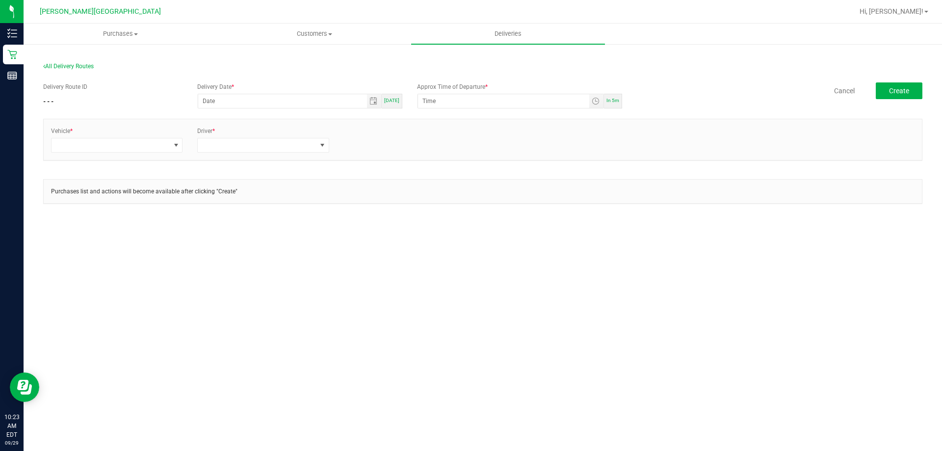
click at [389, 104] on div "[DATE]" at bounding box center [392, 101] width 21 height 15
type input "[DATE]"
click at [426, 100] on input "12:00 AM" at bounding box center [503, 101] width 171 height 14
type input "11:00 AM"
click at [402, 61] on section "All Delivery Routes Delivery Route ID - - - Delivery Date * [DATE] [DATE] Appro…" at bounding box center [482, 141] width 879 height 177
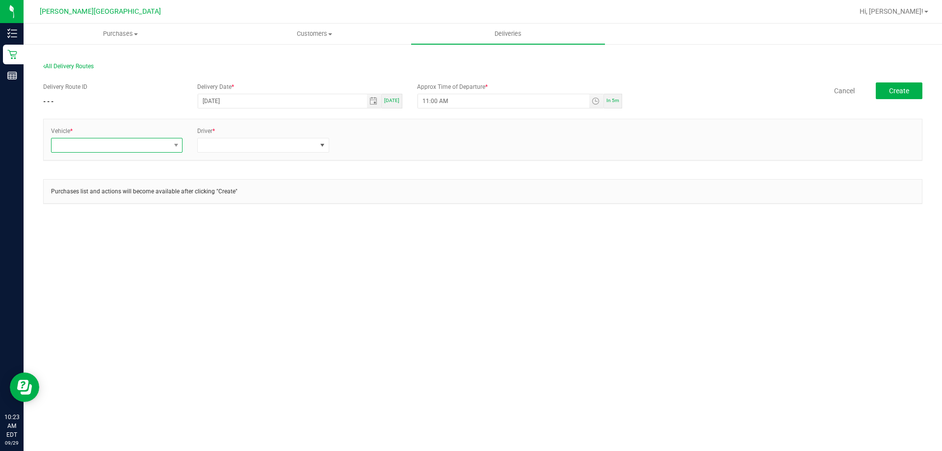
click at [136, 152] on span at bounding box center [111, 145] width 118 height 14
type input "esca"
click at [112, 221] on li "FL-ESCAPE-21" at bounding box center [117, 220] width 131 height 17
click at [240, 141] on span at bounding box center [257, 145] width 118 height 14
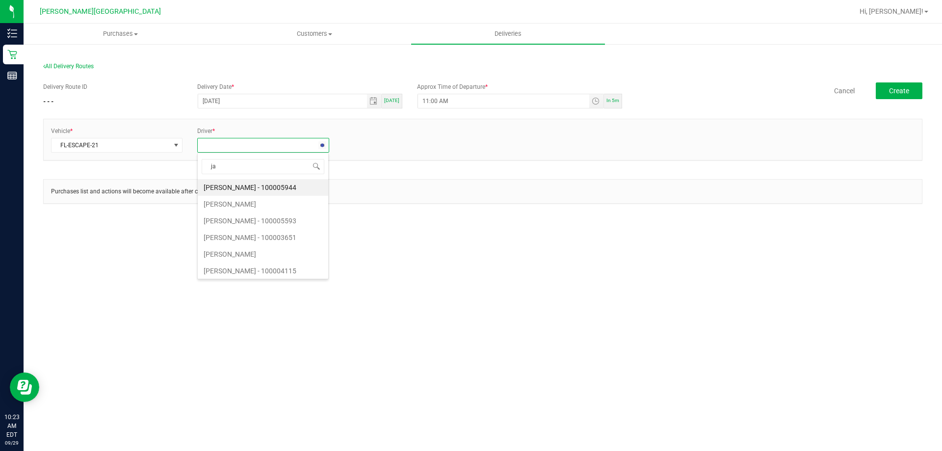
type input "jac"
click at [236, 254] on li "[PERSON_NAME] - 100007077" at bounding box center [263, 254] width 131 height 17
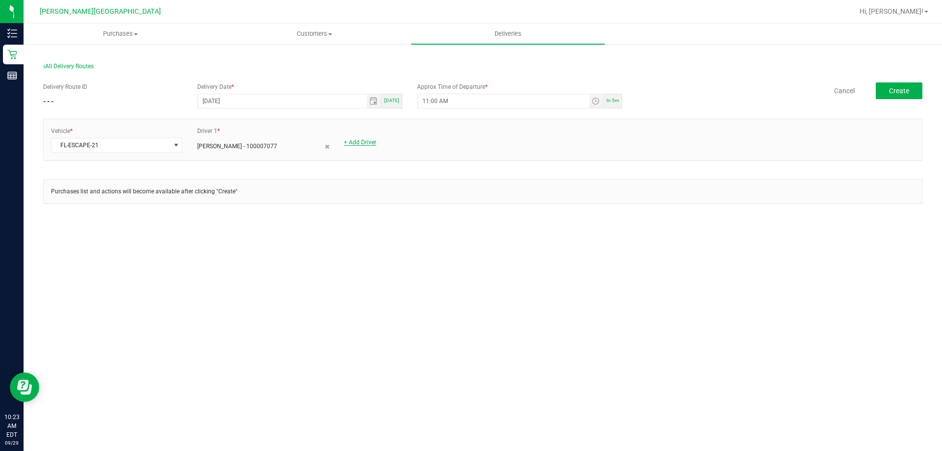
click at [353, 139] on link "+ Add Driver" at bounding box center [360, 142] width 32 height 7
click at [357, 146] on span at bounding box center [403, 145] width 118 height 14
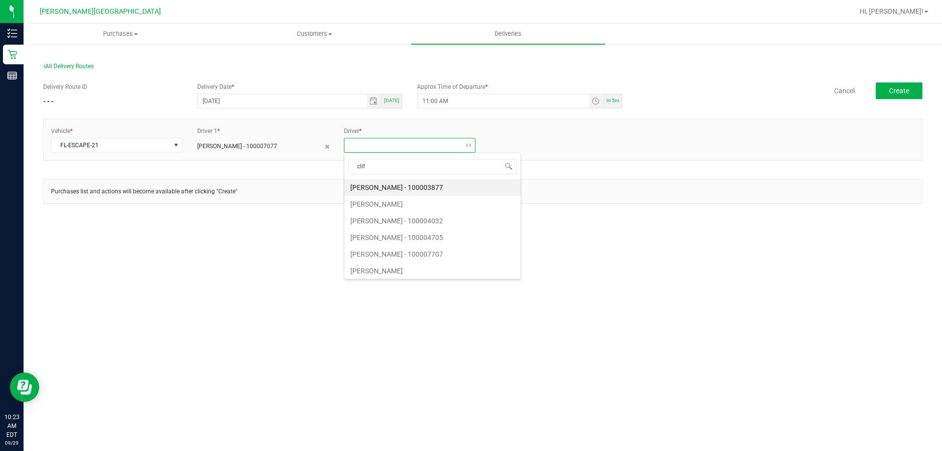
type input "cliff"
click at [356, 185] on li "[PERSON_NAME] - 100007227" at bounding box center [409, 187] width 131 height 17
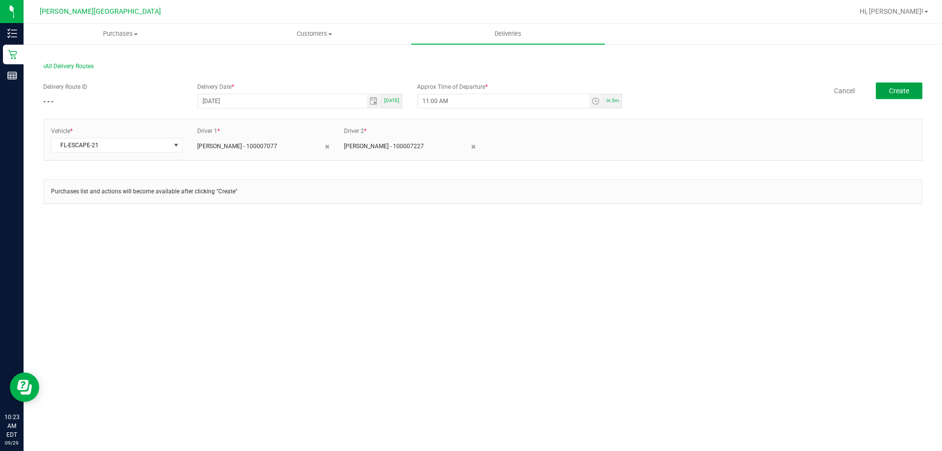
click at [902, 96] on button "Create" at bounding box center [899, 90] width 47 height 17
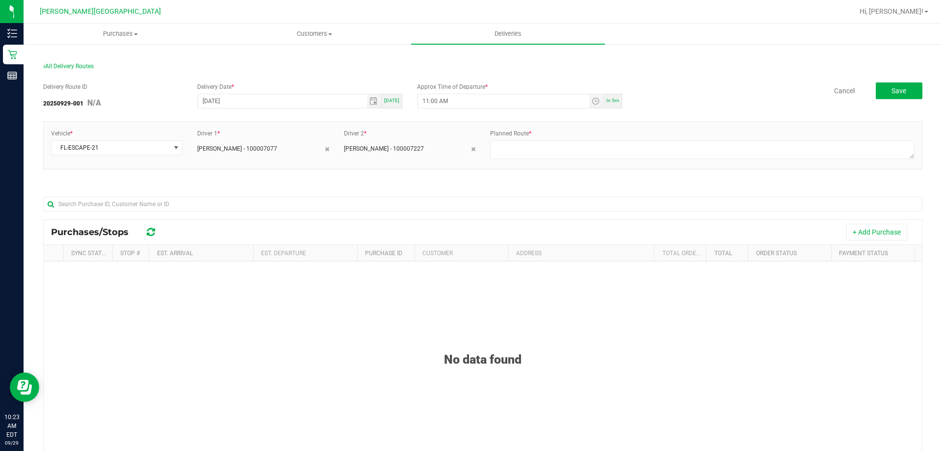
click at [408, 182] on div "Delivery Route ID 20250929-001 N/A Delivery Date * [DATE] [DATE] Approx Time of…" at bounding box center [482, 326] width 879 height 502
click at [855, 232] on button "+ Add Purchase" at bounding box center [876, 232] width 61 height 17
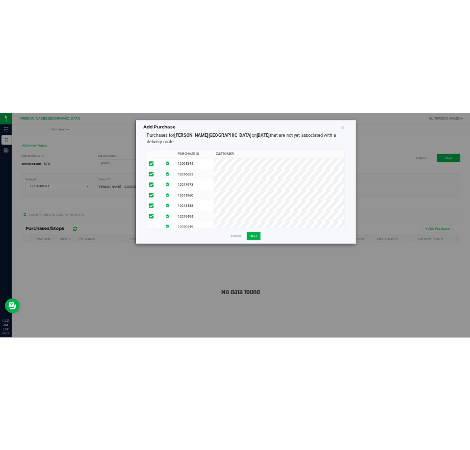
scroll to position [37, 0]
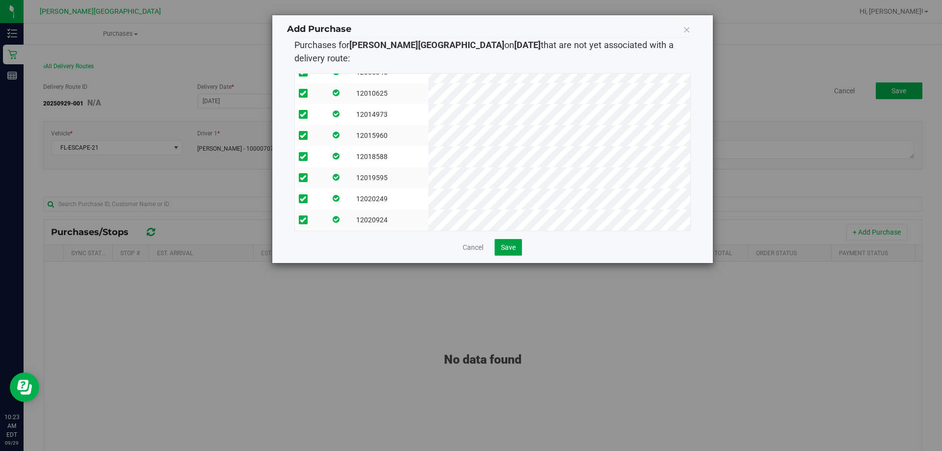
click at [510, 243] on span "Save" at bounding box center [508, 247] width 15 height 8
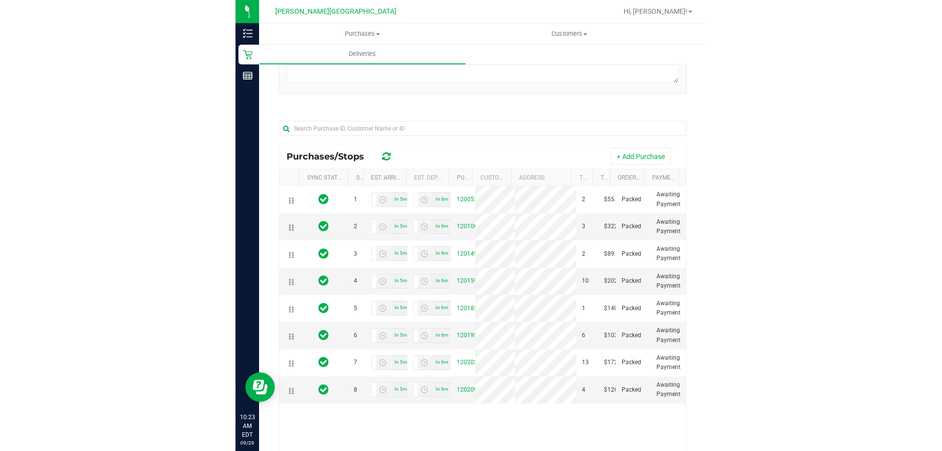
scroll to position [196, 0]
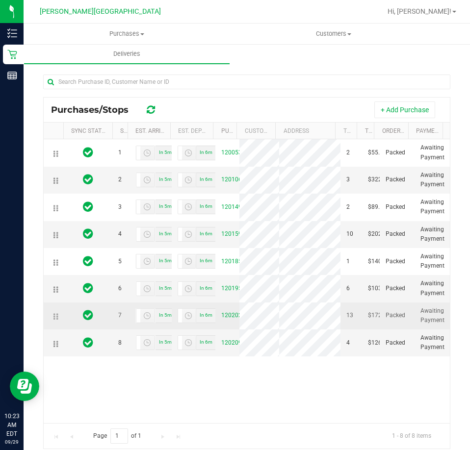
click at [52, 330] on td at bounding box center [54, 316] width 20 height 27
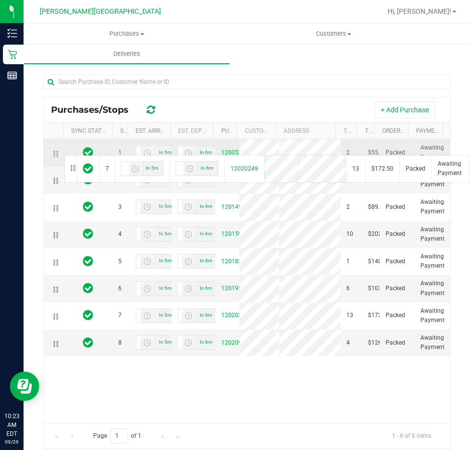
drag, startPoint x: 57, startPoint y: 359, endPoint x: 63, endPoint y: 154, distance: 204.7
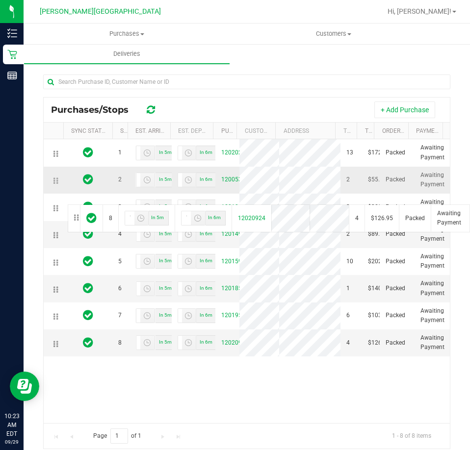
drag, startPoint x: 54, startPoint y: 396, endPoint x: 66, endPoint y: 204, distance: 192.3
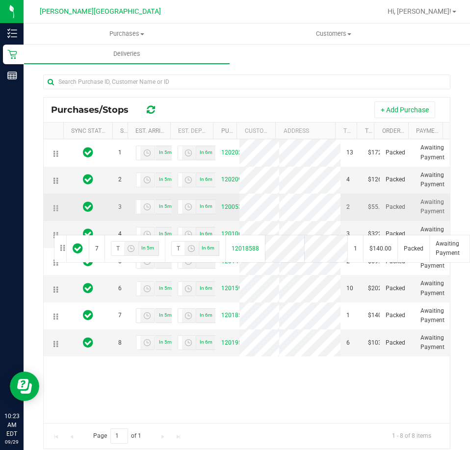
drag, startPoint x: 55, startPoint y: 365, endPoint x: 53, endPoint y: 234, distance: 130.6
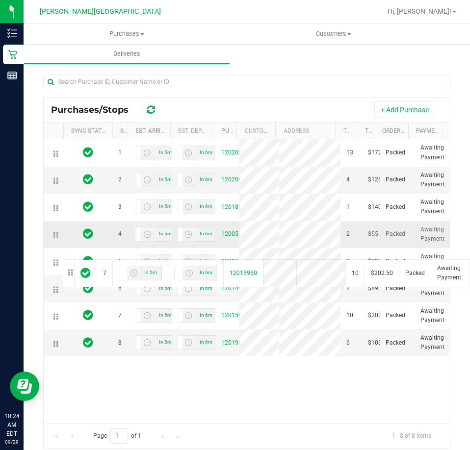
drag, startPoint x: 56, startPoint y: 360, endPoint x: 58, endPoint y: 259, distance: 101.1
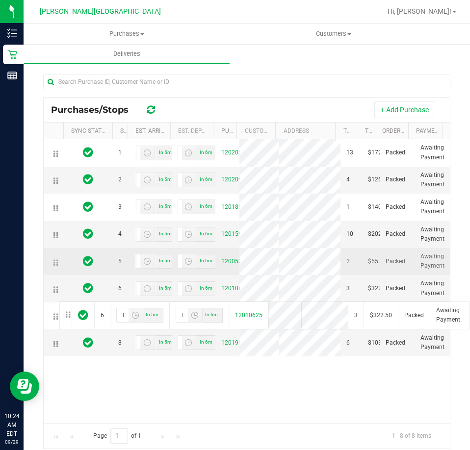
drag, startPoint x: 54, startPoint y: 333, endPoint x: 58, endPoint y: 301, distance: 32.1
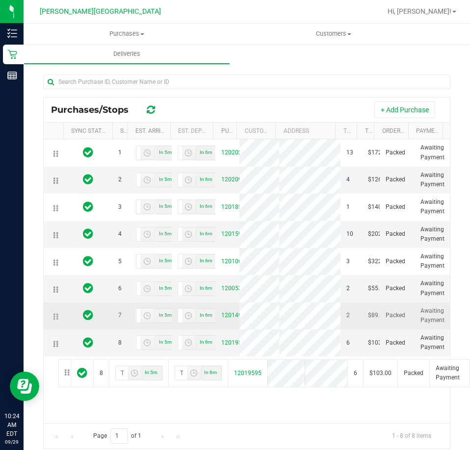
drag, startPoint x: 54, startPoint y: 396, endPoint x: 57, endPoint y: 358, distance: 38.9
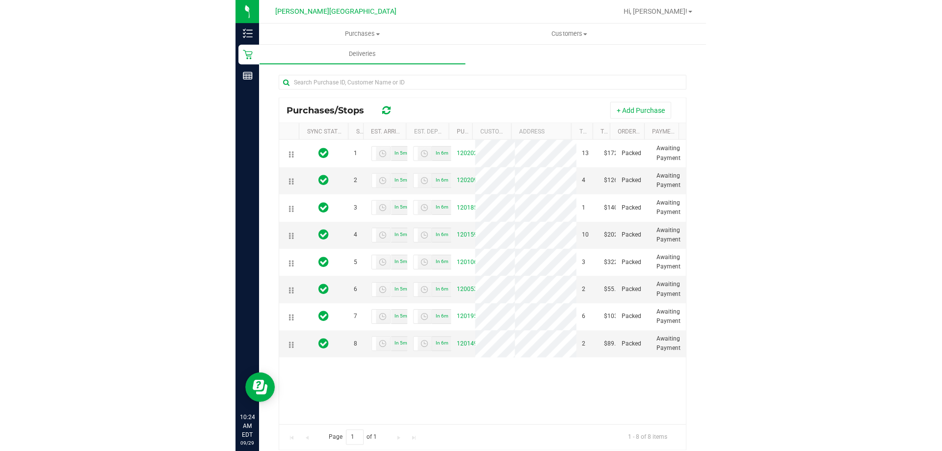
scroll to position [145, 0]
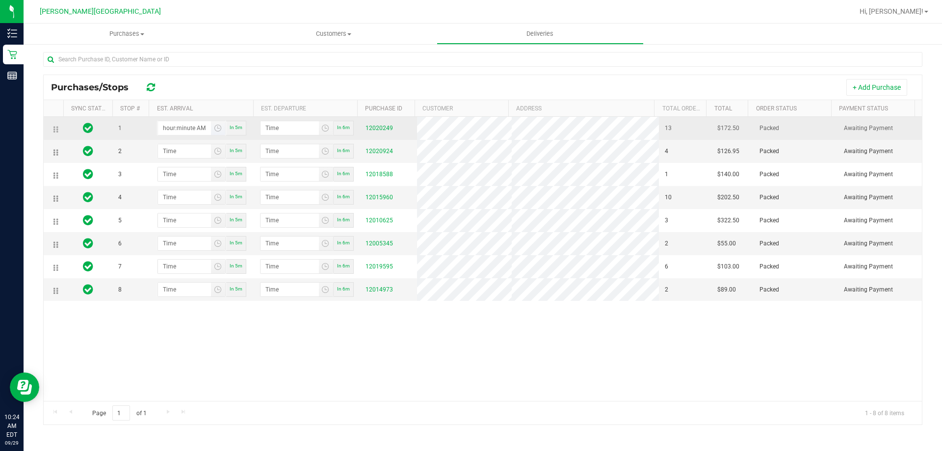
click at [195, 128] on input "hour:minute AM" at bounding box center [184, 128] width 53 height 14
type input "11:01 AM"
type input "11:02 AM"
type input "11:15 AM"
type input "11:16 AM"
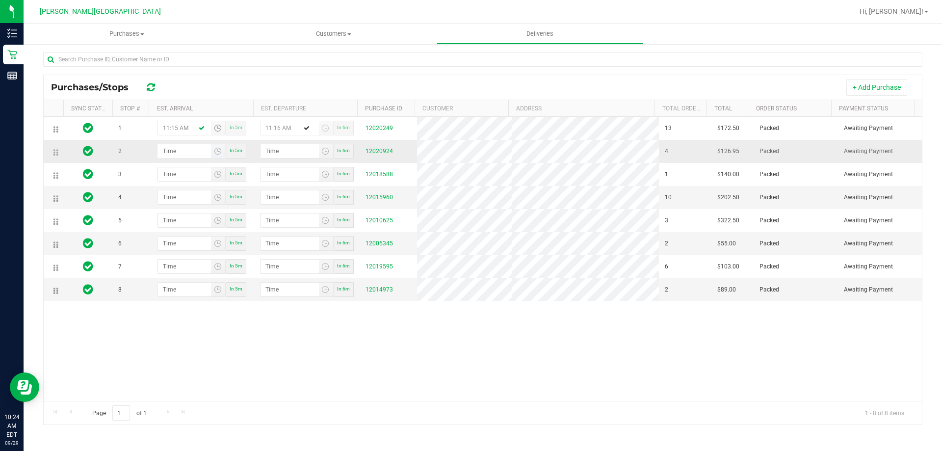
type input "11:15 AM"
click at [172, 152] on input "hour:minute AM" at bounding box center [184, 151] width 53 height 14
type input "11:03 AM"
type input "11:04 AM"
type input "11:30 AM"
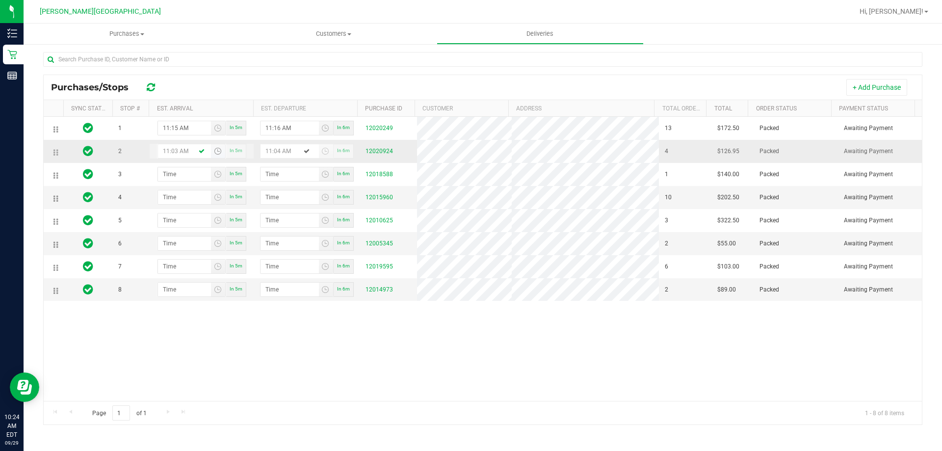
type input "11:31 AM"
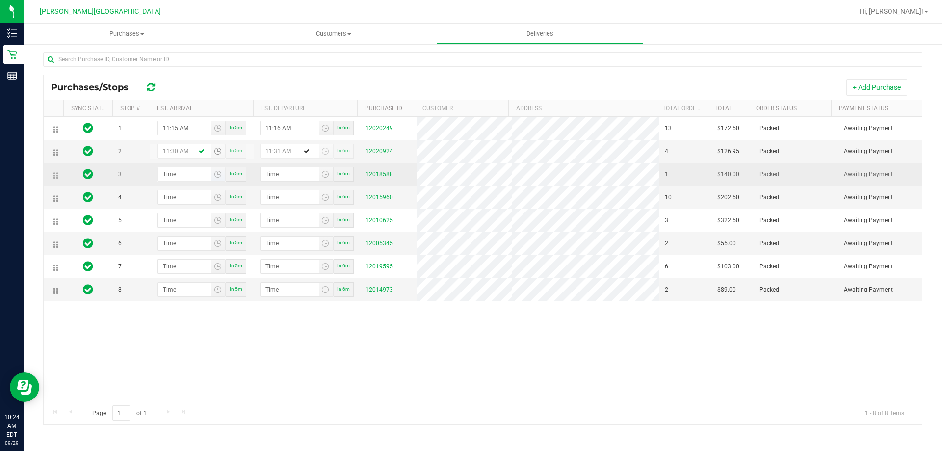
type input "11:30 AM"
click at [175, 172] on input "hour:minute AM" at bounding box center [184, 174] width 53 height 14
type input "11:04 AM"
type input "11:05 AM"
type input "11:45 AM"
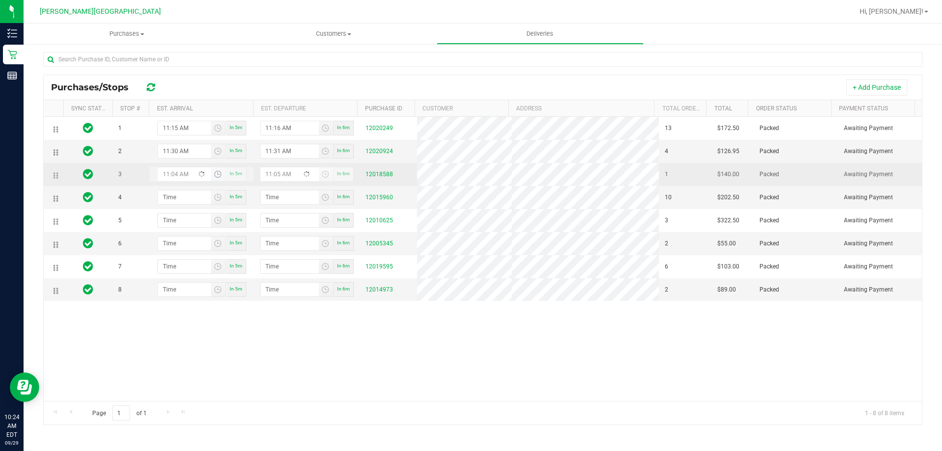
type input "11:46 AM"
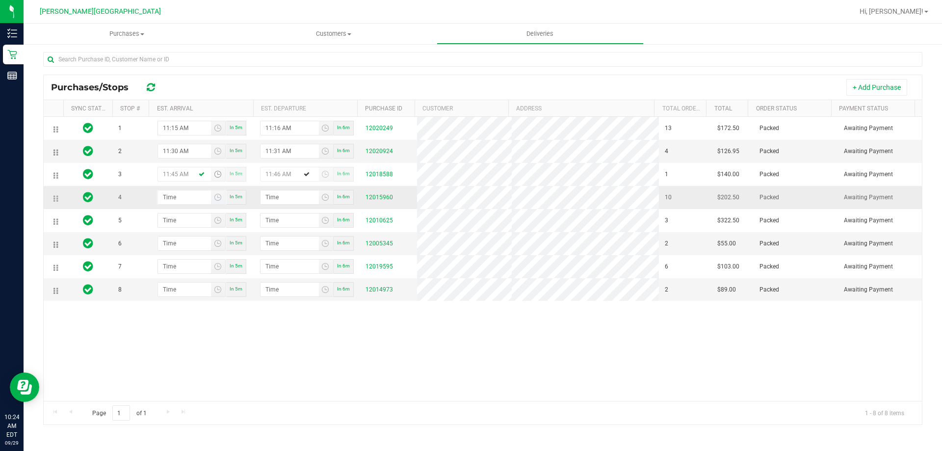
type input "11:45 AM"
click at [175, 201] on input "hour:minute AM" at bounding box center [184, 197] width 53 height 14
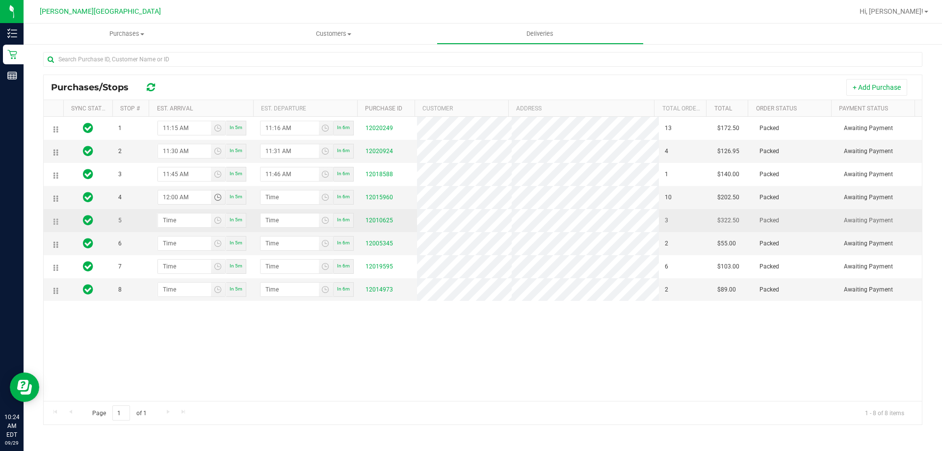
type input "12:09 AM"
type input "12:10 AM"
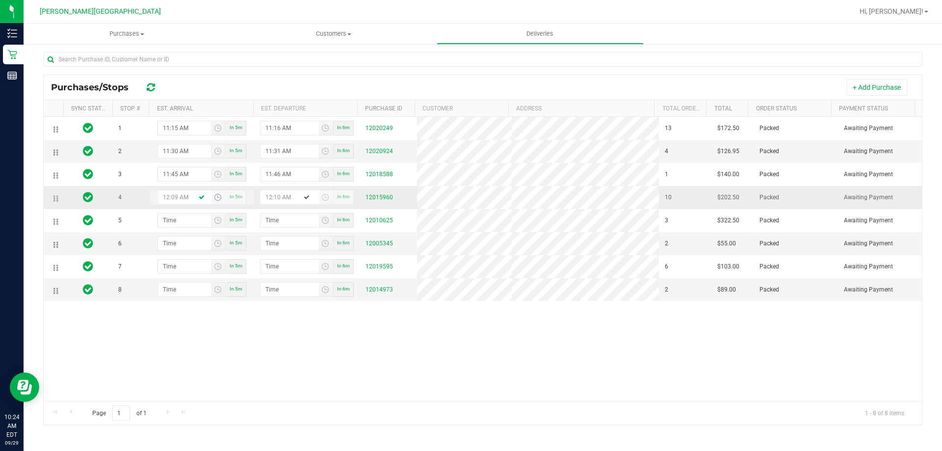
click at [177, 194] on input "12:09 AM" at bounding box center [184, 197] width 53 height 14
click at [183, 199] on input "12:00 AM" at bounding box center [184, 197] width 53 height 14
type input "12:00 PM"
type input "12:01 PM"
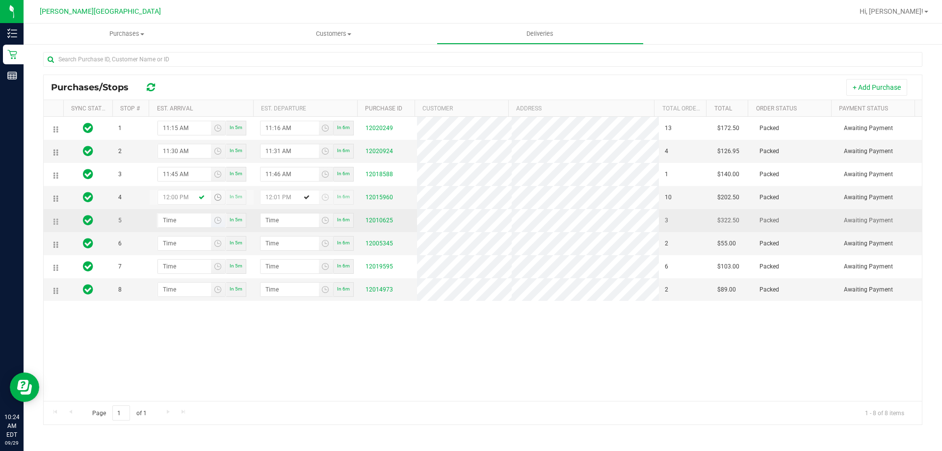
type input "12:00 PM"
click at [179, 220] on input "hour:minute AM" at bounding box center [184, 220] width 53 height 14
type input "12:01 AM"
type input "12:02 AM"
type input "12:15 AM"
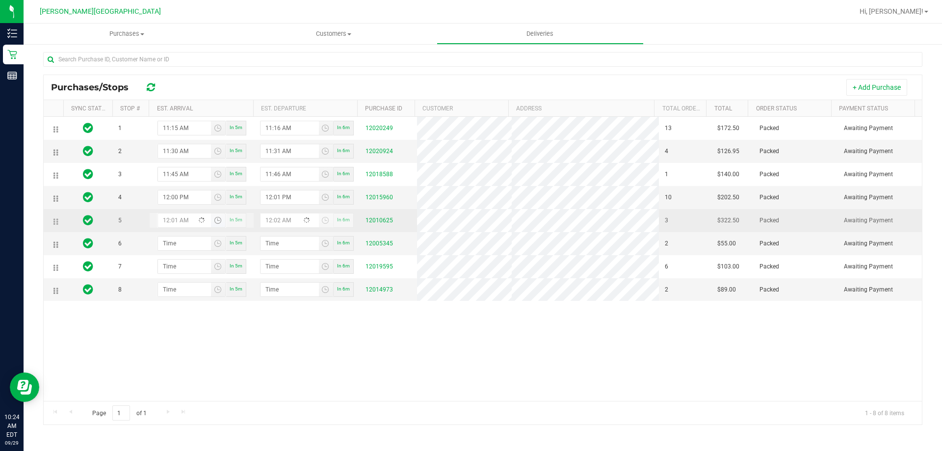
type input "12:16 AM"
type input "12:15 PM"
type input "12:16 PM"
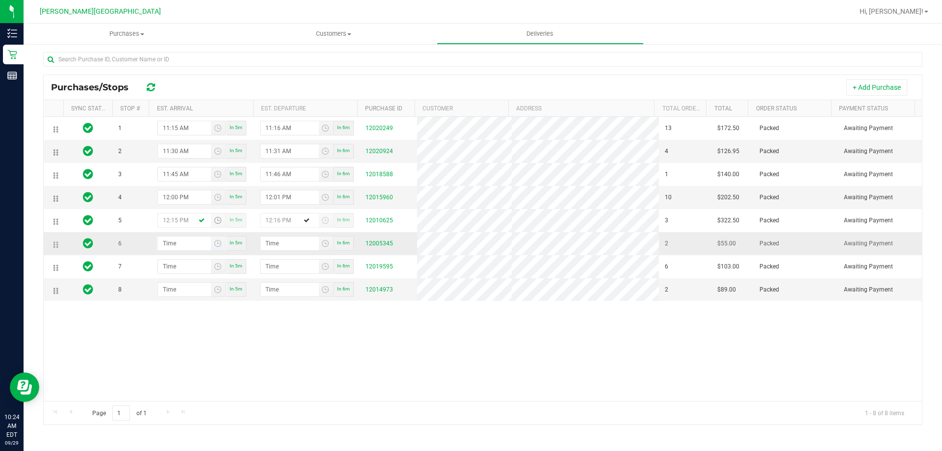
type input "12:15 PM"
click at [176, 245] on input "hour:minute AM" at bounding box center [184, 244] width 53 height 14
type input "12:03 AM"
type input "12:04 AM"
type input "12:30 AM"
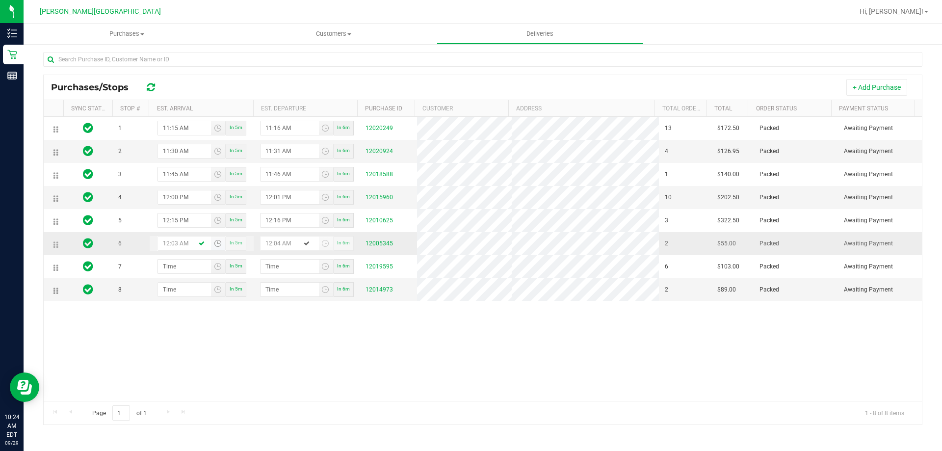
type input "12:31 AM"
type input "12:30 PM"
type input "12:31 PM"
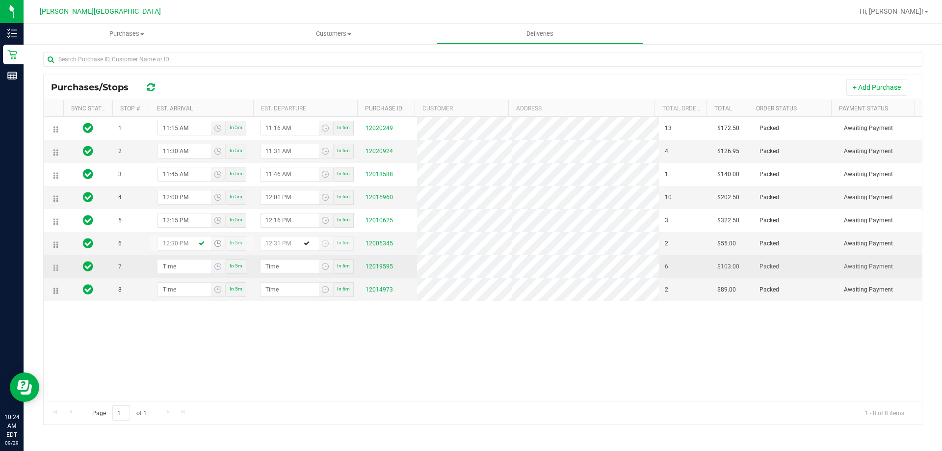
type input "12:30 PM"
click at [172, 272] on input "hour:minute AM" at bounding box center [184, 267] width 53 height 14
type input "12:04 AM"
type input "12:05 AM"
type input "12:45 AM"
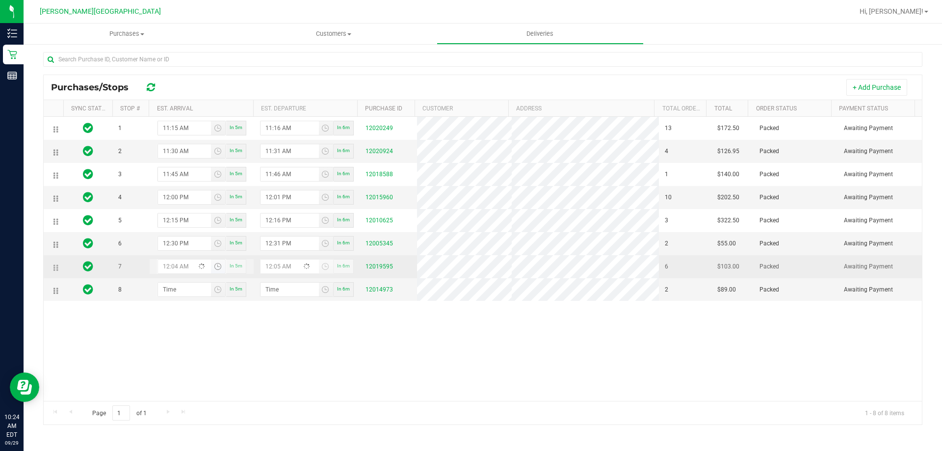
type input "12:46 AM"
type input "12:45 PM"
type input "12:46 PM"
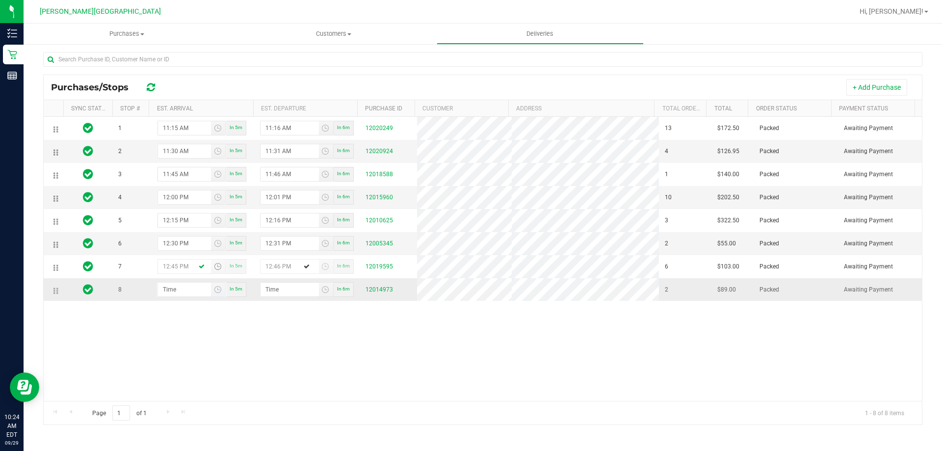
type input "12:45 PM"
click at [169, 292] on input "hour:minute AM" at bounding box center [184, 290] width 53 height 14
click at [172, 287] on input "1:minute AM" at bounding box center [184, 290] width 53 height 14
type input "1:00 AM"
type input "1:01 AM"
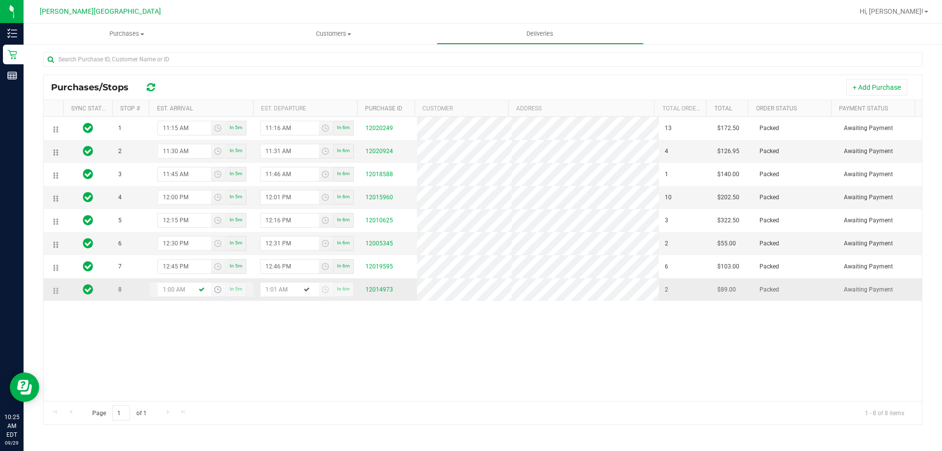
click at [169, 285] on input "1:00 AM" at bounding box center [184, 290] width 53 height 14
type input "1:03 AM"
type input "1:04 AM"
type input "1:30 AM"
type input "1:31 AM"
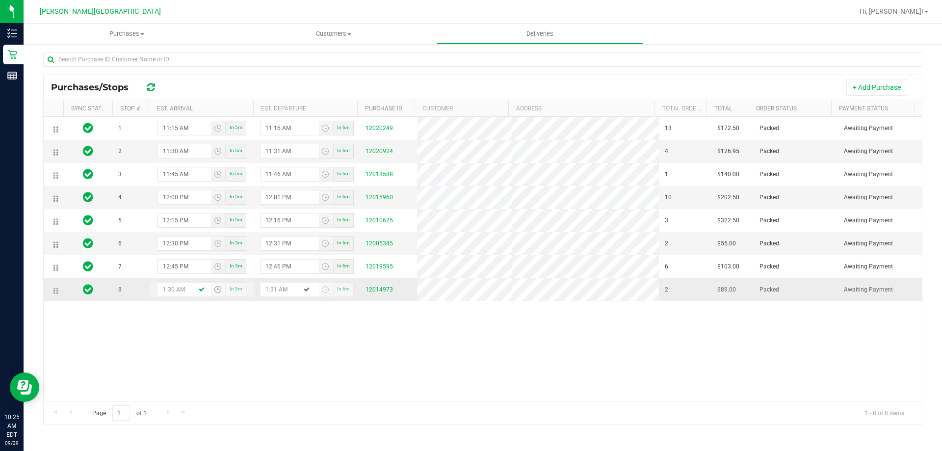
type input "1:30 PM"
type input "1:31 PM"
type input "1:30 PM"
click at [170, 320] on div "1 11:15 AM In 5m 11:16 AM In 6m 12020249 13 $172.50 Packed Awaiting Payment 2 1…" at bounding box center [483, 259] width 878 height 284
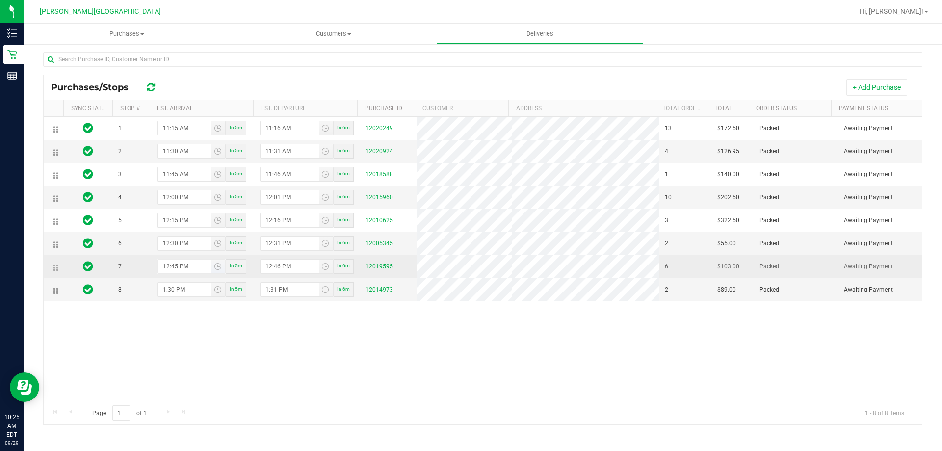
click at [164, 266] on input "12:45 PM" at bounding box center [184, 267] width 53 height 14
type input "1:45 PM"
type input "1:46 PM"
click at [169, 267] on input "1:45 PM" at bounding box center [184, 267] width 53 height 14
type input "1:50 PM"
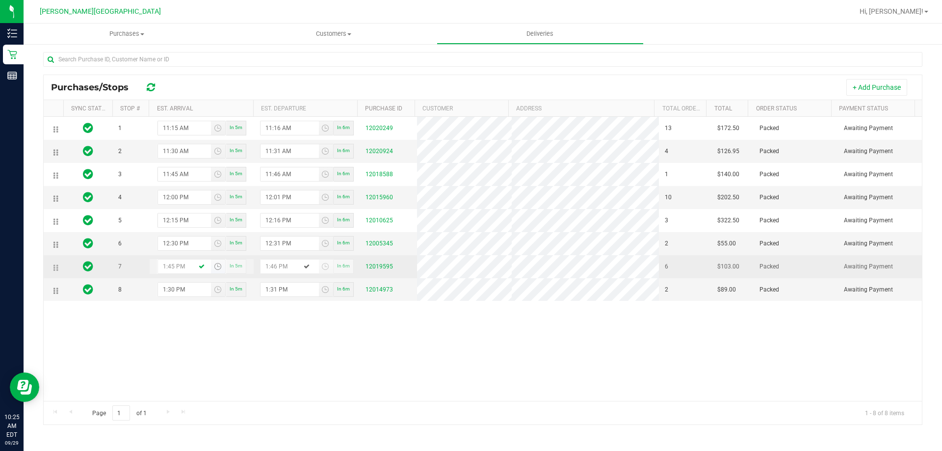
type input "1:51 PM"
click at [170, 267] on input "1:50 PM" at bounding box center [184, 267] width 53 height 14
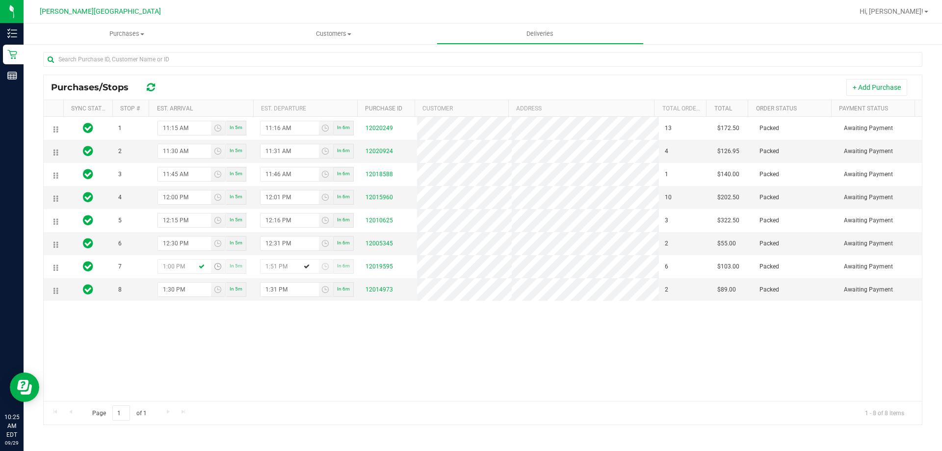
type input "1:00 PM"
click at [186, 324] on div "1 11:15 AM In 5m 11:16 AM In 6m 12020249 13 $172.50 Packed Awaiting Payment 2 1…" at bounding box center [483, 259] width 878 height 284
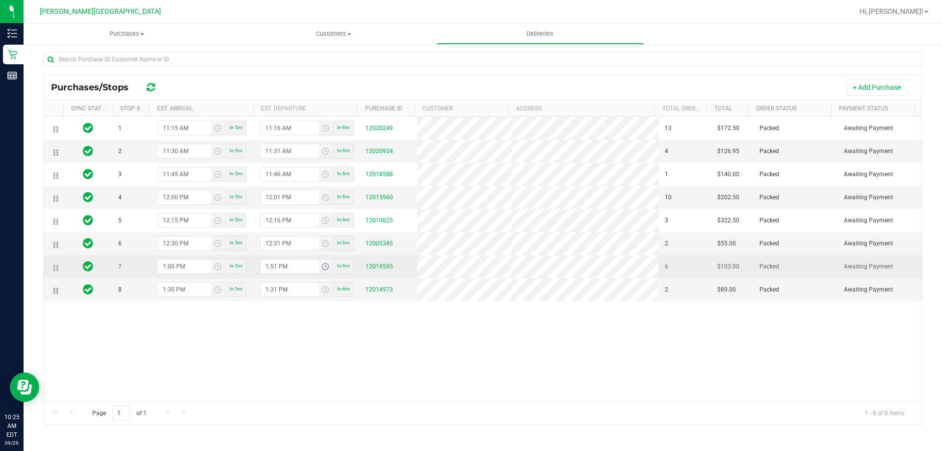
click at [269, 266] on input "1:51 PM" at bounding box center [290, 267] width 58 height 14
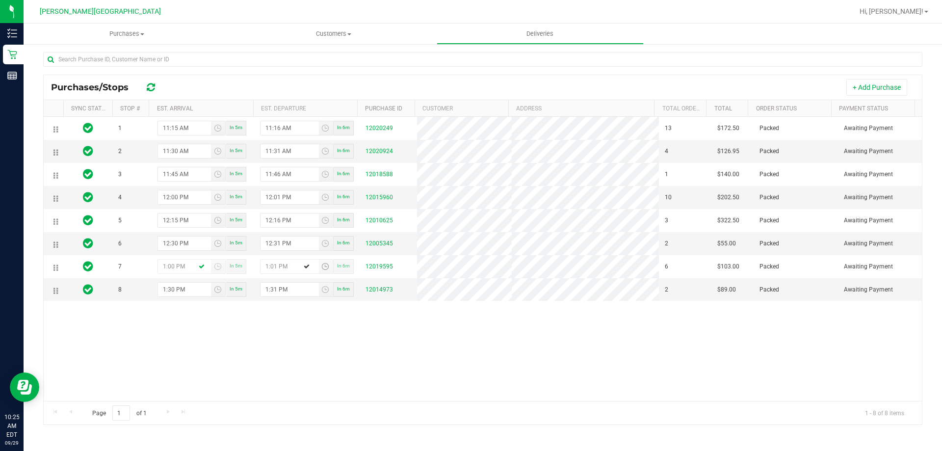
type input "1:01 PM"
click at [251, 347] on div "1 11:15 AM In 5m 11:16 AM In 6m 12020249 13 $172.50 Packed Awaiting Payment 2 1…" at bounding box center [483, 259] width 878 height 284
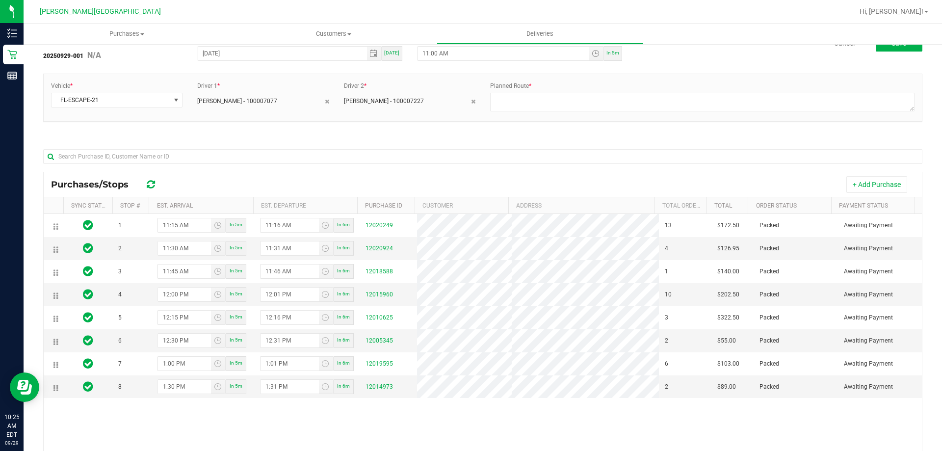
scroll to position [47, 0]
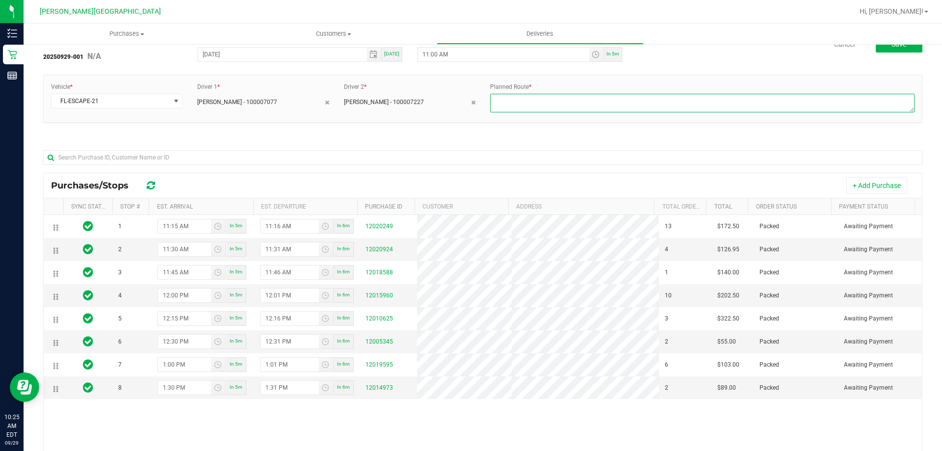
click at [602, 102] on textarea at bounding box center [702, 103] width 424 height 19
click at [605, 102] on textarea at bounding box center [702, 103] width 424 height 19
click at [654, 100] on textarea at bounding box center [702, 103] width 424 height 19
click at [605, 100] on textarea at bounding box center [702, 103] width 424 height 19
click at [650, 98] on textarea at bounding box center [702, 103] width 424 height 19
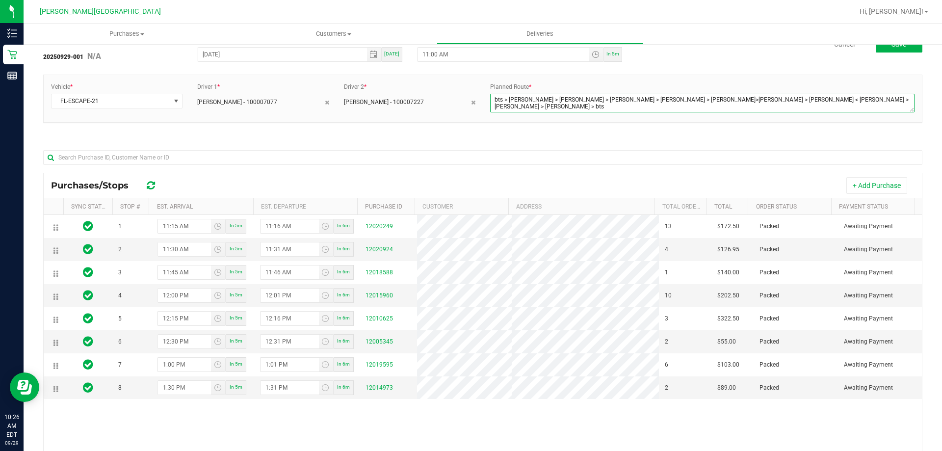
type textarea "bts > [PERSON_NAME] > [PERSON_NAME] > [PERSON_NAME] > [PERSON_NAME] > [PERSON_N…"
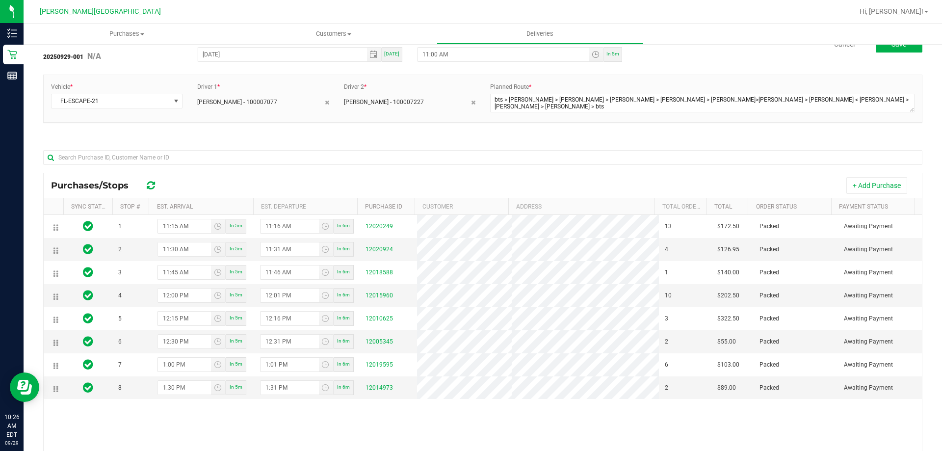
click at [629, 73] on div "Delivery Route ID 20250929-001 N/A Delivery Date * [DATE] [DATE] Approx Time of…" at bounding box center [482, 279] width 879 height 502
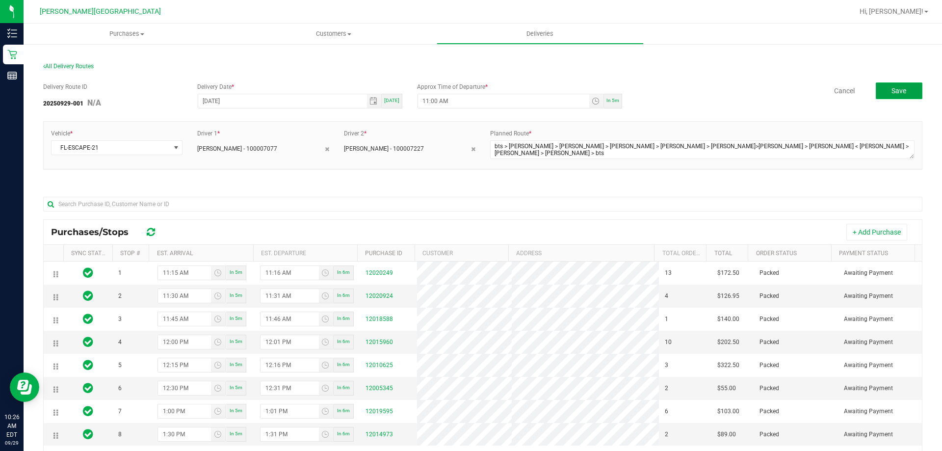
click at [882, 90] on button "Save" at bounding box center [899, 90] width 47 height 17
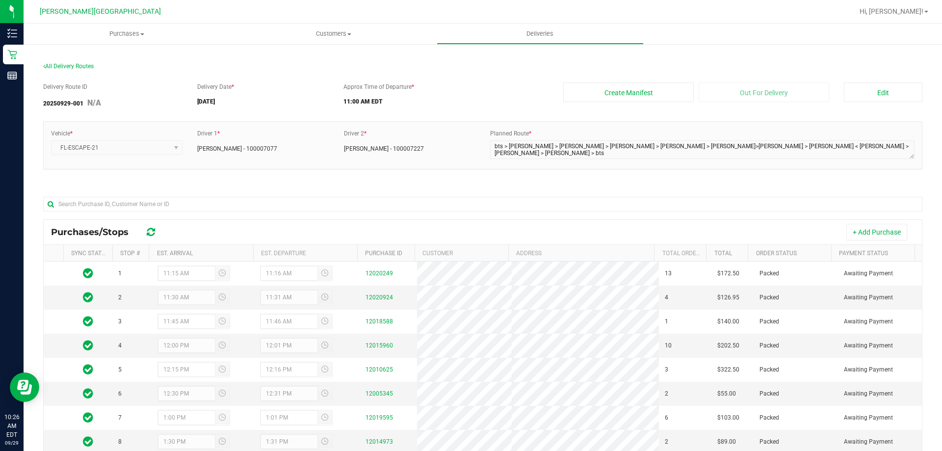
click at [342, 178] on div "Vehicle * FL-ESCAPE-21 Driver 1 * [PERSON_NAME] - 100007077 Driver 2 * [PERSON_…" at bounding box center [482, 150] width 879 height 58
click at [651, 95] on button "Create Manifest" at bounding box center [628, 92] width 131 height 20
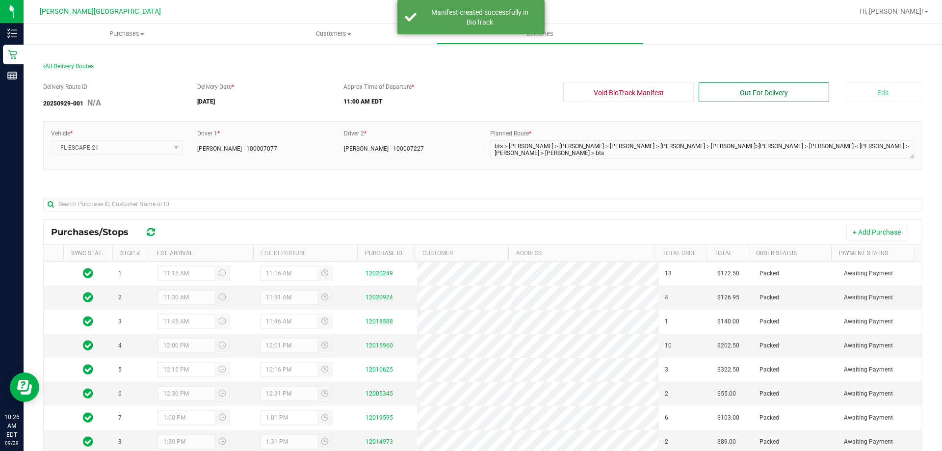
click at [713, 86] on button "Out For Delivery" at bounding box center [764, 92] width 131 height 20
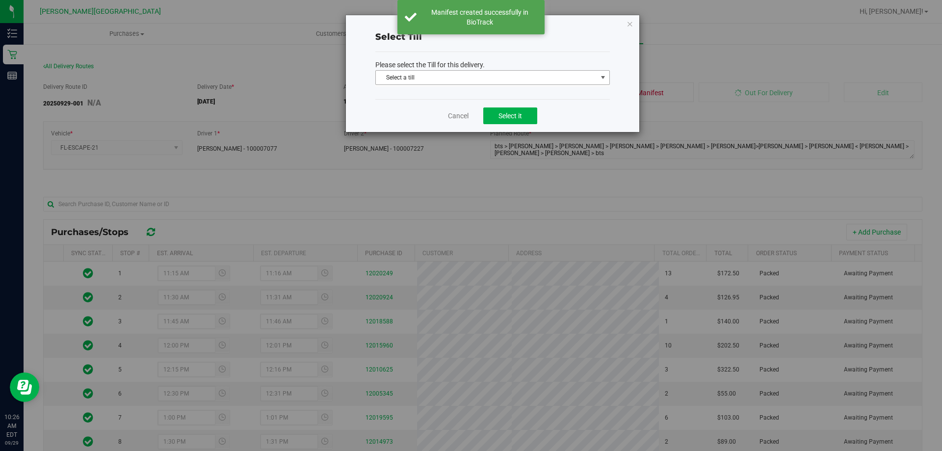
click at [483, 81] on span "Select a till" at bounding box center [486, 78] width 221 height 14
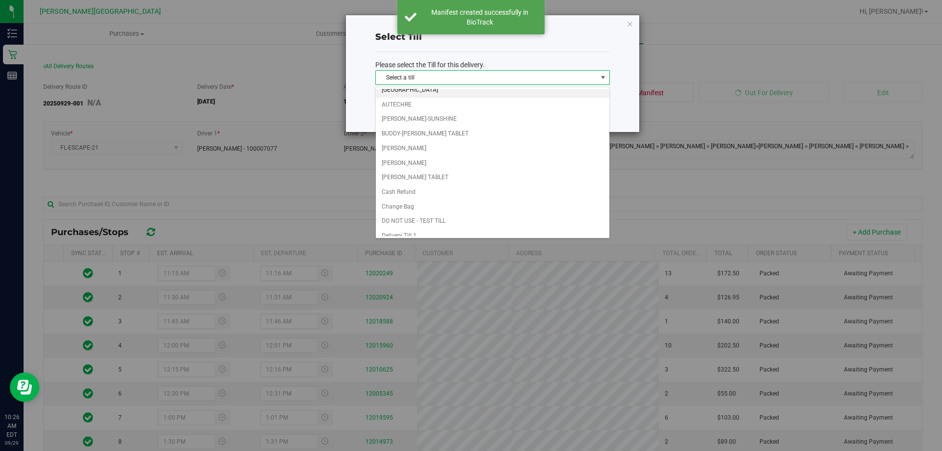
scroll to position [98, 0]
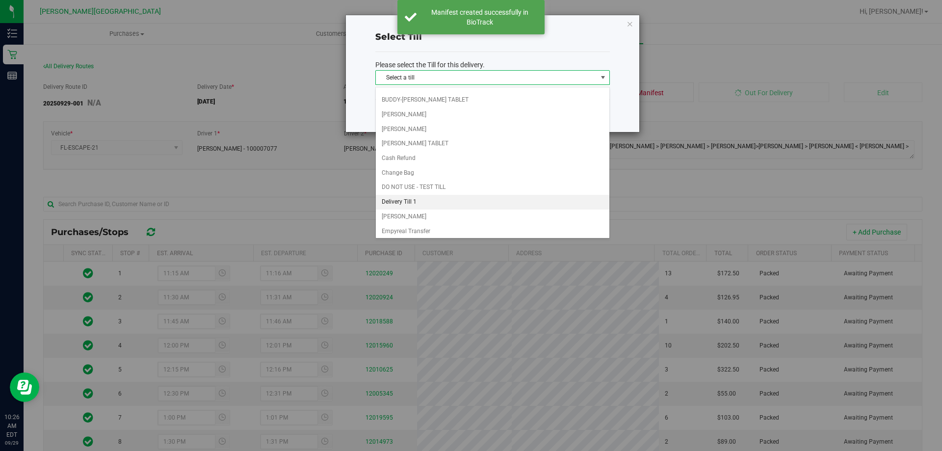
click at [428, 198] on li "Delivery Till 1" at bounding box center [493, 202] width 234 height 15
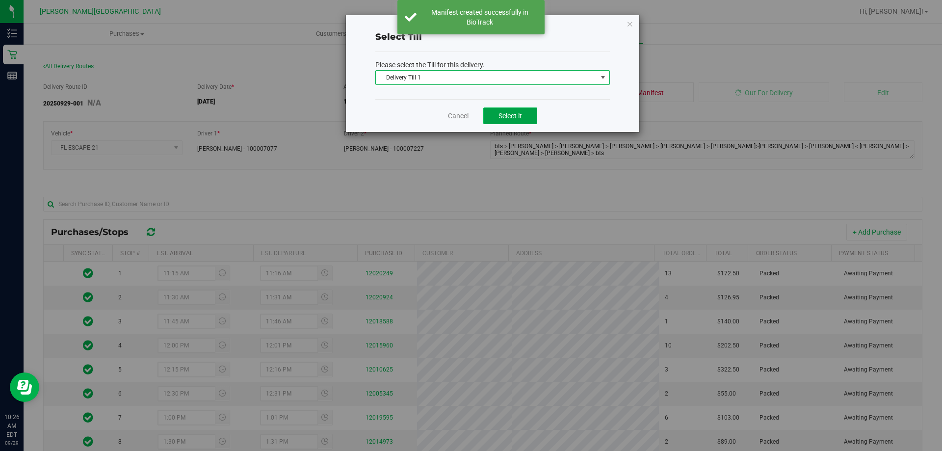
click at [512, 119] on span "Select it" at bounding box center [511, 116] width 24 height 8
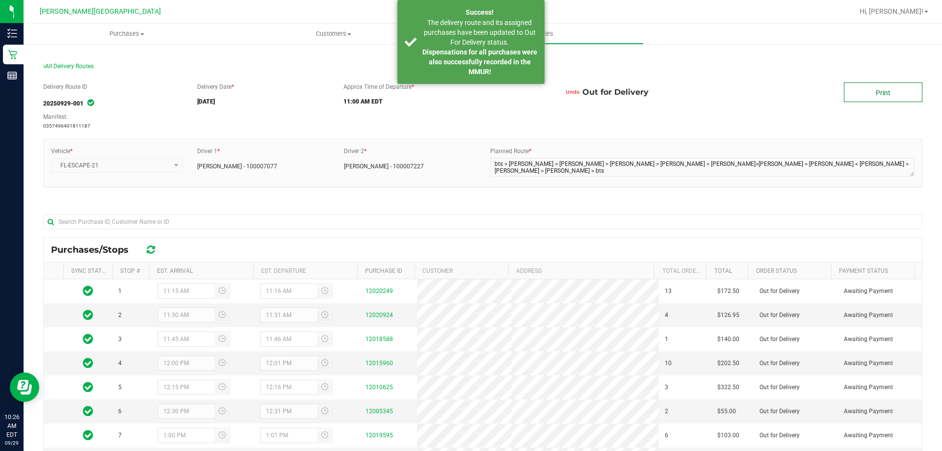
click at [875, 96] on link "Print" at bounding box center [883, 92] width 79 height 20
